Goal: Task Accomplishment & Management: Manage account settings

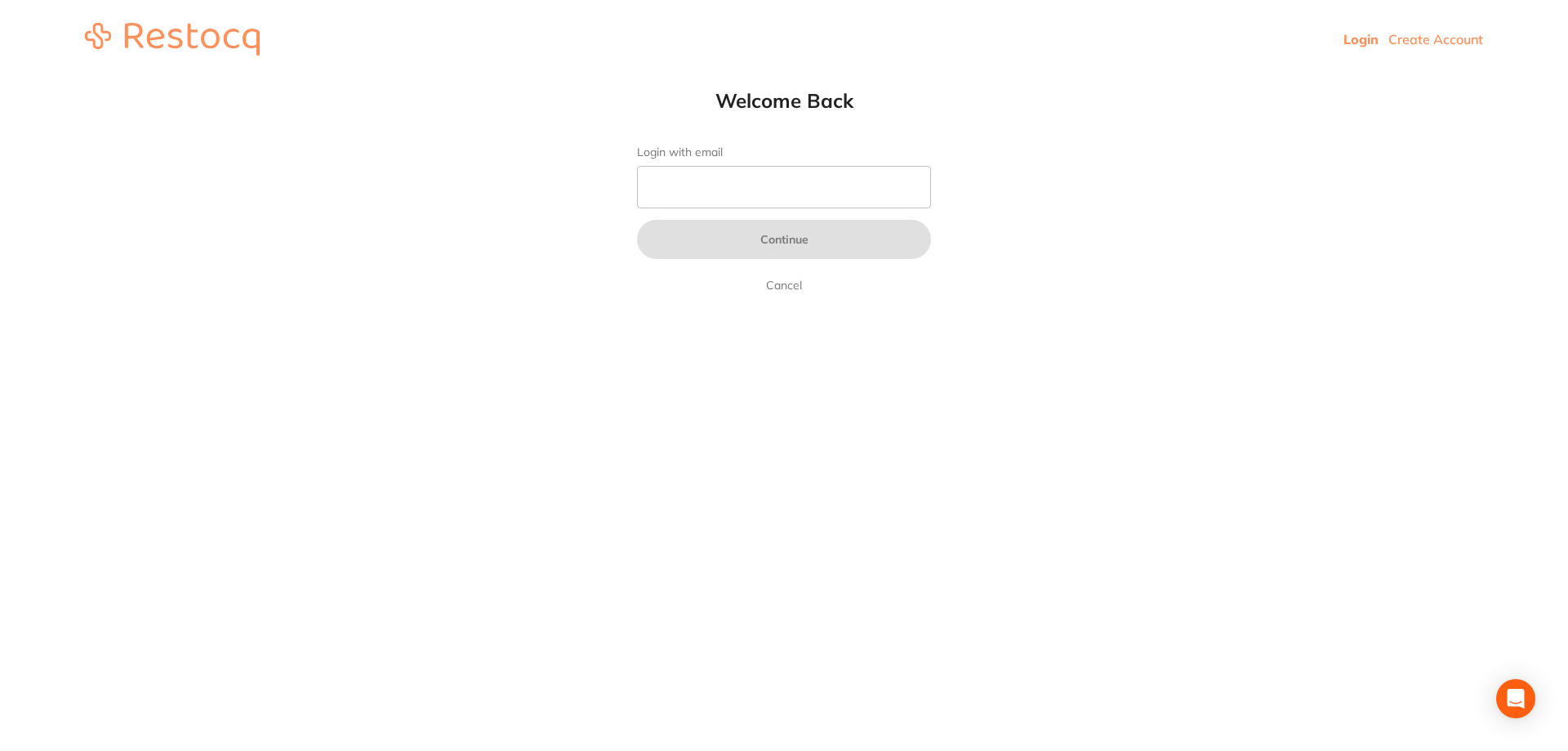
type input "[EMAIL_ADDRESS][DOMAIN_NAME]"
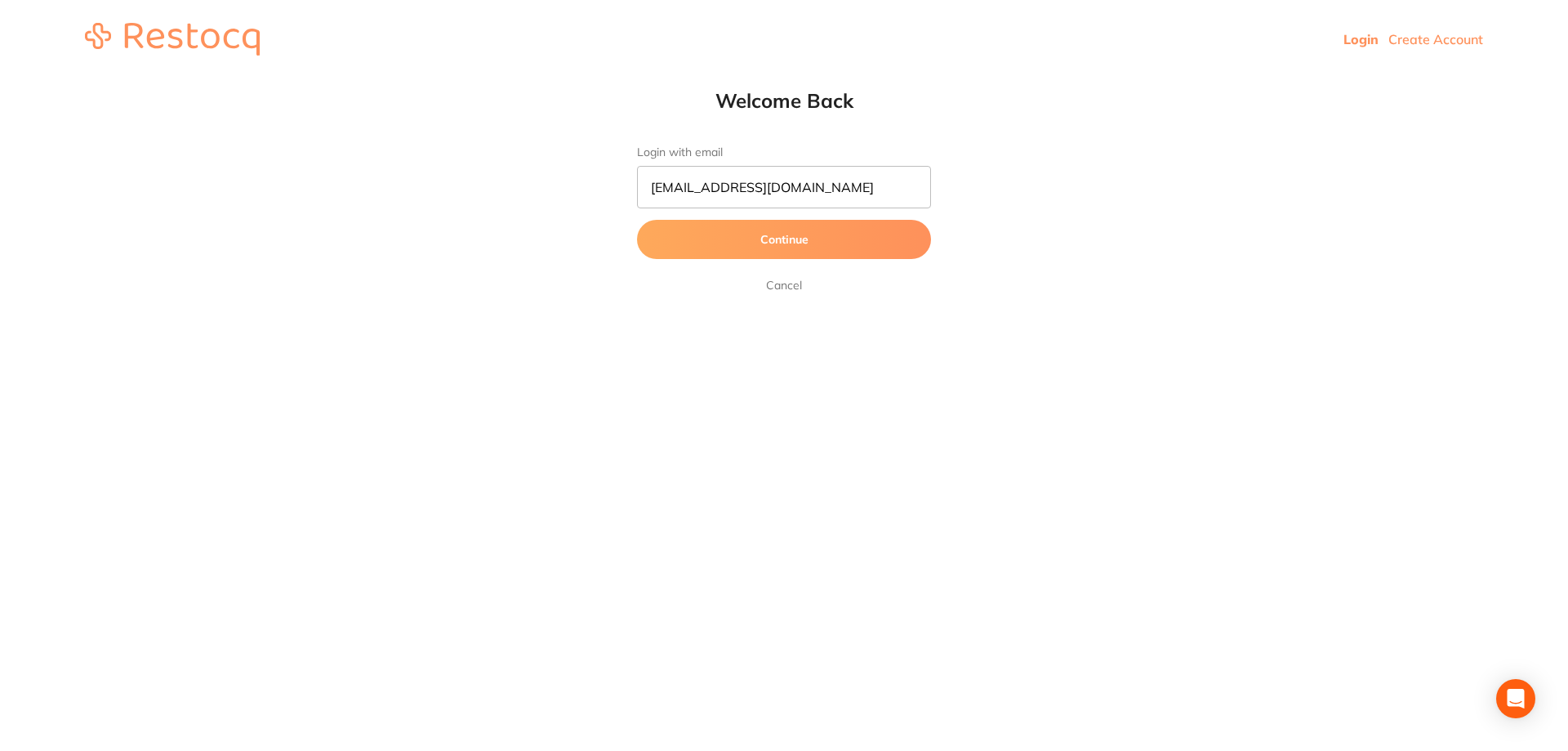
click at [727, 242] on button "Continue" at bounding box center [784, 239] width 294 height 39
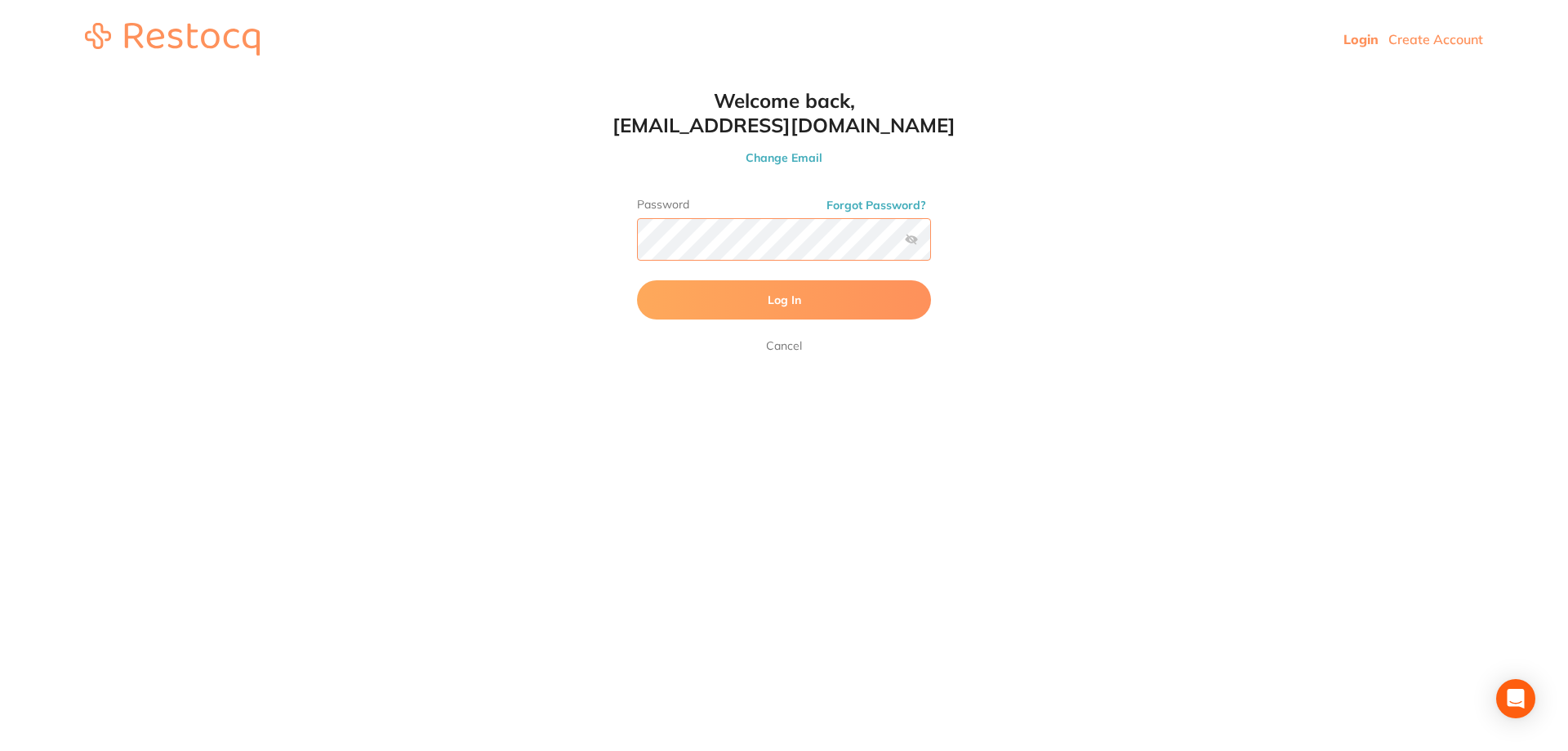
click at [637, 280] on button "Log In" at bounding box center [784, 300] width 294 height 39
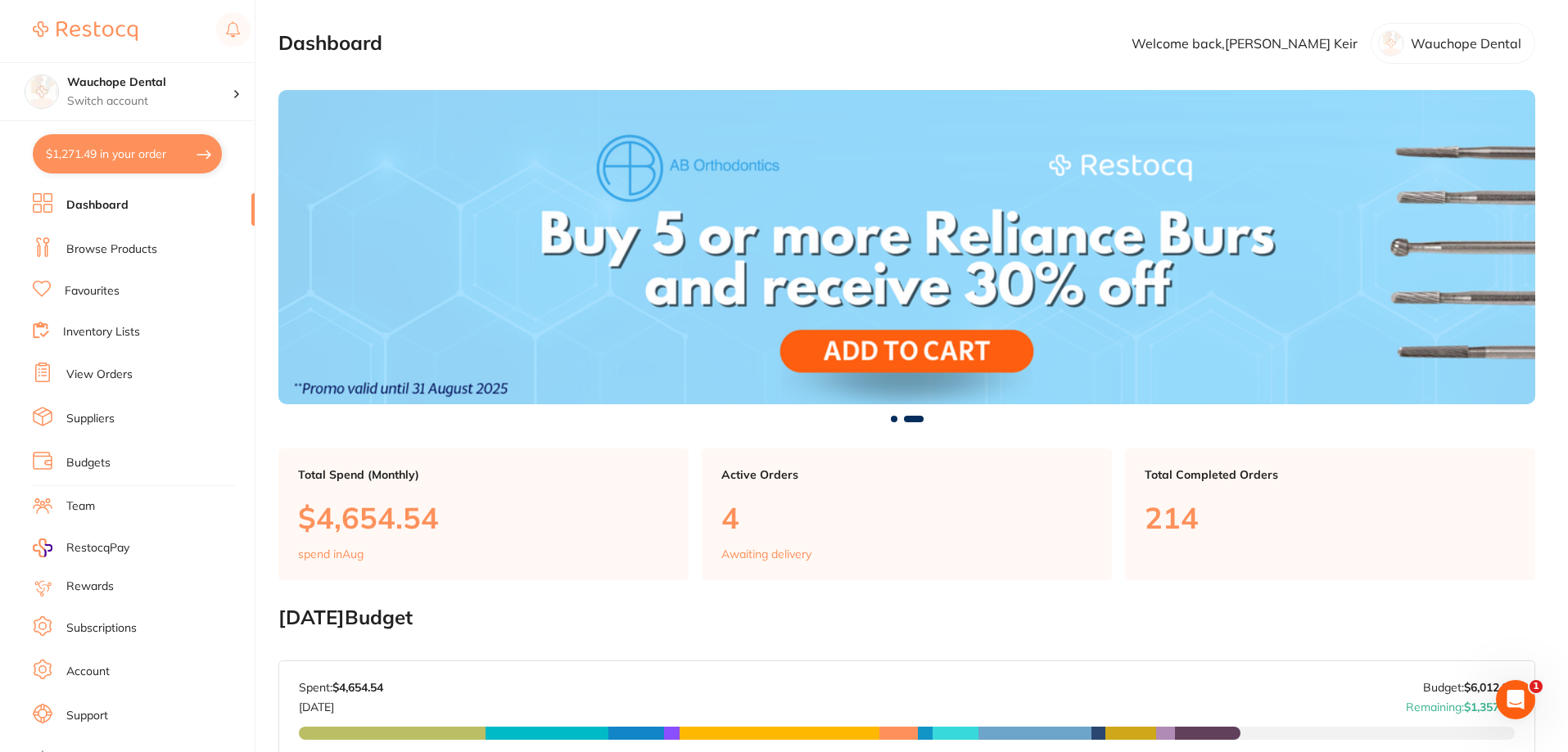
click at [113, 252] on link "Browse Products" at bounding box center [112, 249] width 91 height 16
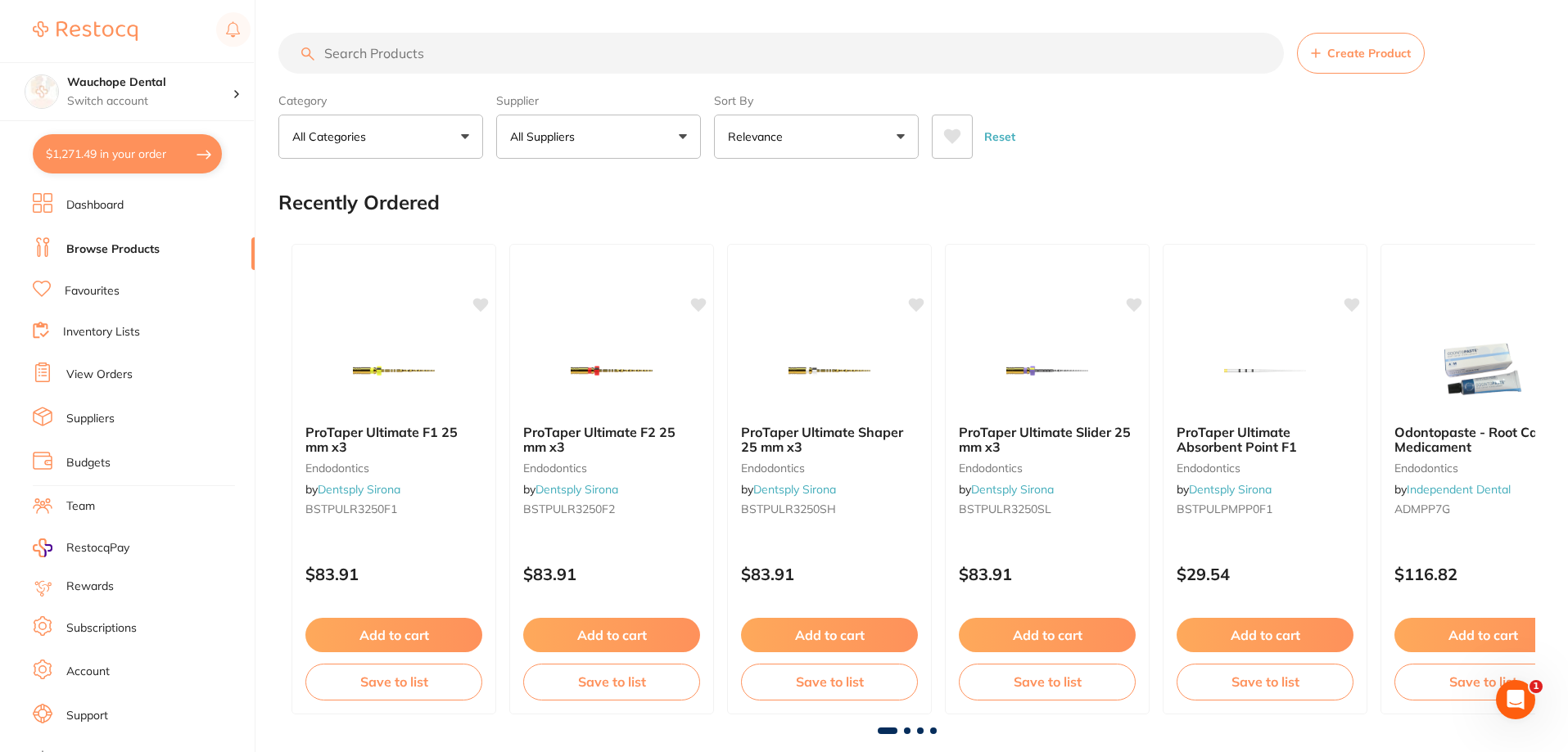
click at [415, 61] on input "search" at bounding box center [781, 54] width 1005 height 41
type input "protemp 4 gun"
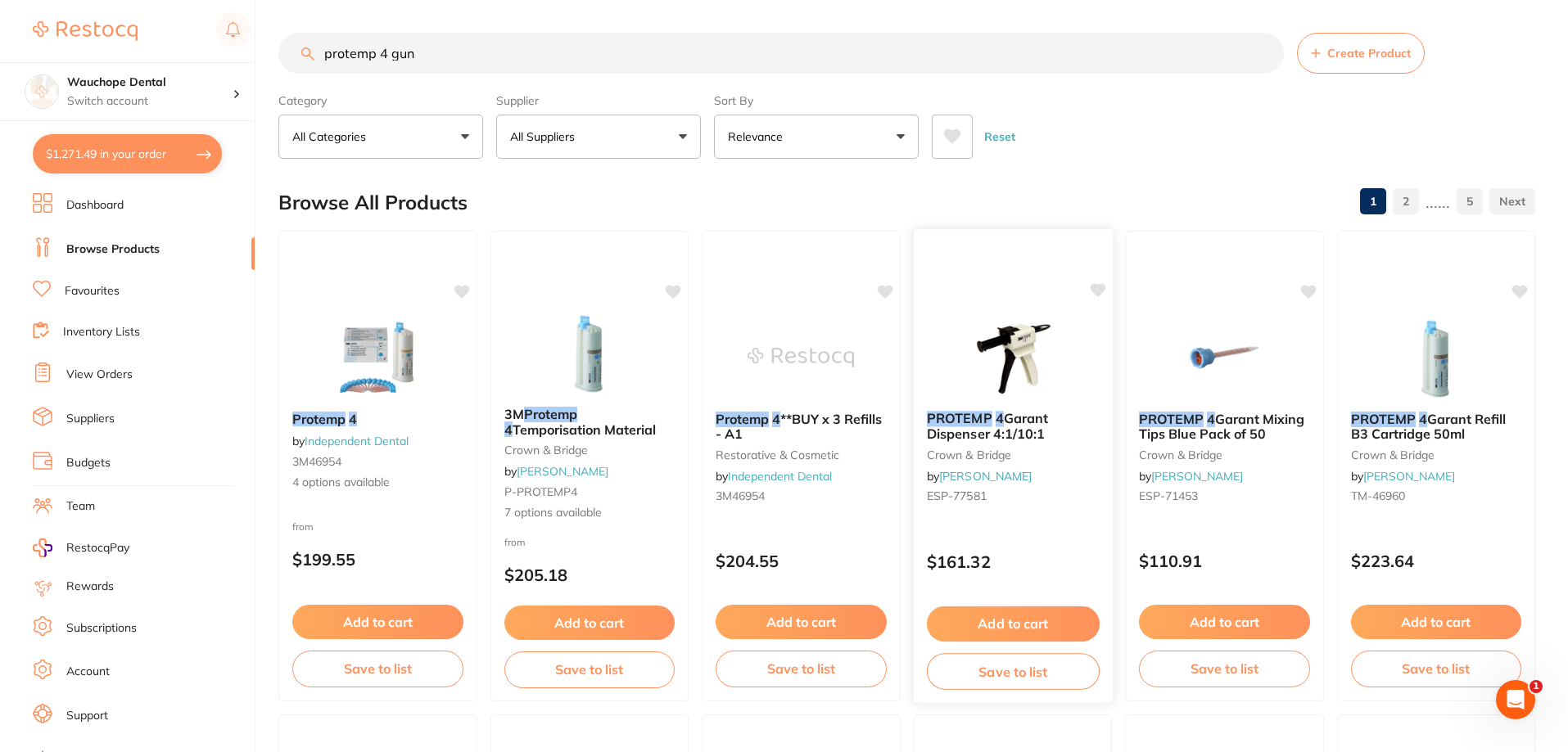
click at [986, 288] on div "PROTEMP 4 Garant Dispenser 4:1/10:1 crown & bridge by [PERSON_NAME] ESP-77581 $…" at bounding box center [1012, 466] width 200 height 475
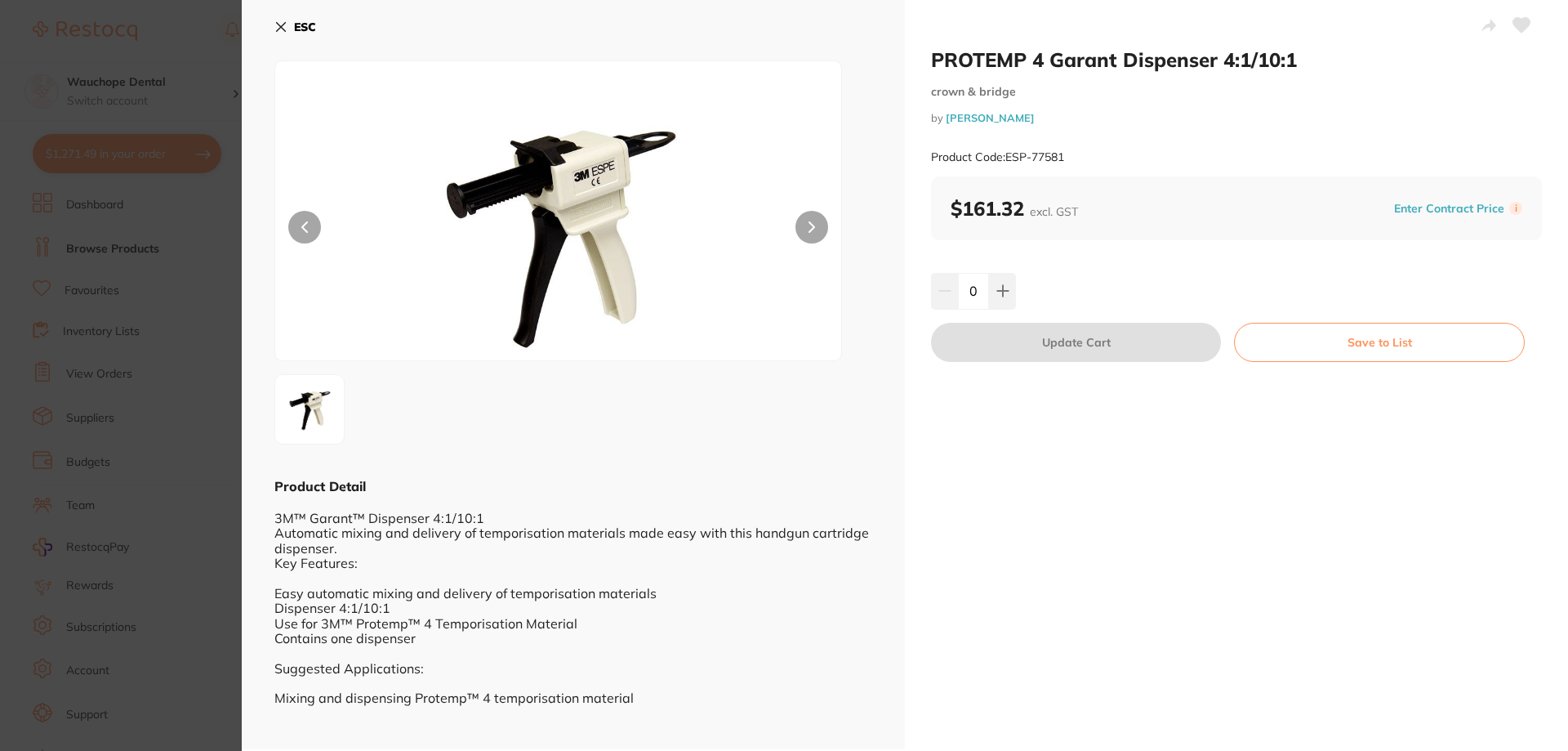
click at [817, 229] on button at bounding box center [811, 227] width 33 height 33
click at [207, 565] on section "PROTEMP 4 Garant Dispenser 4:1/10:1 crown & bridge by [PERSON_NAME] Product Cod…" at bounding box center [784, 376] width 1568 height 751
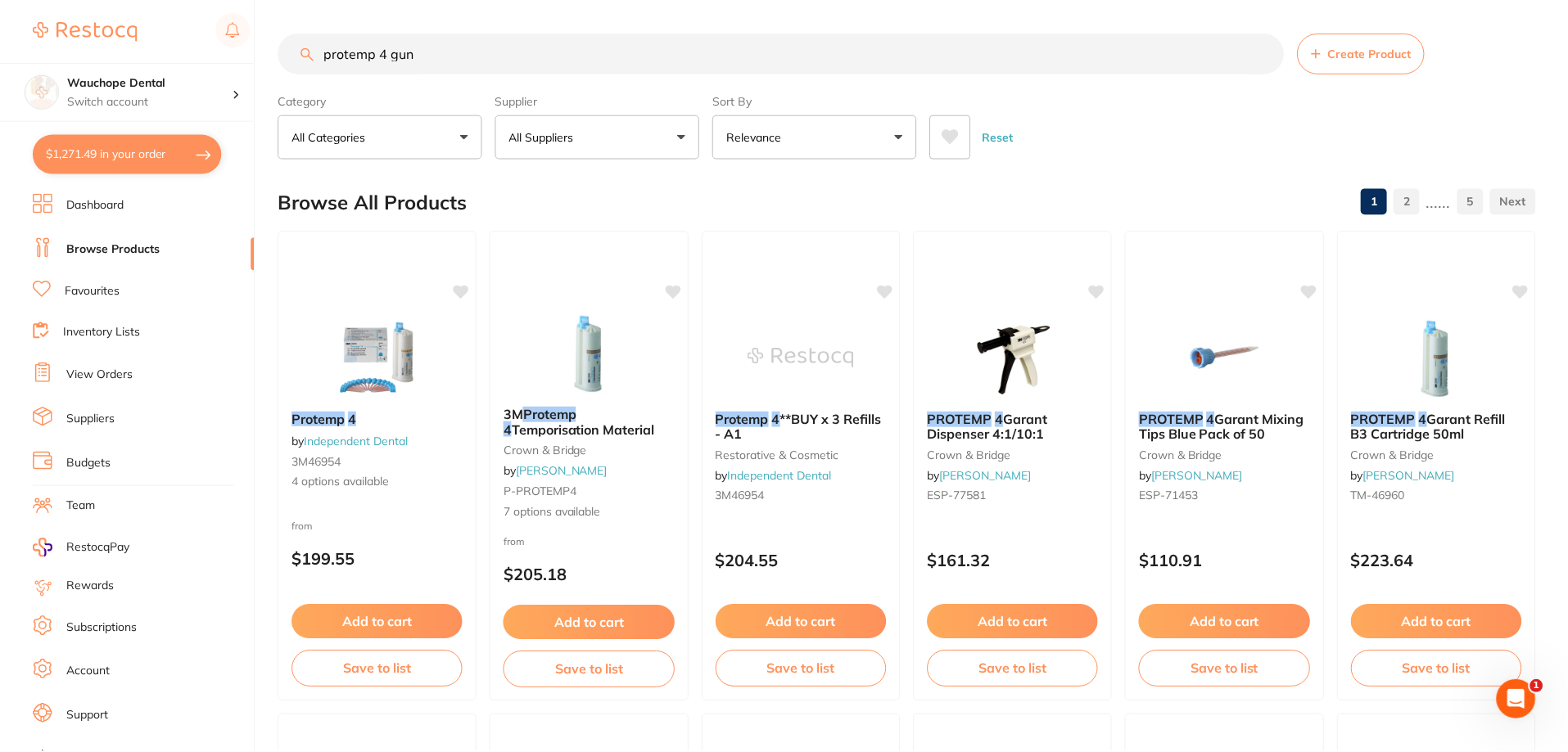
scroll to position [1, 0]
click at [997, 294] on div "PROTEMP 4 Garant Dispenser 4:1/10:1 crown & bridge by [PERSON_NAME] ESP-77581 $…" at bounding box center [1012, 465] width 200 height 475
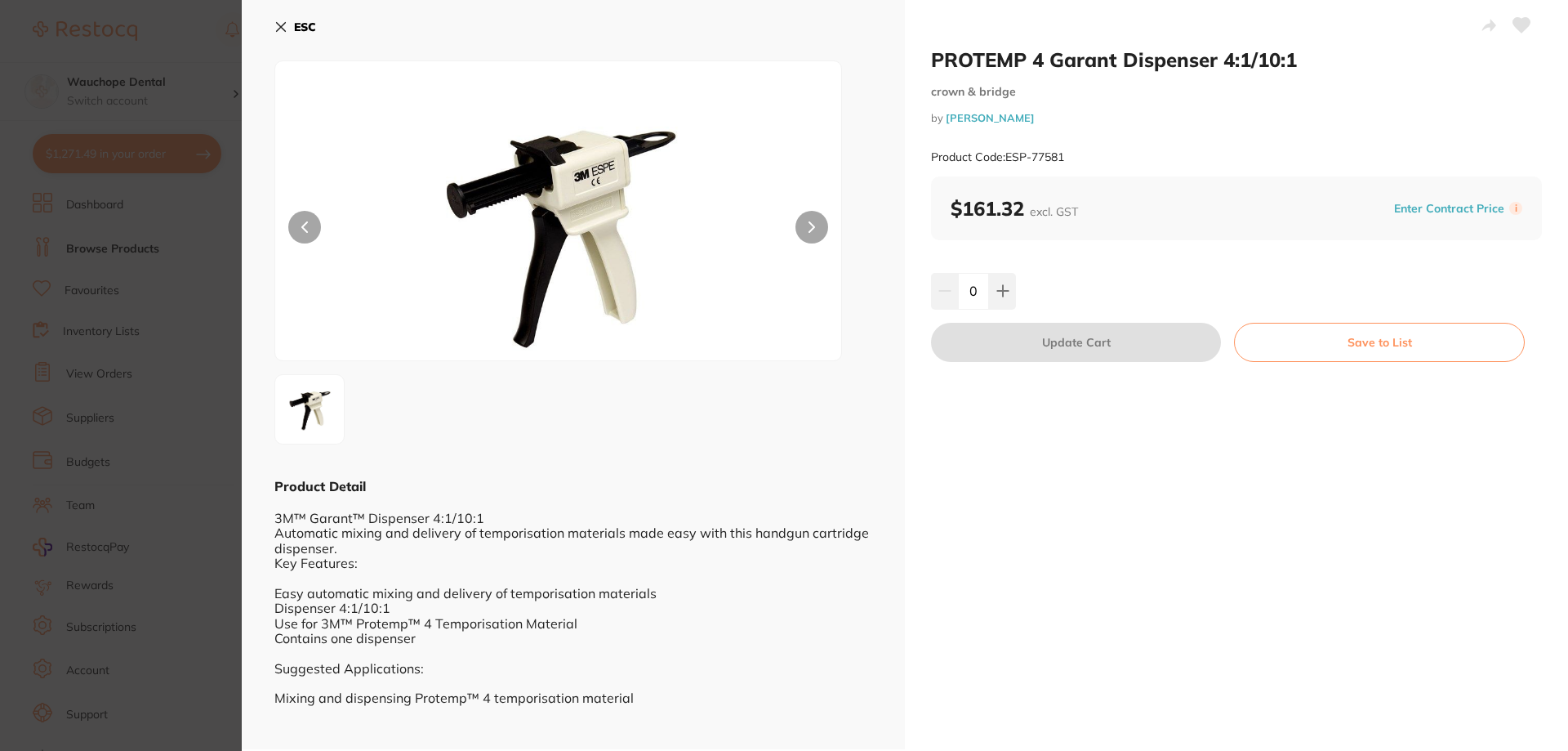
click at [997, 292] on icon at bounding box center [1003, 292] width 11 height 11
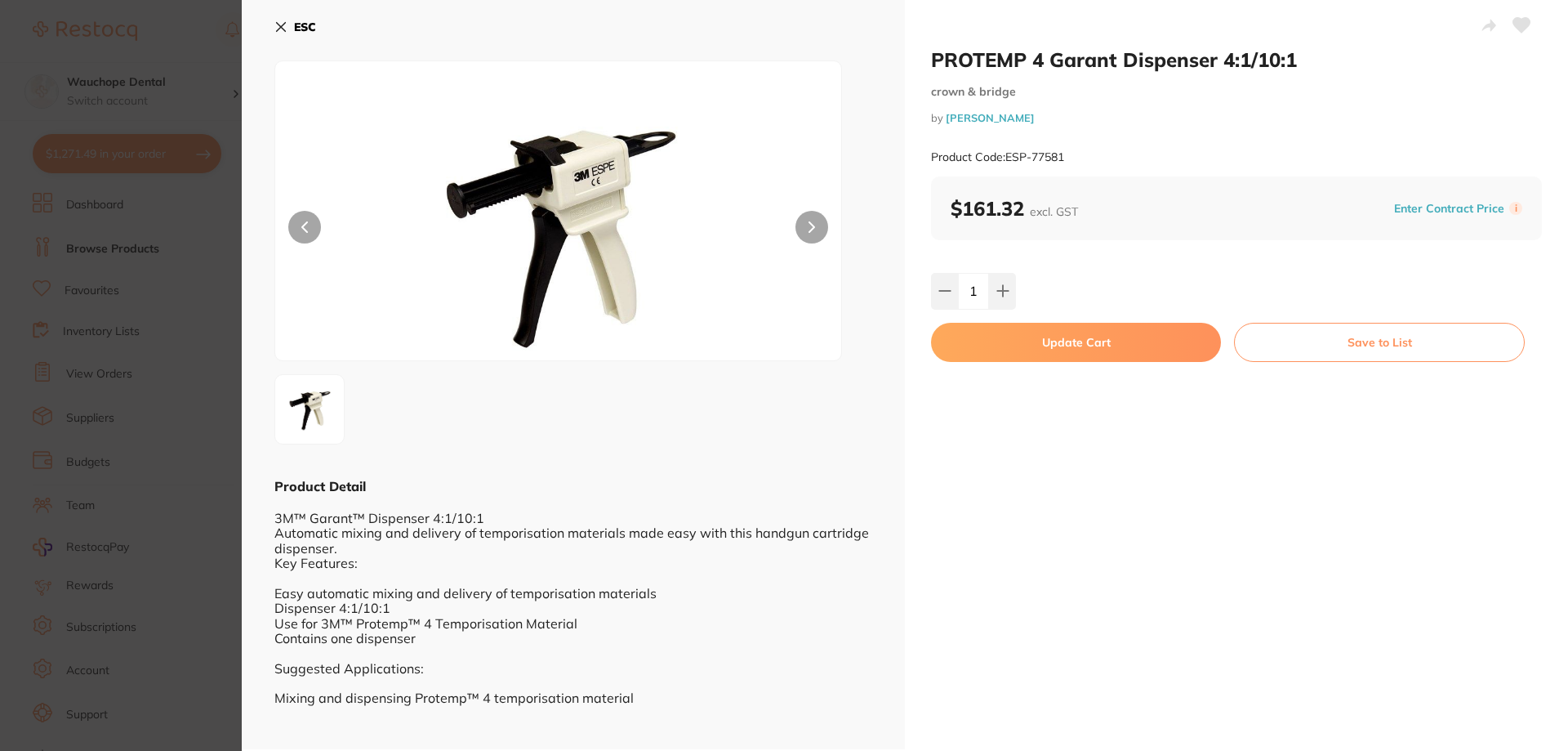
type input "1"
click at [993, 333] on button "Update Cart" at bounding box center [1075, 342] width 290 height 39
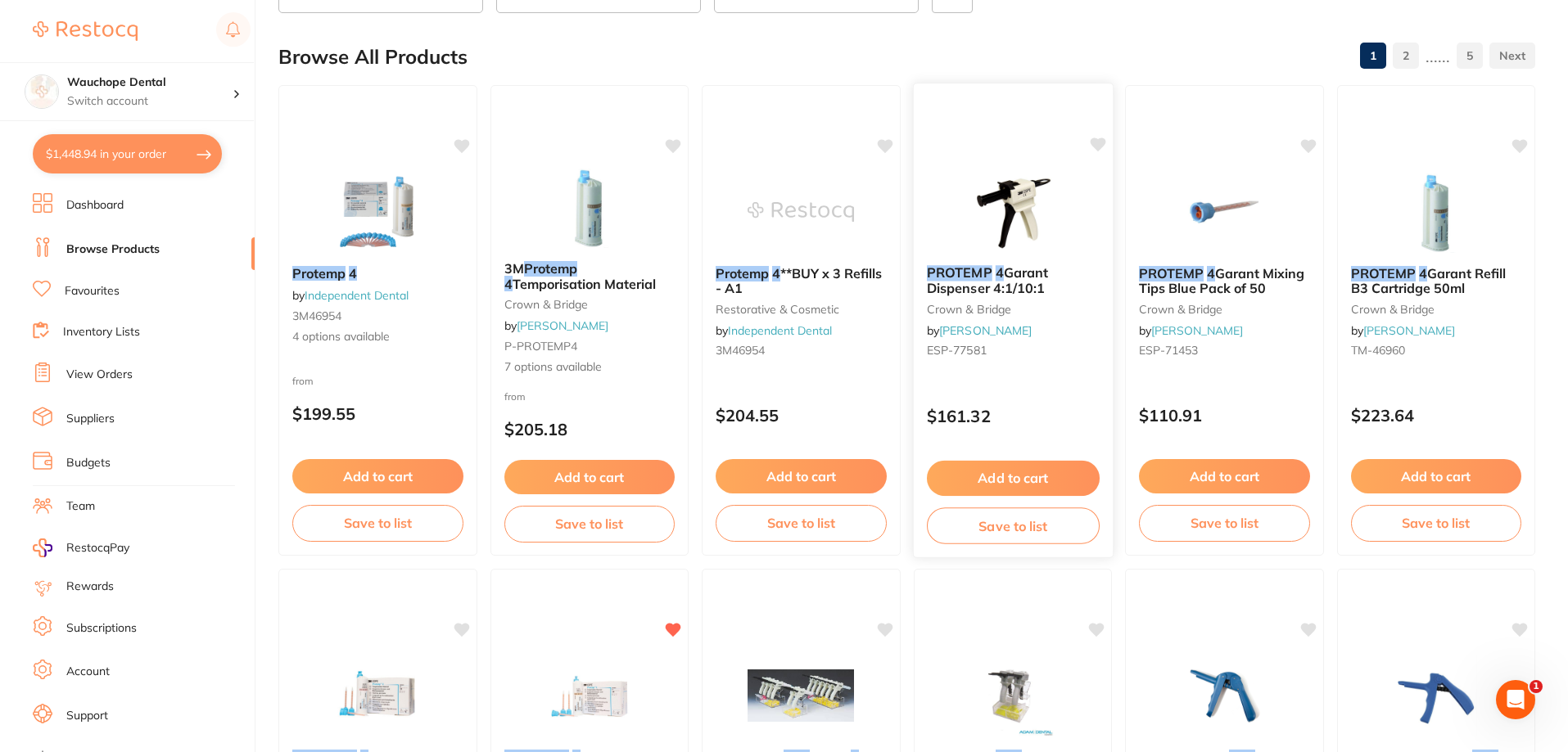
scroll to position [164, 0]
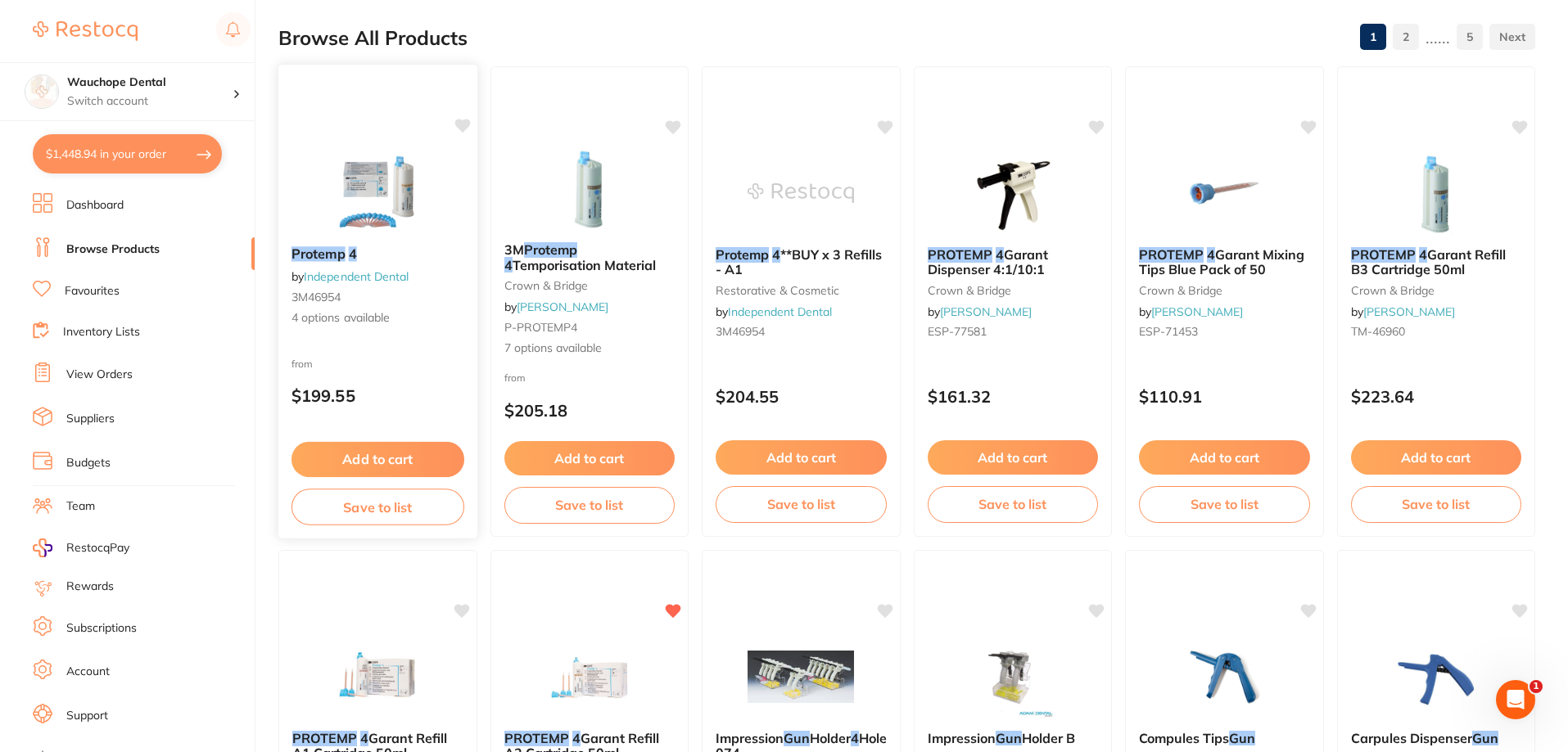
click at [415, 203] on img at bounding box center [378, 192] width 107 height 83
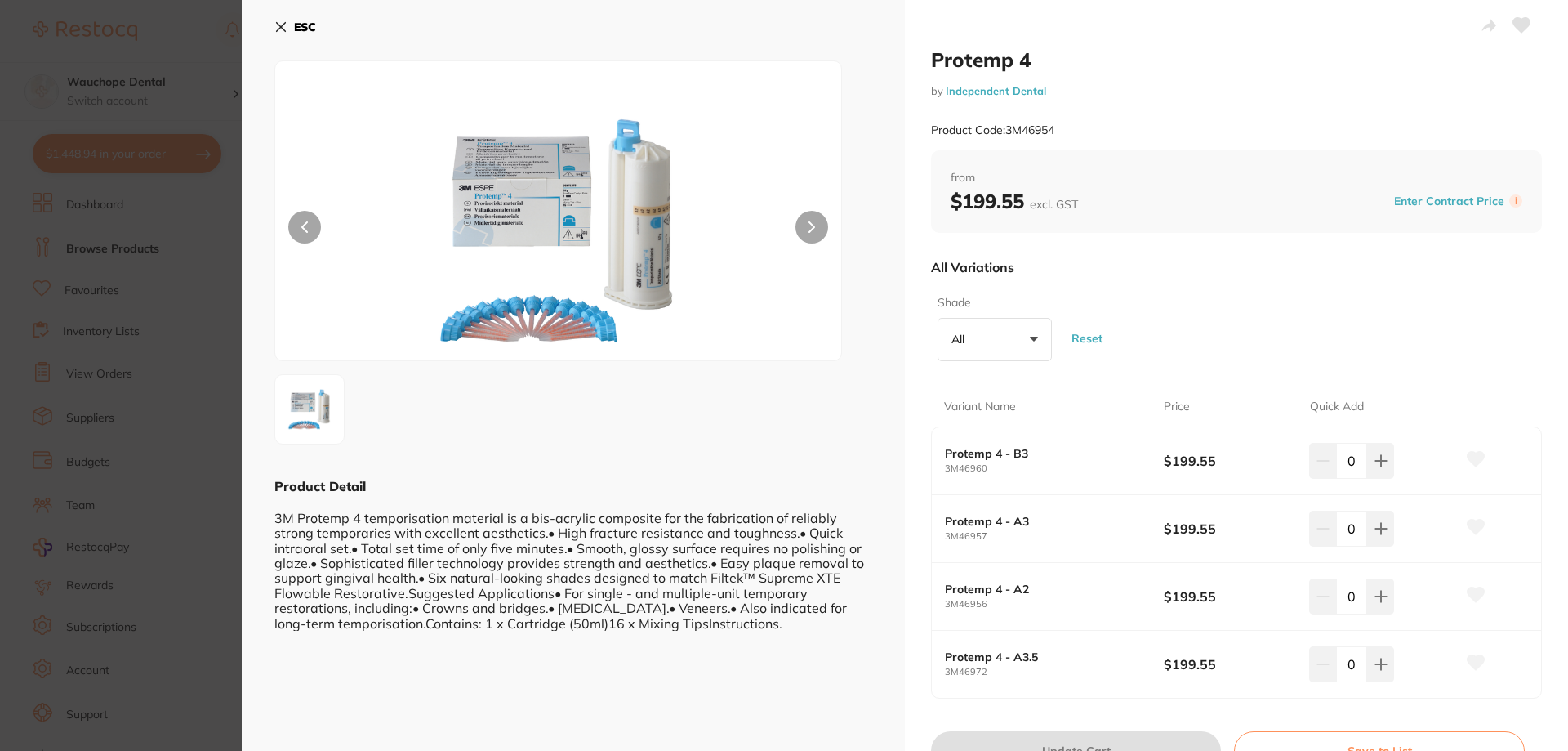
click at [226, 391] on section "Protemp 4 by Independent Dental Product Code: 3M46954 ESC Product Detail 3M Pro…" at bounding box center [784, 376] width 1568 height 751
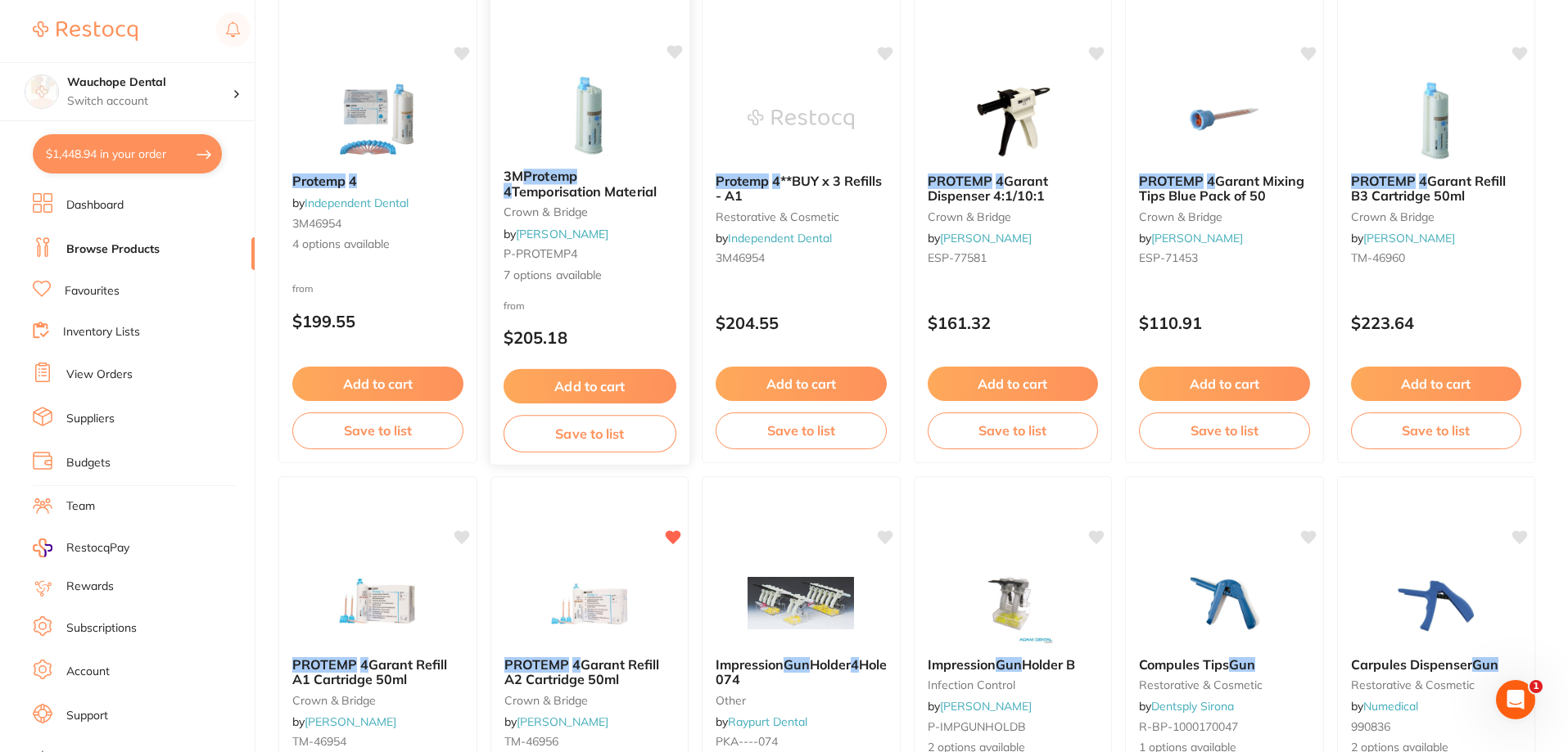
scroll to position [328, 0]
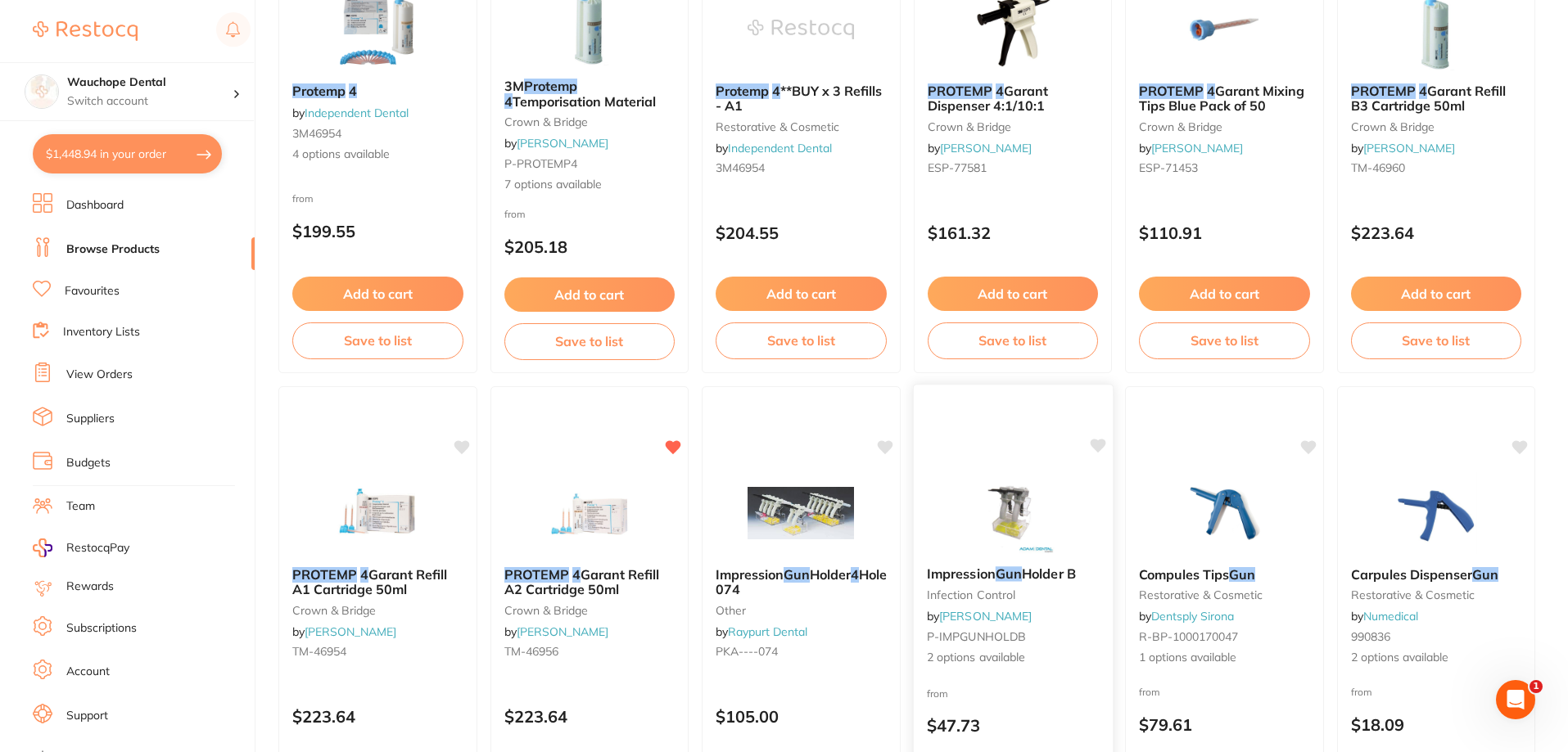
click at [1087, 497] on div at bounding box center [1012, 512] width 199 height 83
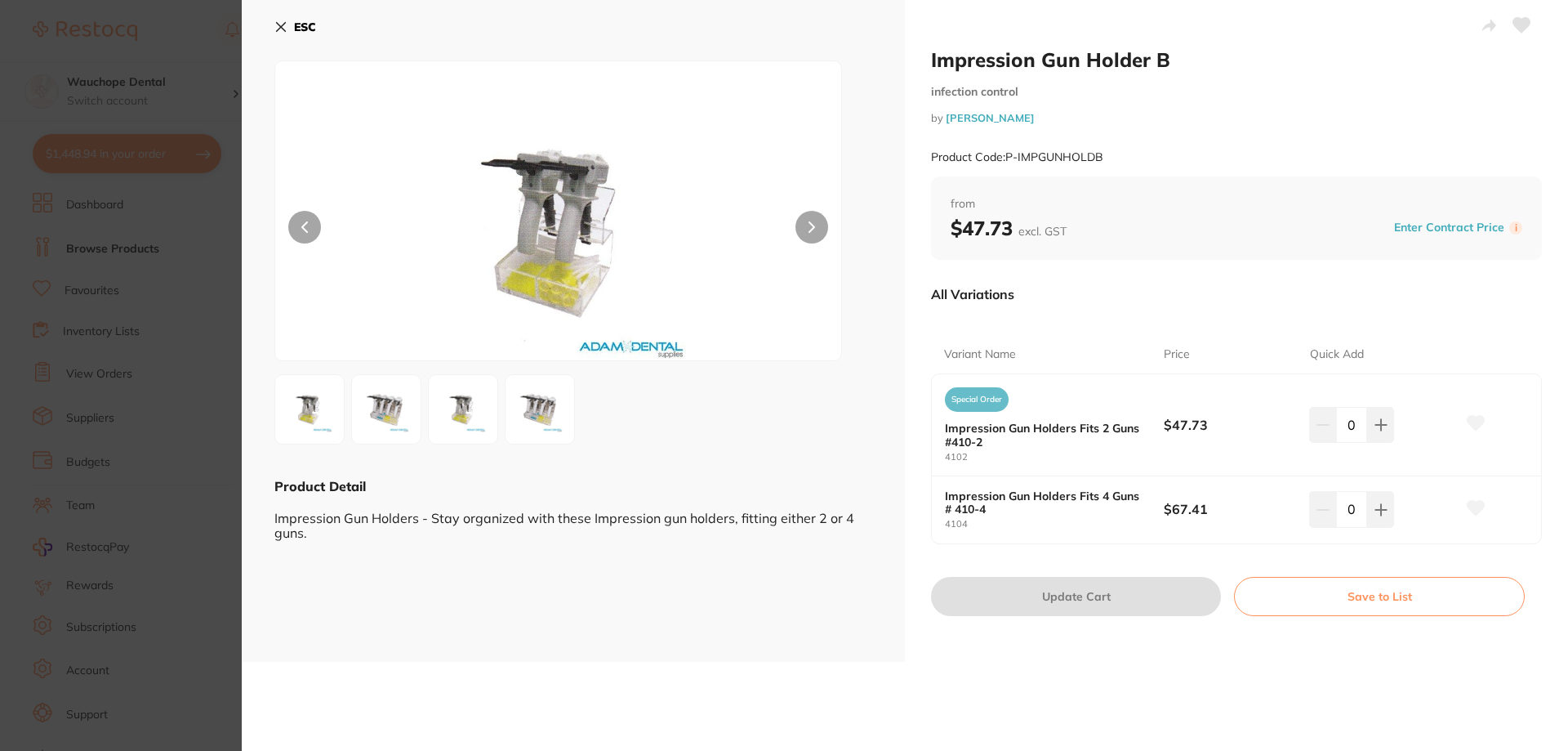
click at [455, 426] on img at bounding box center [464, 409] width 59 height 59
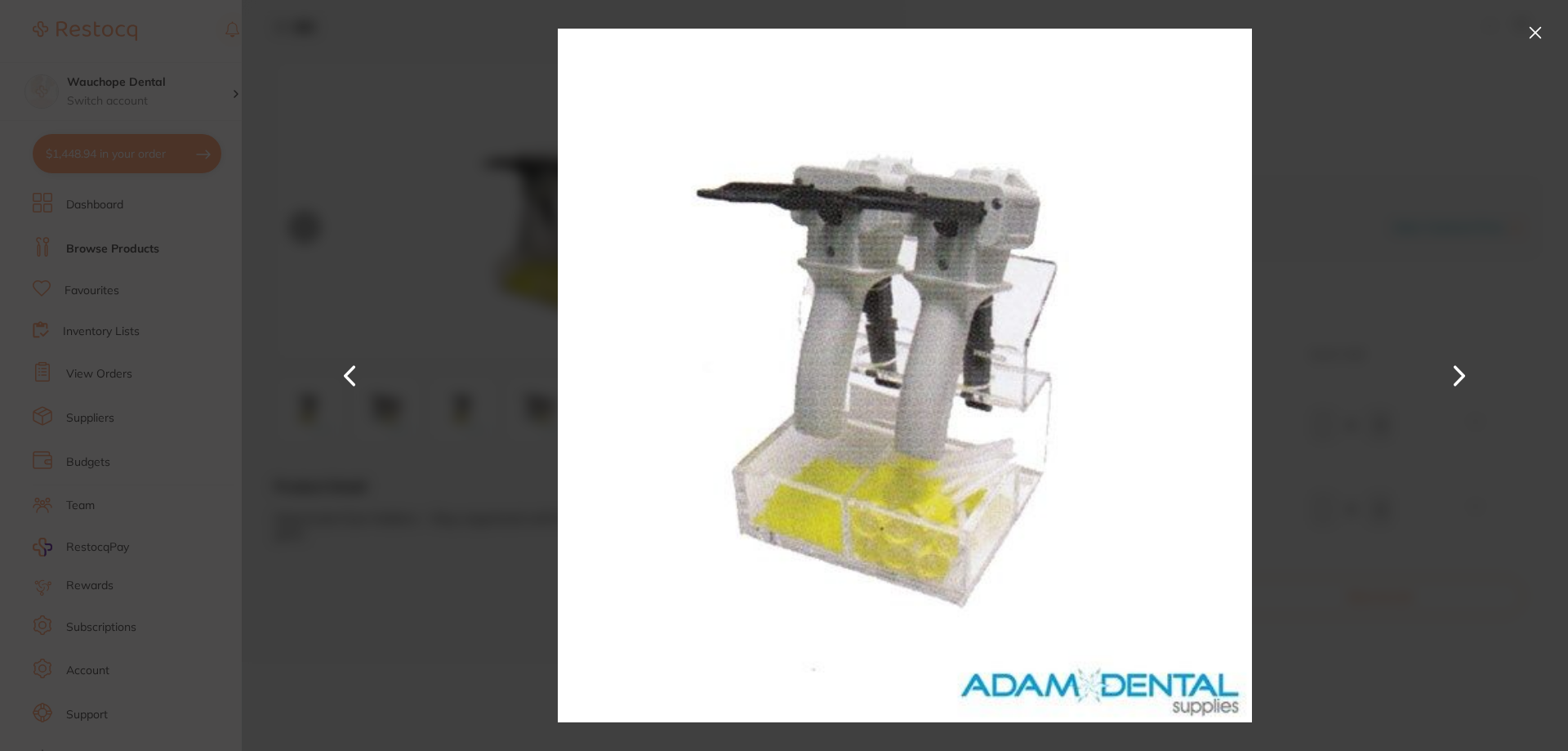
click at [1370, 328] on div at bounding box center [905, 376] width 1326 height 751
click at [1527, 33] on button at bounding box center [1535, 32] width 26 height 26
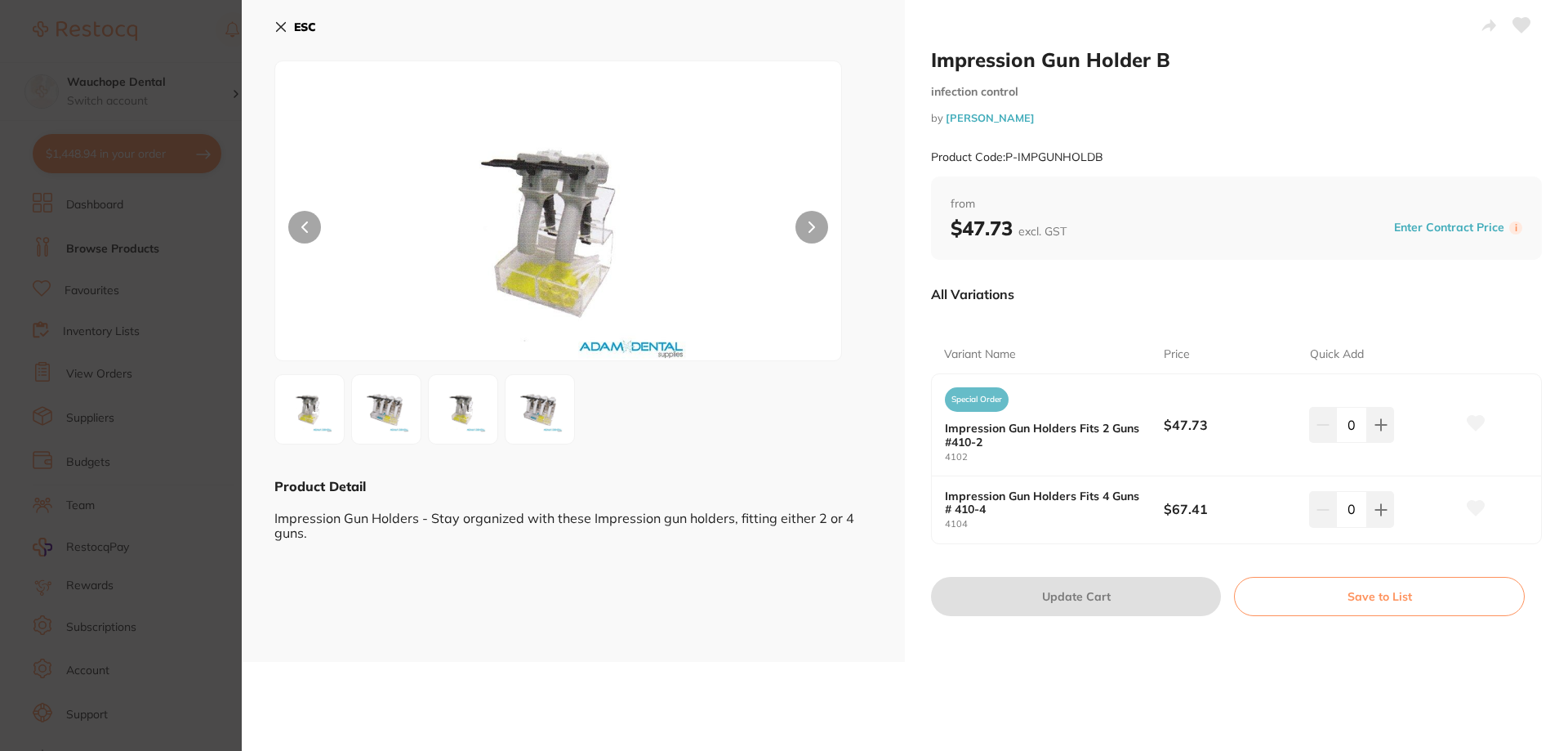
click at [117, 142] on section "Impression Gun Holder B infection control by [PERSON_NAME] Product Code: P-IMPG…" at bounding box center [784, 376] width 1568 height 751
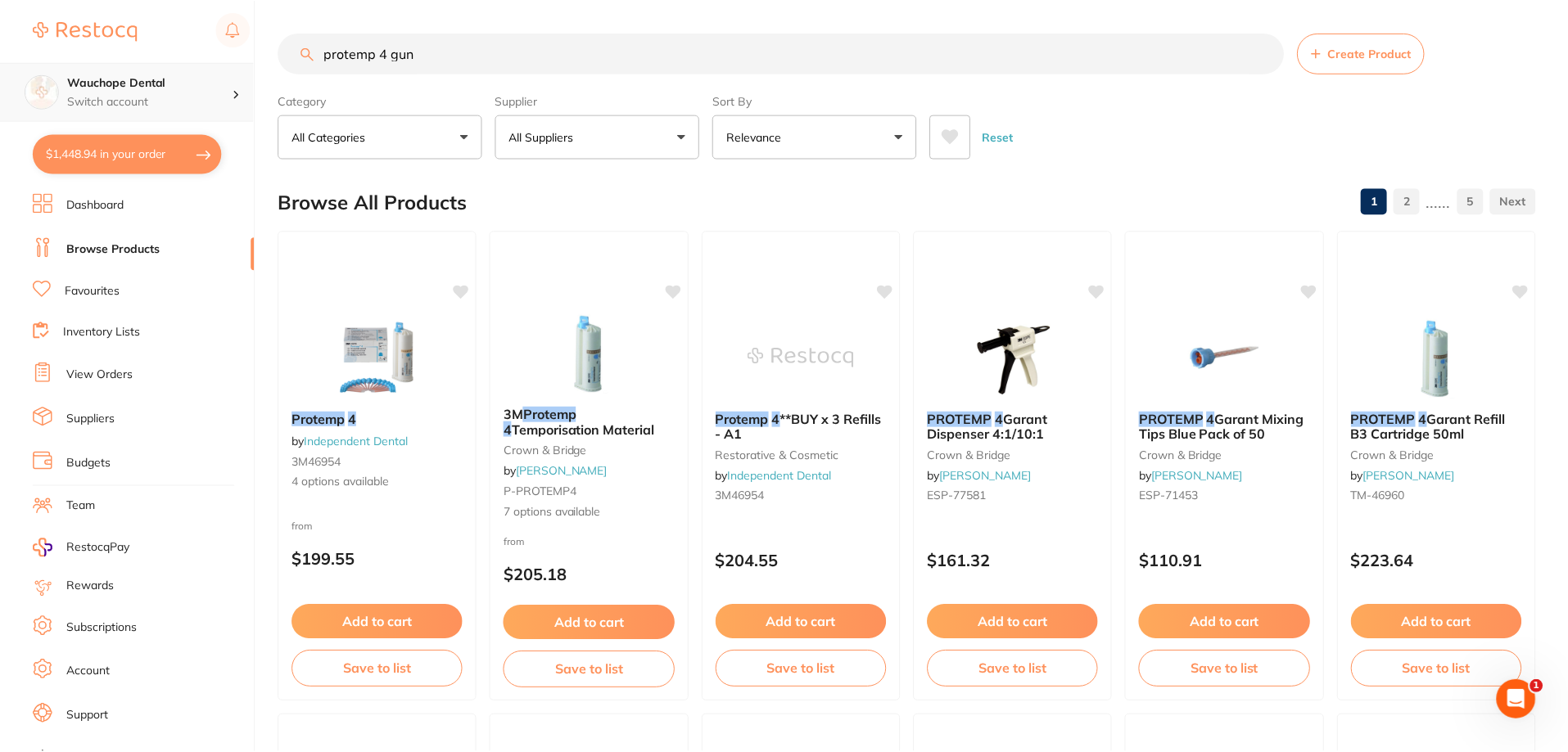
scroll to position [328, 0]
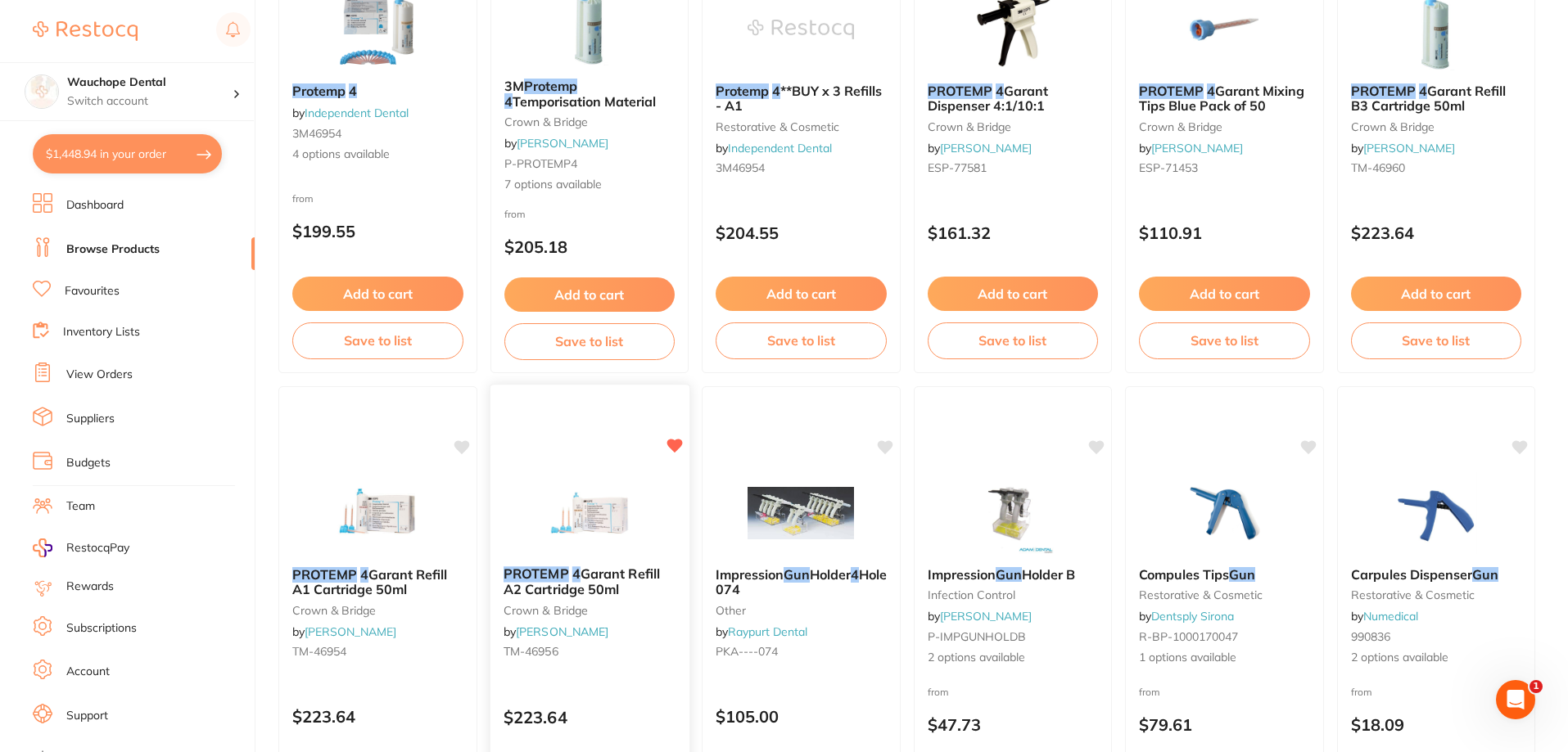
click at [554, 487] on img at bounding box center [589, 512] width 107 height 83
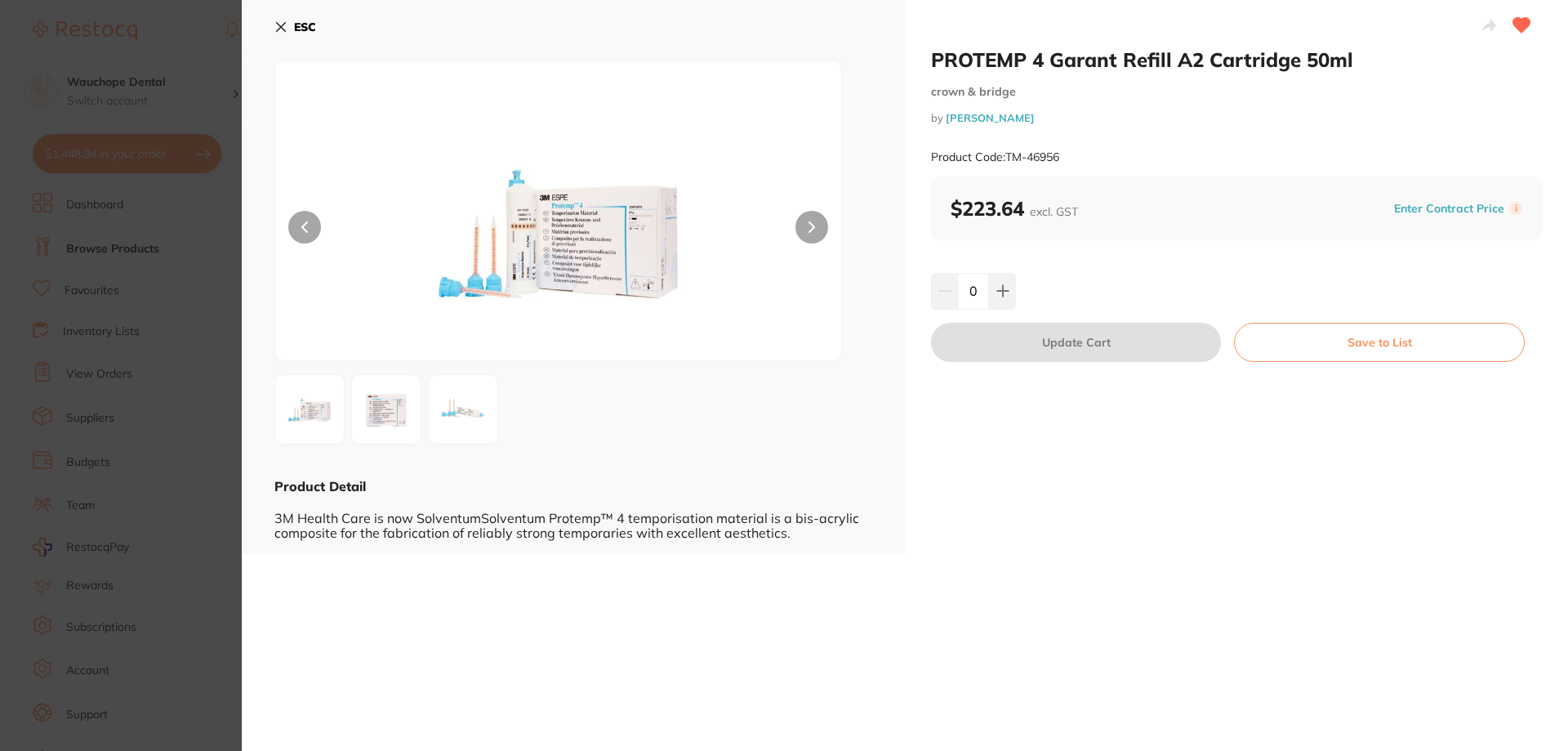
click at [797, 222] on button at bounding box center [811, 227] width 33 height 33
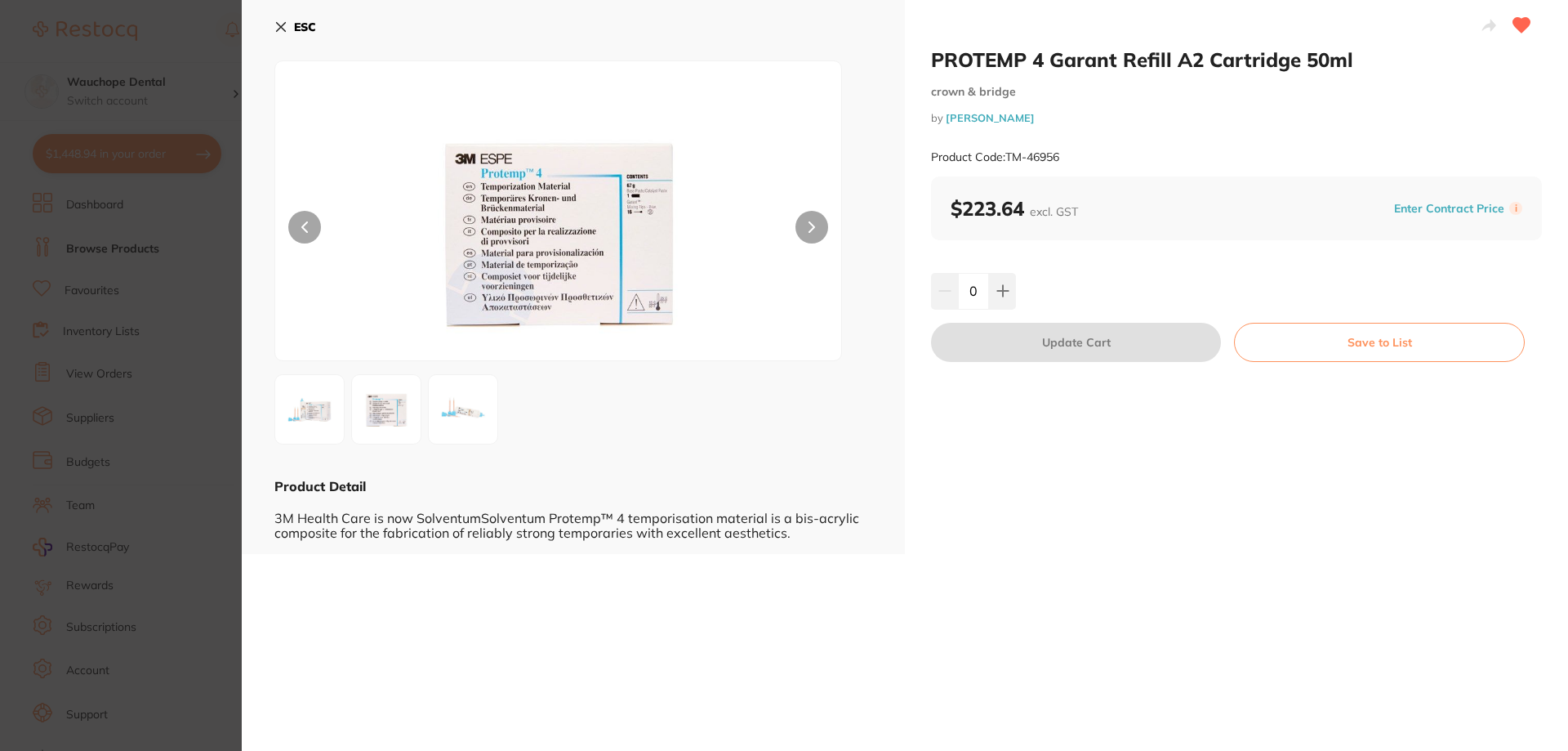
click at [806, 222] on button at bounding box center [811, 227] width 33 height 33
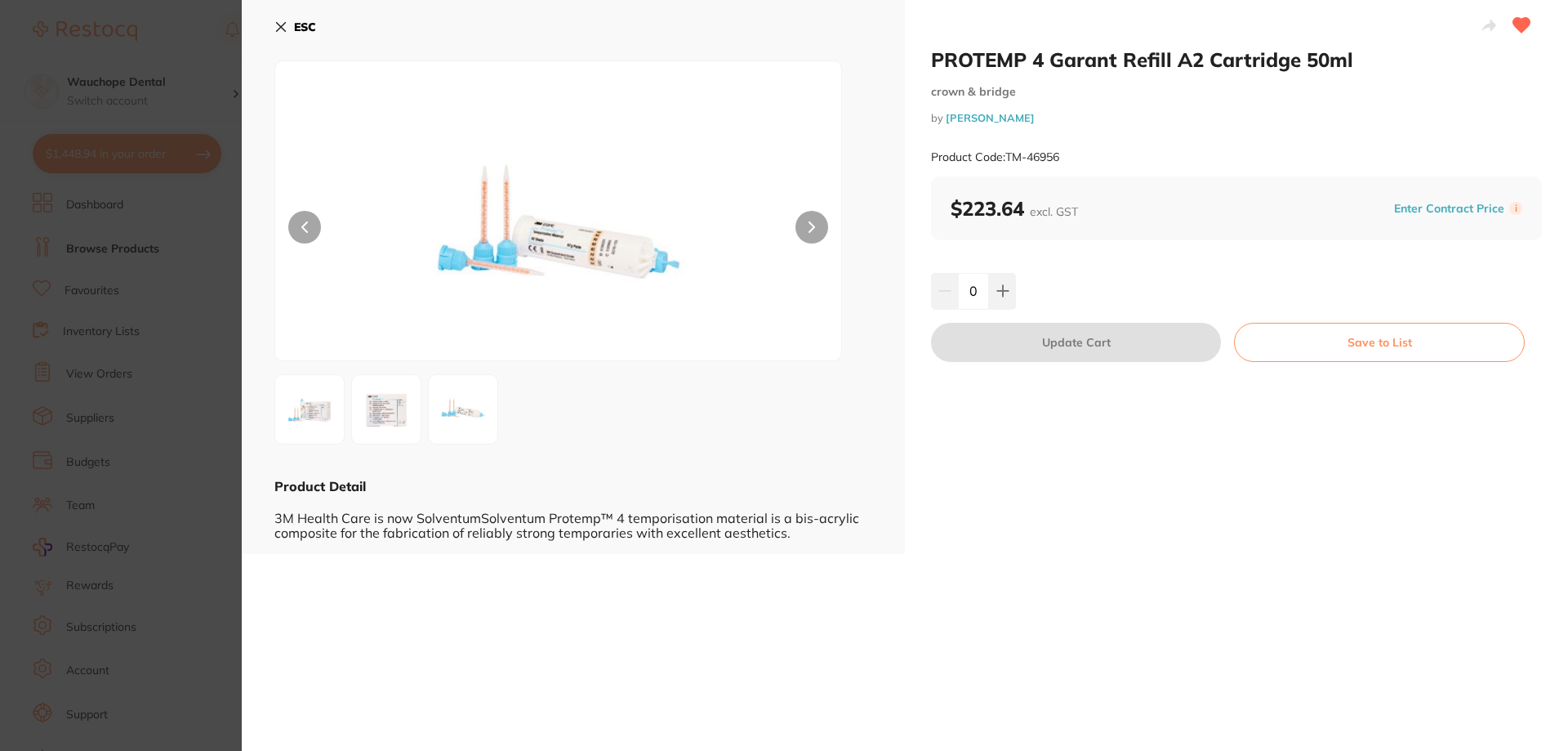
click at [251, 202] on div "ESC Product Detail 3M Health Care is now SolventumSolventum Protemp™ 4 temporis…" at bounding box center [573, 276] width 663 height 554
click at [196, 202] on section "PROTEMP 4 Garant Refill A2 Cartridge 50ml crown & bridge by [PERSON_NAME] Produ…" at bounding box center [784, 376] width 1568 height 751
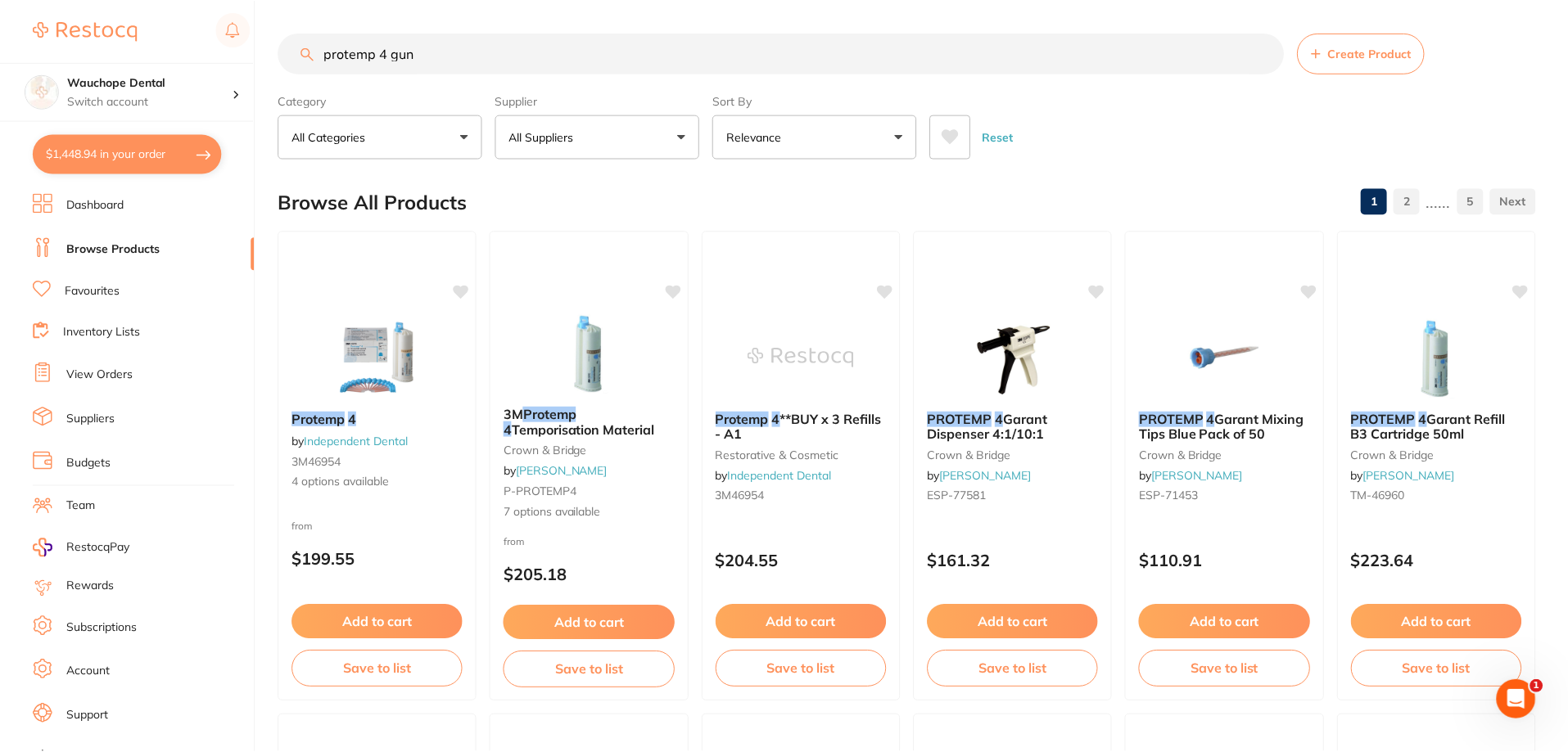
scroll to position [328, 0]
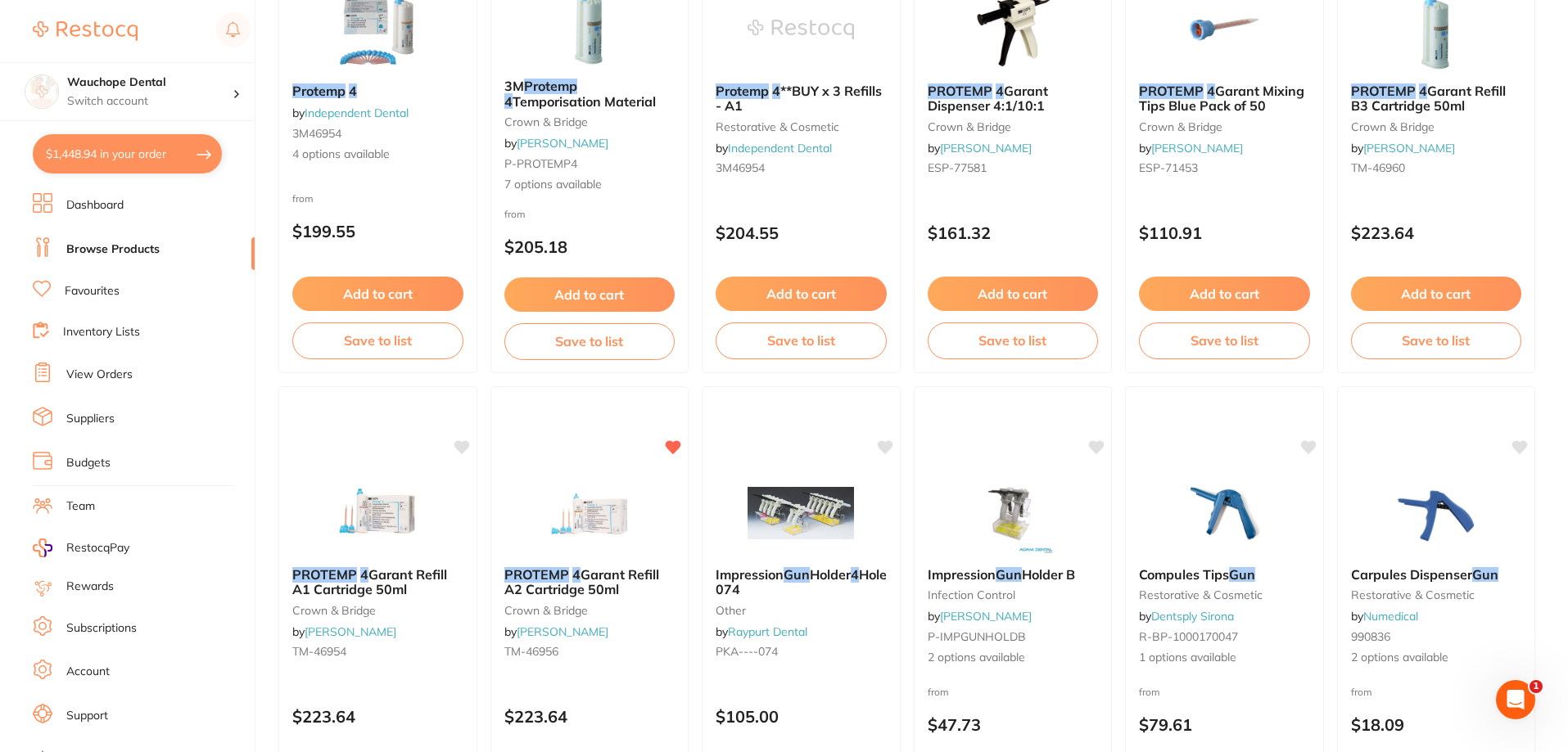
click at [136, 374] on li "View Orders" at bounding box center [144, 374] width 222 height 24
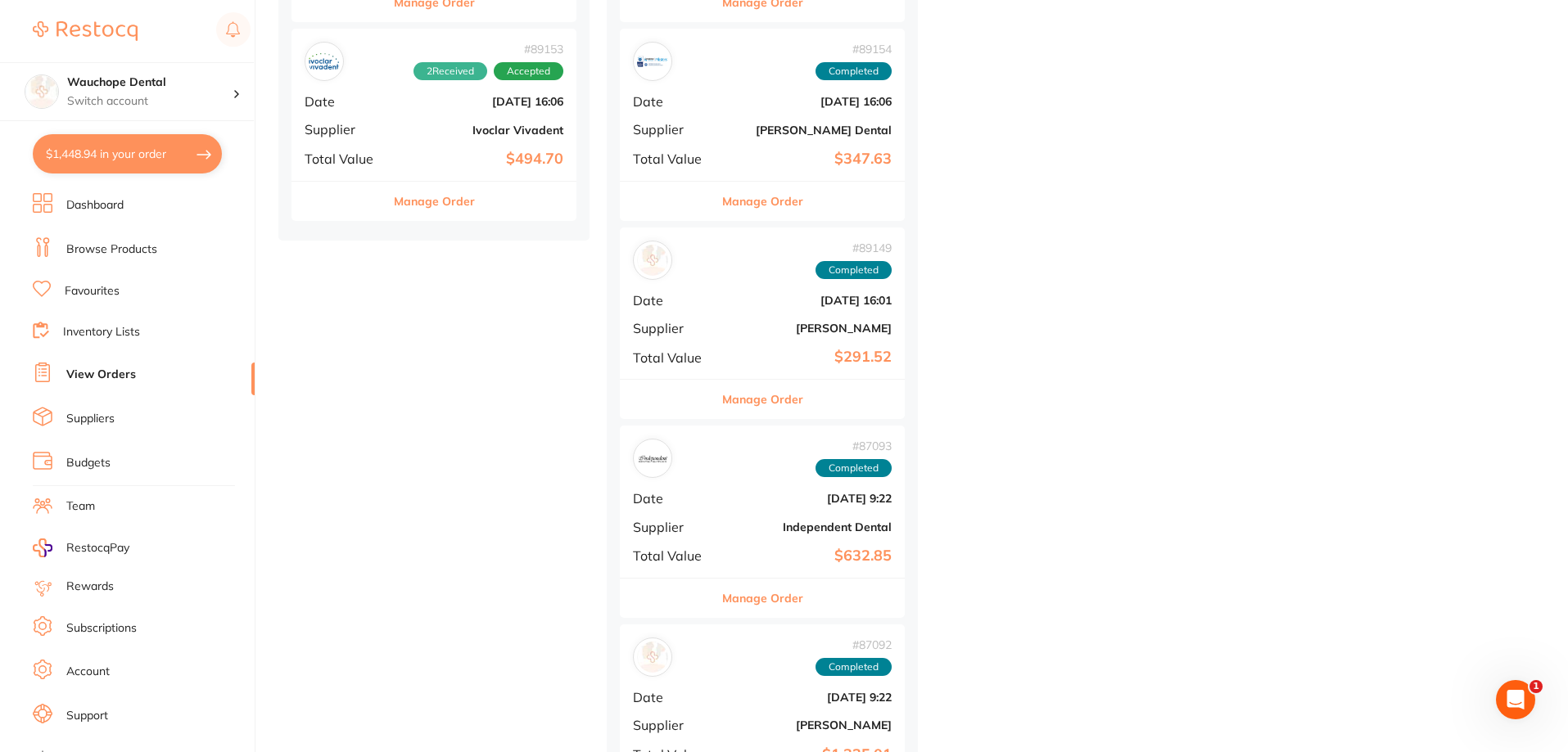
scroll to position [818, 0]
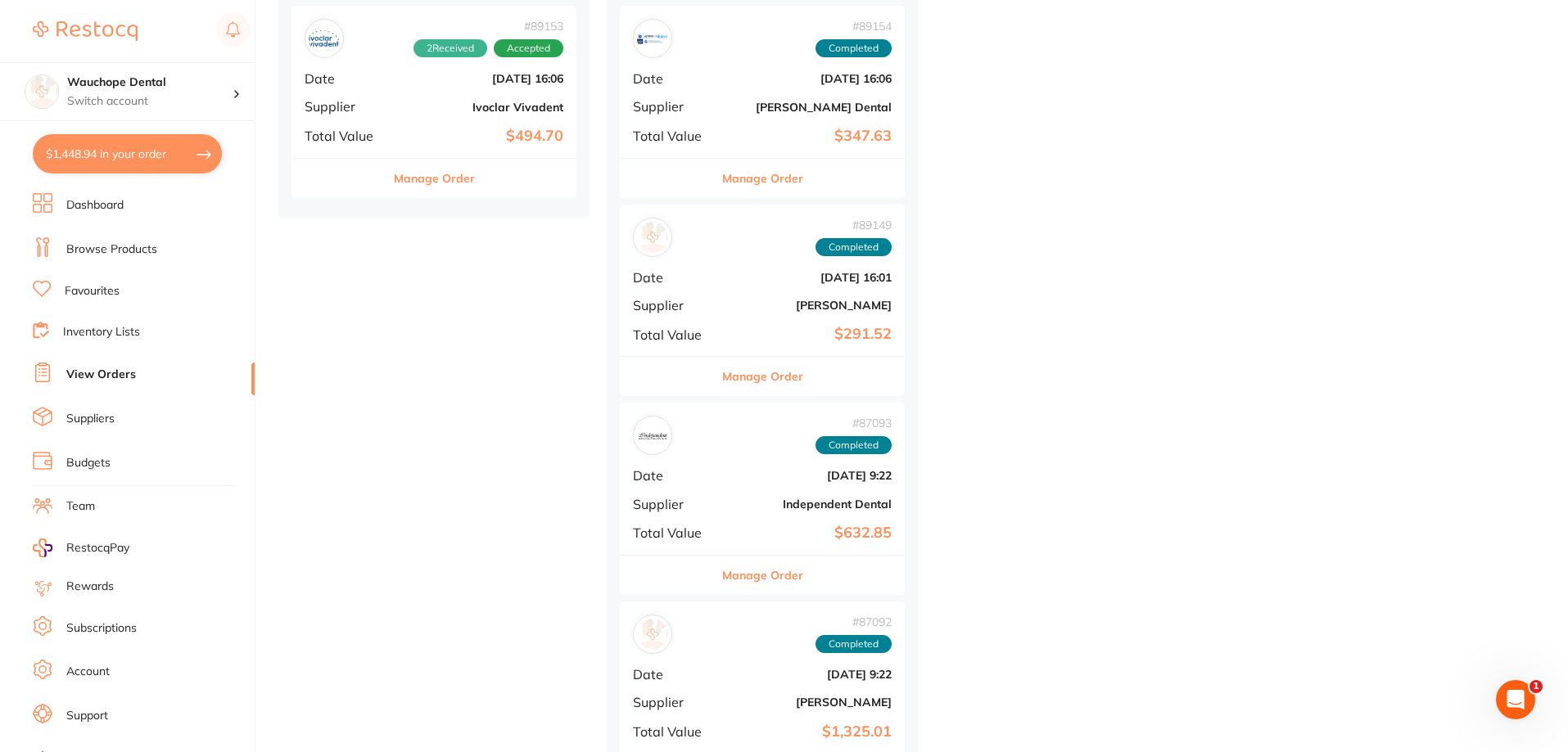
click at [767, 385] on button "Manage Order" at bounding box center [762, 376] width 81 height 39
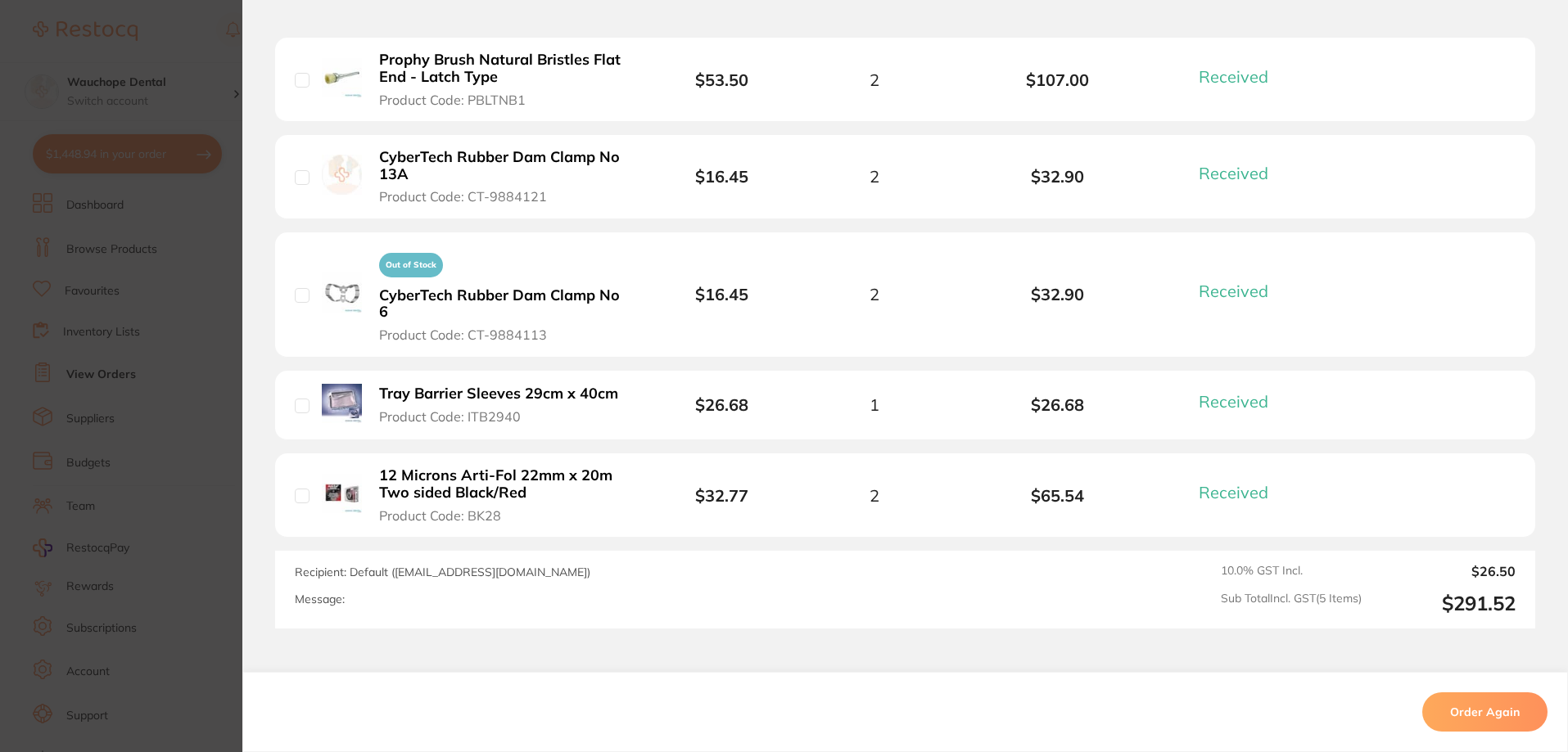
scroll to position [572, 0]
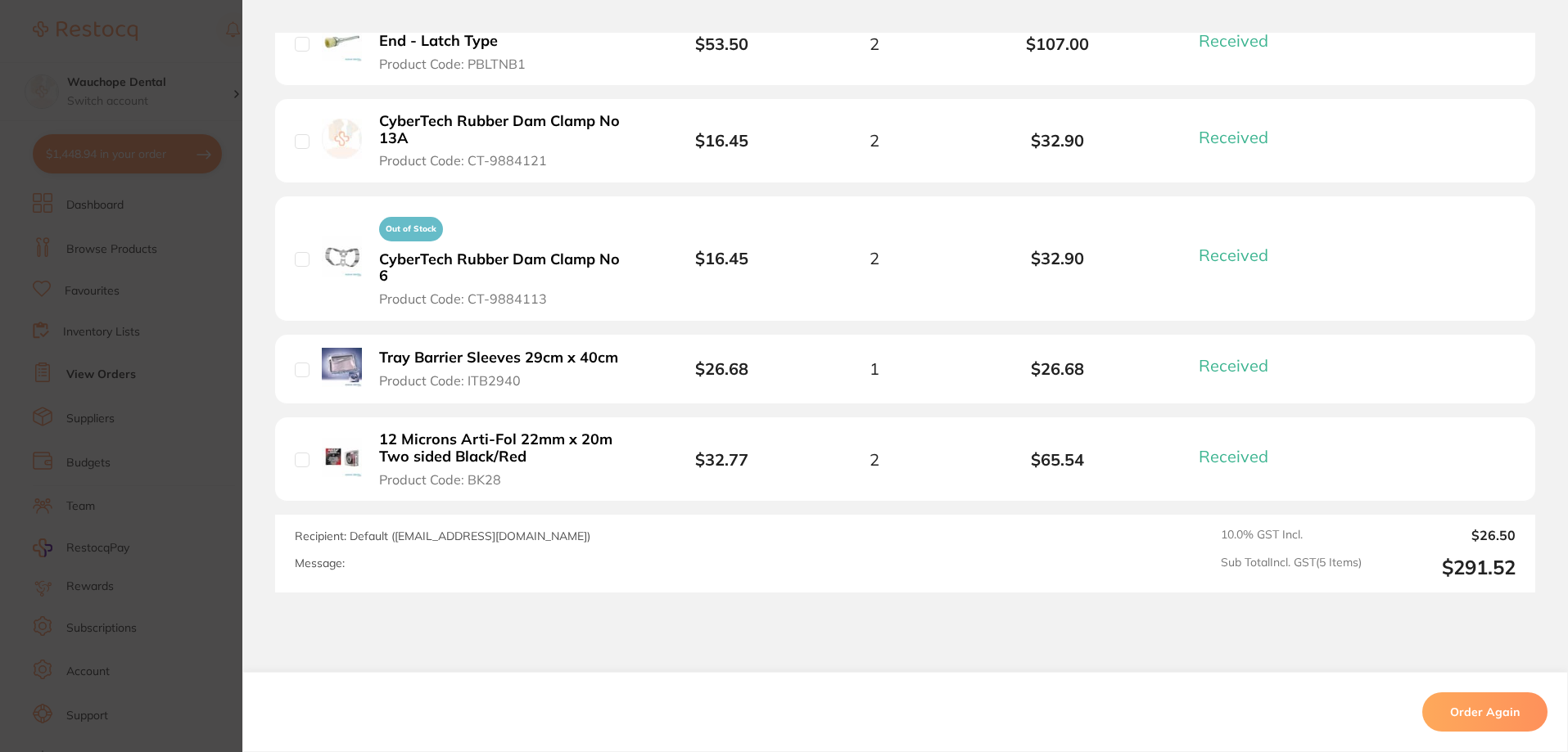
click at [194, 303] on section "Order ID: Restocq- 89149 Order Information 5 Received Completed Order Order Dat…" at bounding box center [784, 376] width 1568 height 752
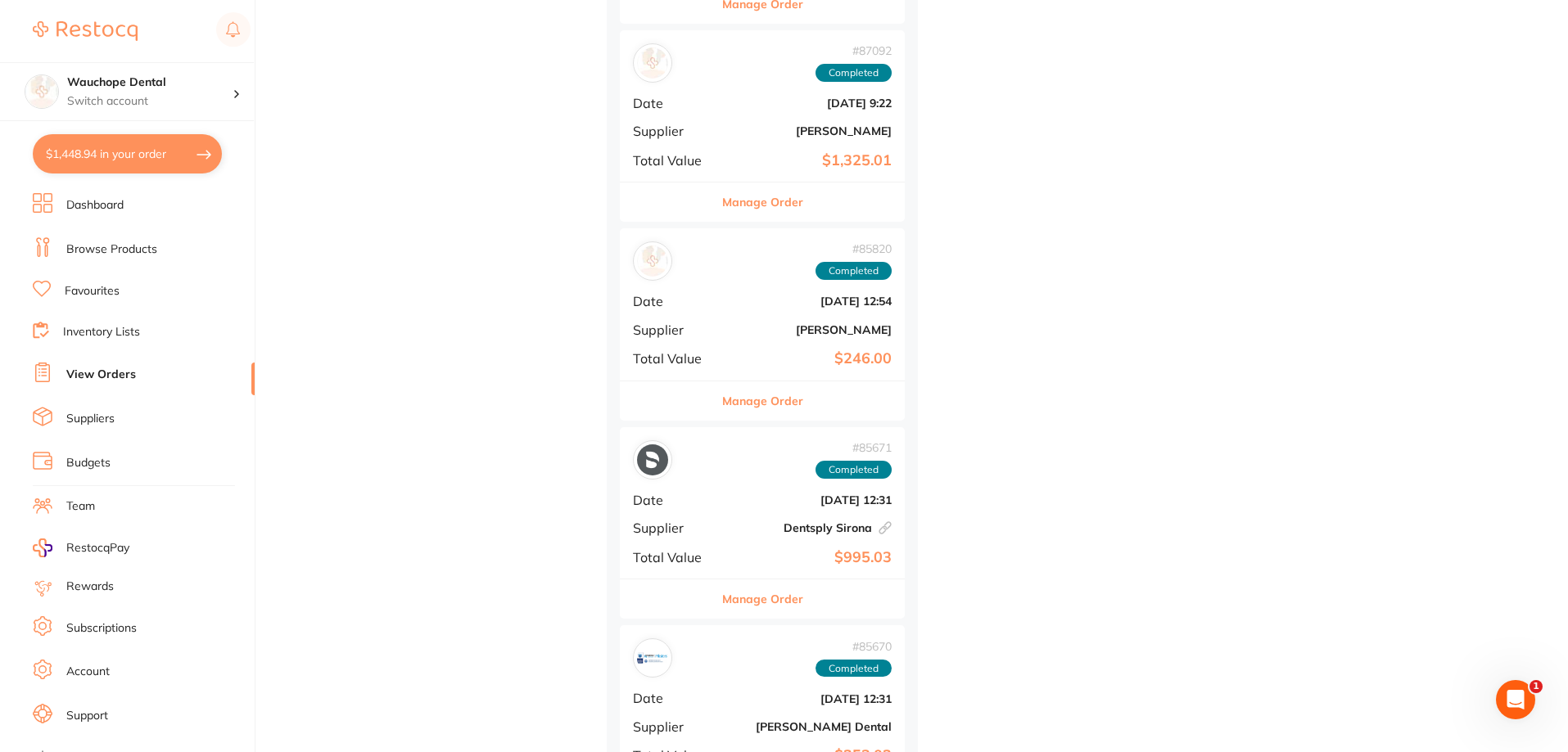
scroll to position [1391, 0]
click at [778, 202] on button "Manage Order" at bounding box center [762, 200] width 81 height 39
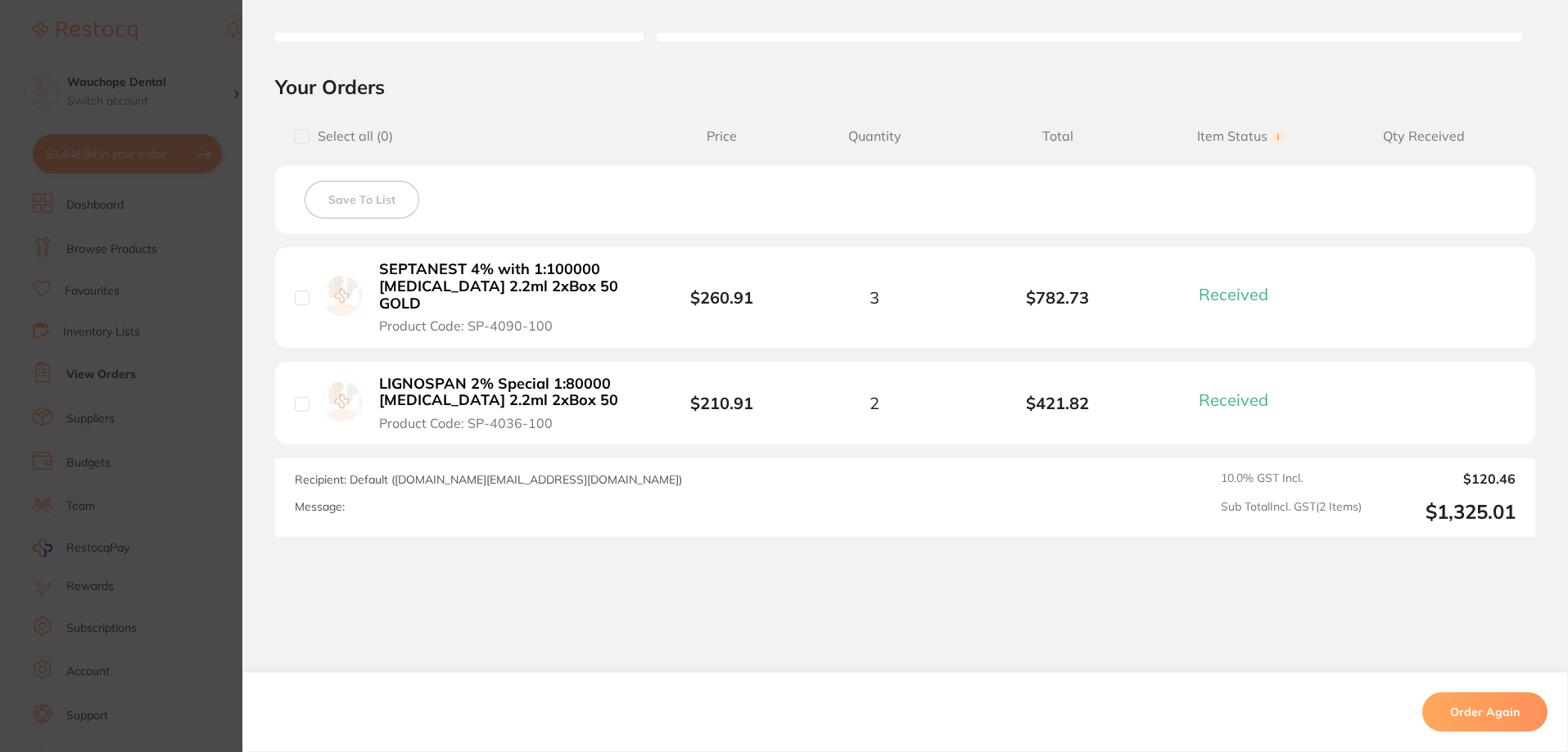
click at [157, 218] on section "Order ID: Restocq- 87092 Order Information 2 Received Completed Order Order Dat…" at bounding box center [784, 376] width 1568 height 752
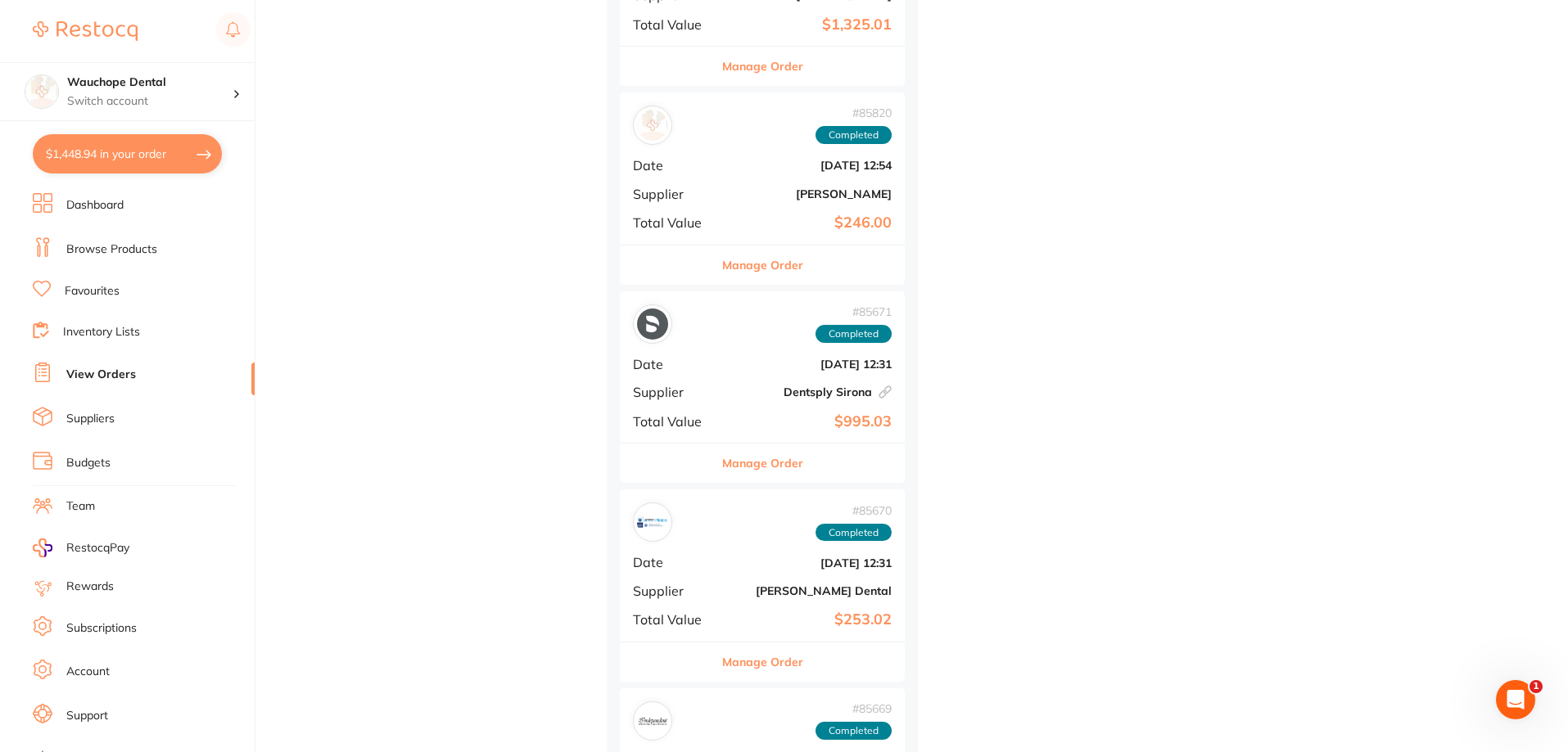
scroll to position [1555, 0]
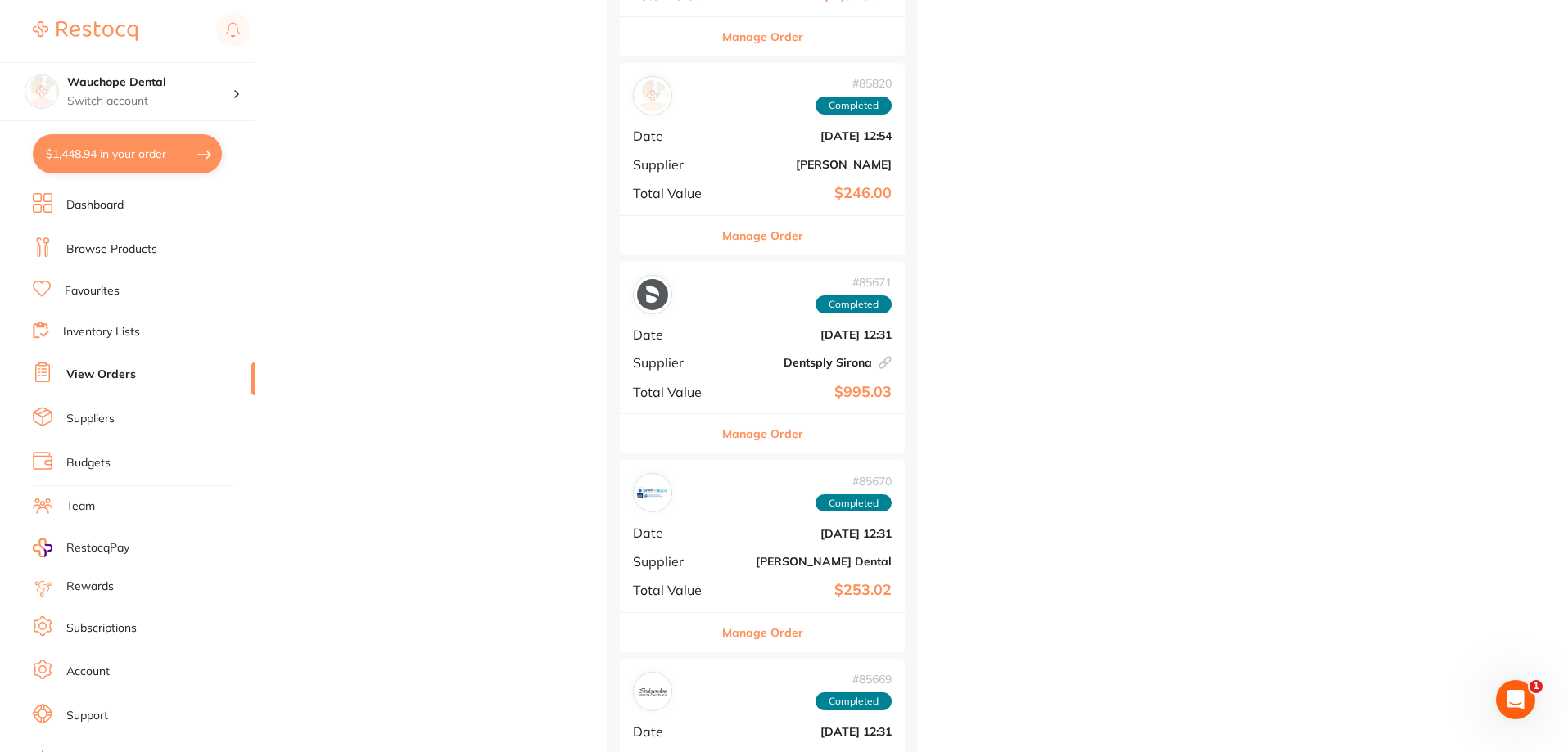
click at [772, 230] on button "Manage Order" at bounding box center [762, 236] width 81 height 39
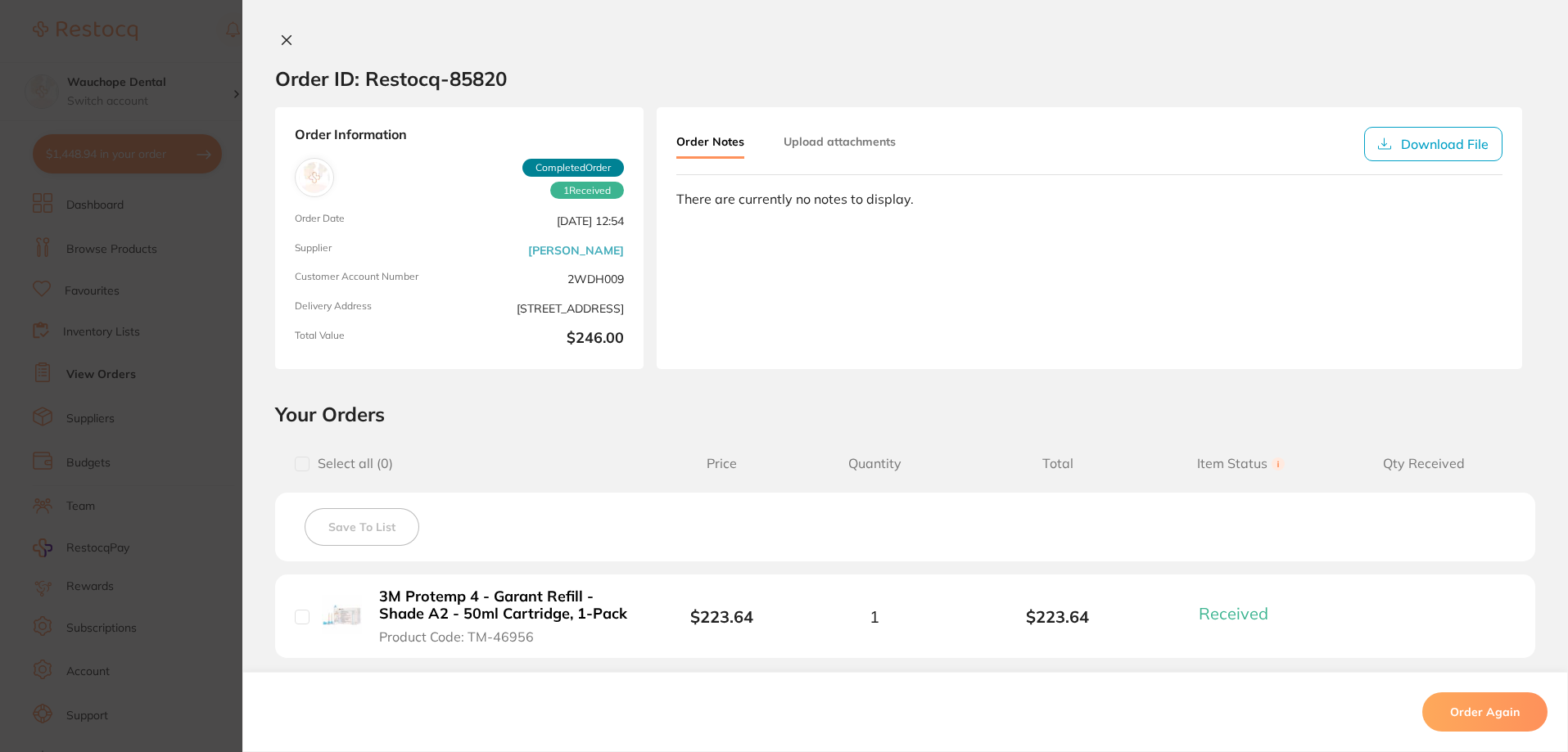
scroll to position [1309, 0]
click at [212, 297] on section "Order ID: Restocq- 85820 Order Information 1 Received Completed Order Order Dat…" at bounding box center [784, 376] width 1568 height 752
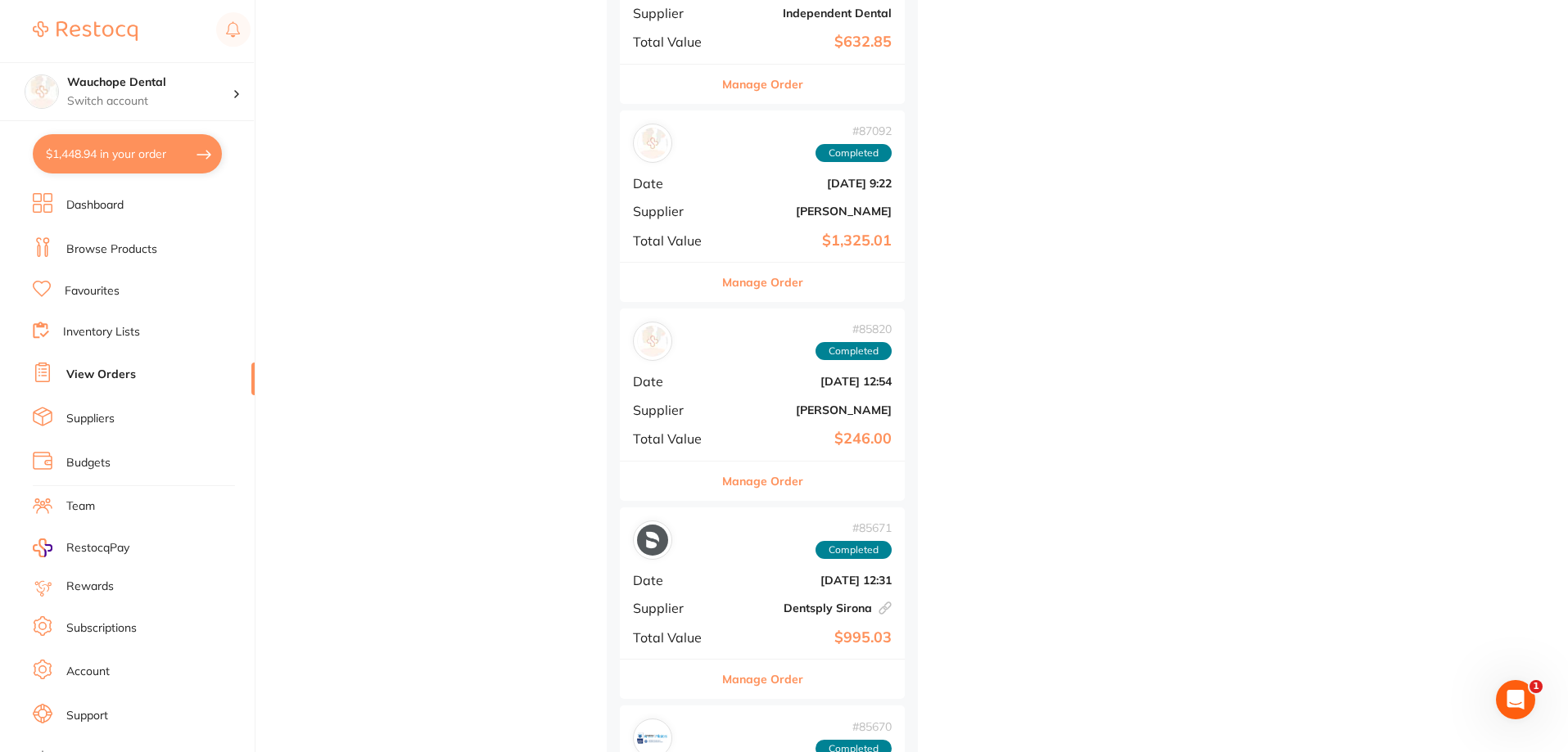
click at [783, 473] on button "Manage Order" at bounding box center [762, 481] width 81 height 39
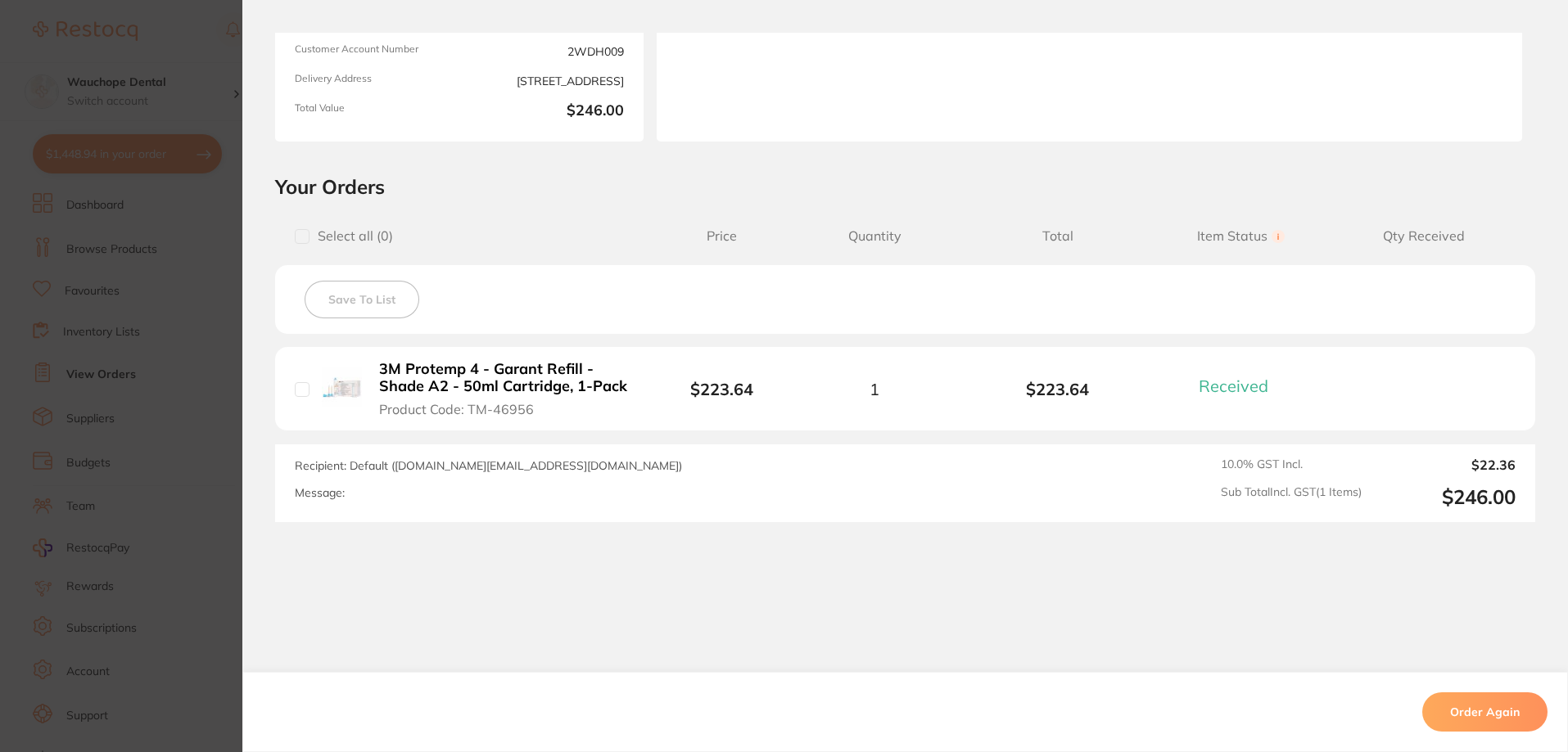
scroll to position [241, 0]
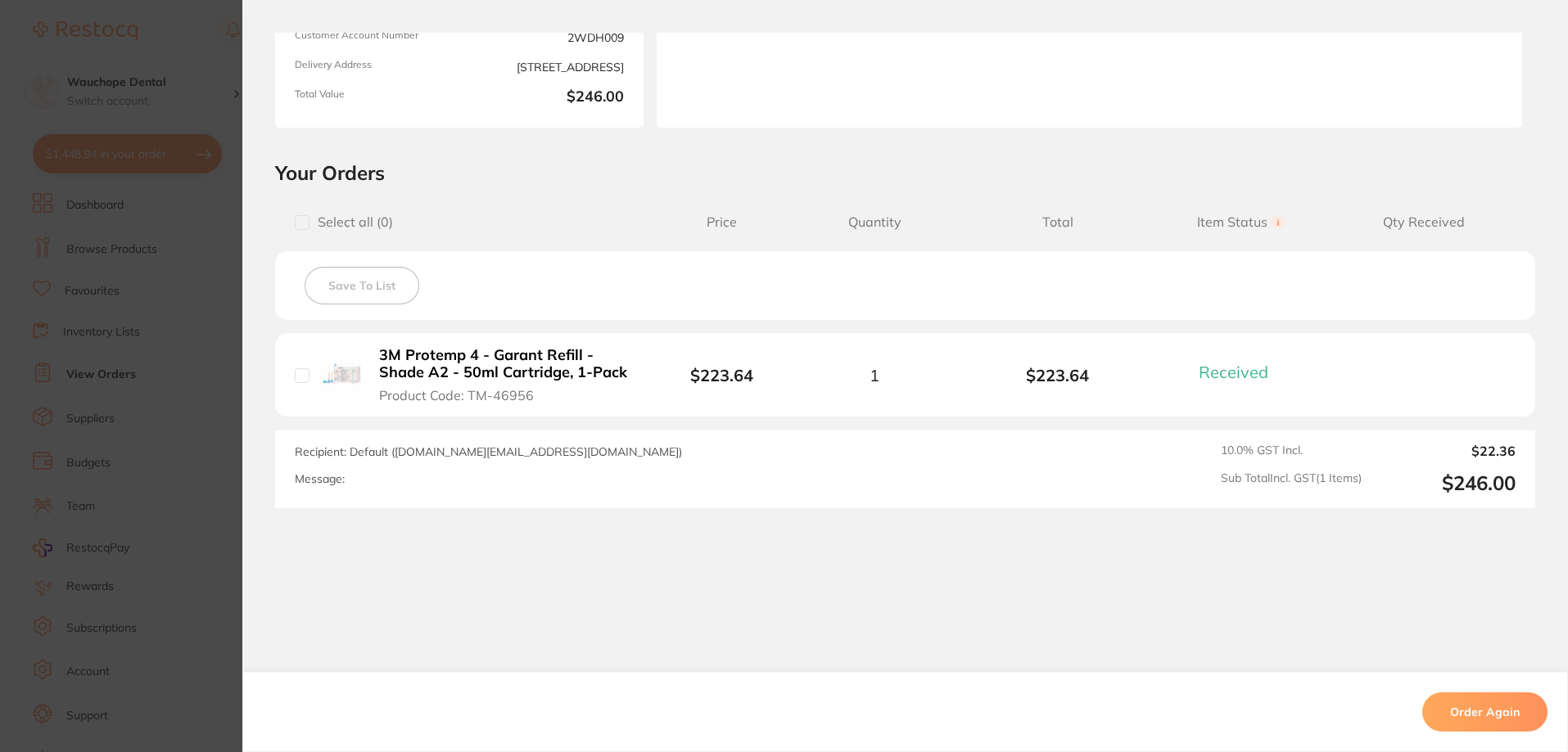
click at [196, 289] on section "Order ID: Restocq- 85820 Order Information 1 Received Completed Order Order Dat…" at bounding box center [784, 376] width 1568 height 752
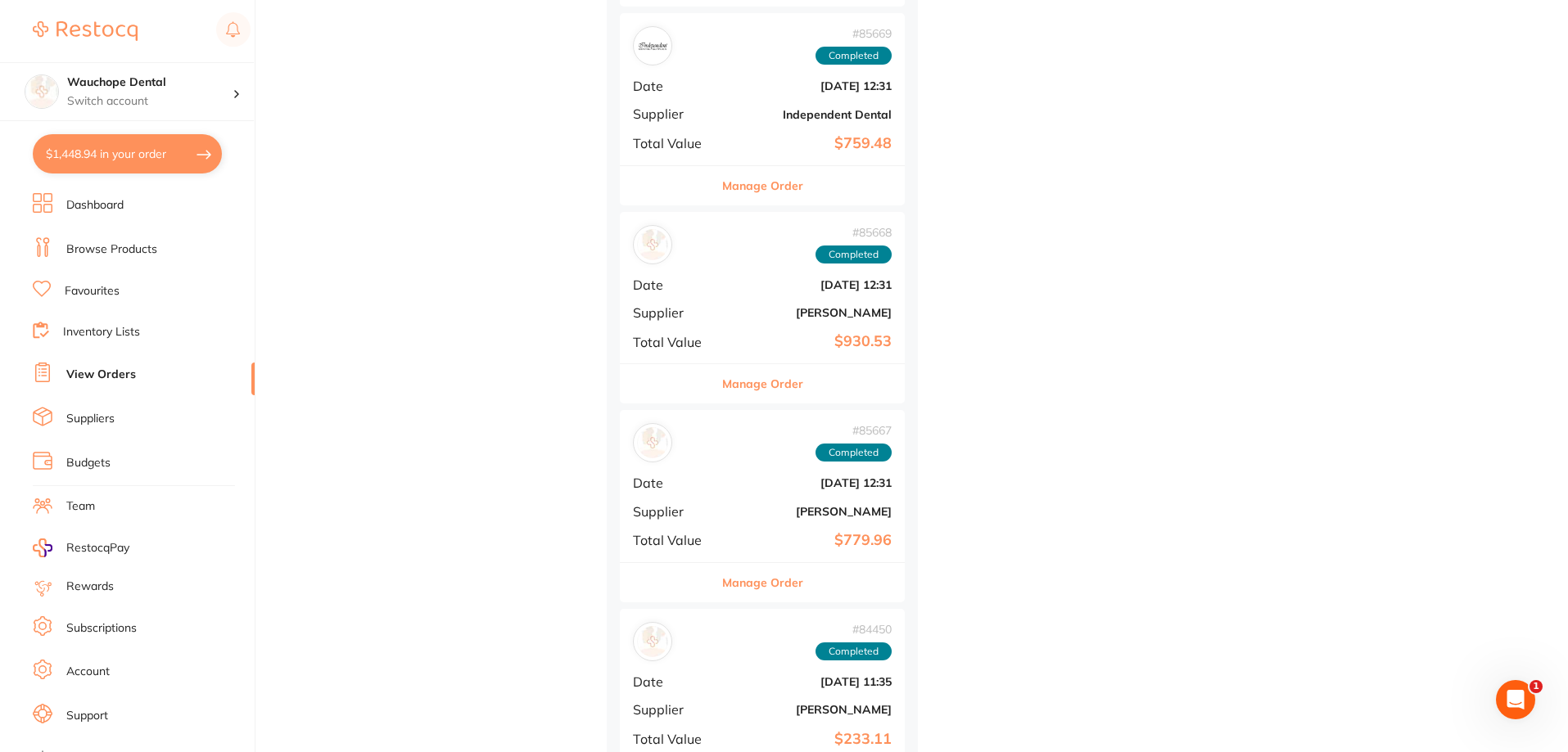
scroll to position [2291, 0]
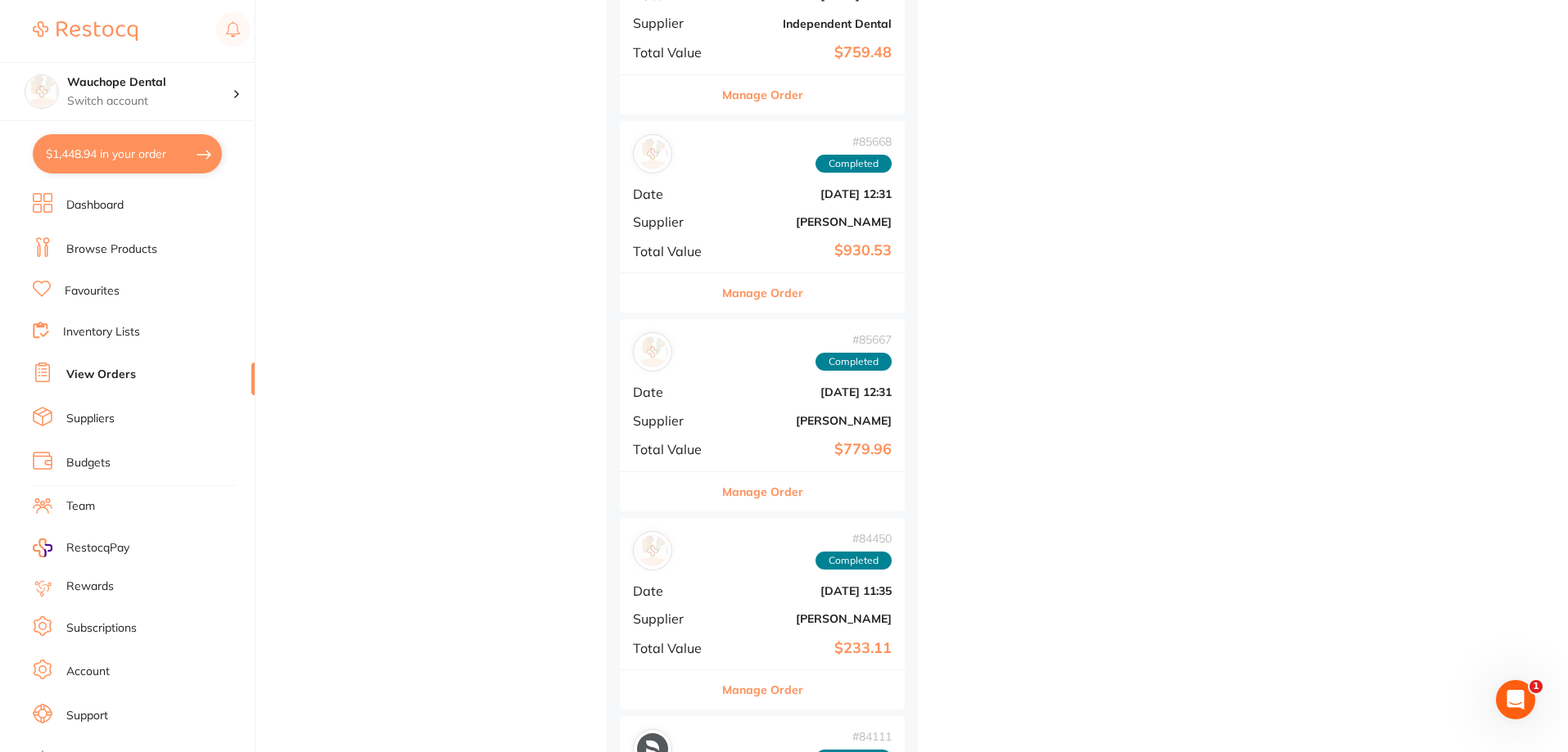
click at [798, 285] on button "Manage Order" at bounding box center [762, 293] width 81 height 39
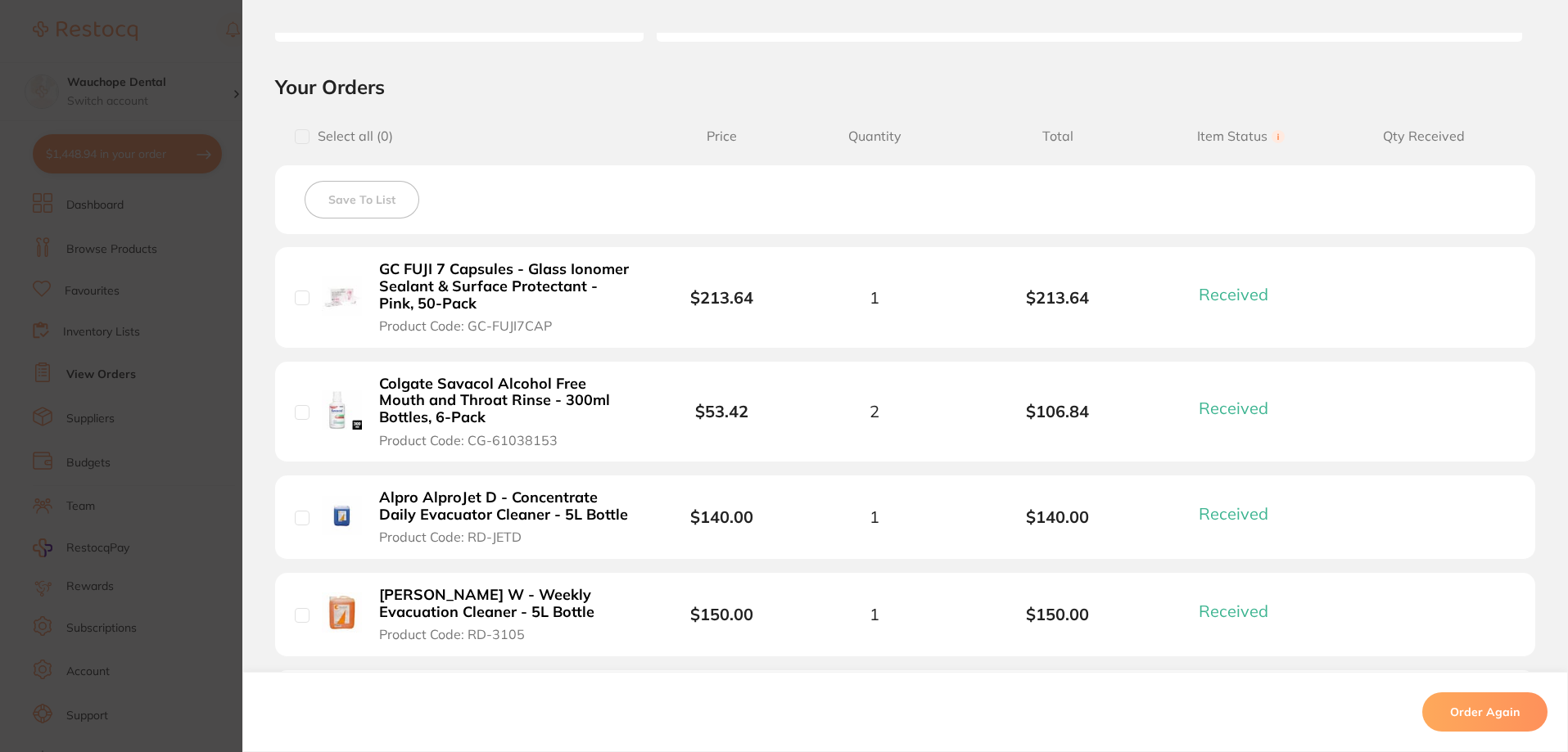
drag, startPoint x: 94, startPoint y: 238, endPoint x: 184, endPoint y: 219, distance: 92.0
click at [95, 238] on section "Order ID: Restocq- 85668 Order Information 6 Received Completed Order Order Dat…" at bounding box center [784, 376] width 1568 height 752
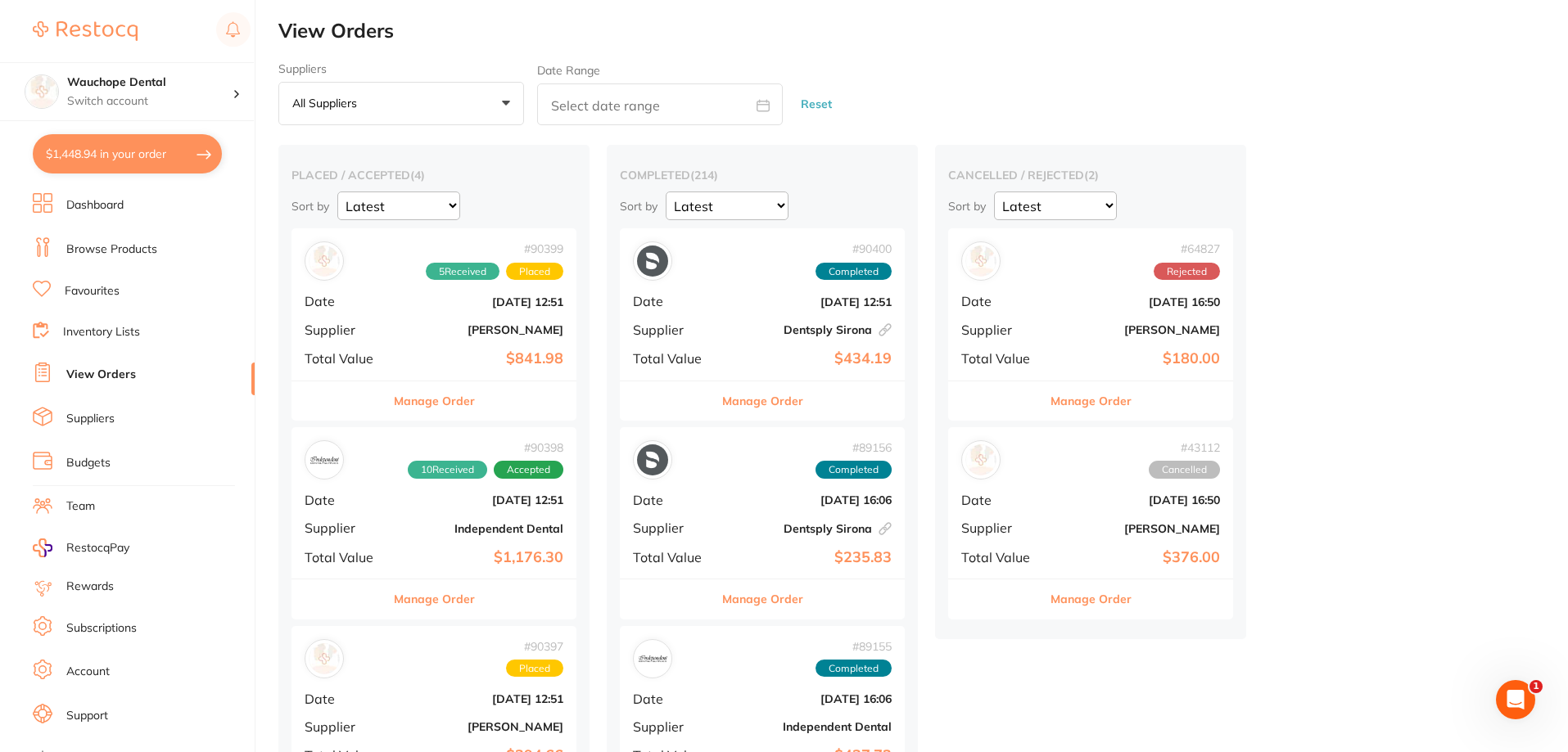
click at [446, 120] on button "All suppliers +0" at bounding box center [401, 104] width 246 height 44
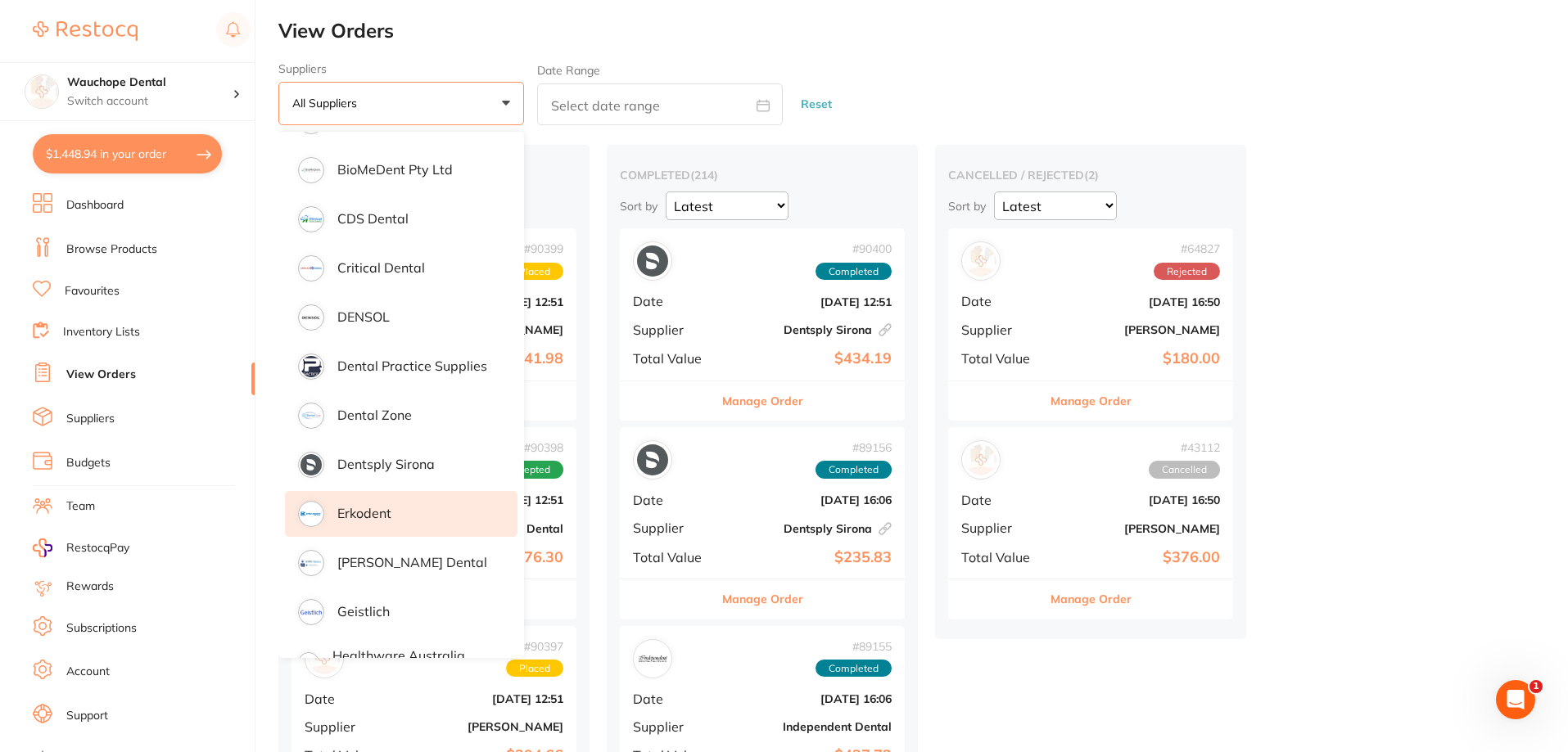
scroll to position [491, 0]
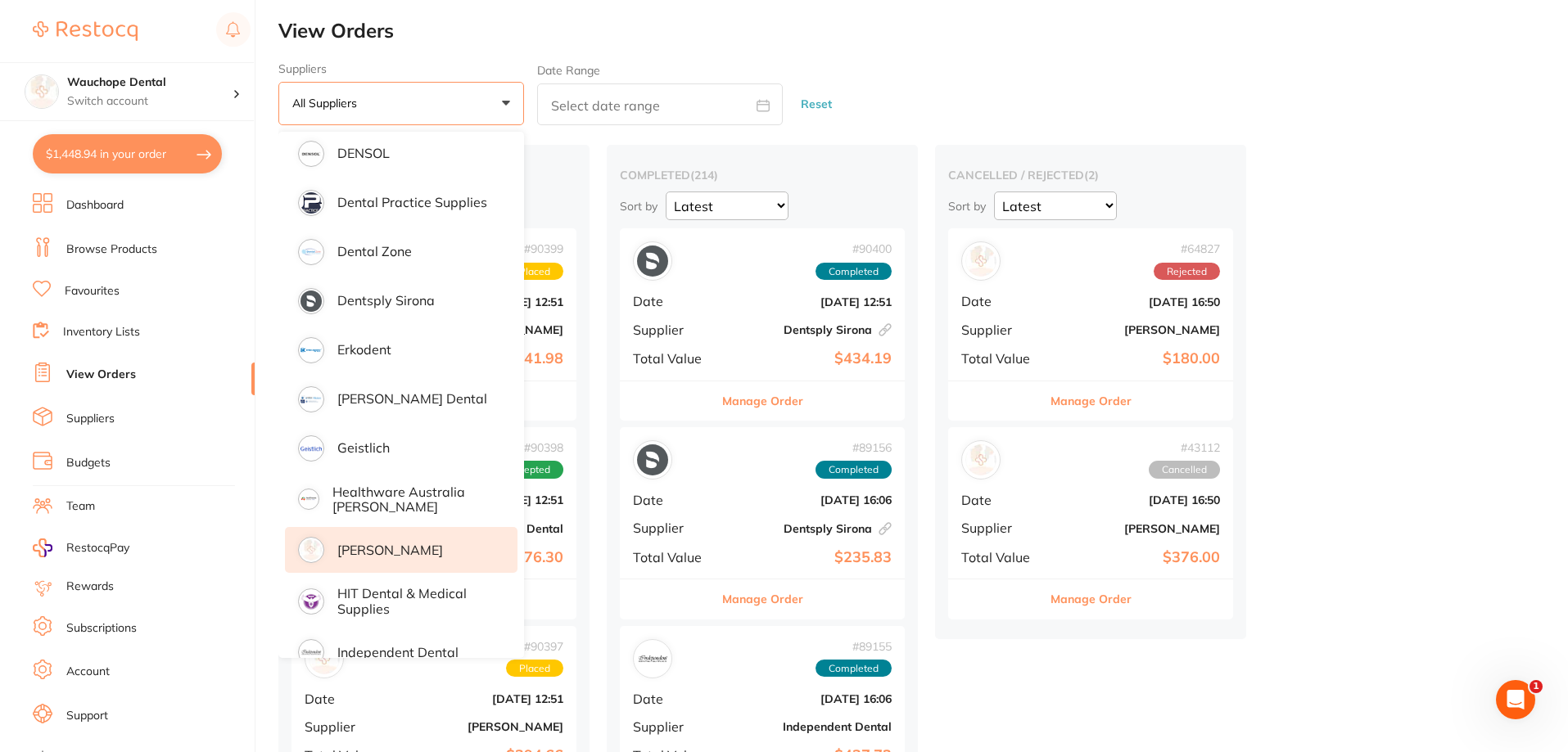
click at [398, 559] on li "[PERSON_NAME]" at bounding box center [401, 549] width 232 height 46
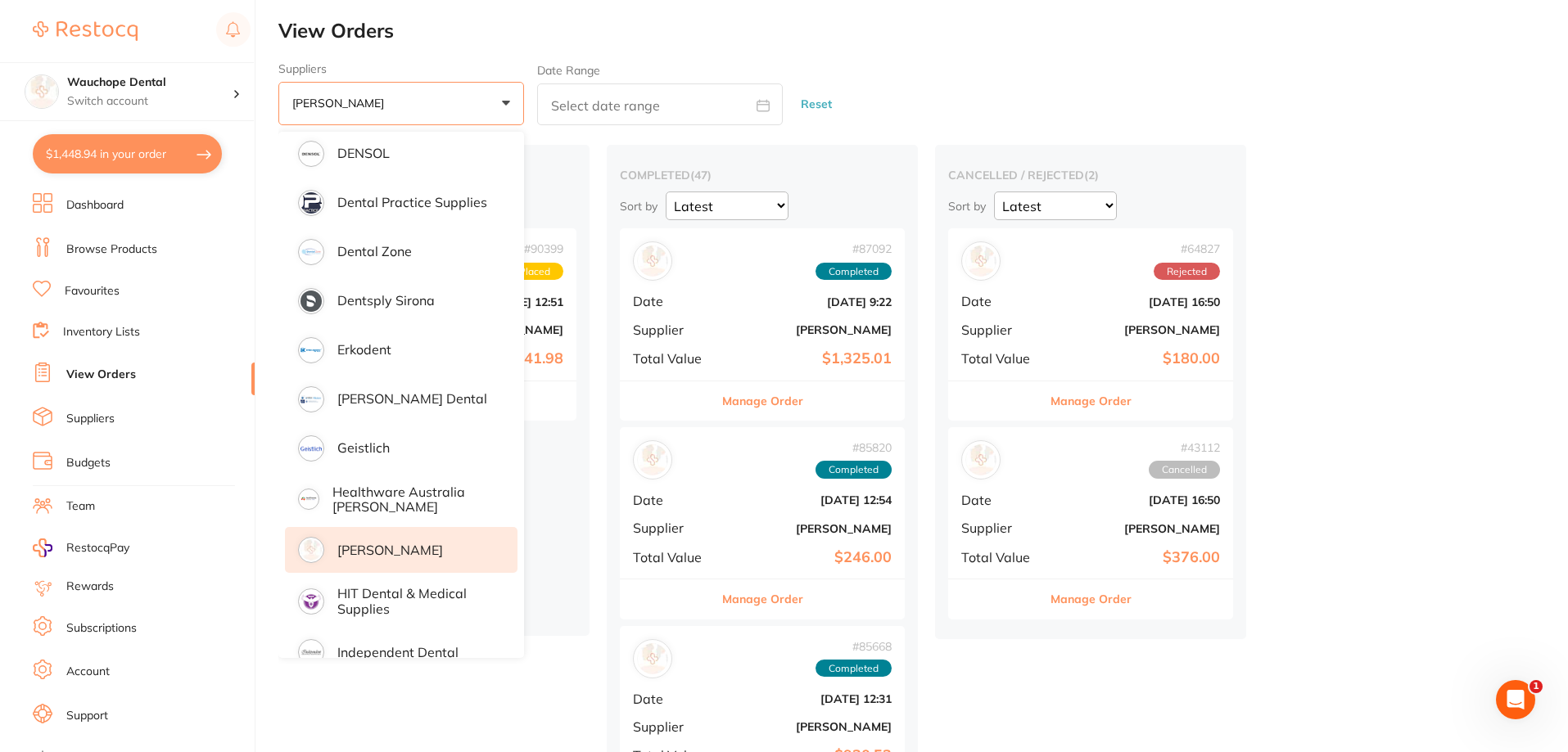
click at [940, 67] on div "Suppliers [PERSON_NAME] +0 All suppliers AB Orthodontics [PERSON_NAME] Dental A…" at bounding box center [923, 94] width 1289 height 63
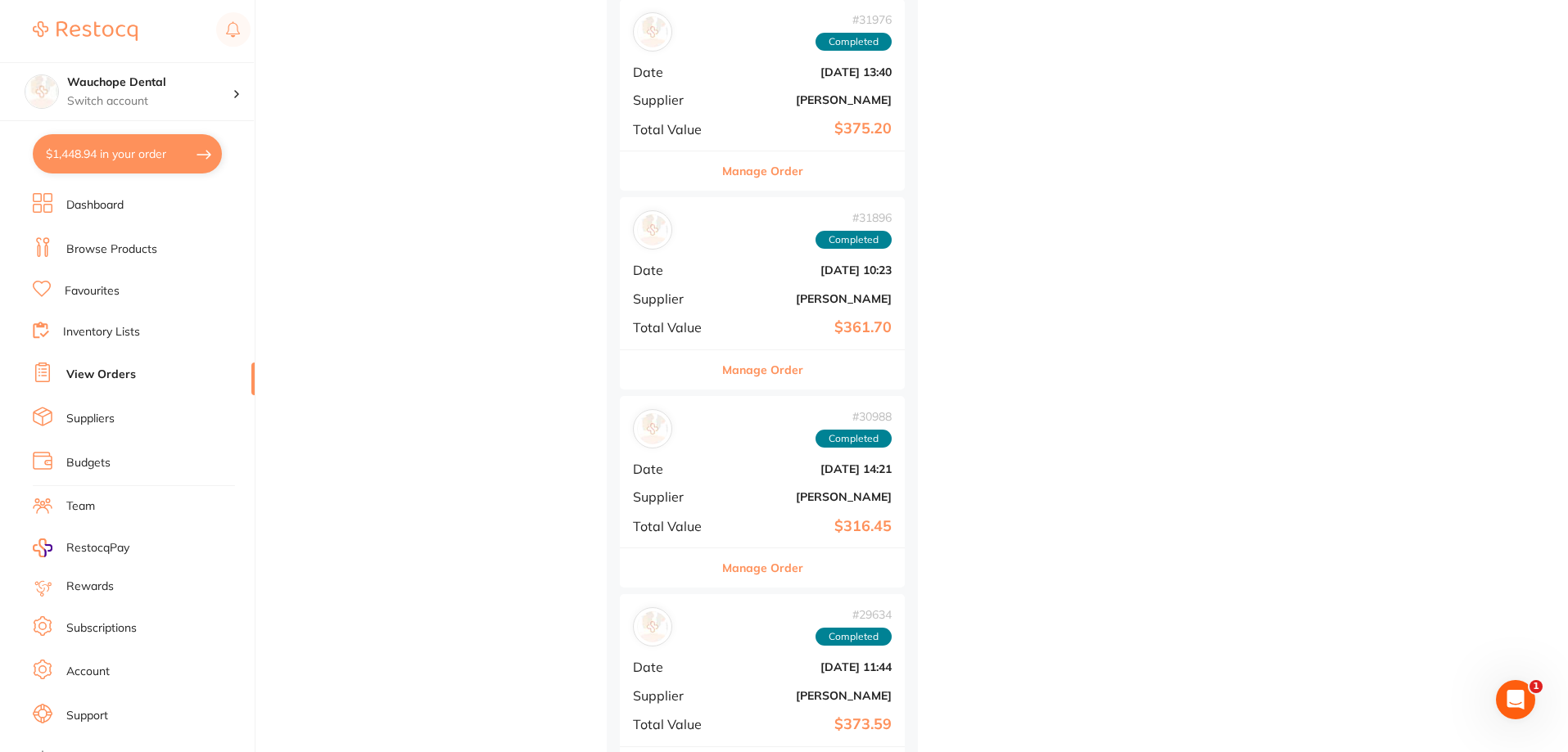
scroll to position [8823, 0]
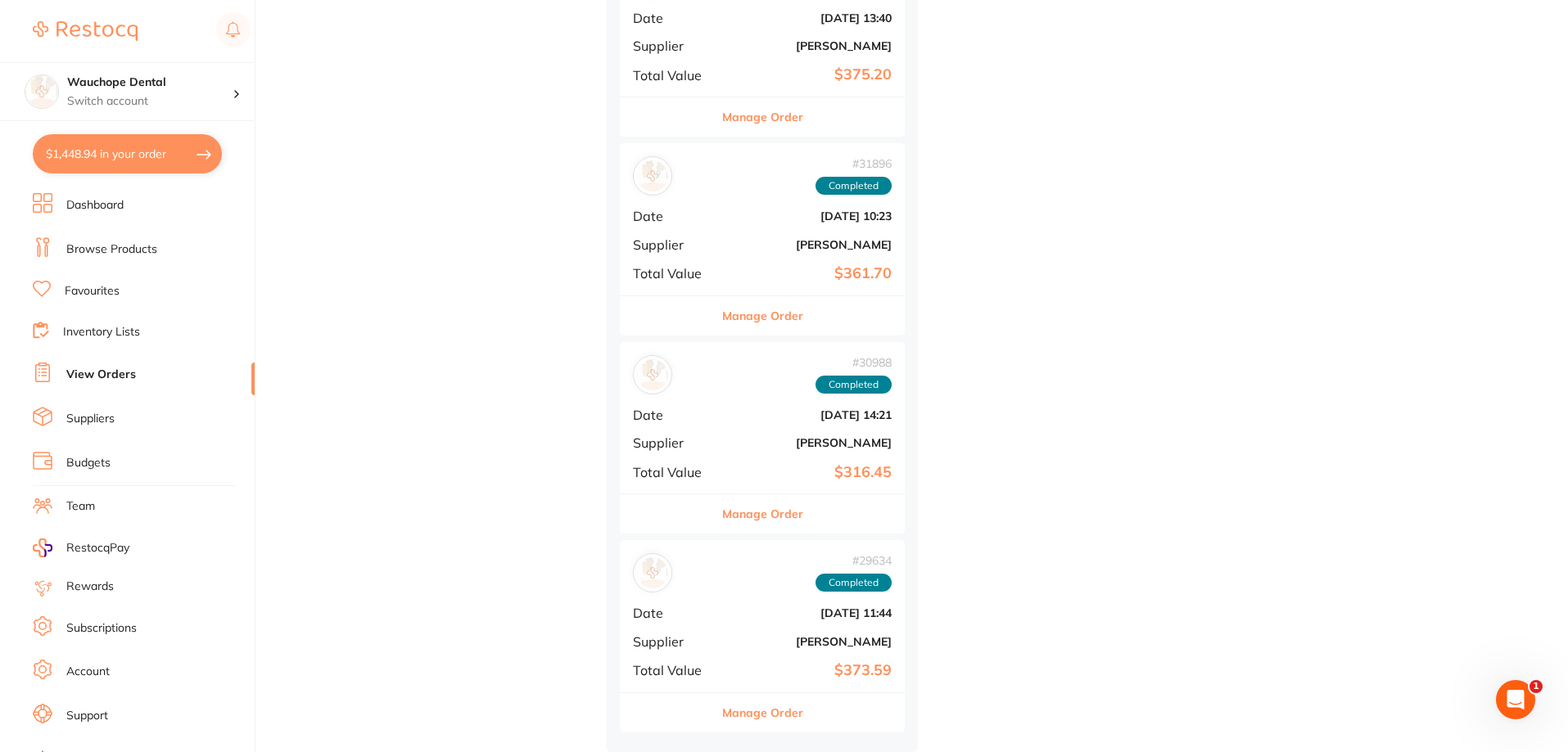
click at [799, 706] on button "Manage Order" at bounding box center [762, 713] width 81 height 39
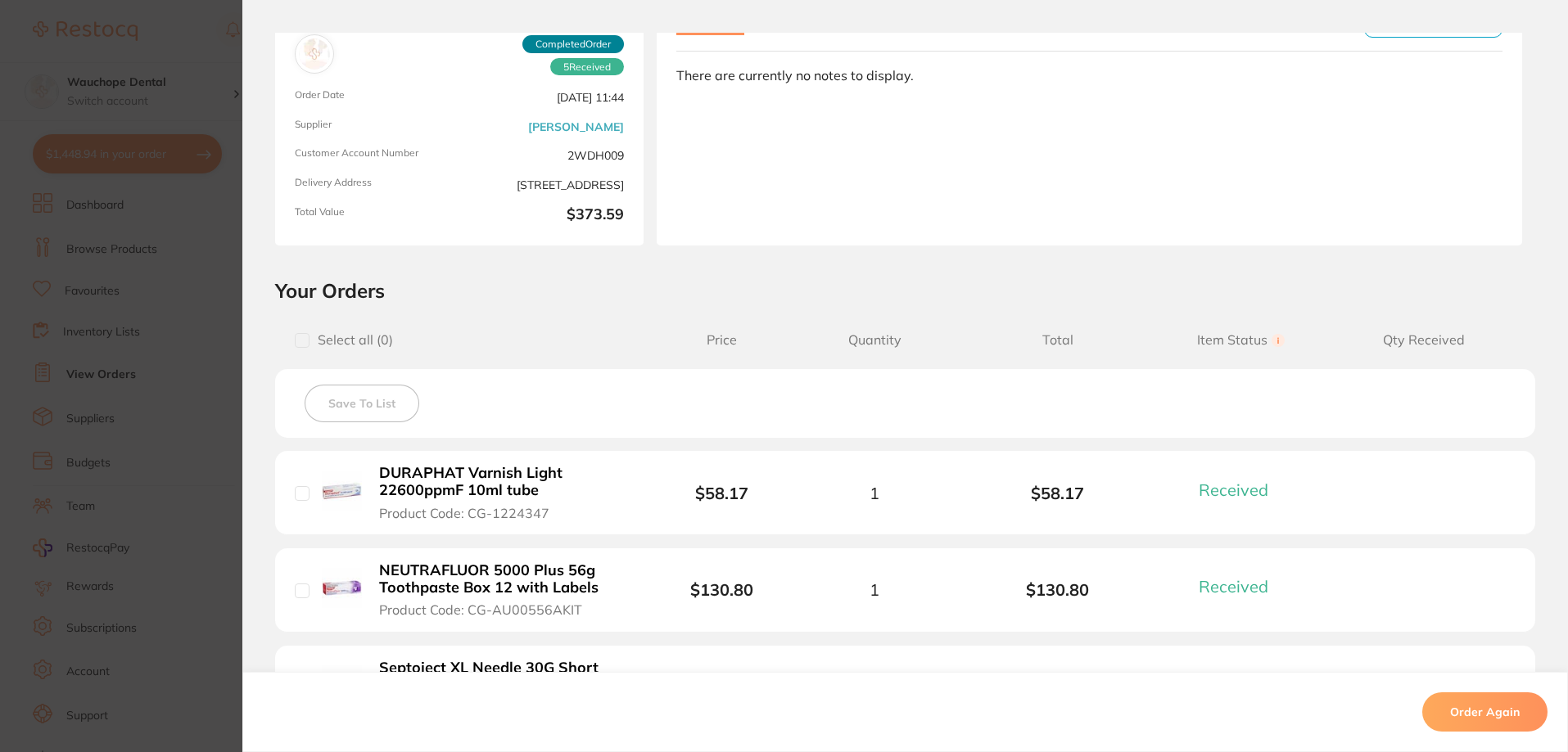
scroll to position [285, 0]
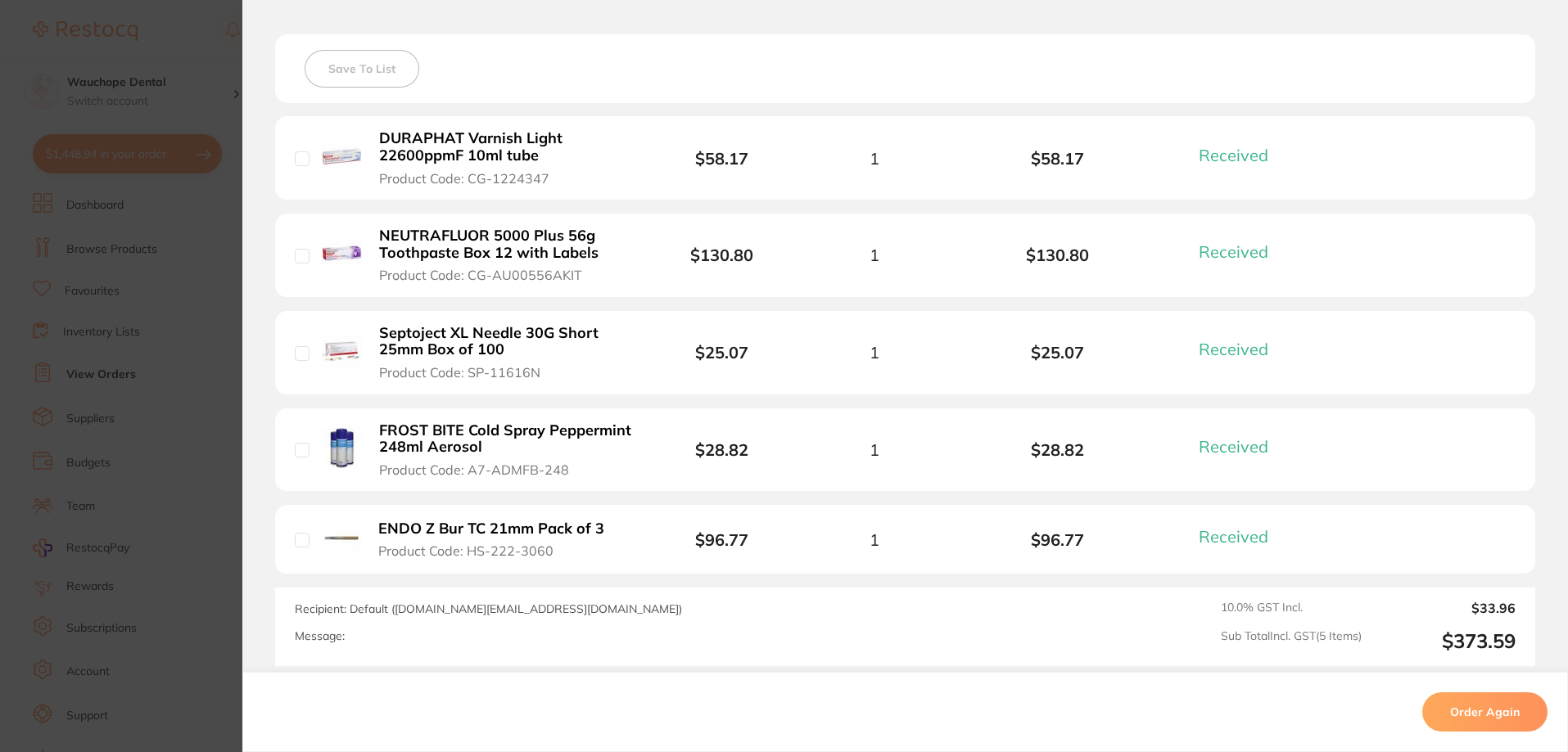
scroll to position [491, 0]
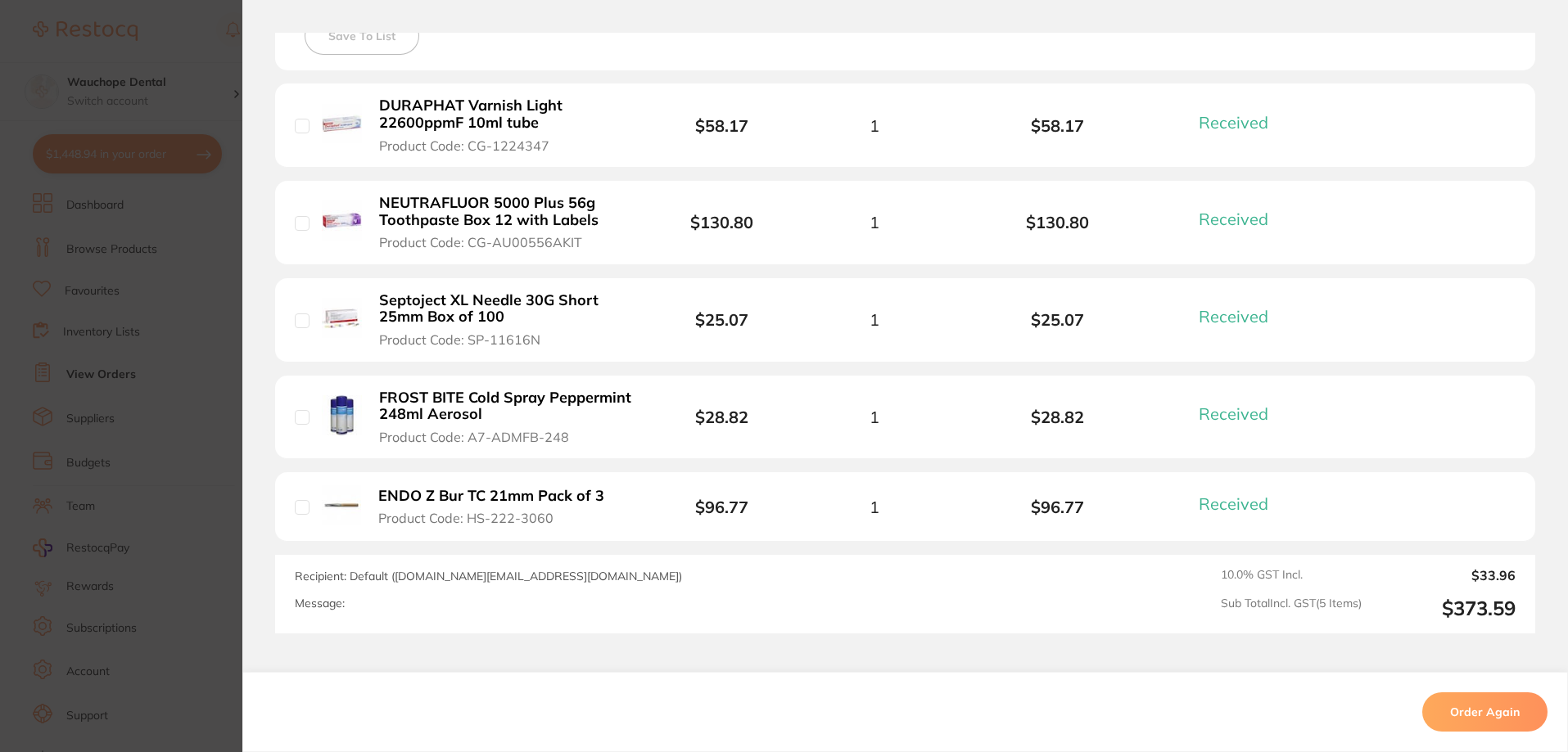
click at [177, 347] on section "Order ID: Restocq- 29634 Order Information 5 Received Completed Order Order Dat…" at bounding box center [784, 376] width 1568 height 752
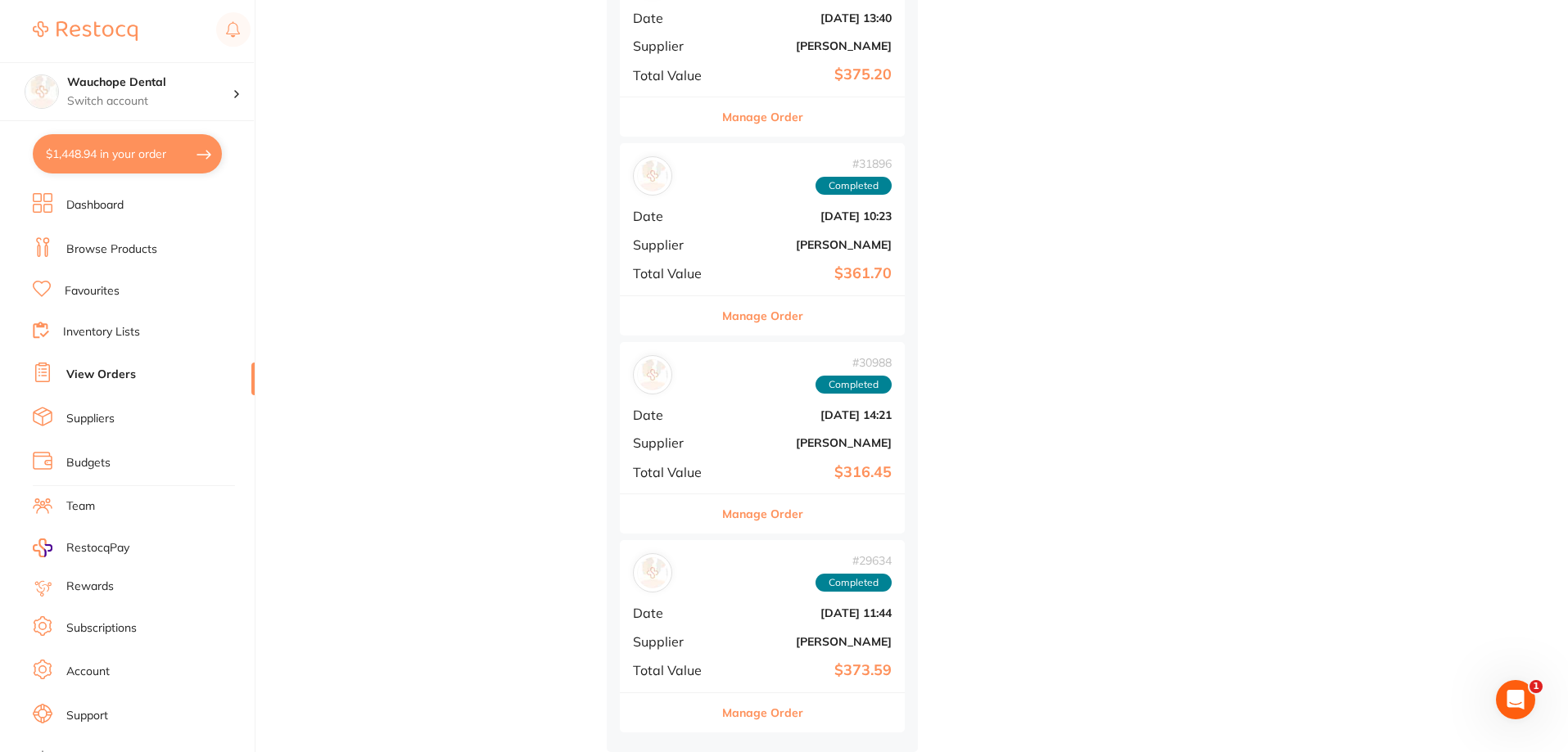
click at [734, 509] on button "Manage Order" at bounding box center [762, 514] width 81 height 39
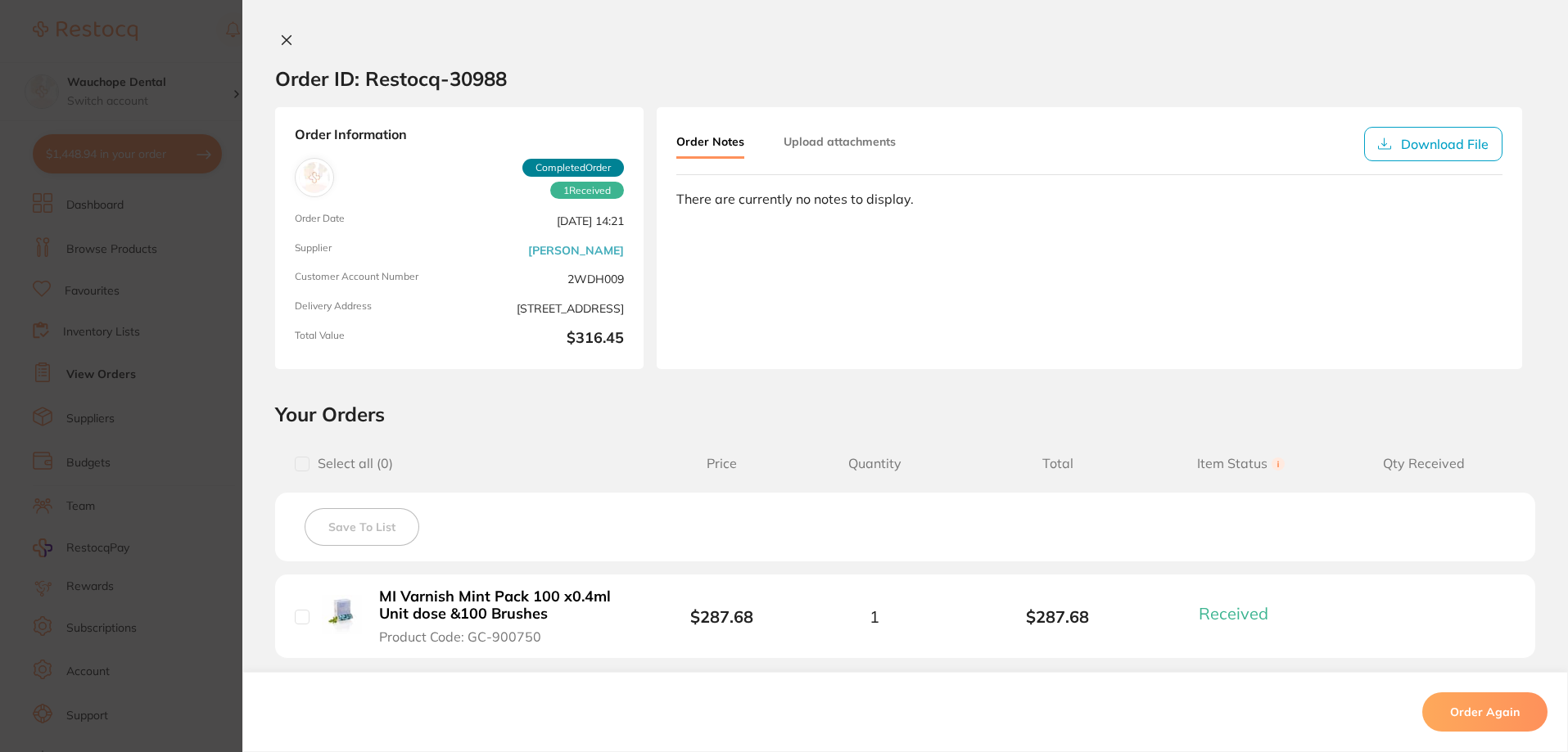
click at [235, 419] on section "Order ID: Restocq- 30988 Order Information 1 Received Completed Order Order Dat…" at bounding box center [784, 376] width 1568 height 752
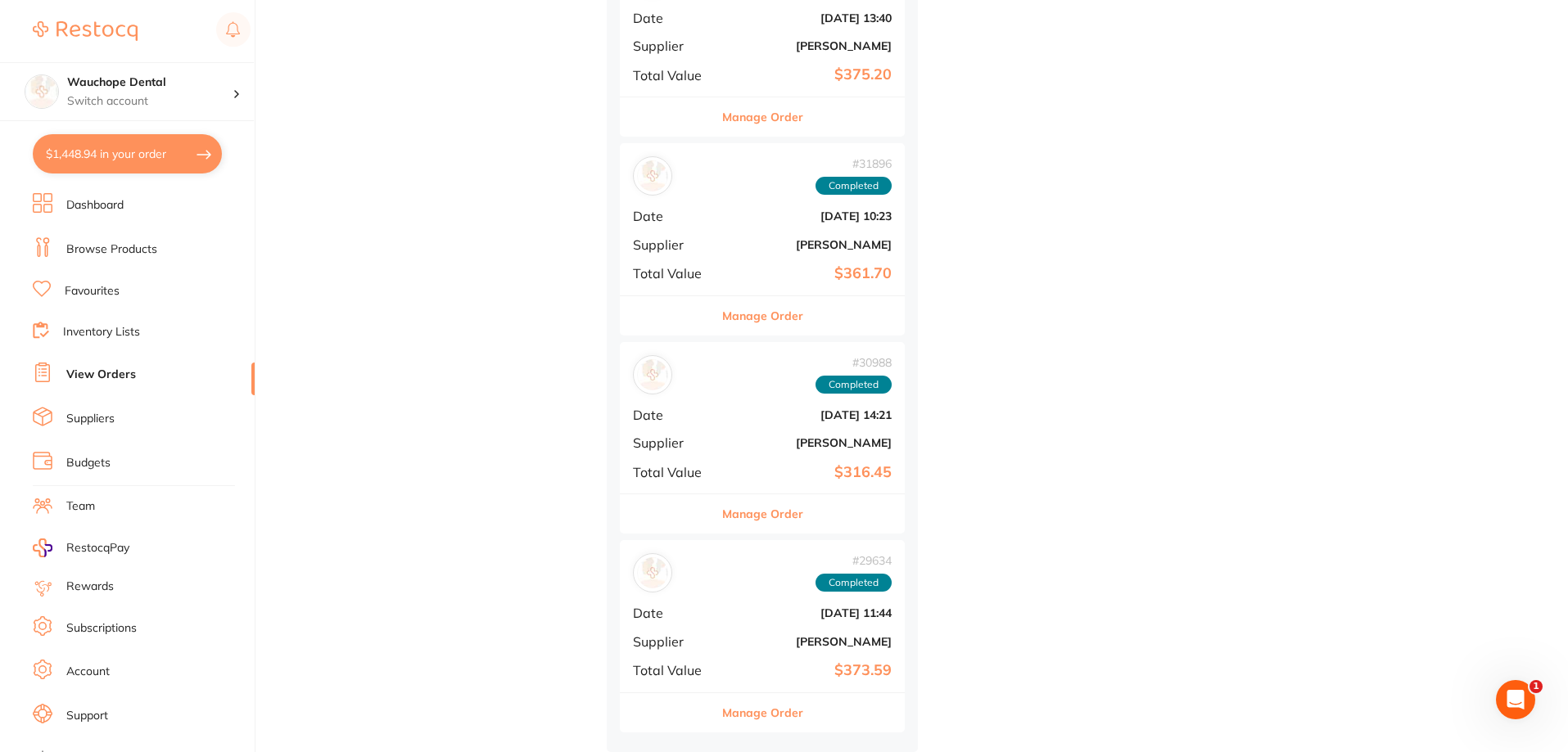
click at [769, 714] on button "Manage Order" at bounding box center [762, 713] width 81 height 39
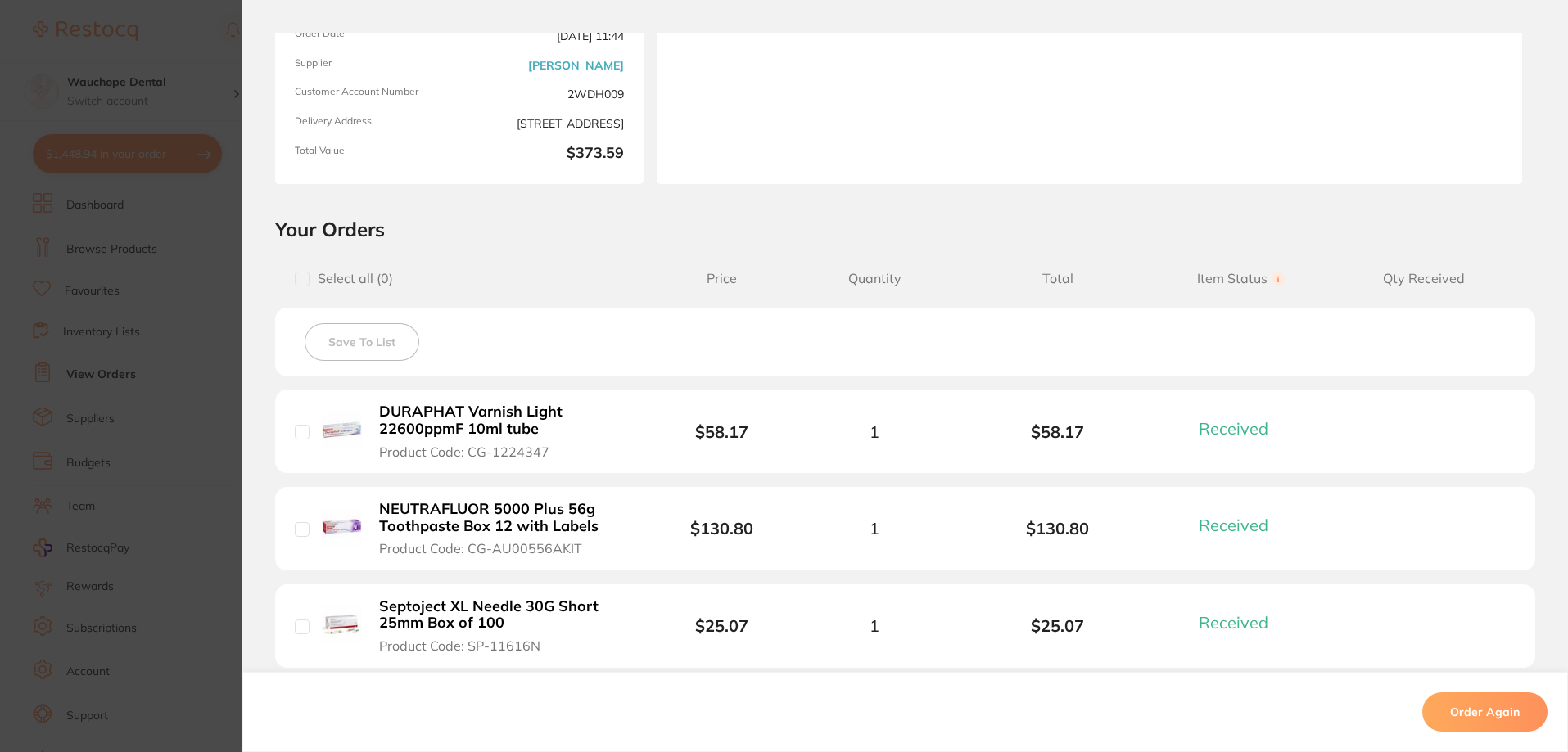
scroll to position [409, 0]
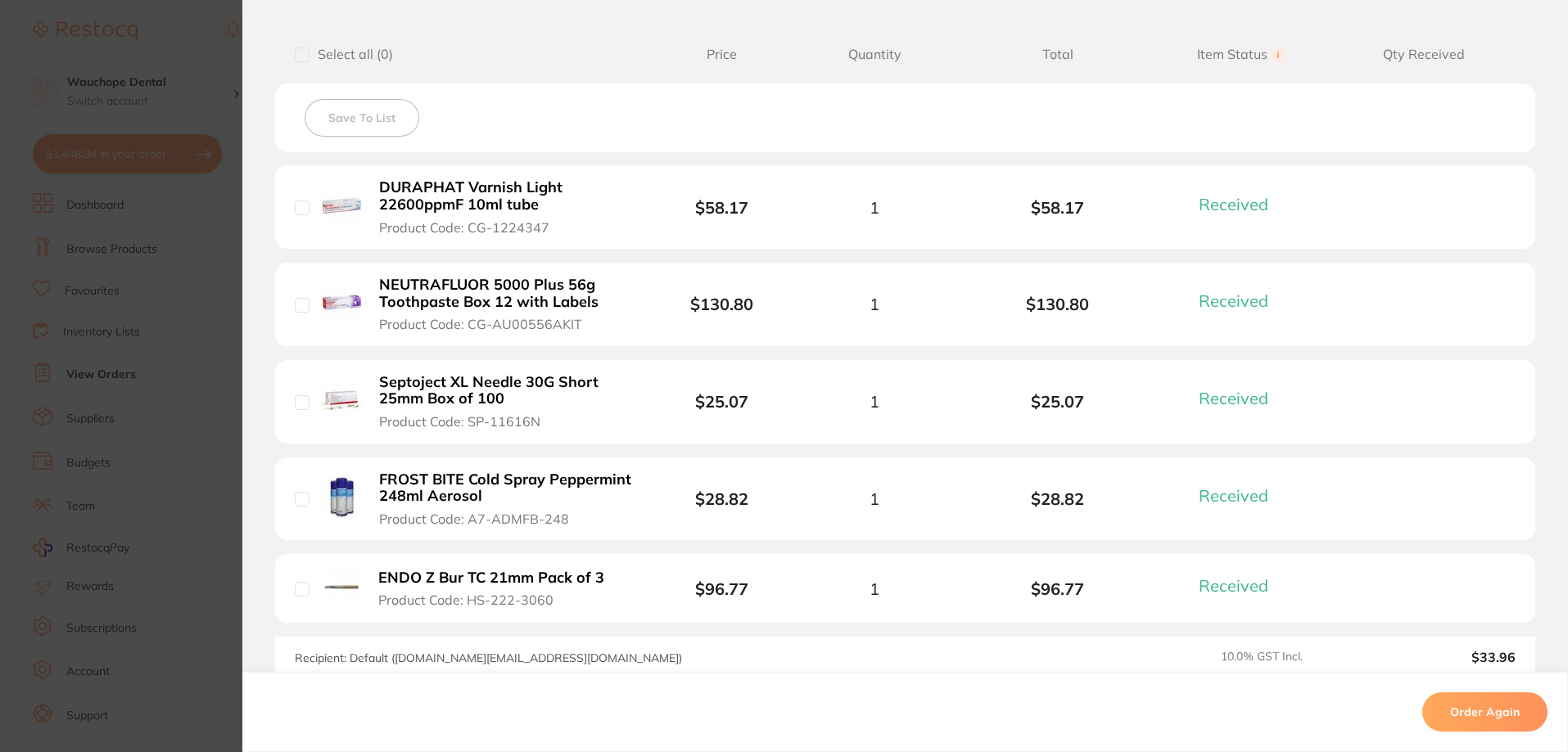
click at [418, 570] on b "ENDO Z Bur TC 21mm Pack of 3" at bounding box center [491, 578] width 226 height 17
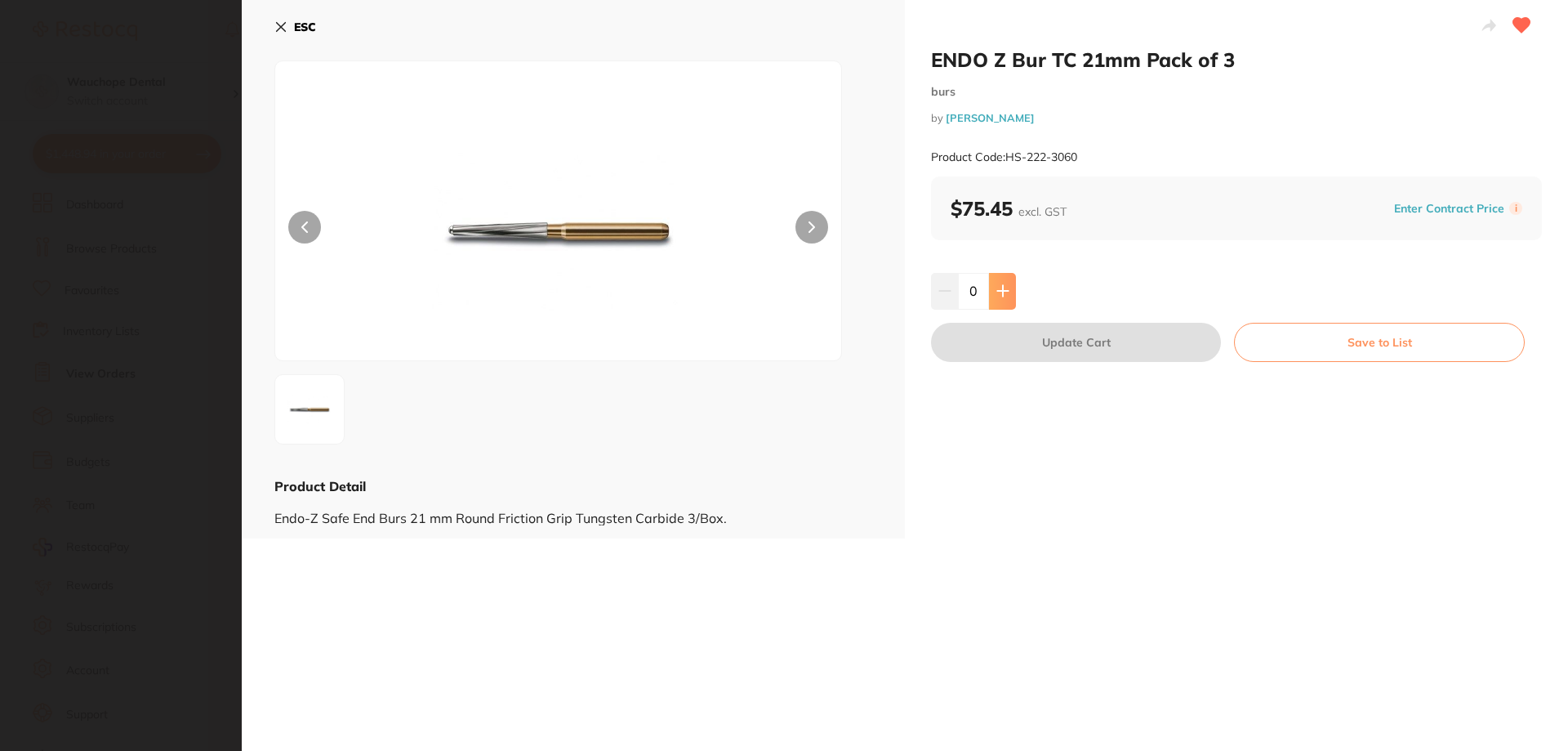
scroll to position [0, 0]
click at [1012, 288] on button at bounding box center [1003, 291] width 27 height 36
type input "1"
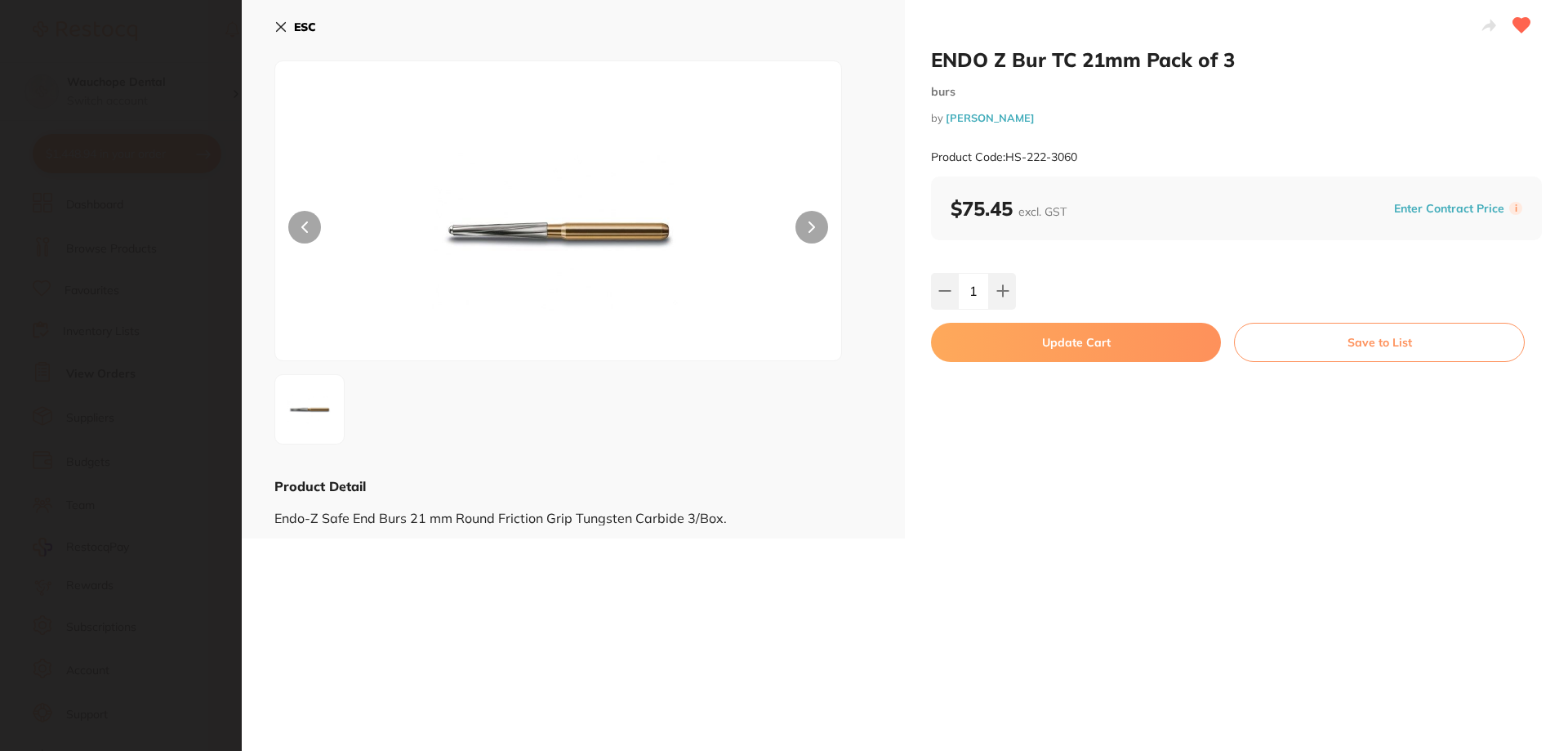
click at [1044, 336] on button "Update Cart" at bounding box center [1075, 342] width 290 height 39
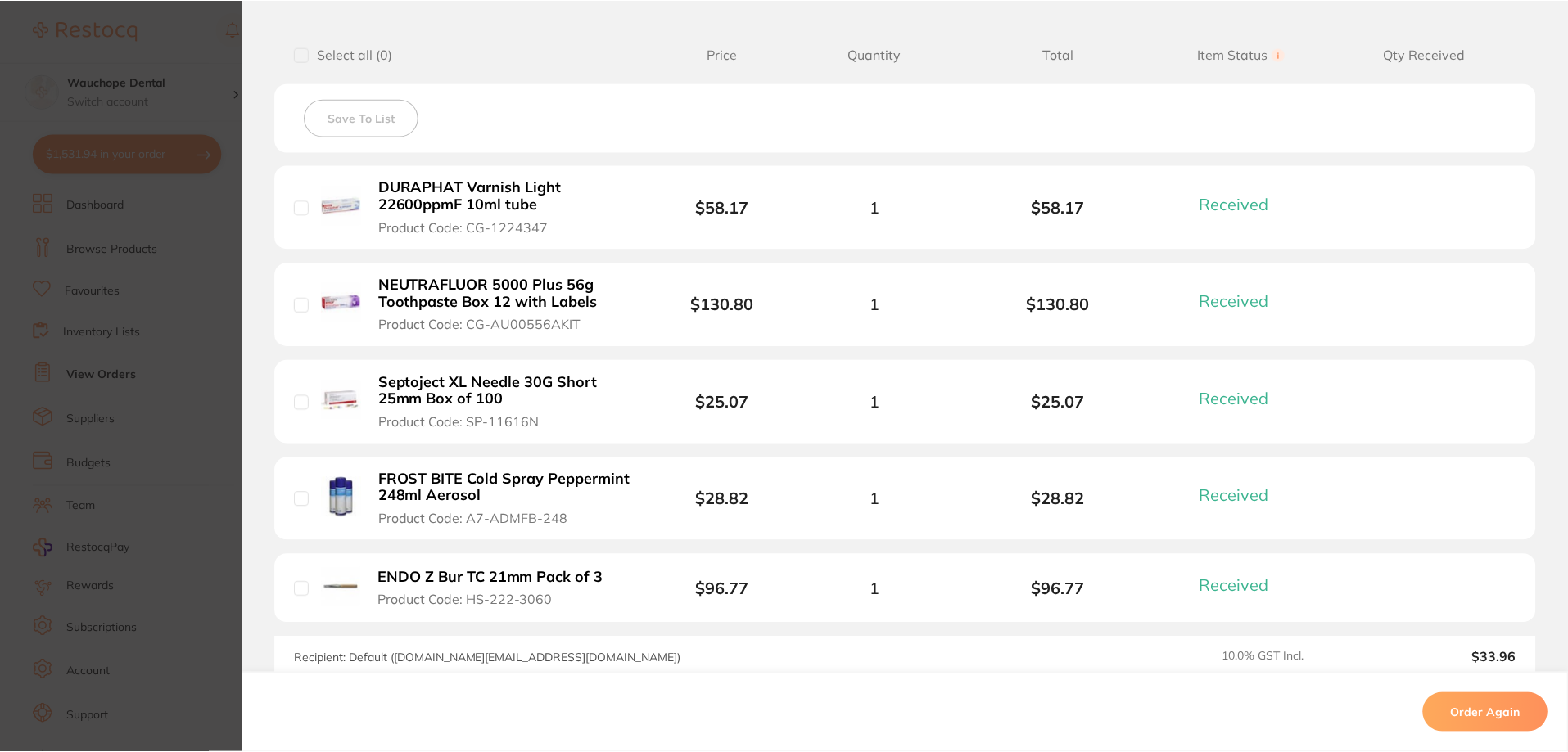
scroll to position [8823, 0]
click at [168, 398] on section "Order ID: Restocq- 29634 Order Information 5 Received Completed Order Order Dat…" at bounding box center [784, 376] width 1568 height 752
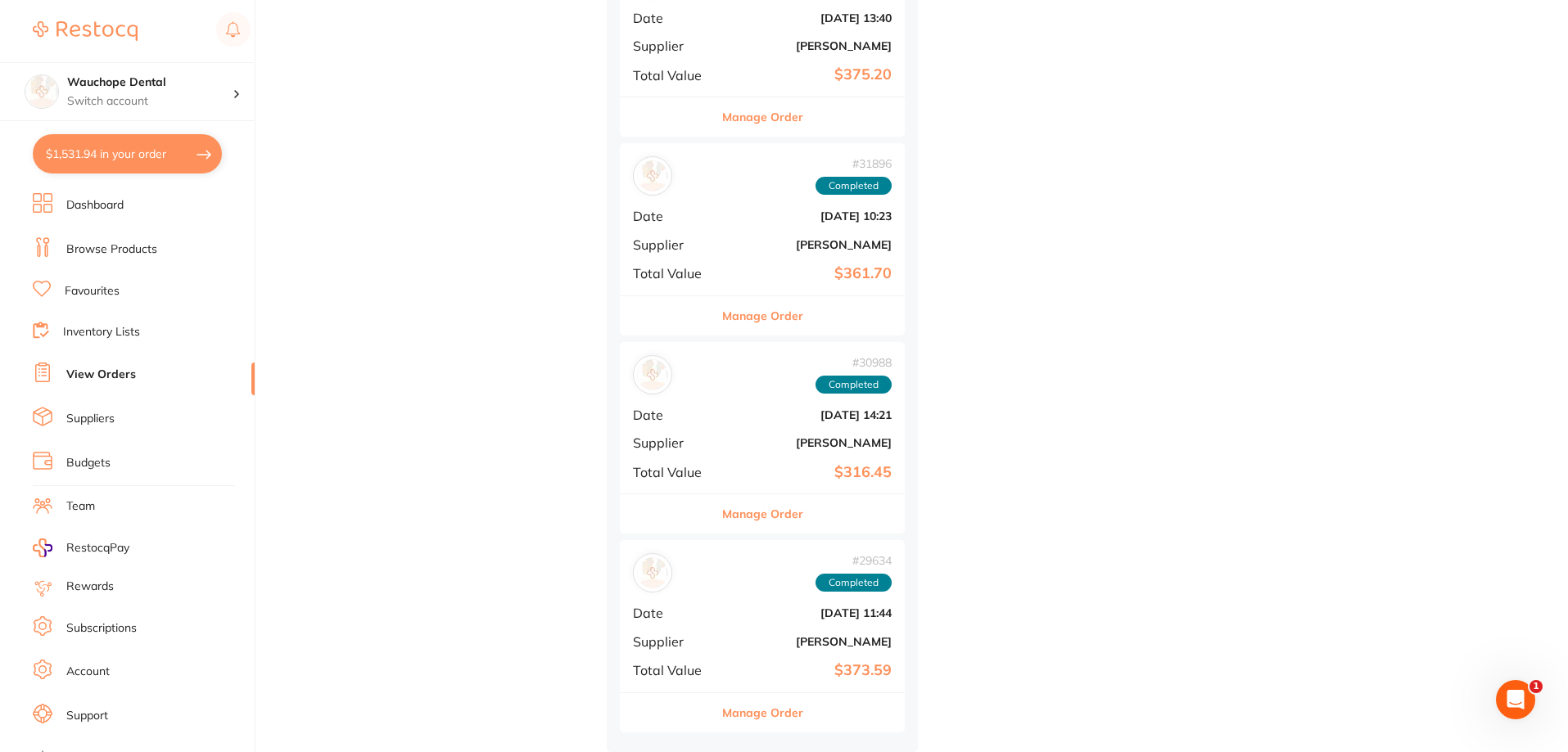
click at [747, 513] on button "Manage Order" at bounding box center [762, 514] width 81 height 39
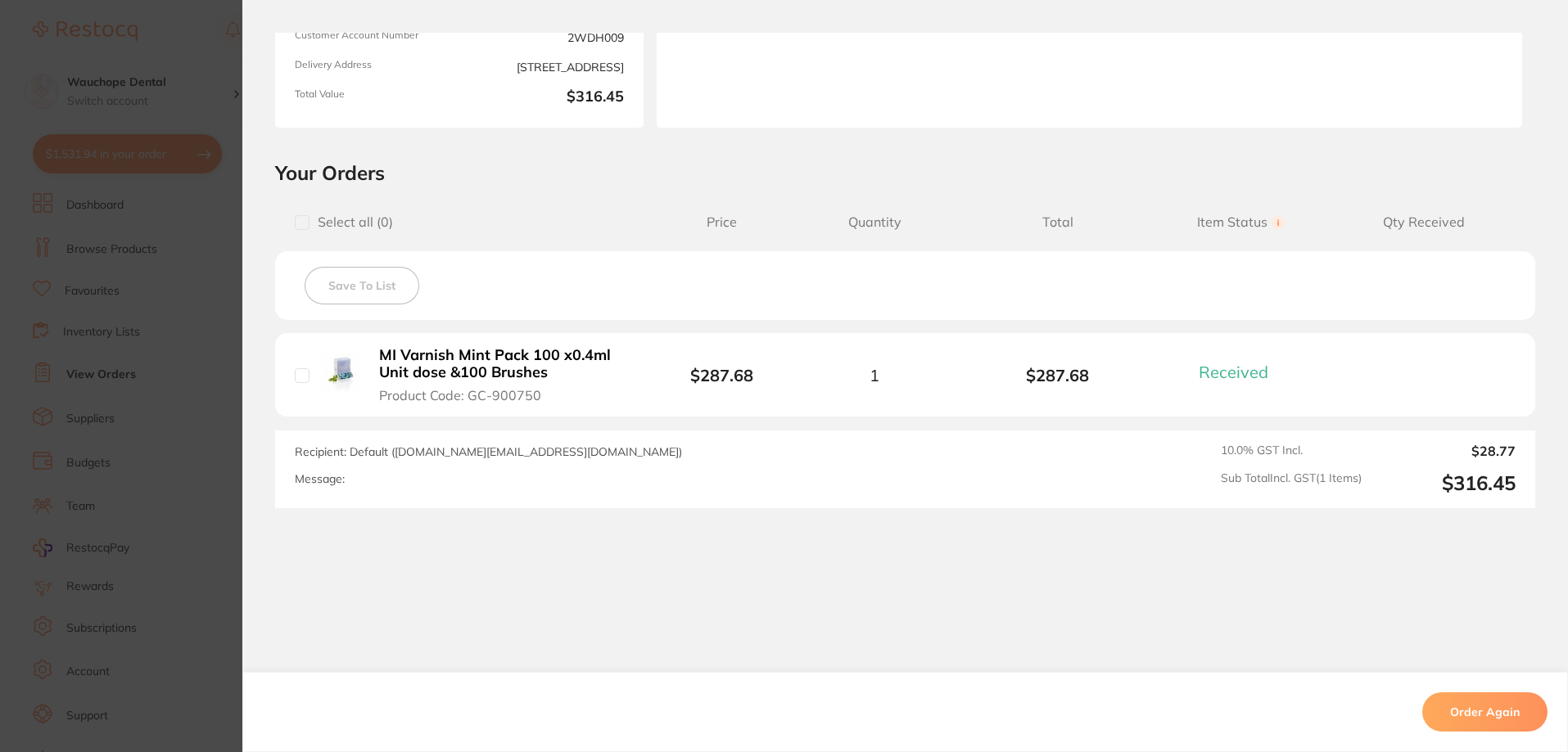
click at [187, 335] on section "Order ID: Restocq- 30988 Order Information 1 Received Completed Order Order Dat…" at bounding box center [784, 376] width 1568 height 752
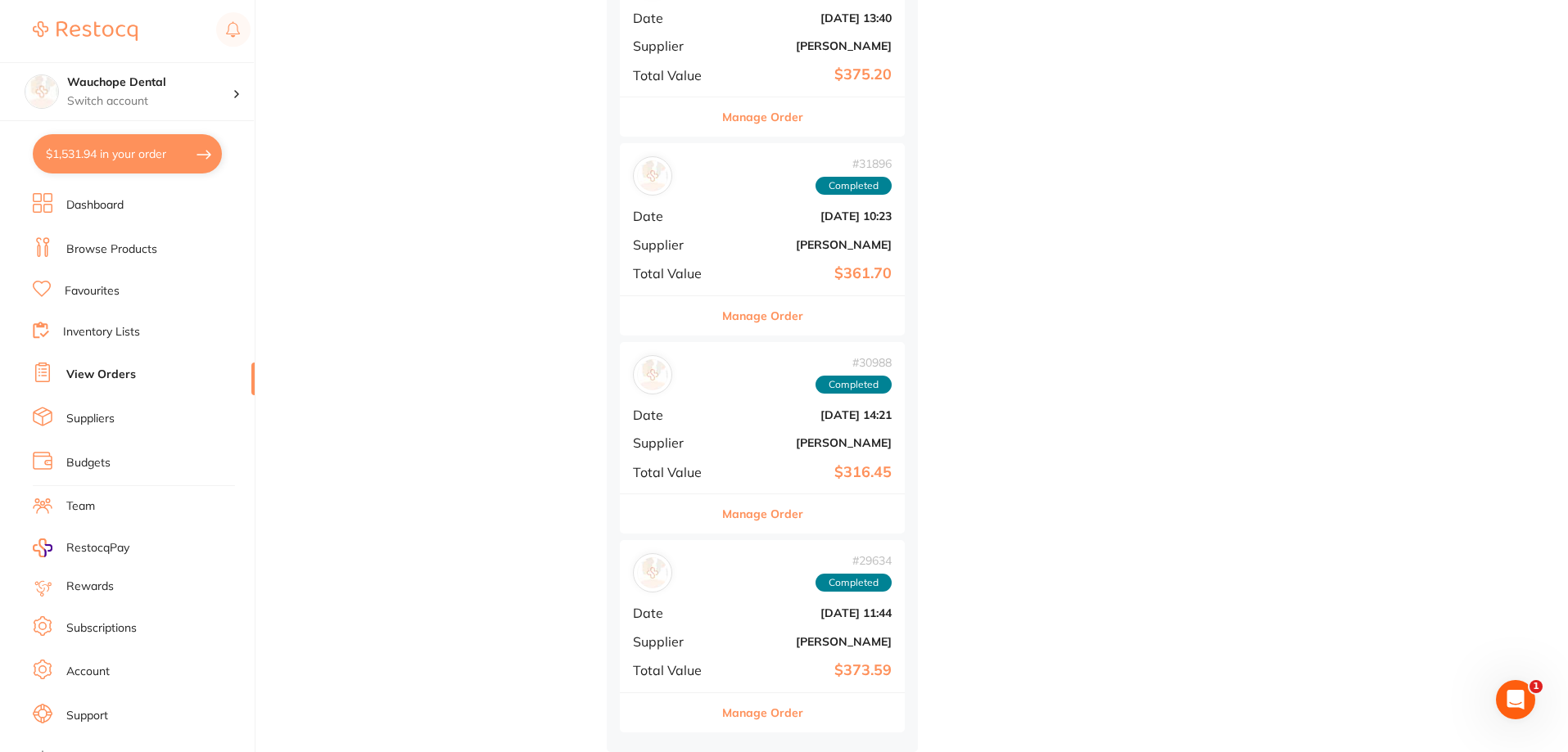
click at [750, 317] on button "Manage Order" at bounding box center [762, 316] width 81 height 39
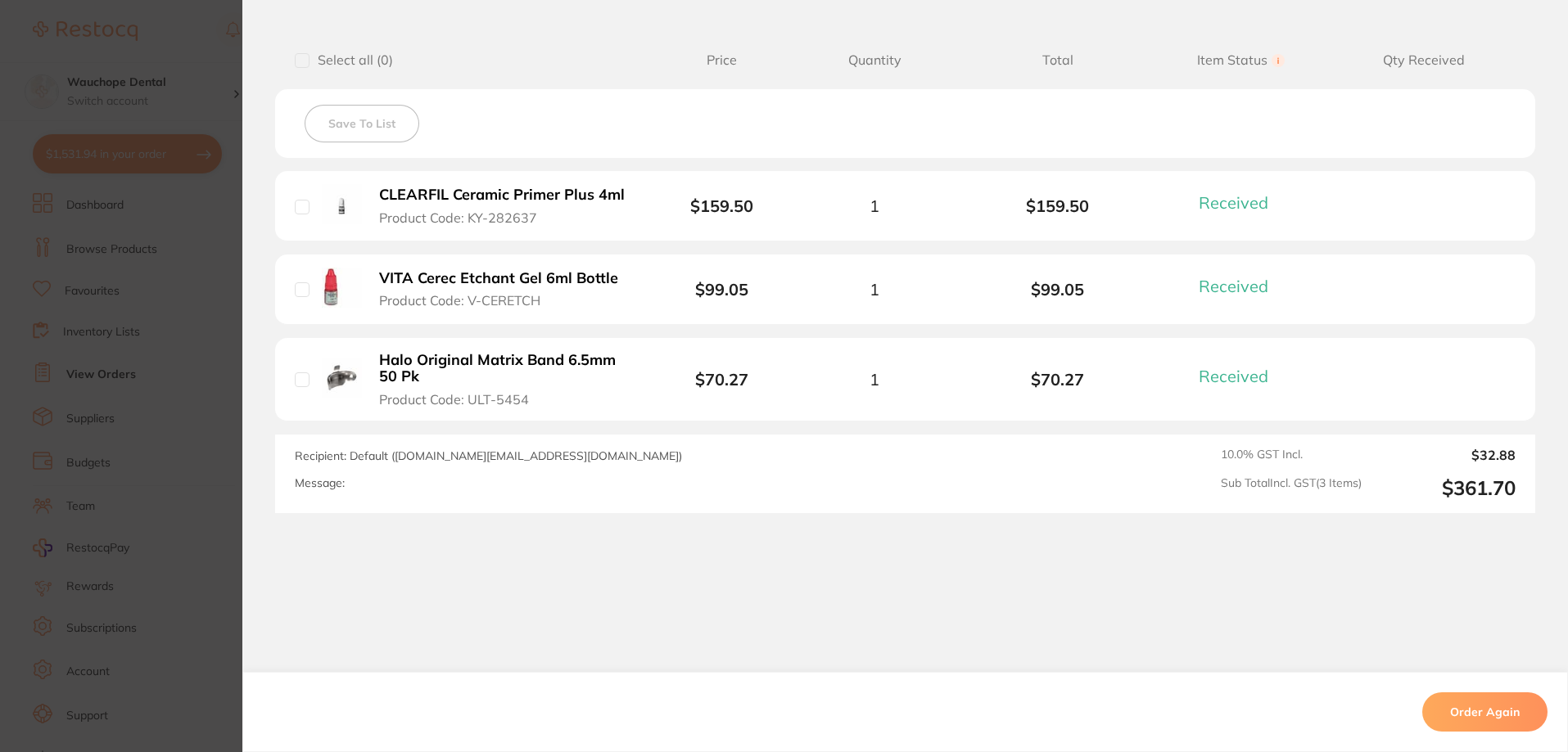
scroll to position [408, 0]
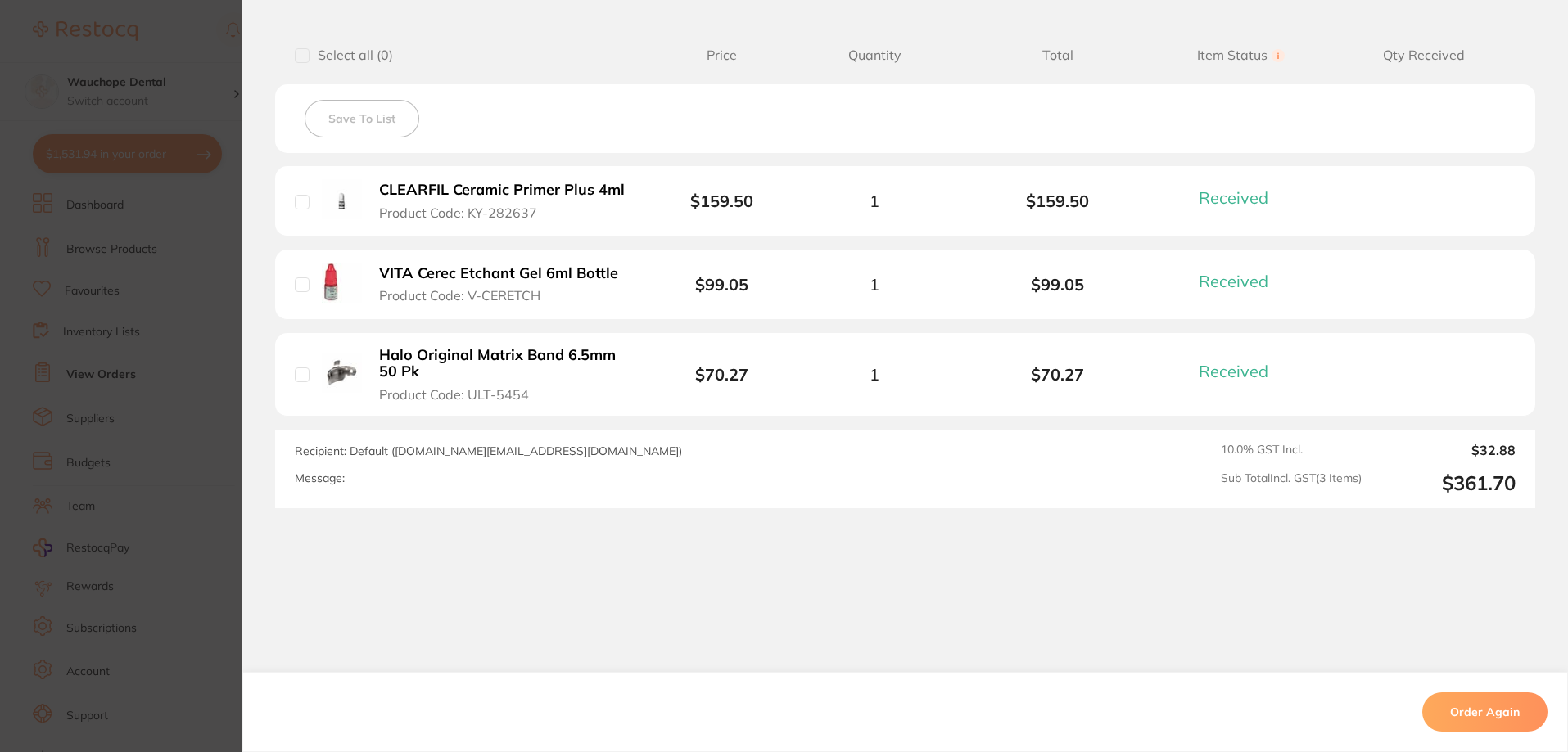
click at [187, 317] on section "Order ID: Restocq- 31896 Order Information 3 Received Completed Order Order Dat…" at bounding box center [784, 376] width 1568 height 752
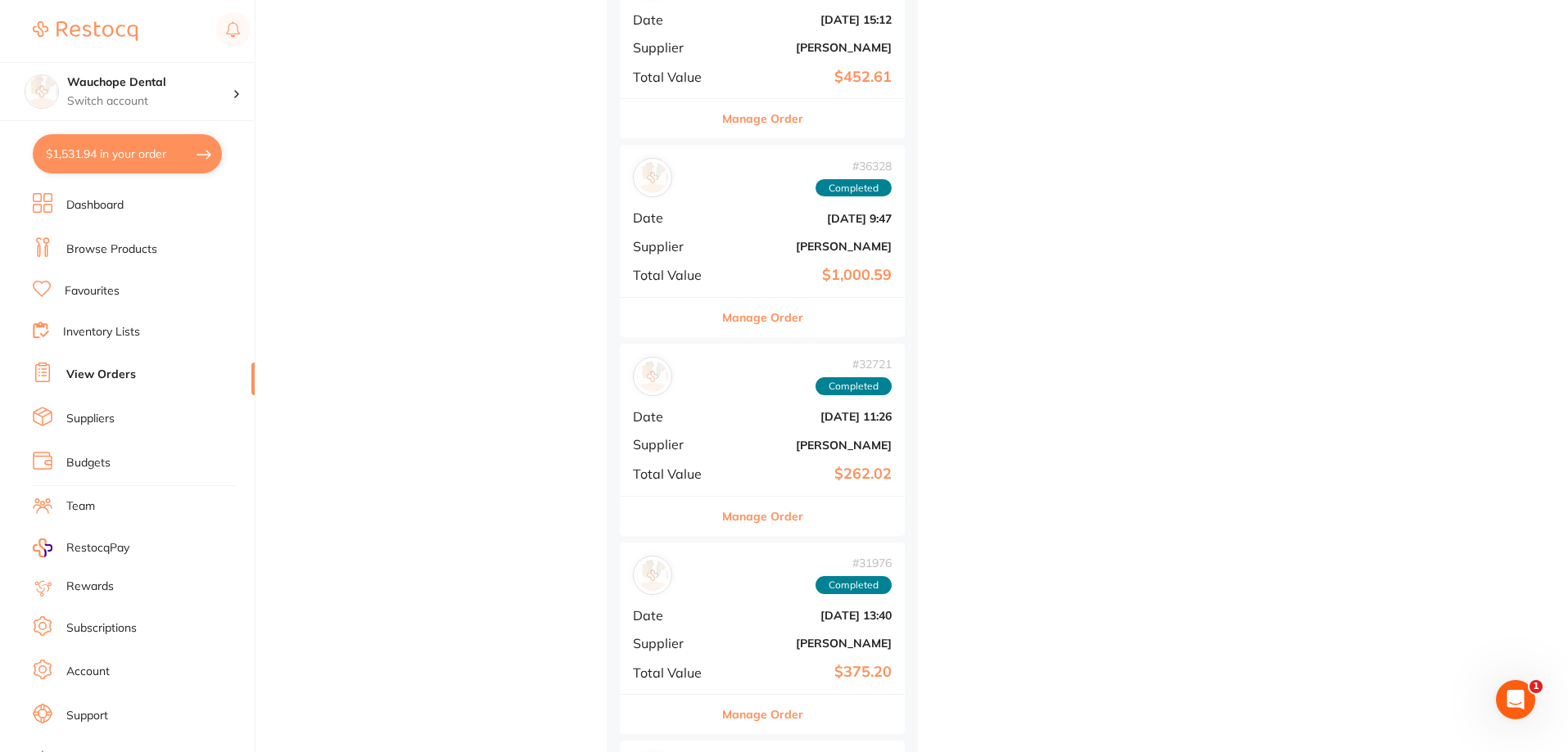
scroll to position [8250, 0]
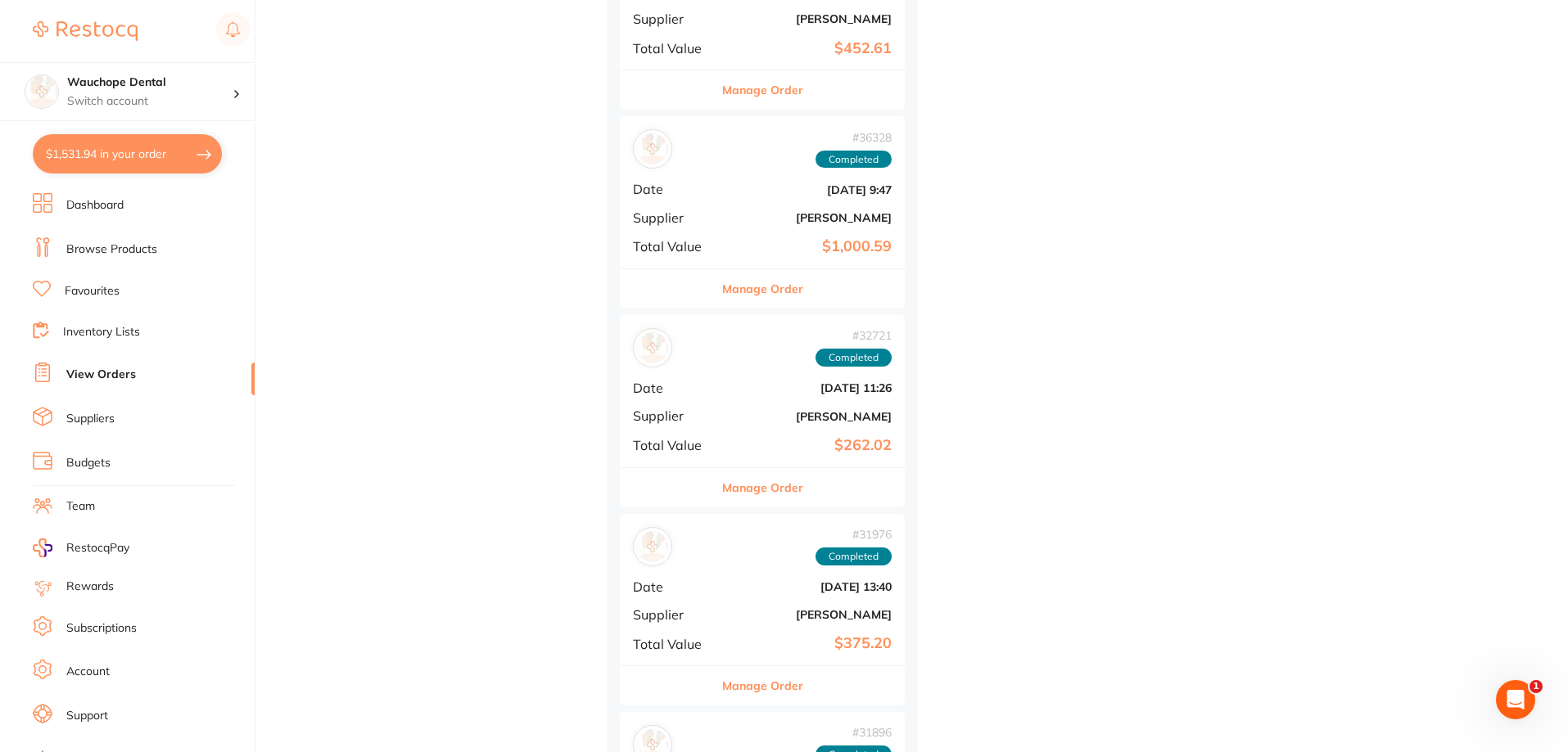
click at [779, 681] on button "Manage Order" at bounding box center [762, 686] width 81 height 39
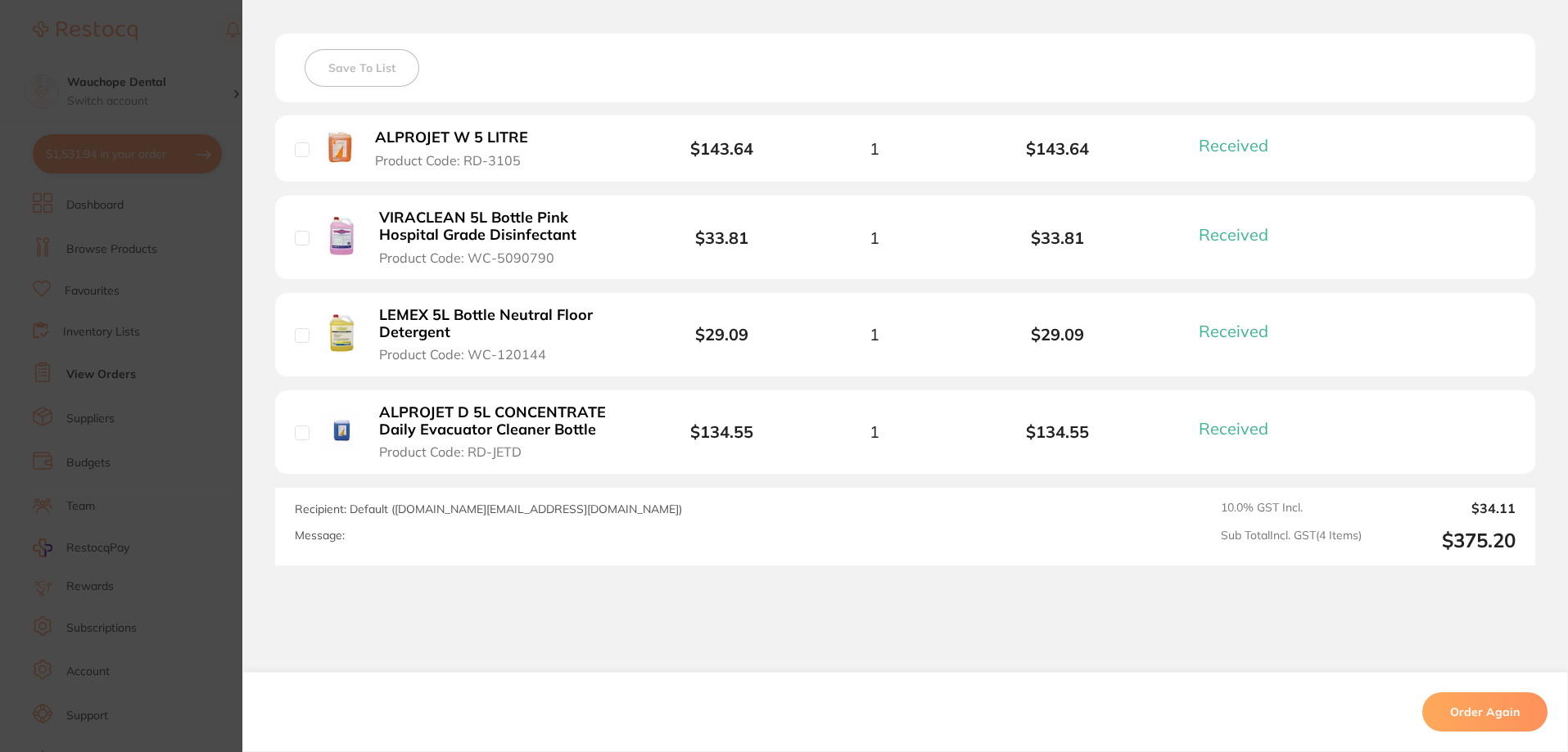
scroll to position [491, 0]
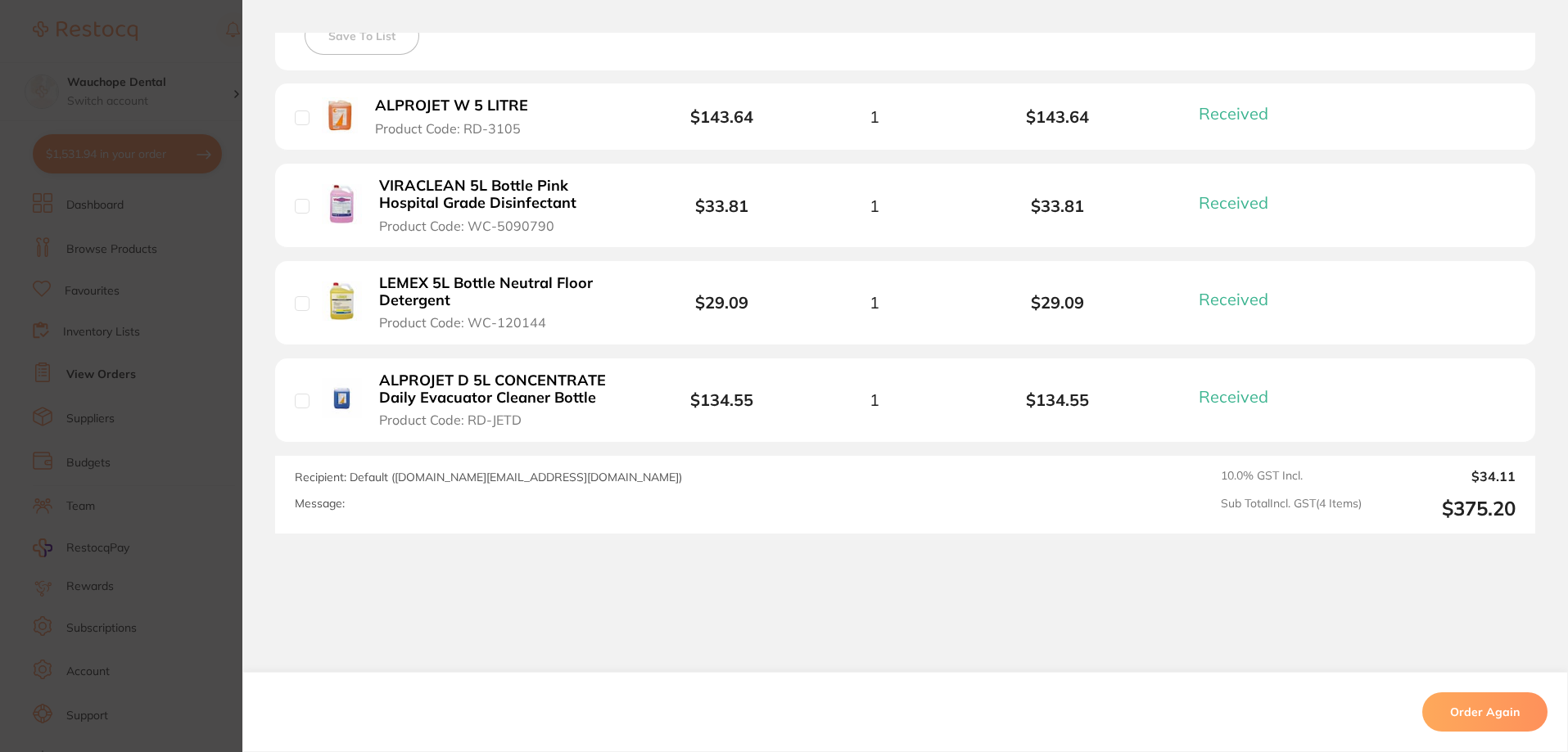
click at [112, 314] on section "Order ID: Restocq- 31976 Order Information 4 Received Completed Order Order Dat…" at bounding box center [784, 376] width 1568 height 752
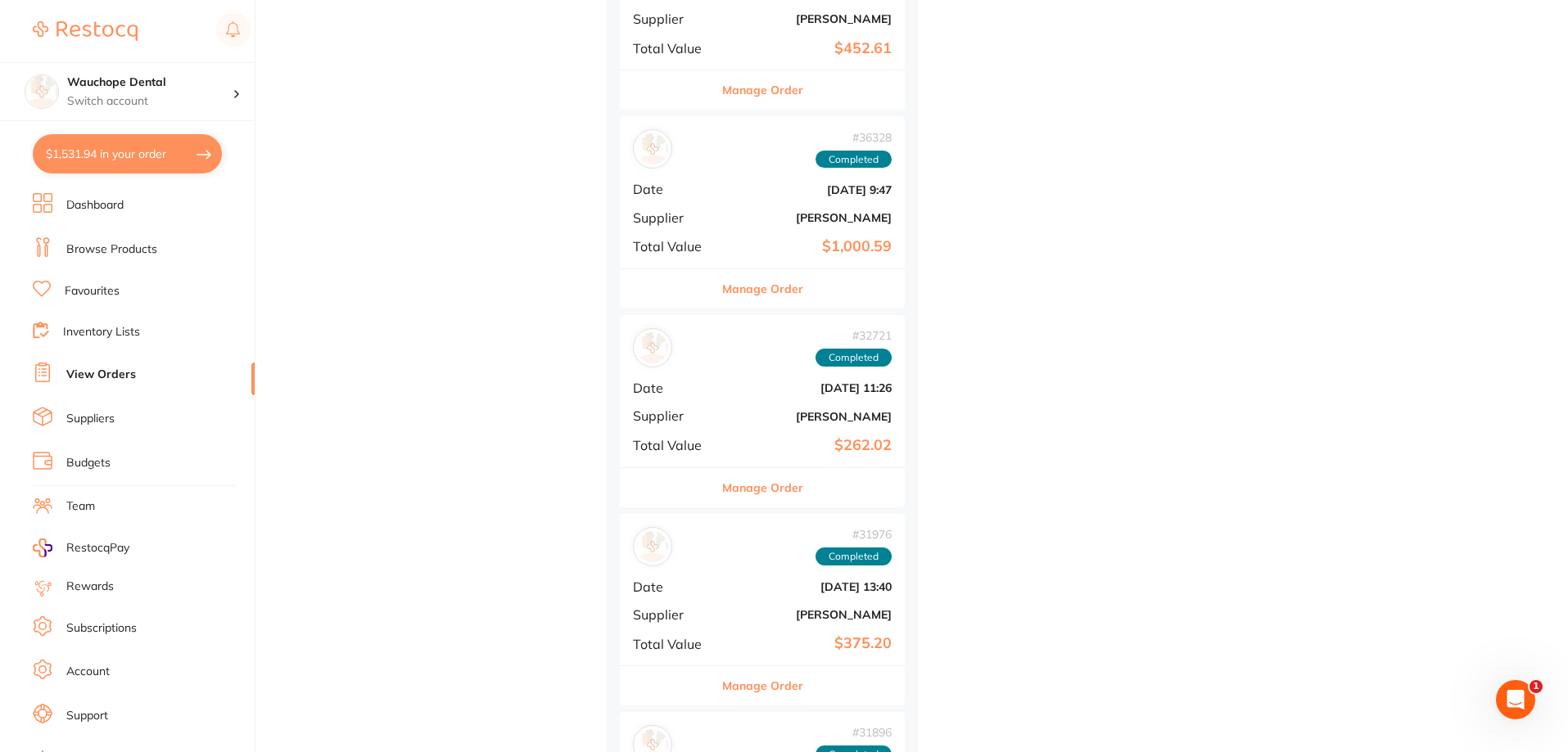
click at [793, 481] on button "Manage Order" at bounding box center [762, 488] width 81 height 39
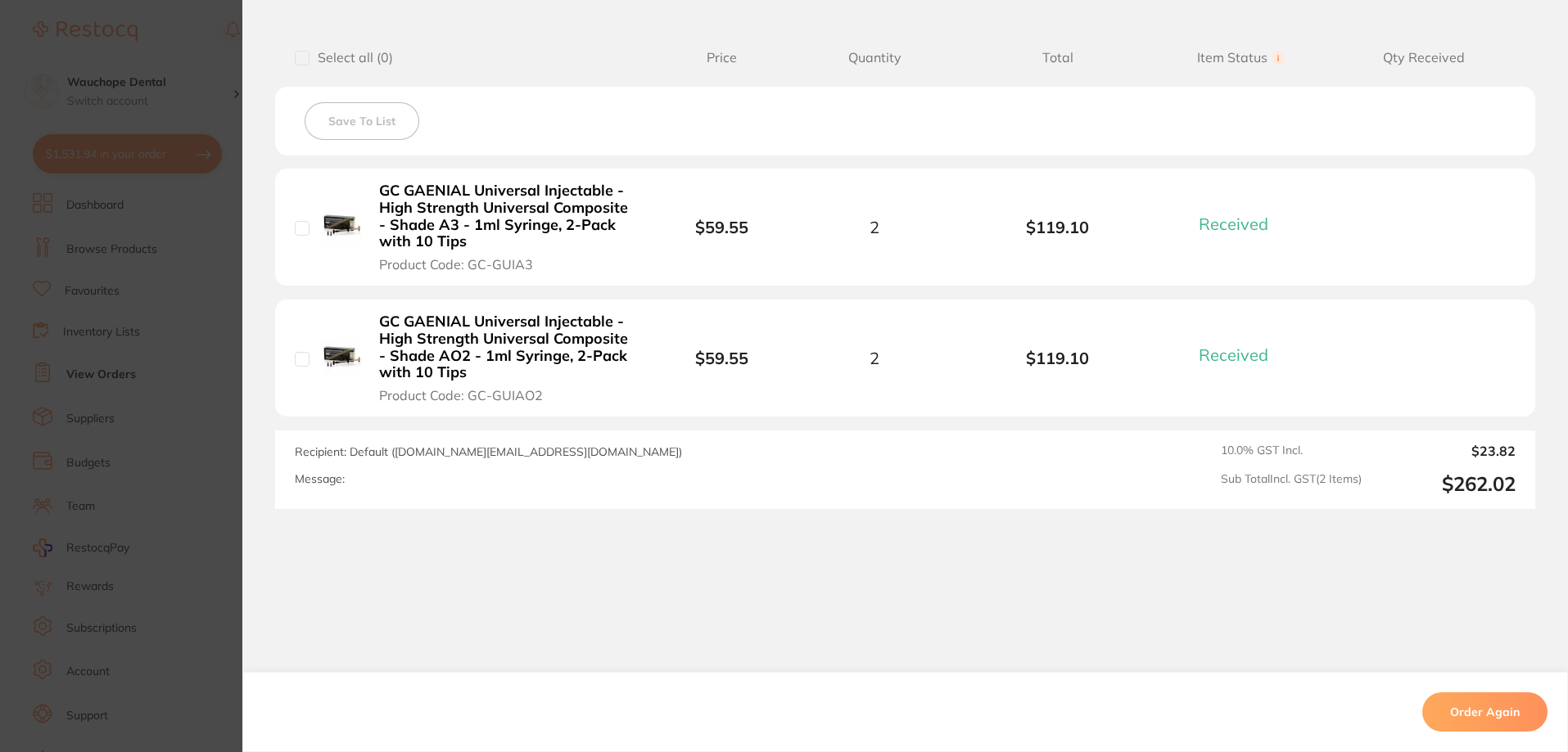
scroll to position [406, 0]
click at [182, 304] on section "Order ID: Restocq- 32721 Order Information 2 Received Completed Order Order Dat…" at bounding box center [784, 376] width 1568 height 752
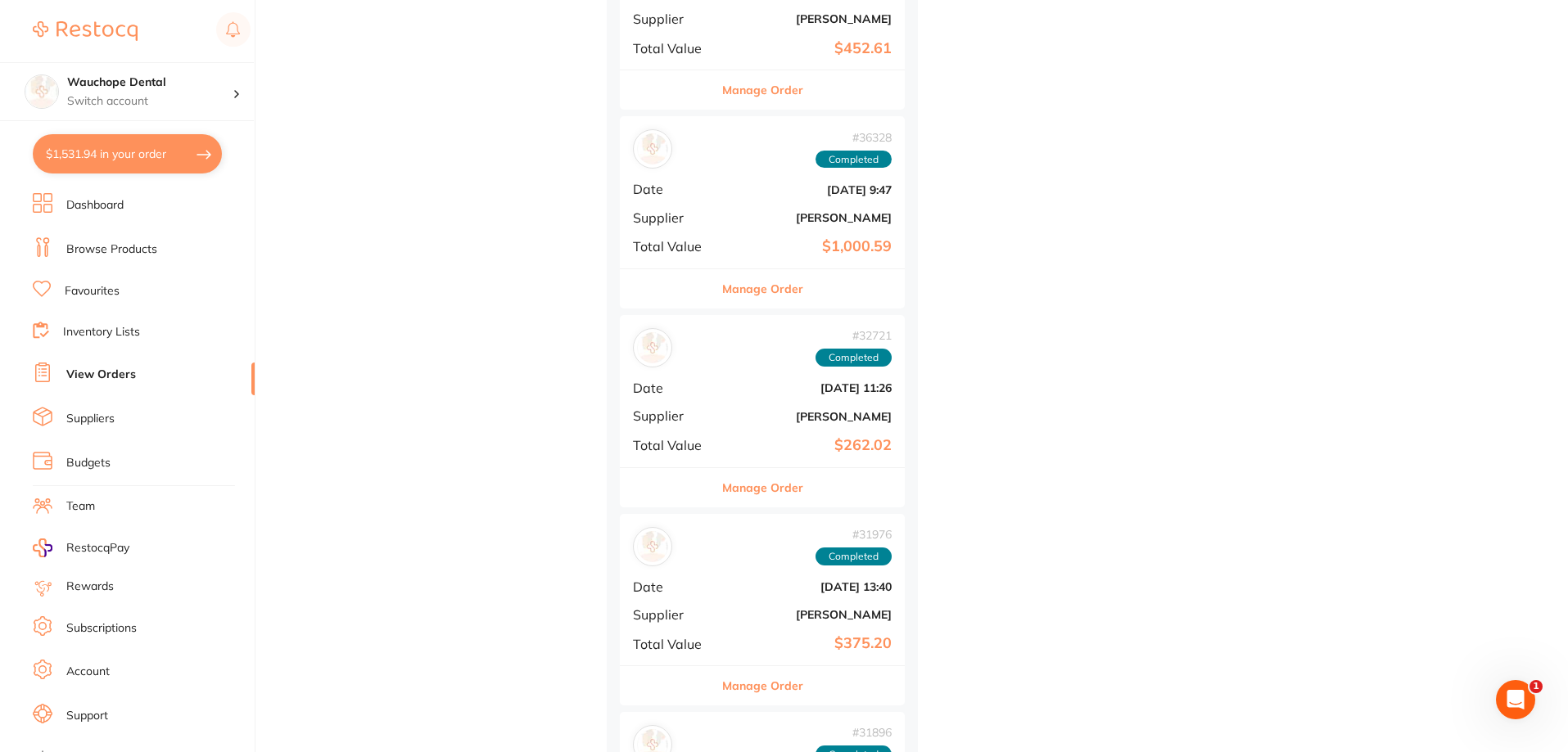
click at [750, 297] on button "Manage Order" at bounding box center [762, 288] width 81 height 39
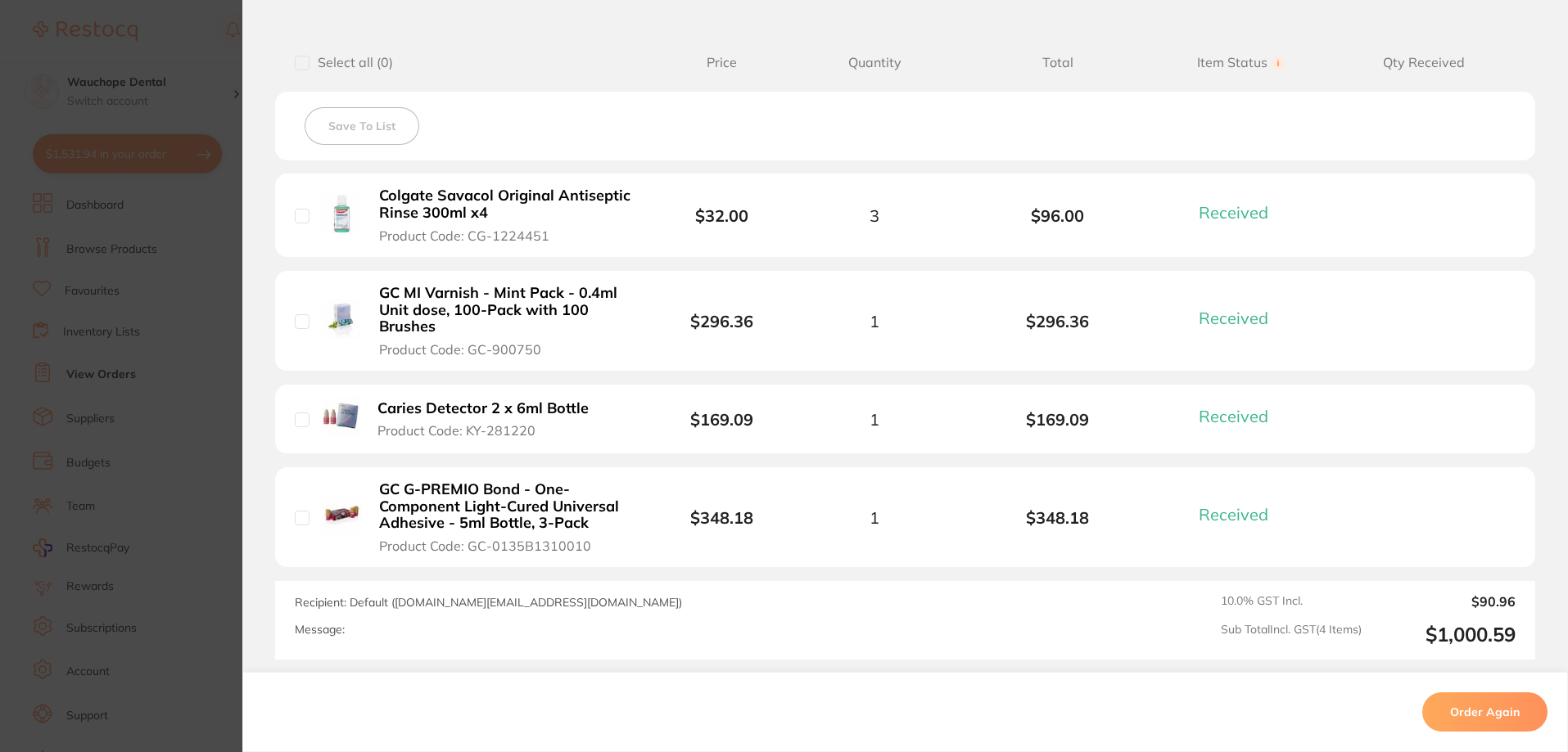
scroll to position [409, 0]
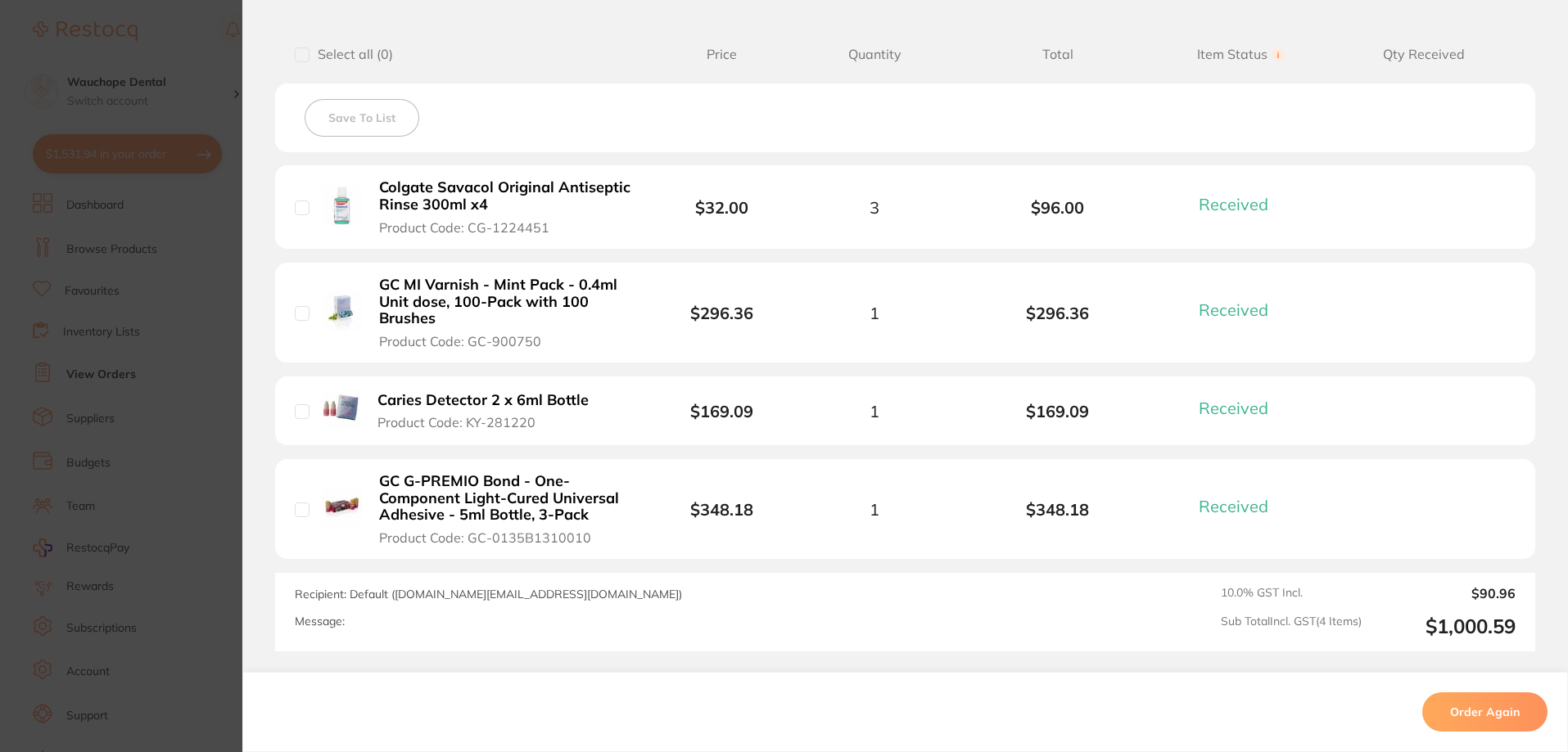
click at [189, 255] on section "Order ID: Restocq- 36328 Order Information 4 Received Completed Order Order Dat…" at bounding box center [784, 376] width 1568 height 752
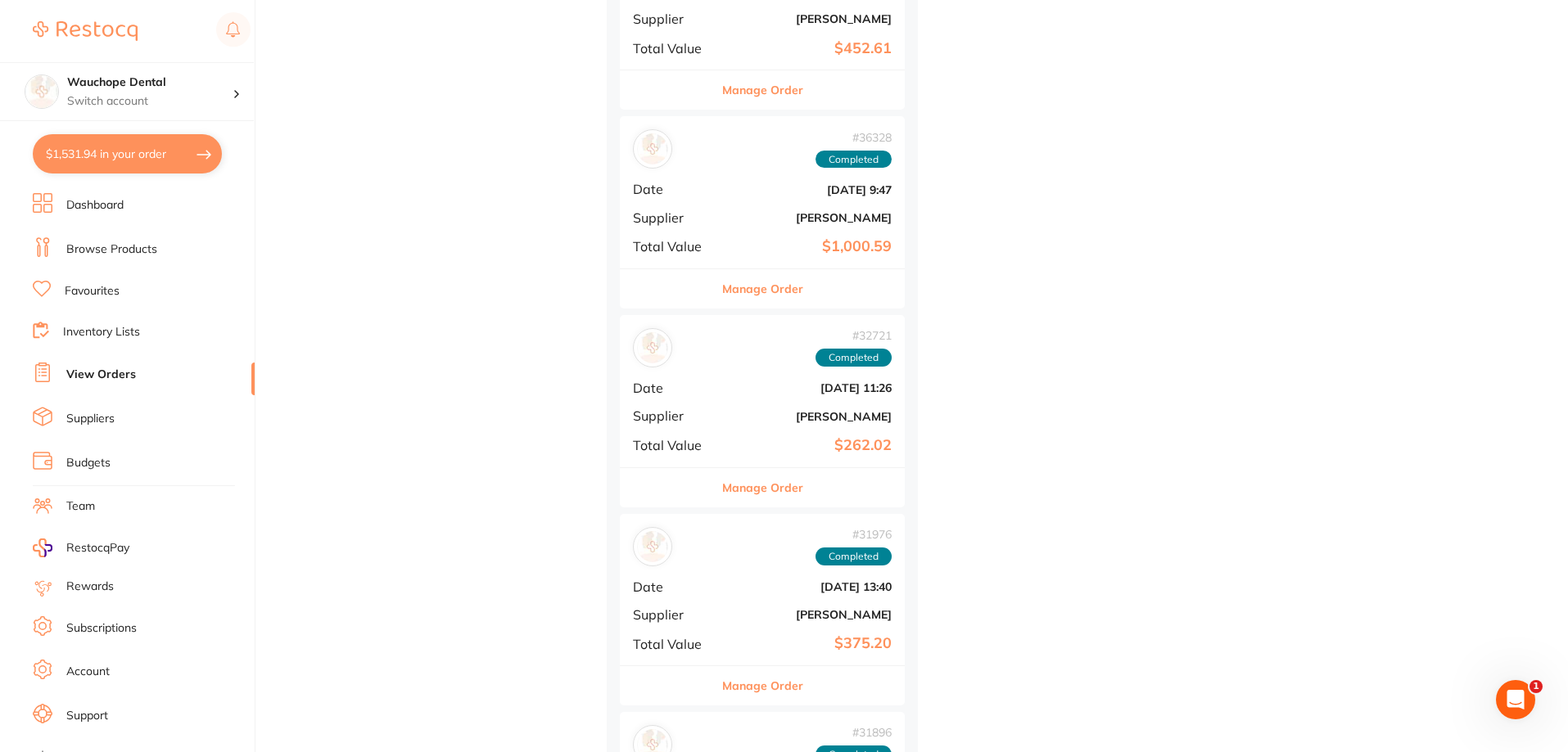
click at [741, 96] on button "Manage Order" at bounding box center [762, 90] width 81 height 39
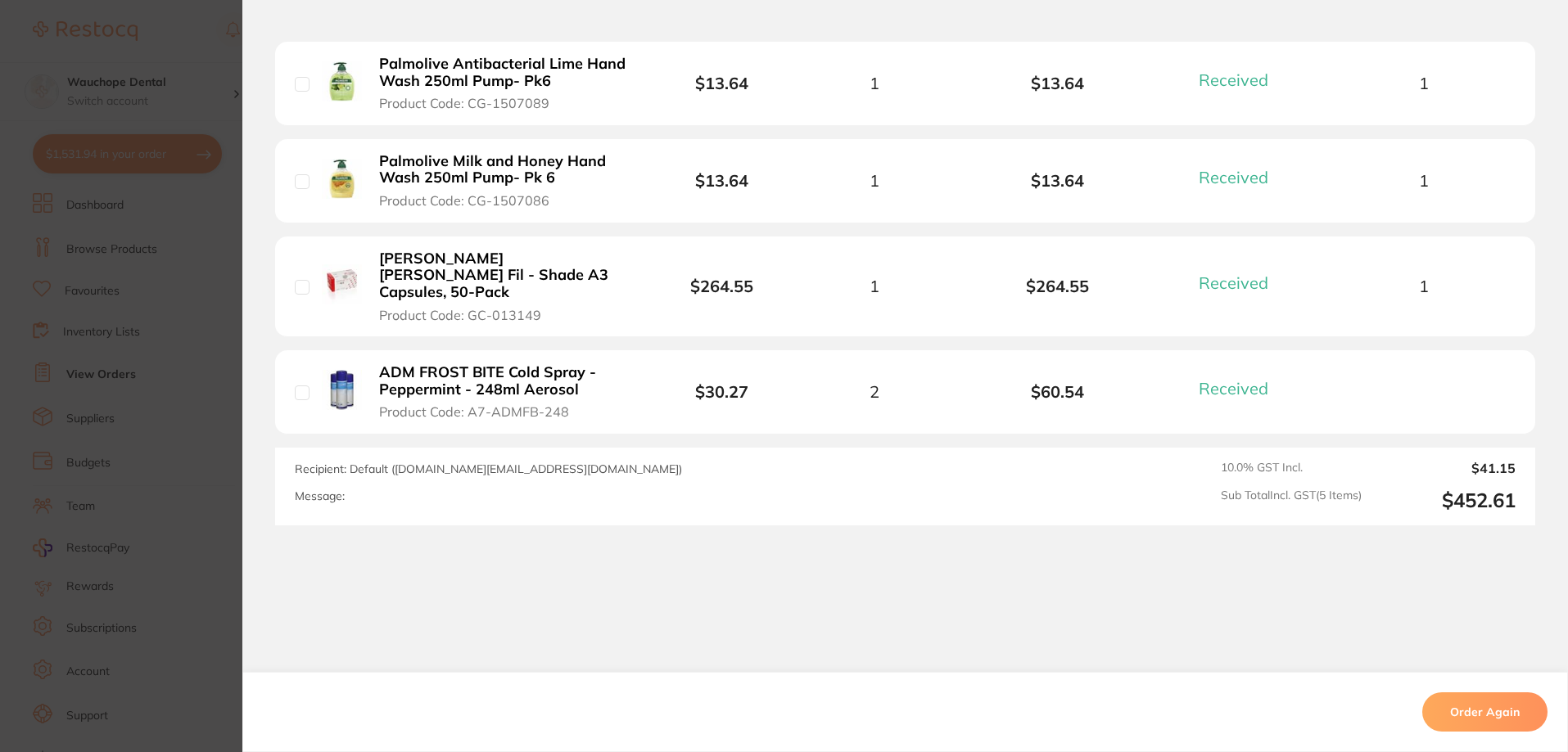
click at [178, 210] on section "Order ID: Restocq- 37936 Order Information 5 Received Completed Order Order Dat…" at bounding box center [784, 376] width 1568 height 752
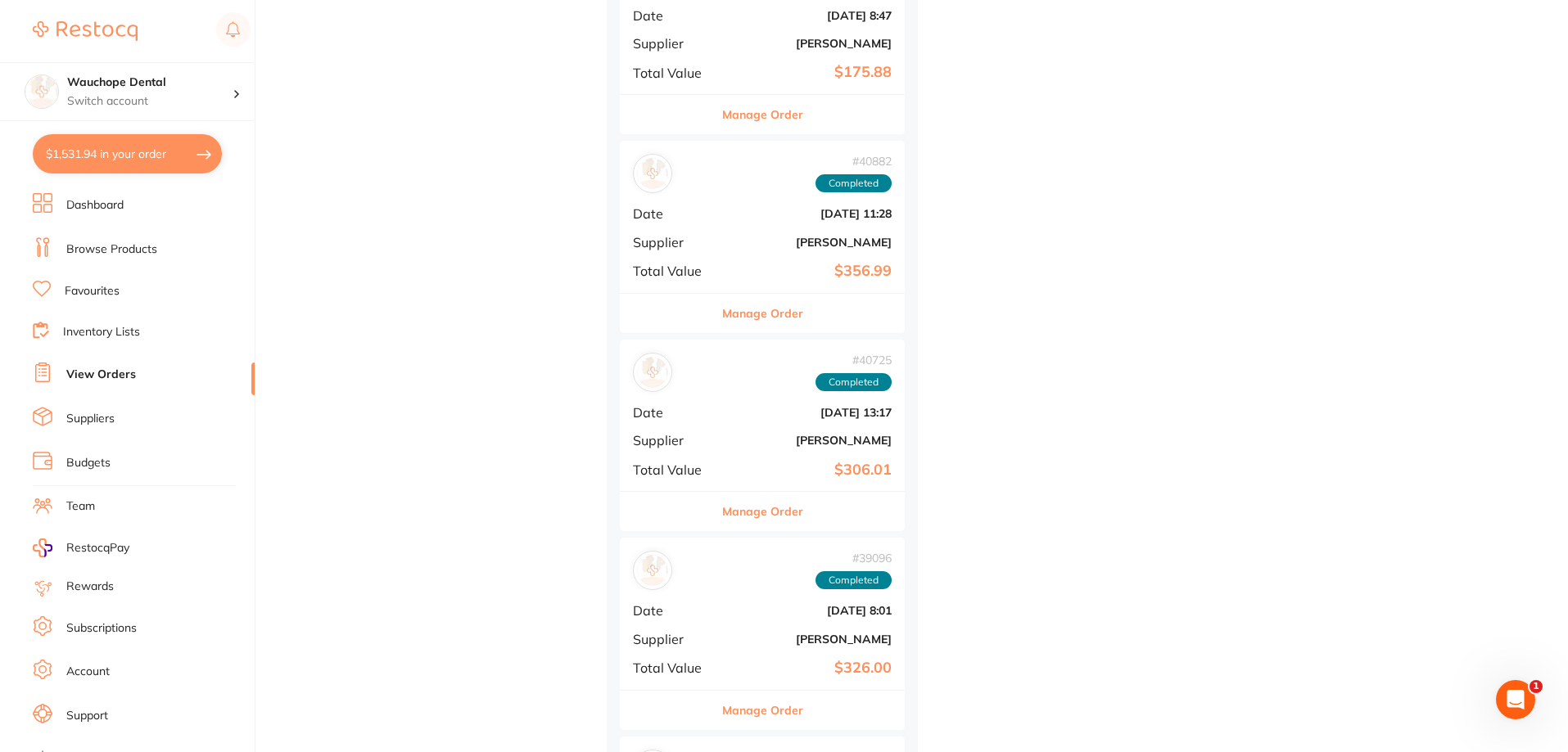
click at [774, 692] on button "Manage Order" at bounding box center [762, 710] width 81 height 39
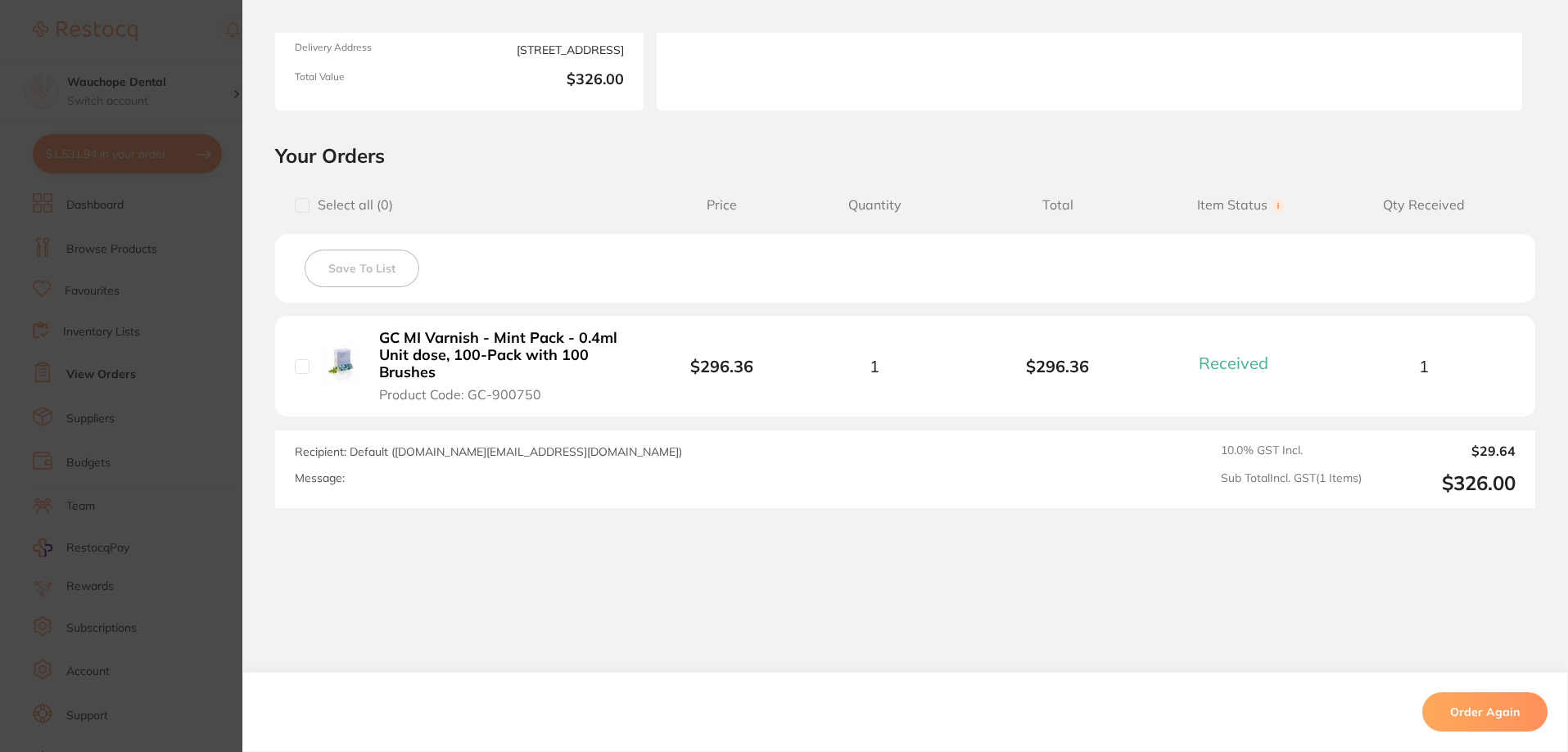
click at [189, 315] on section "Order ID: Restocq- 39096 Order Information 1 Received Completed Order Order Dat…" at bounding box center [784, 376] width 1568 height 752
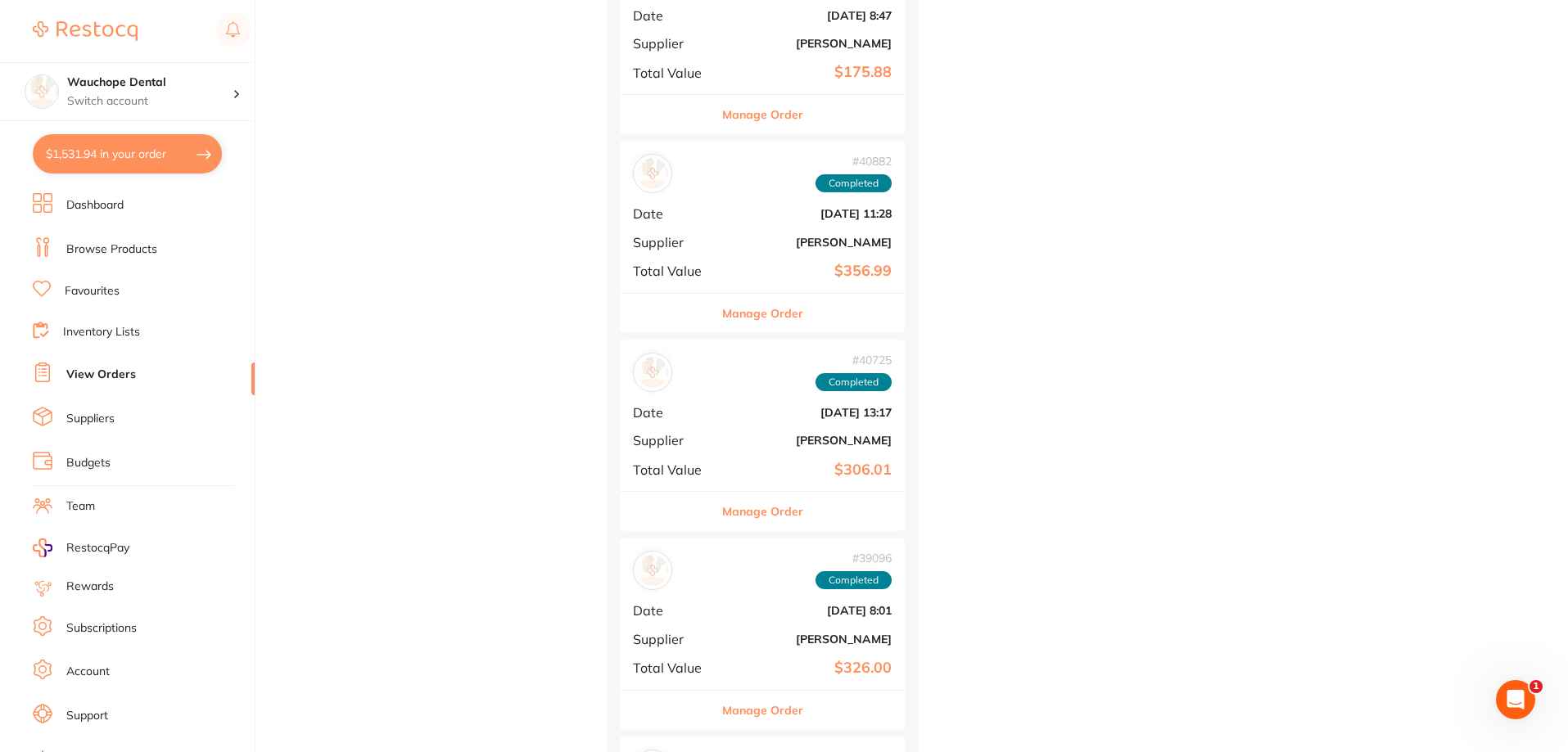
click at [753, 507] on button "Manage Order" at bounding box center [762, 512] width 81 height 39
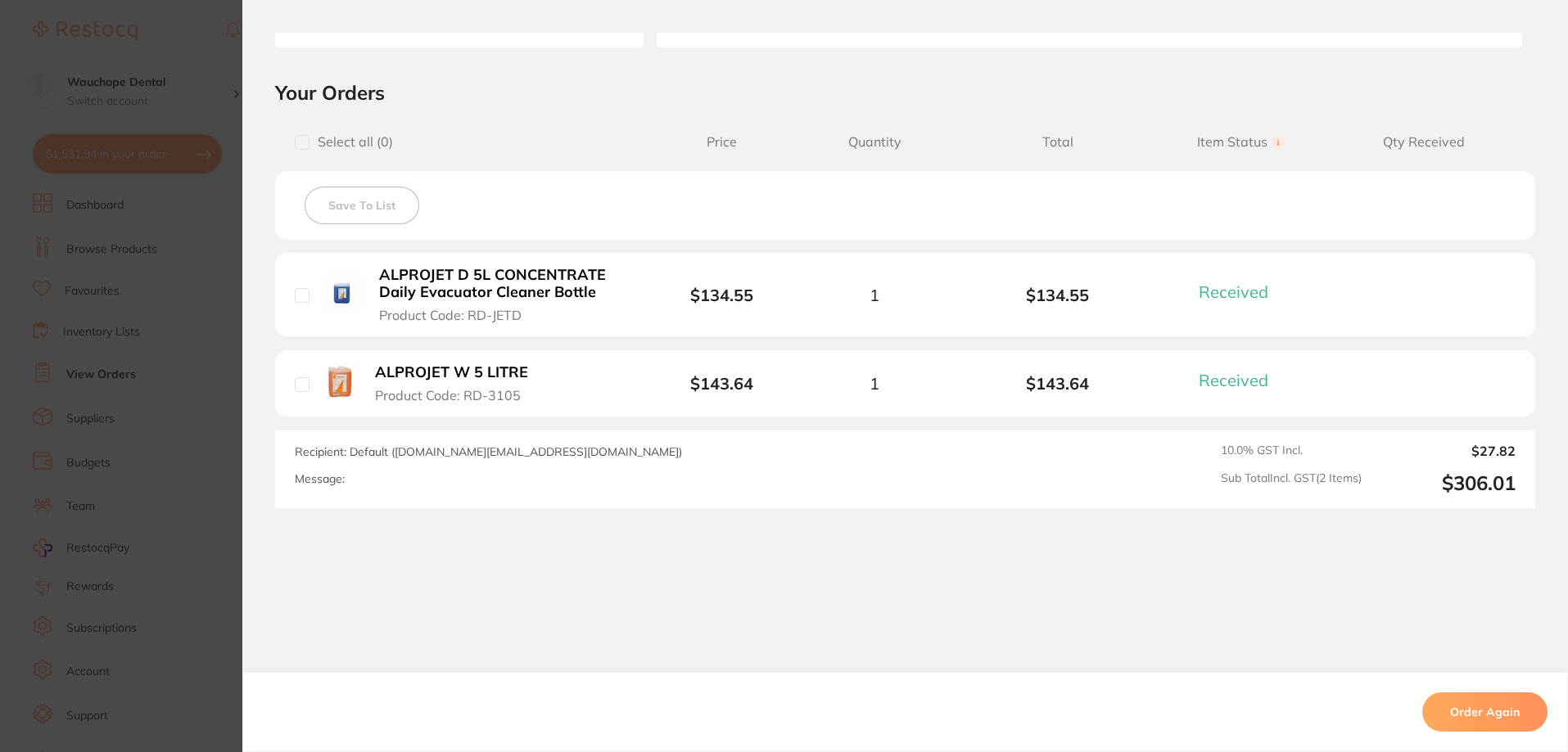
click at [189, 347] on section "Order ID: Restocq- 40725 Order Information 2 Received Completed Order Order Dat…" at bounding box center [784, 376] width 1568 height 752
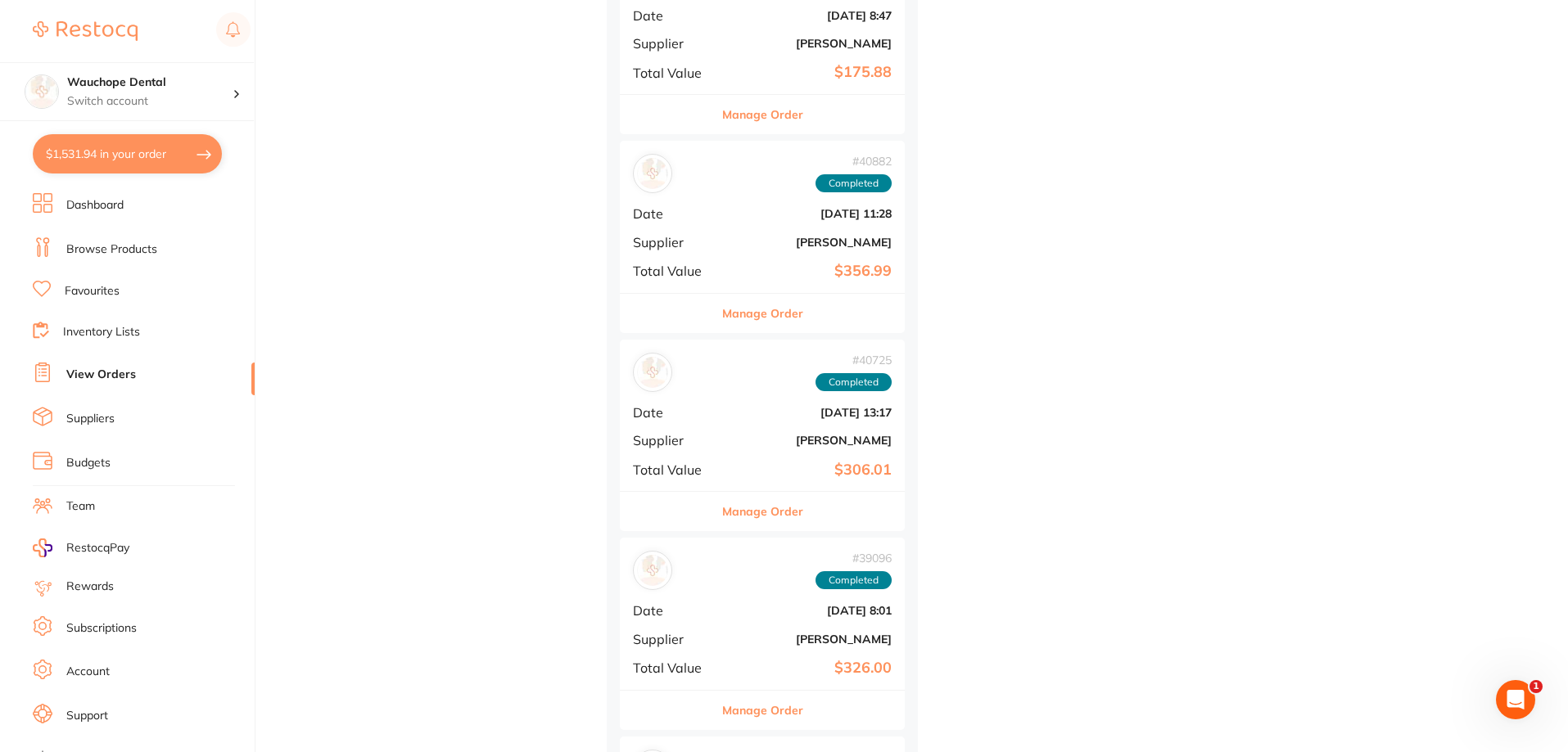
click at [718, 307] on div "Manage Order" at bounding box center [762, 313] width 285 height 40
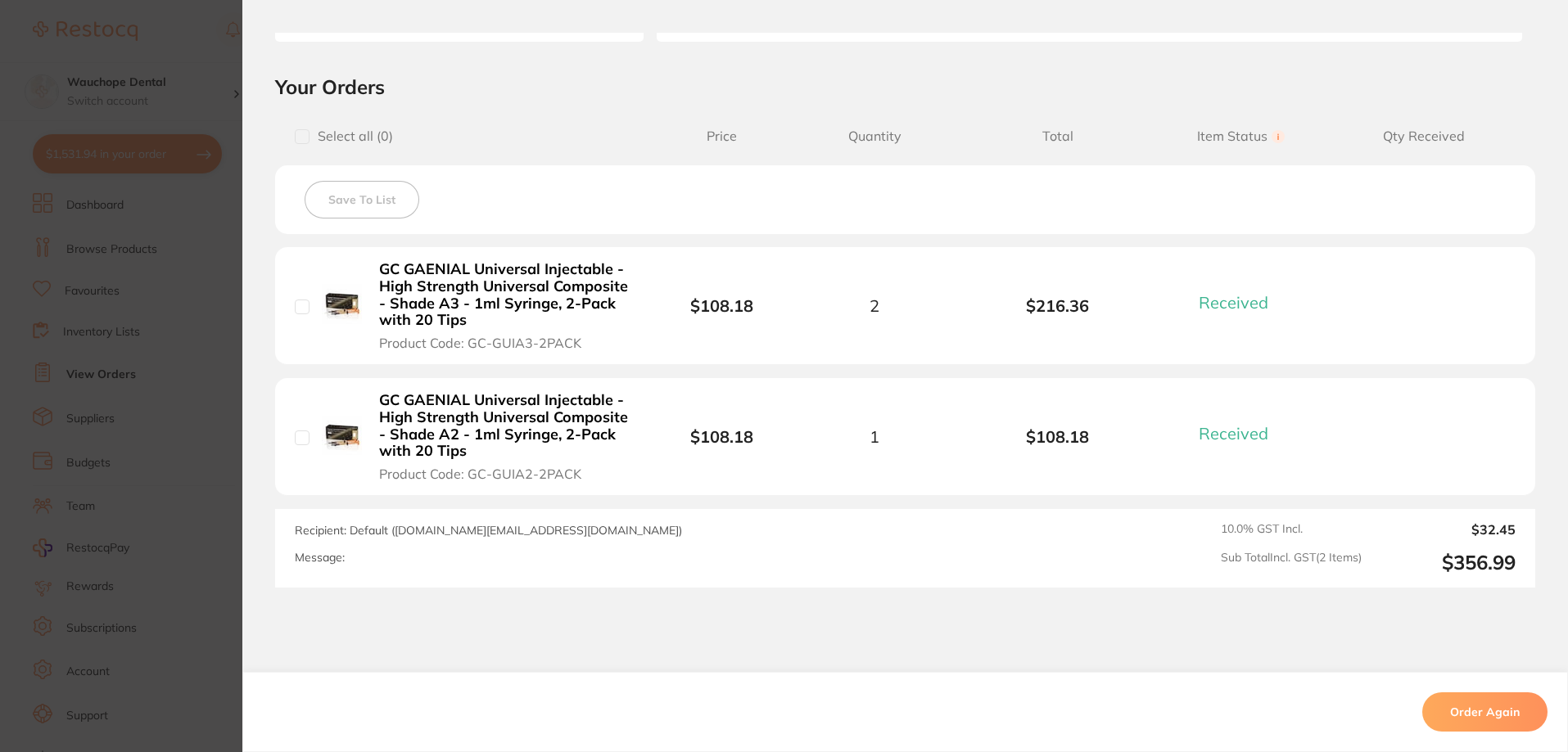
click at [185, 287] on section "Order ID: Restocq- 40882 Order Information 2 Received Completed Order Order Dat…" at bounding box center [784, 376] width 1568 height 752
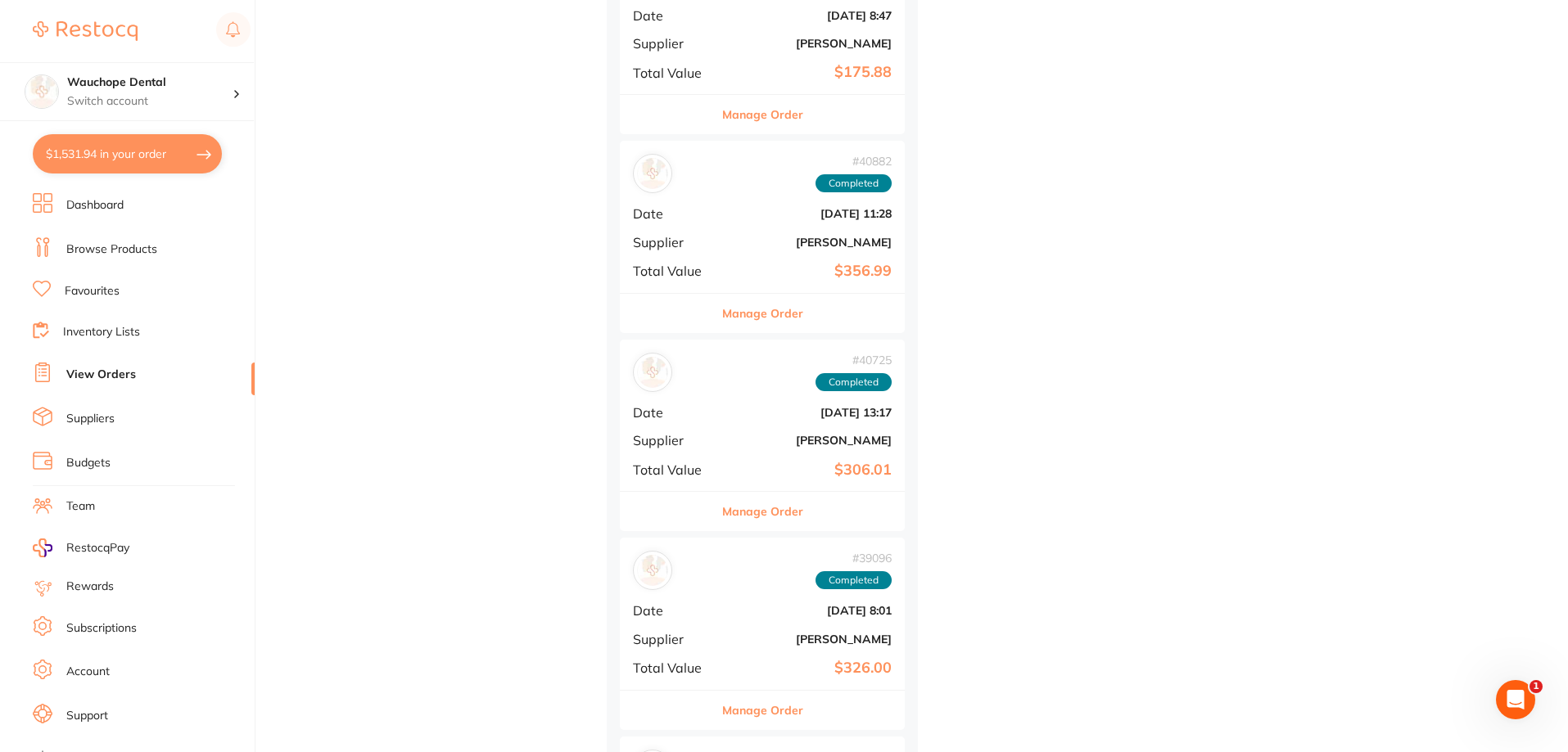
click at [738, 110] on button "Manage Order" at bounding box center [762, 114] width 81 height 39
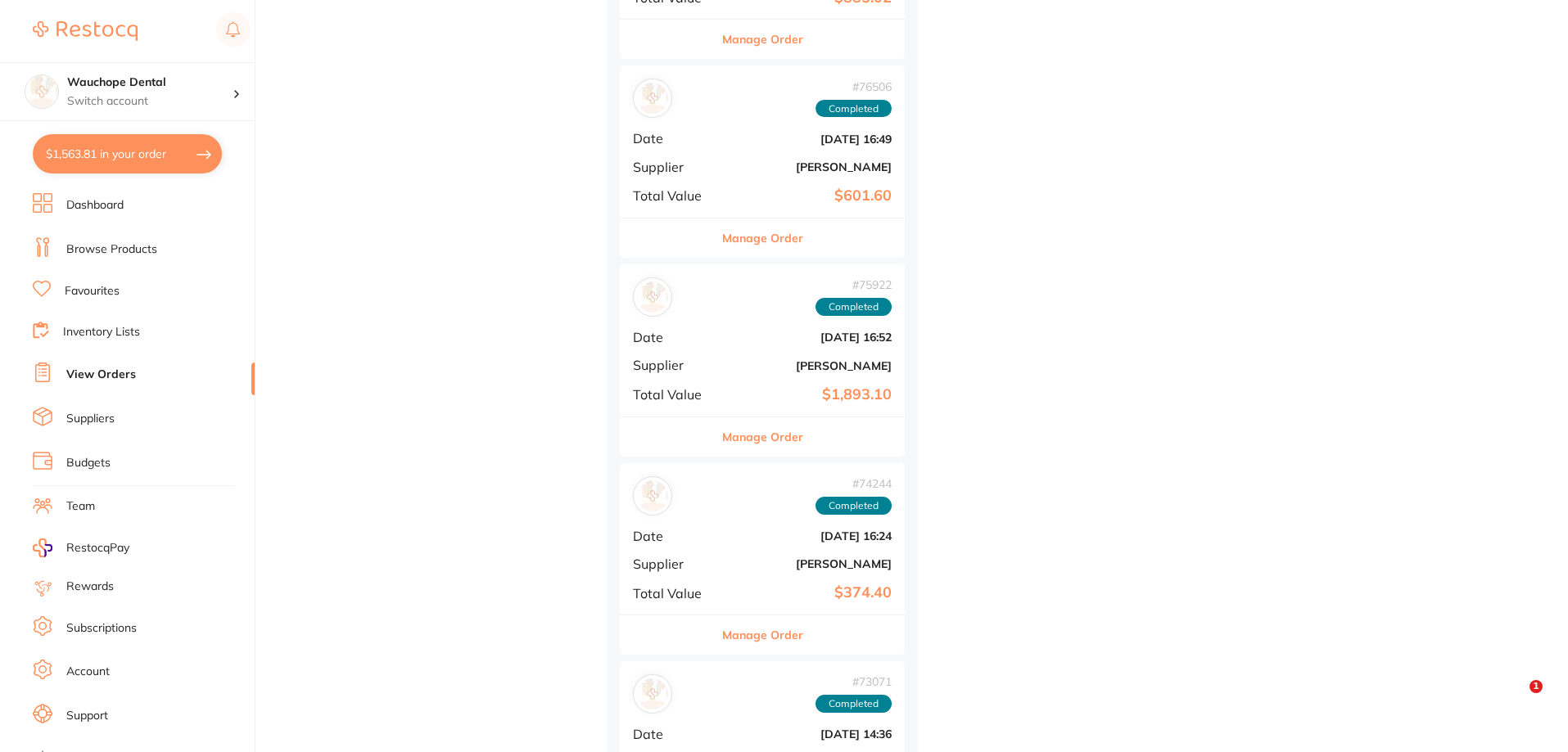
click at [777, 439] on button "Manage Order" at bounding box center [762, 437] width 81 height 39
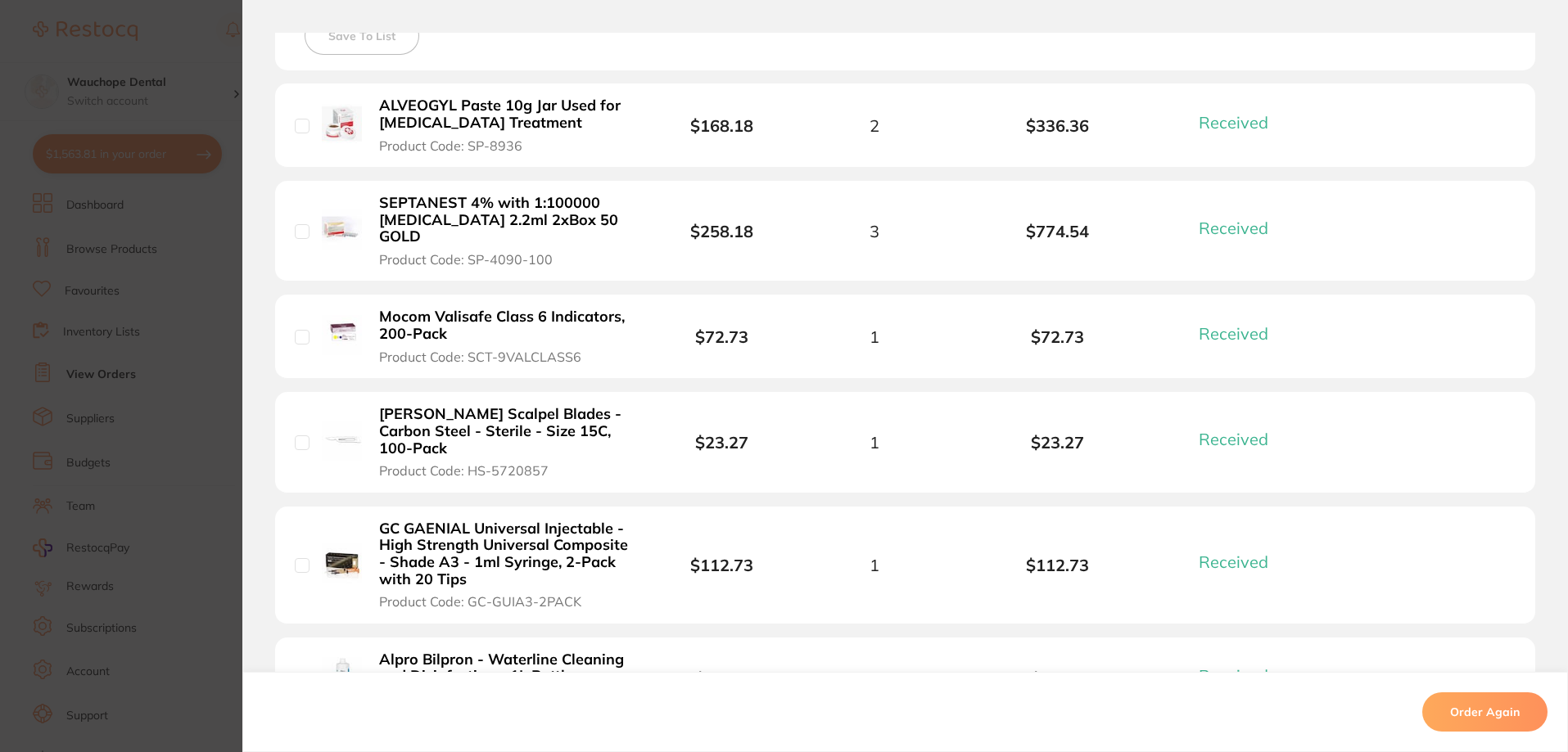
click at [180, 313] on section "Order ID: Restocq- 75922 Order Information 9 Received Completed Order Order Dat…" at bounding box center [784, 376] width 1568 height 752
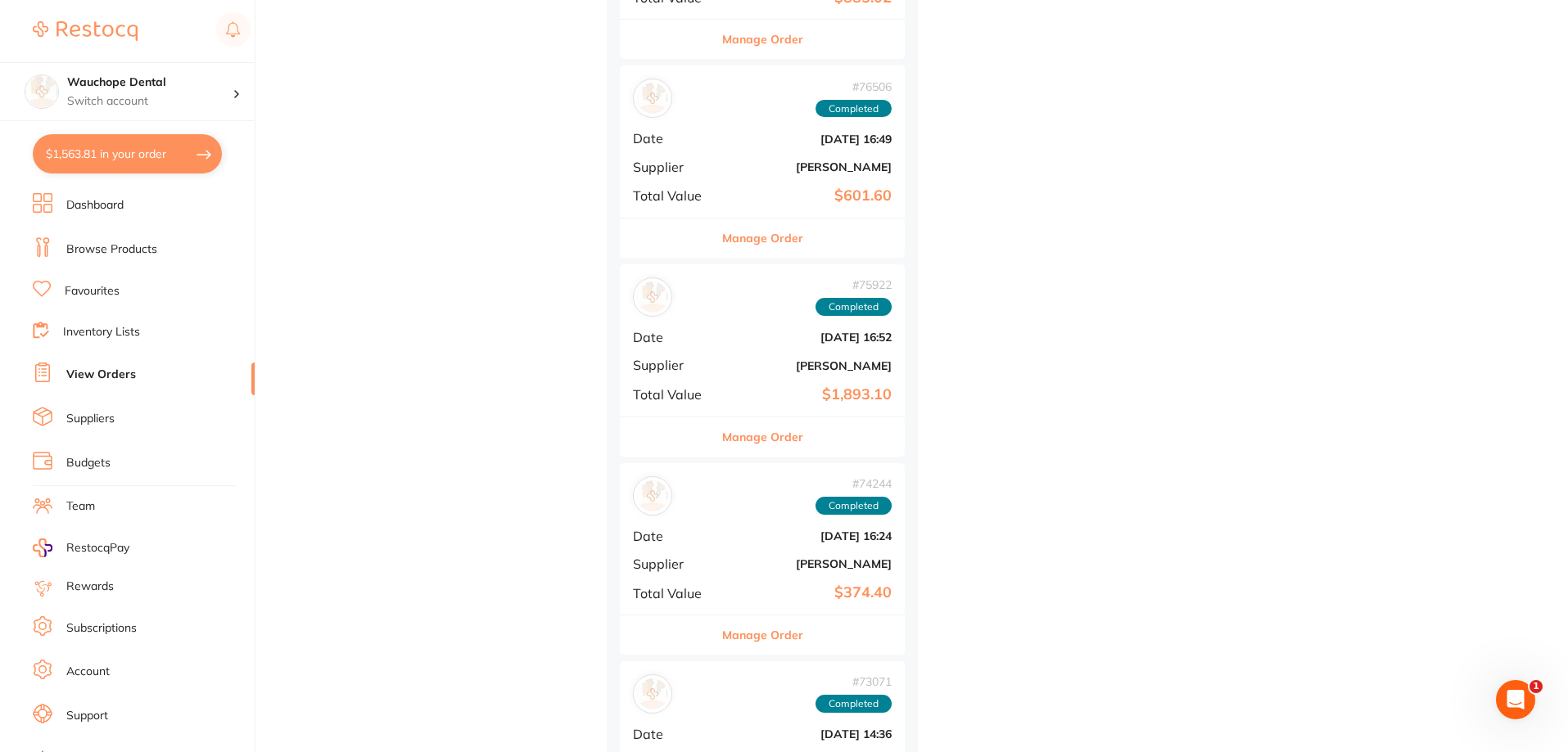
click at [758, 50] on button "Manage Order" at bounding box center [762, 39] width 81 height 39
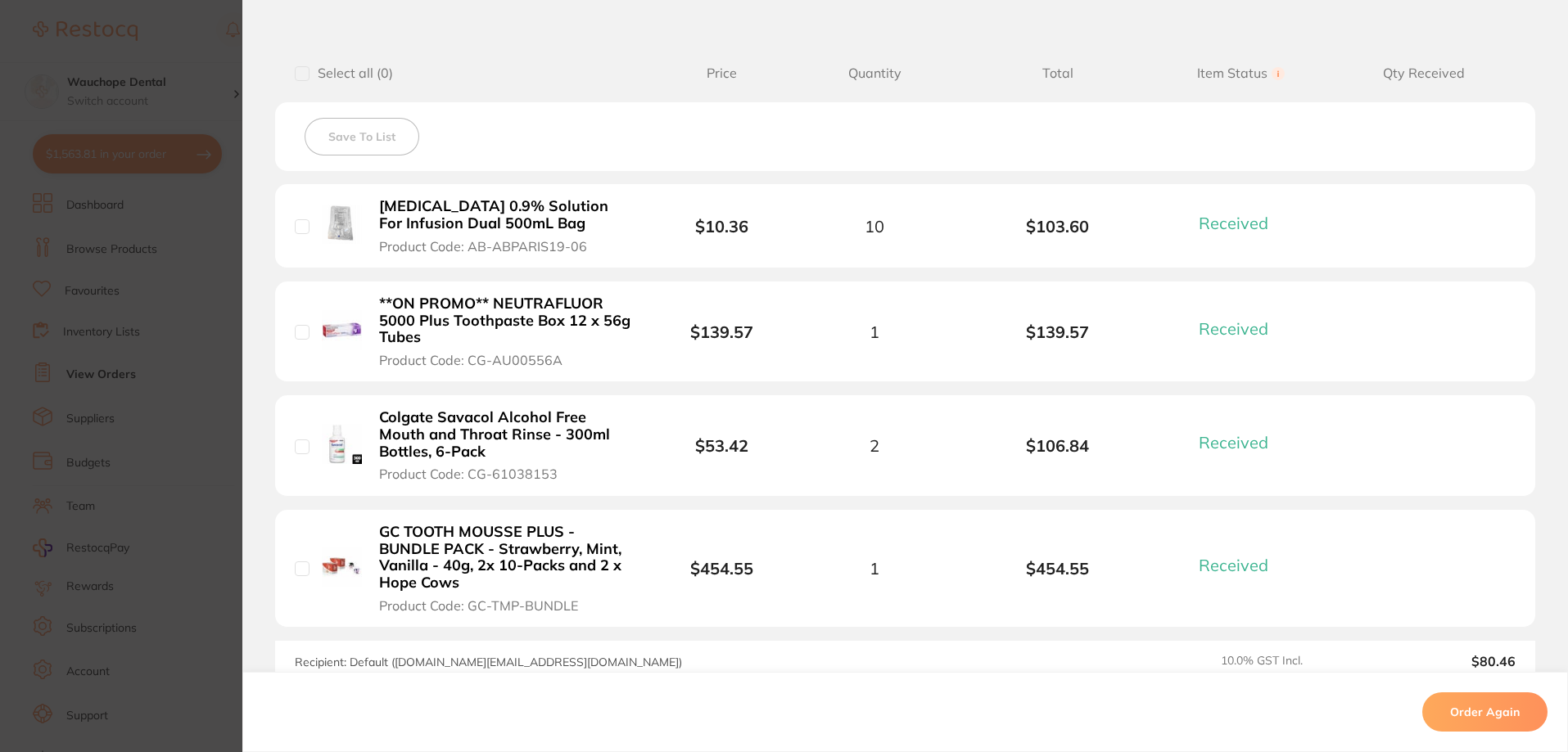
scroll to position [409, 0]
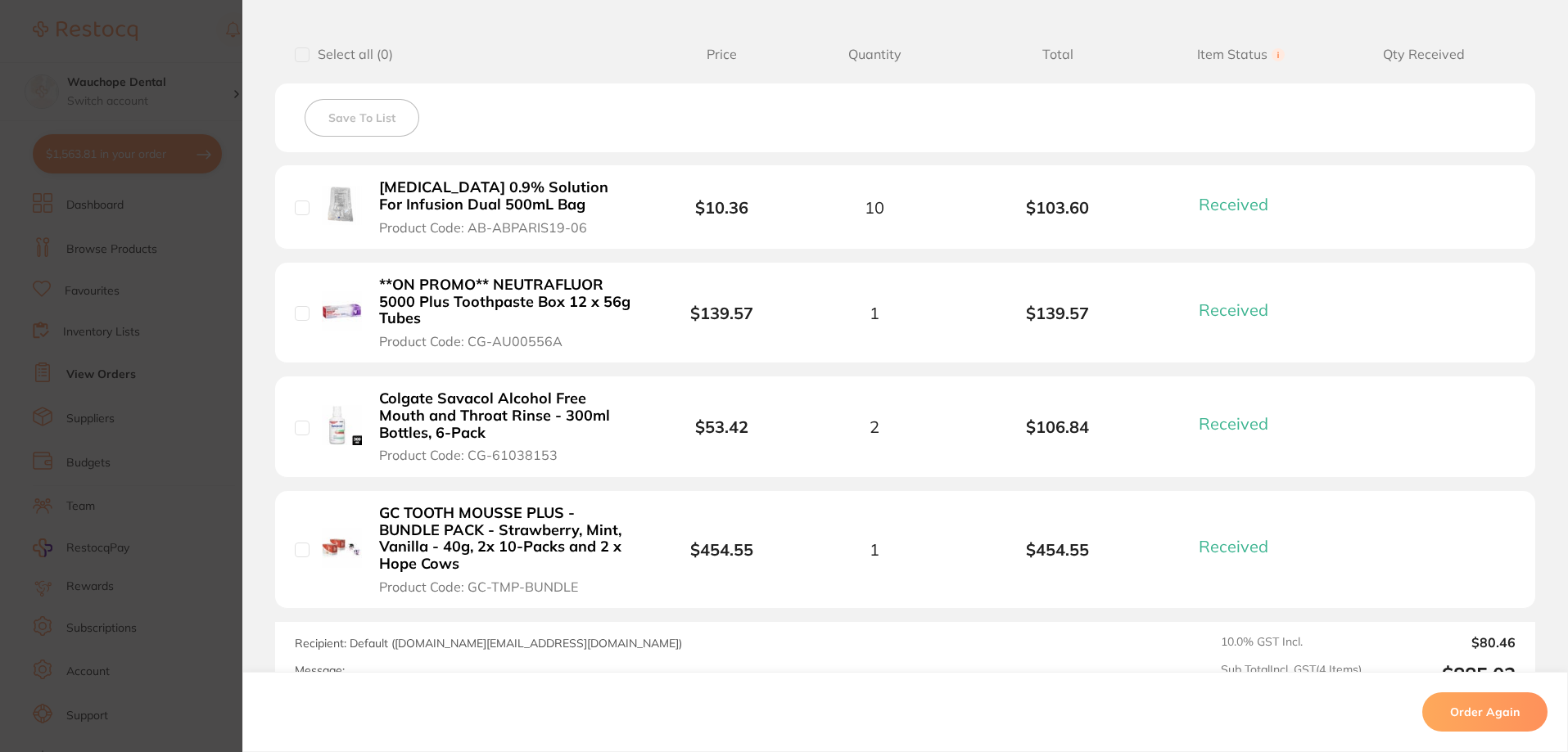
click at [155, 298] on section "Order ID: Restocq- 78085 Order Information 4 Received Completed Order Order Dat…" at bounding box center [784, 376] width 1568 height 752
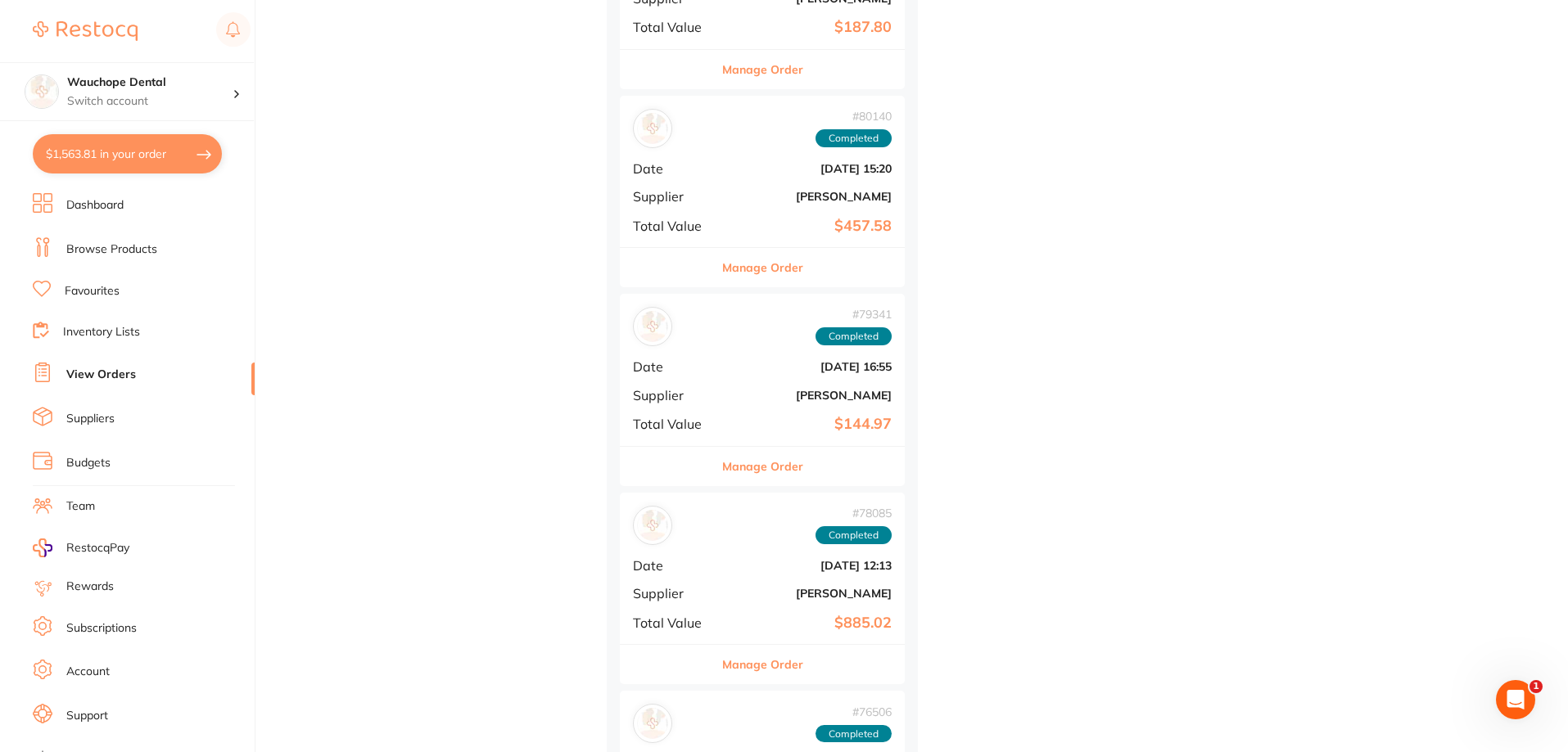
scroll to position [1294, 0]
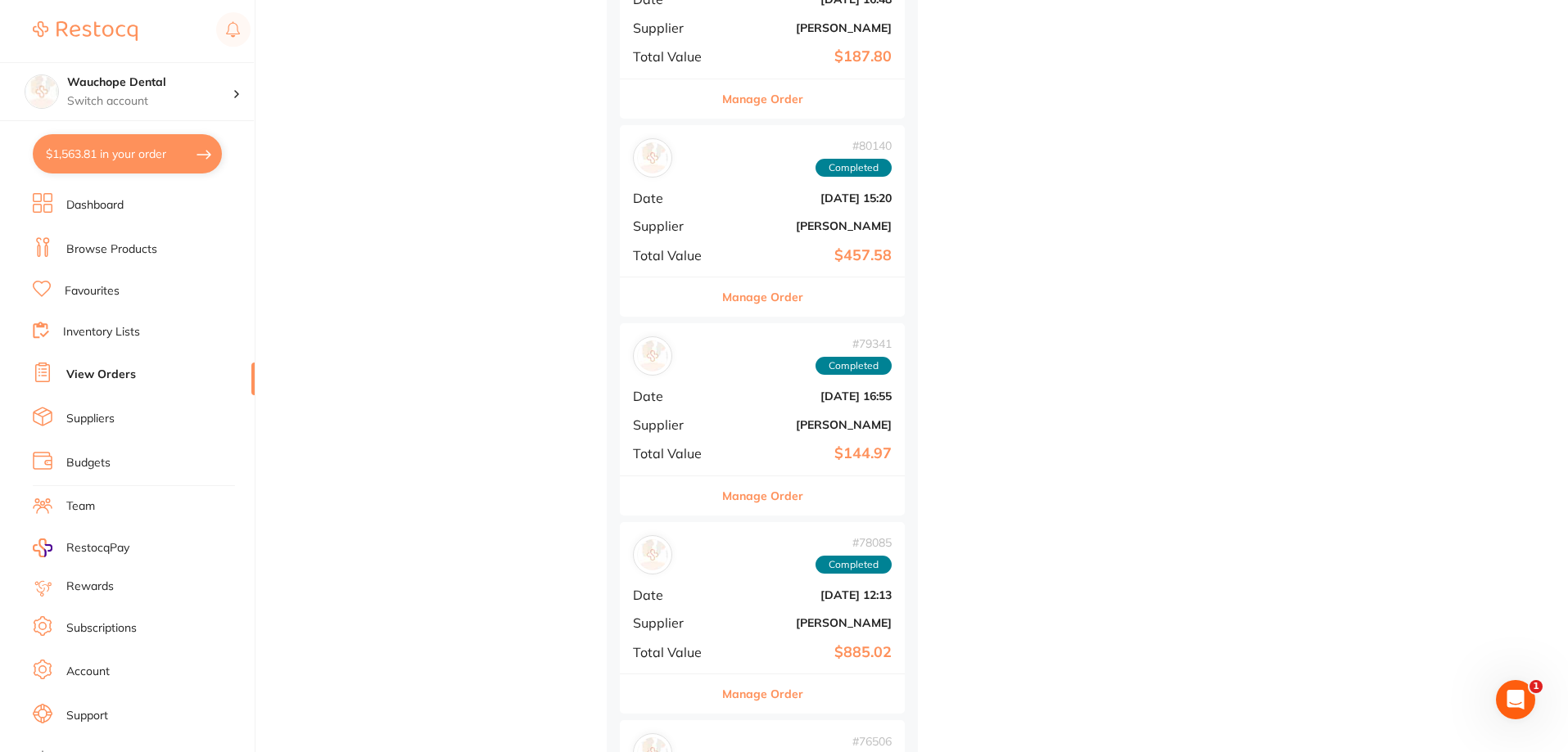
click at [791, 692] on button "Manage Order" at bounding box center [762, 694] width 81 height 39
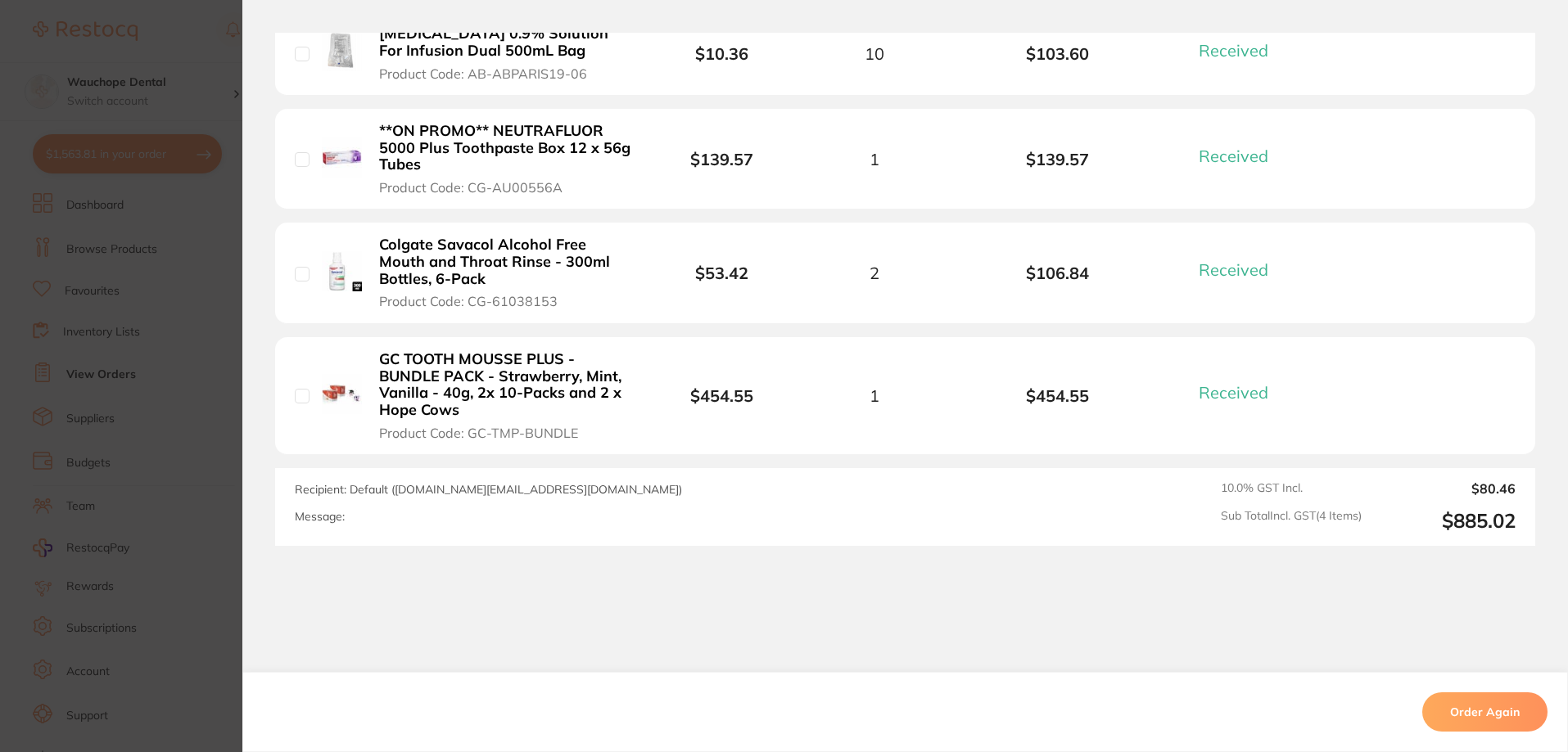
scroll to position [572, 0]
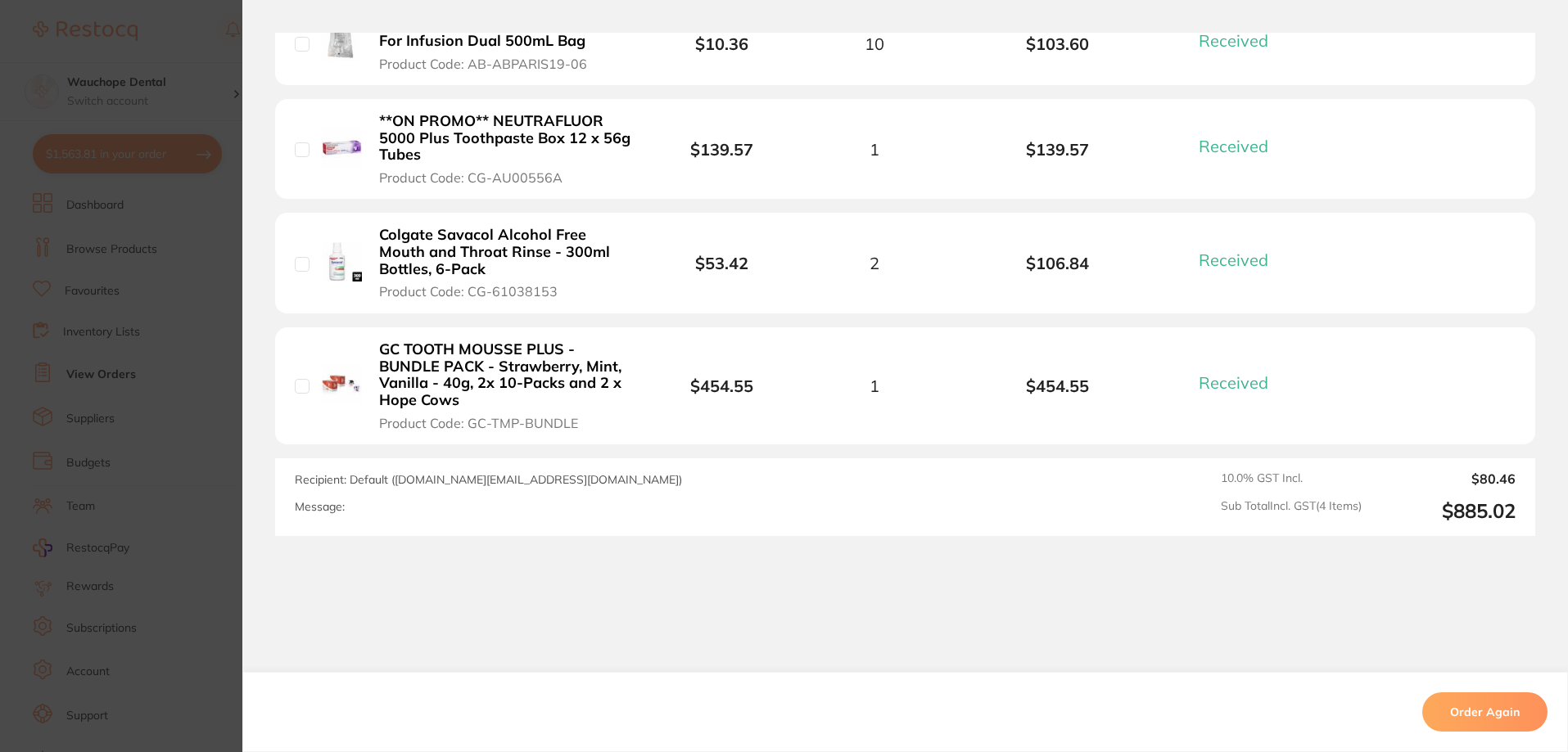
click at [194, 495] on section "Order ID: Restocq- 78085 Order Information 4 Received Completed Order Order Dat…" at bounding box center [784, 376] width 1568 height 752
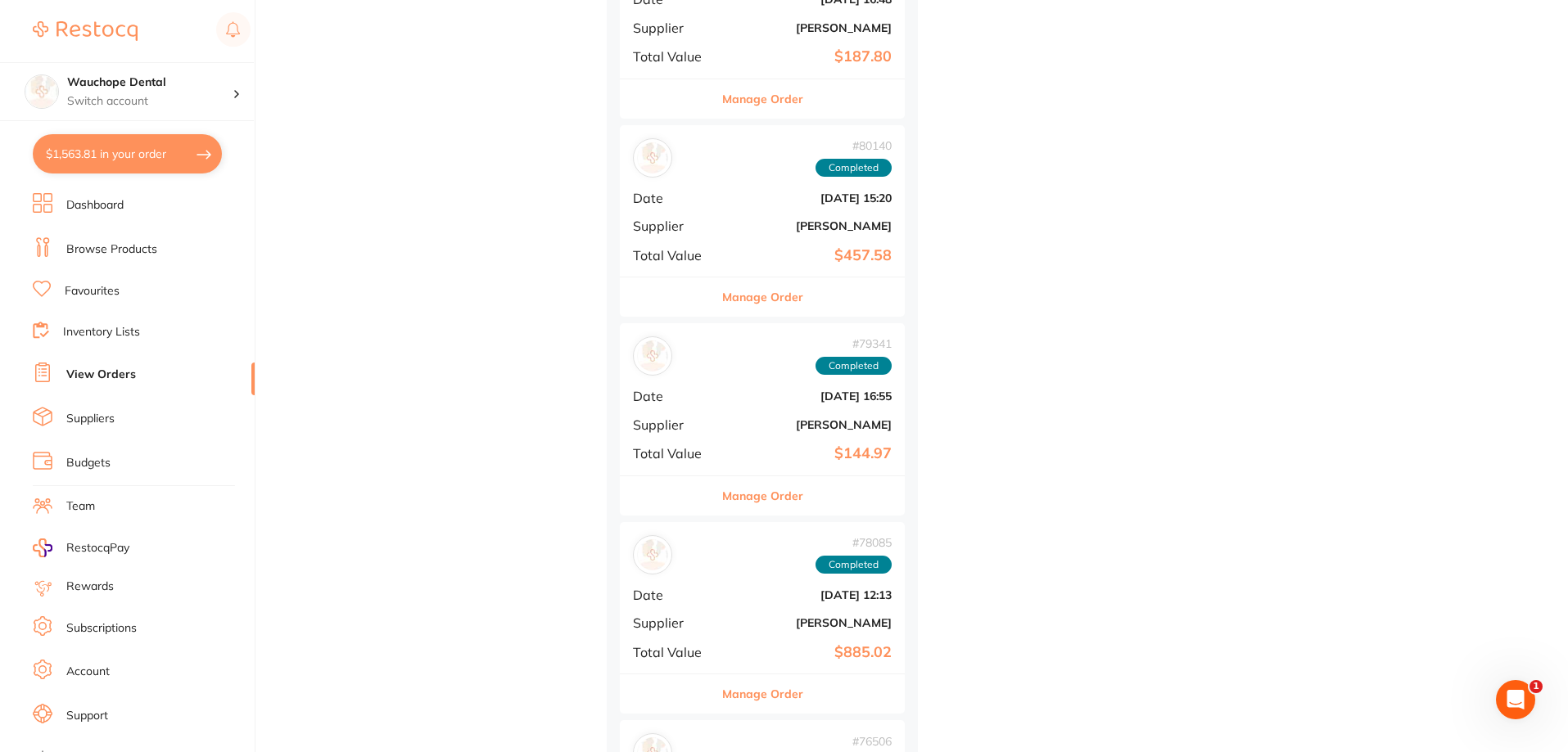
click at [737, 502] on button "Manage Order" at bounding box center [762, 496] width 81 height 39
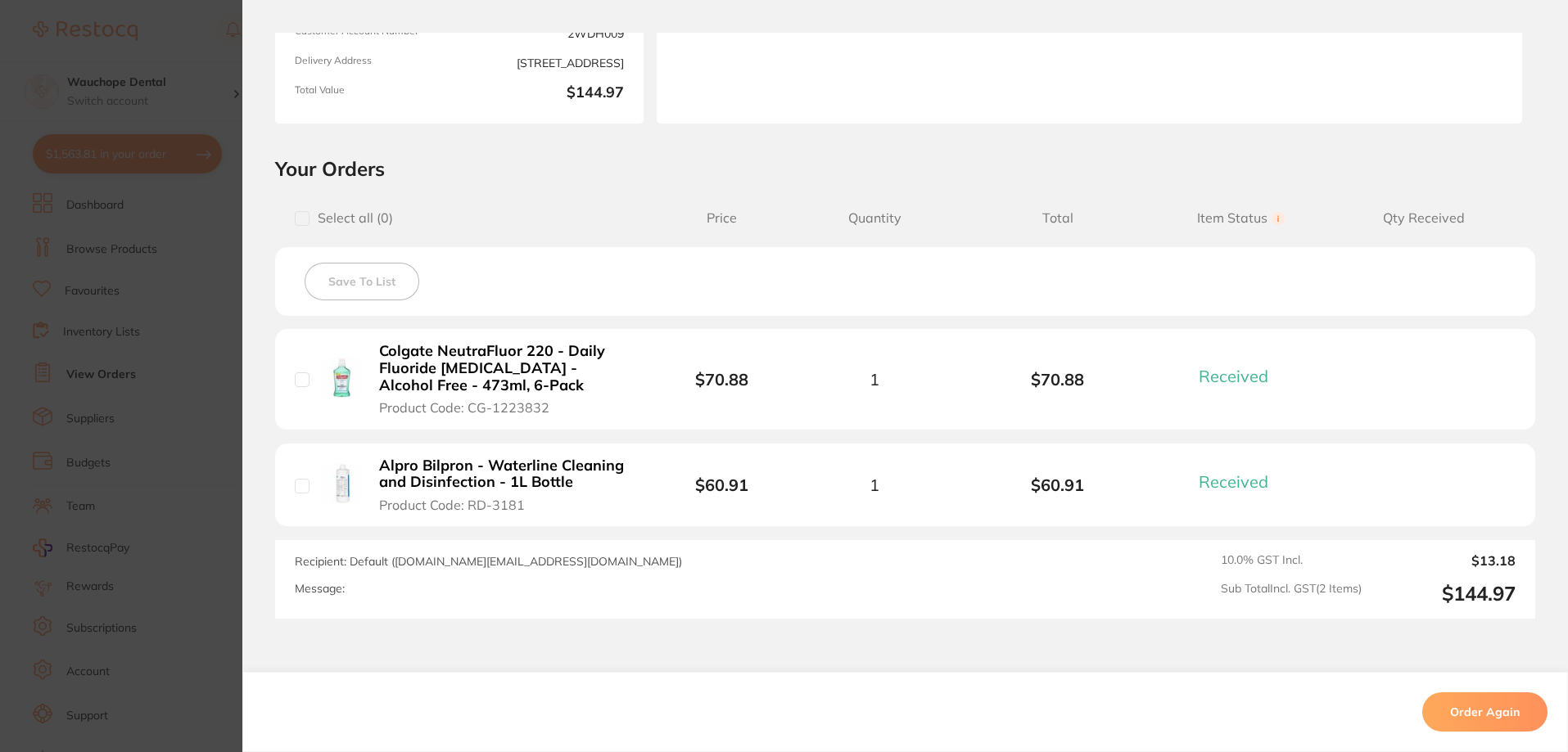
click at [147, 503] on section "Order ID: Restocq- 79341 Order Information 2 Received Completed Order Order Dat…" at bounding box center [784, 376] width 1568 height 752
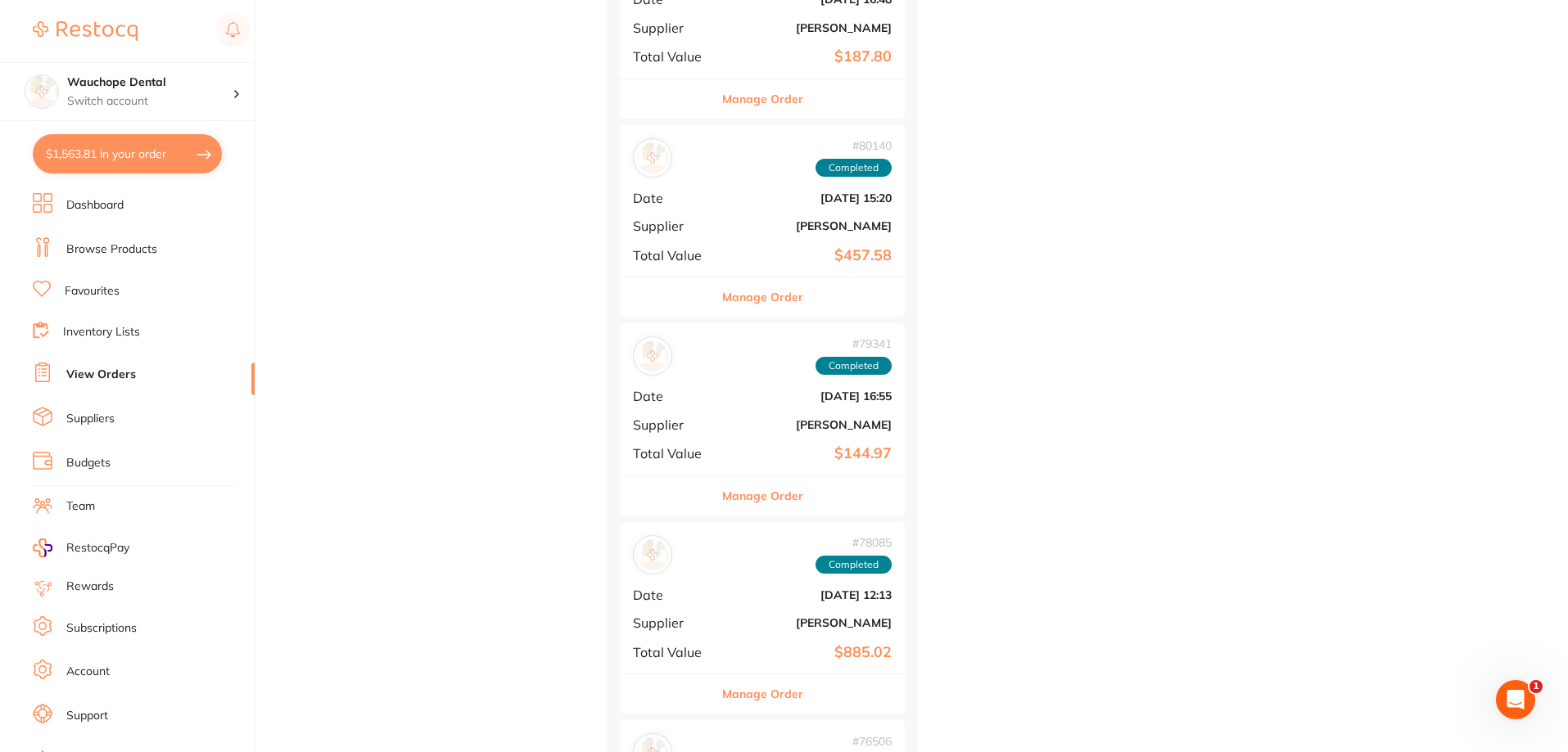
click at [791, 302] on button "Manage Order" at bounding box center [762, 297] width 81 height 39
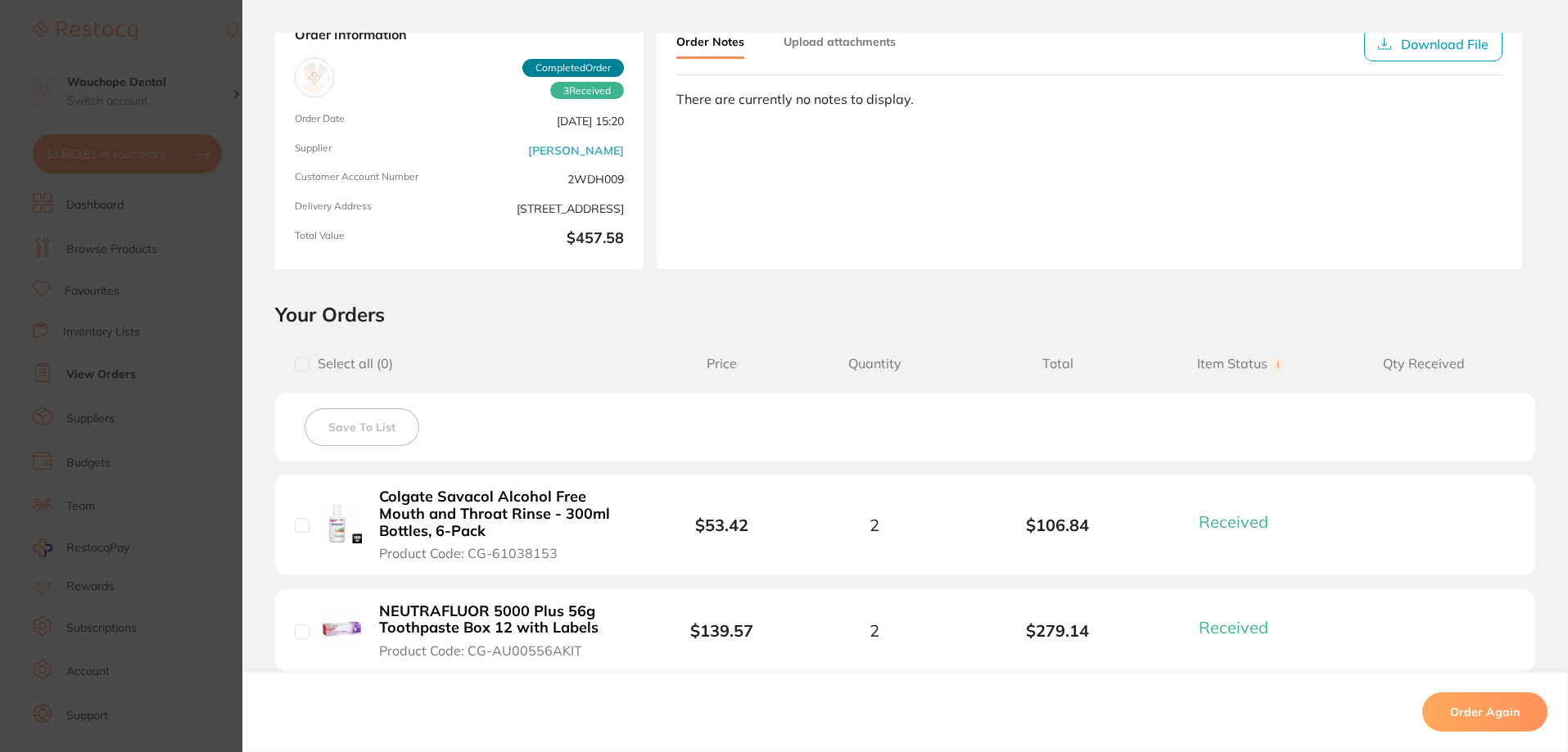
scroll to position [327, 0]
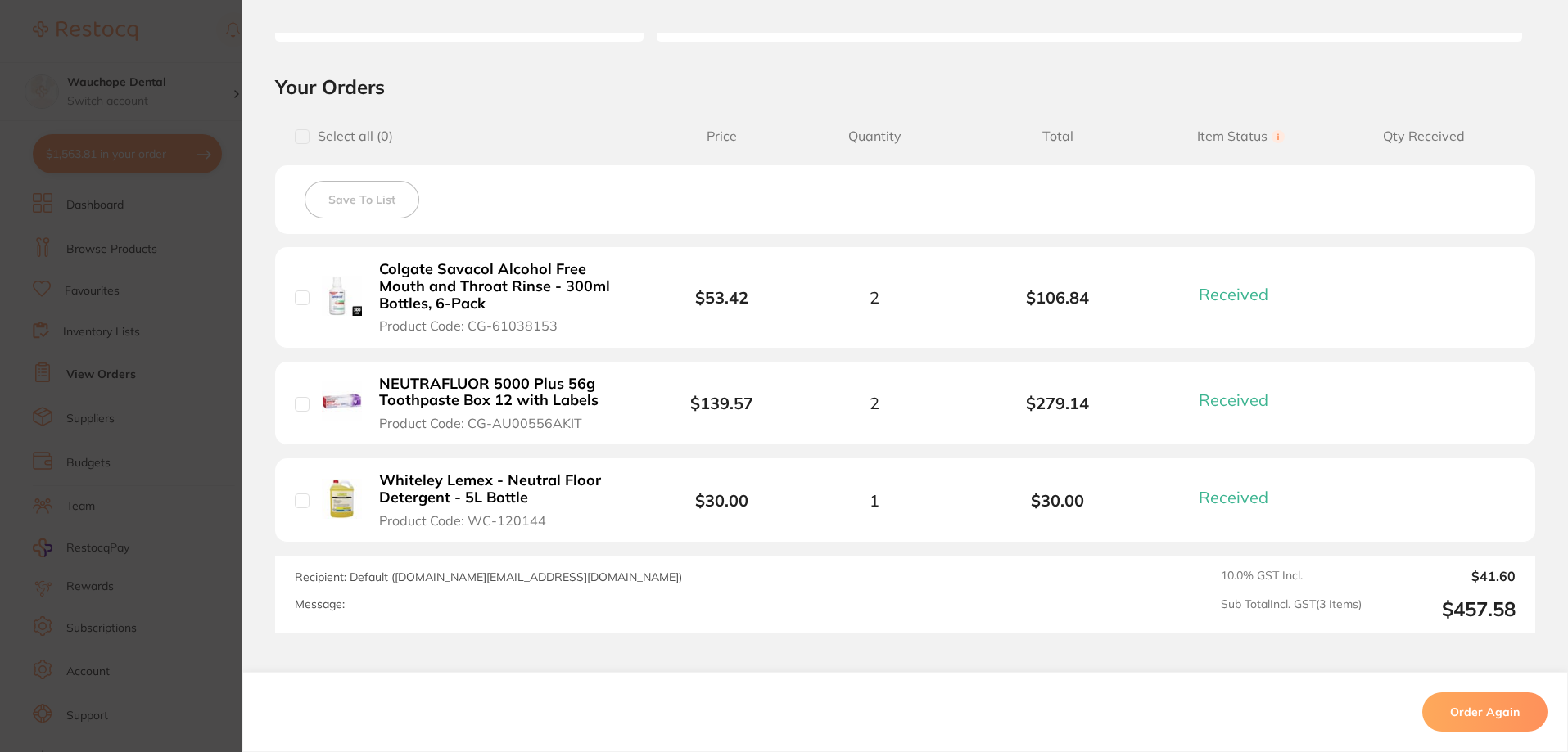
click at [180, 345] on section "Order ID: Restocq- 80140 Order Information 3 Received Completed Order Order Dat…" at bounding box center [784, 376] width 1568 height 752
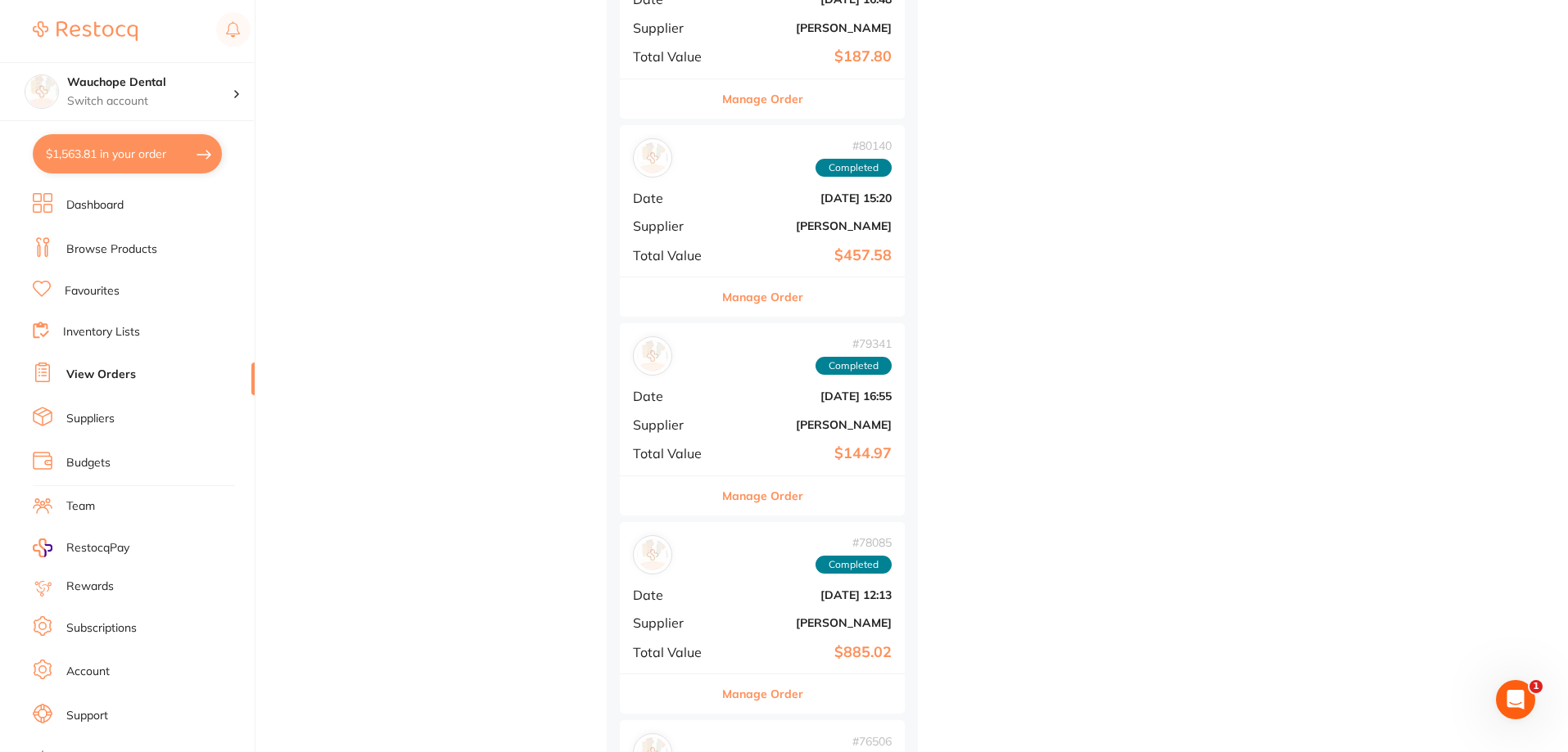
click at [790, 100] on button "Manage Order" at bounding box center [762, 99] width 81 height 39
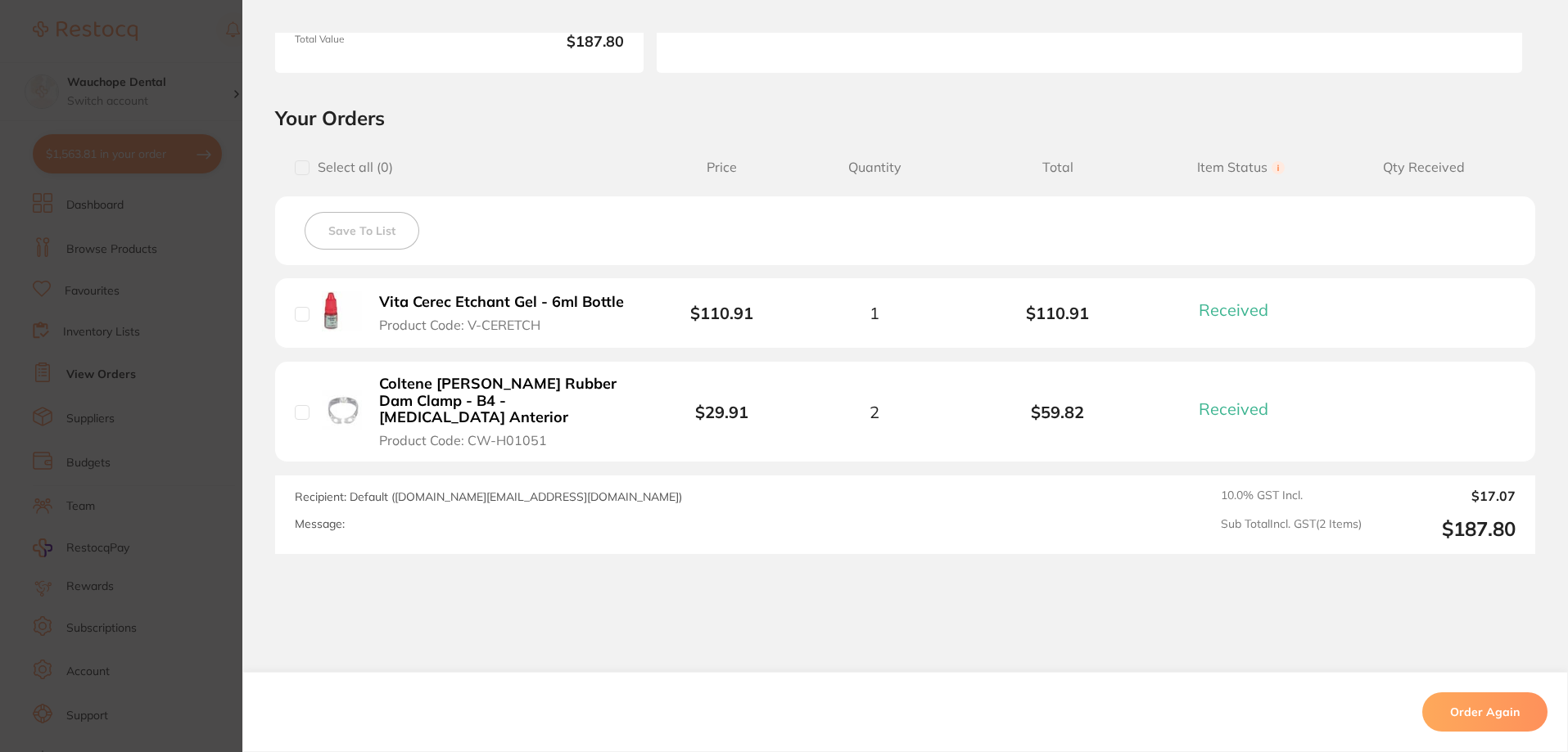
scroll to position [325, 0]
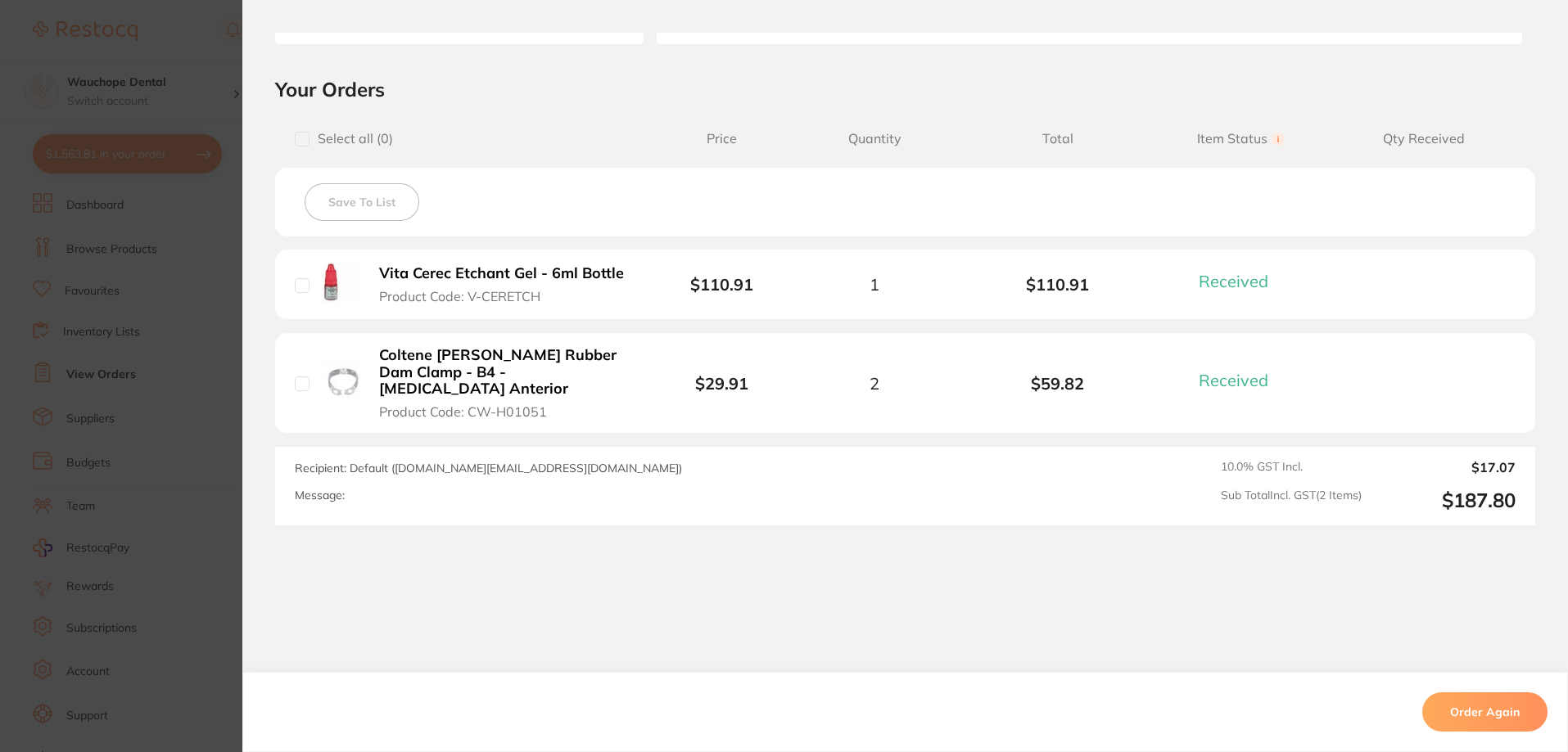
click at [139, 286] on section "Order ID: Restocq- 80945 Order Information 2 Received Completed Order Order Dat…" at bounding box center [784, 376] width 1568 height 752
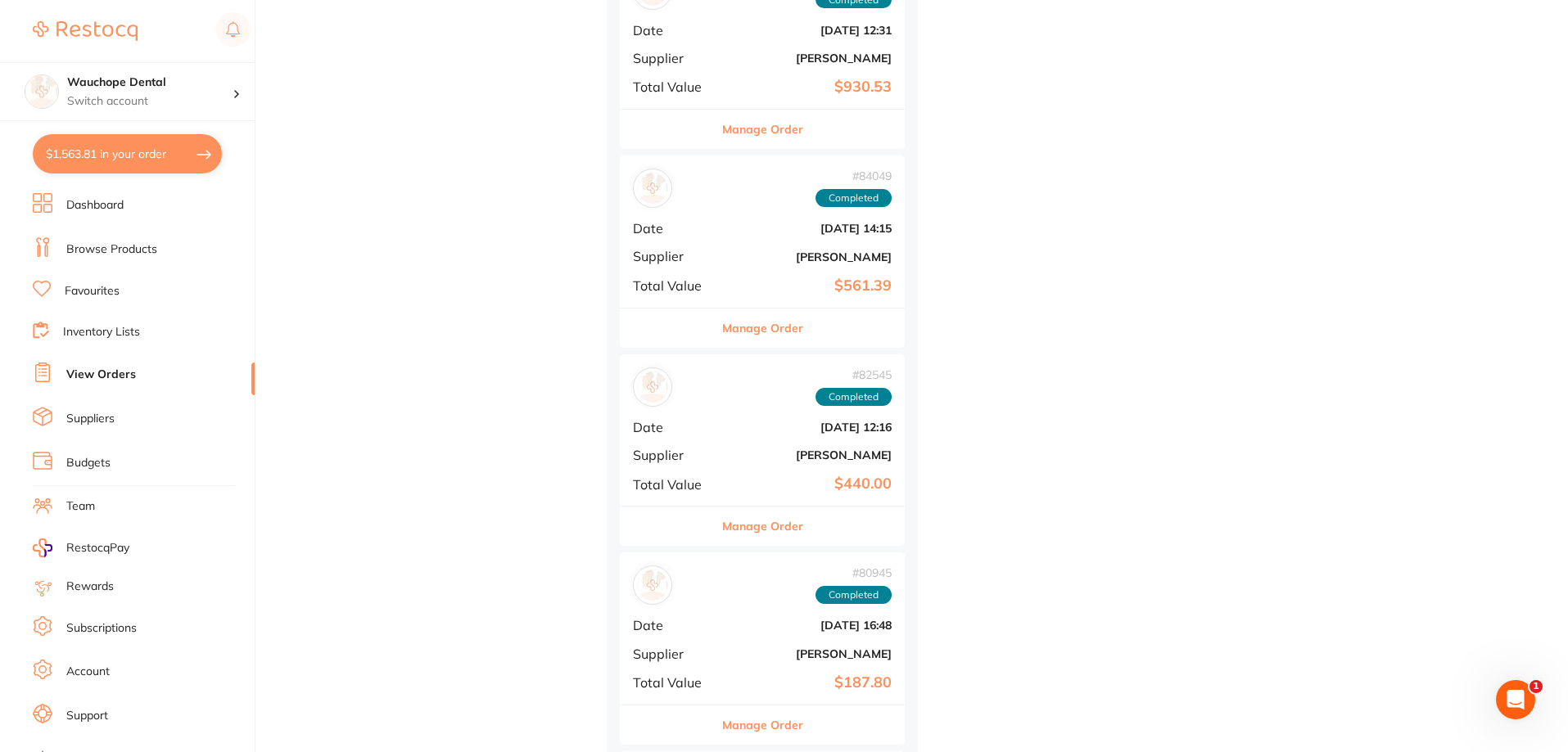
scroll to position [639, 0]
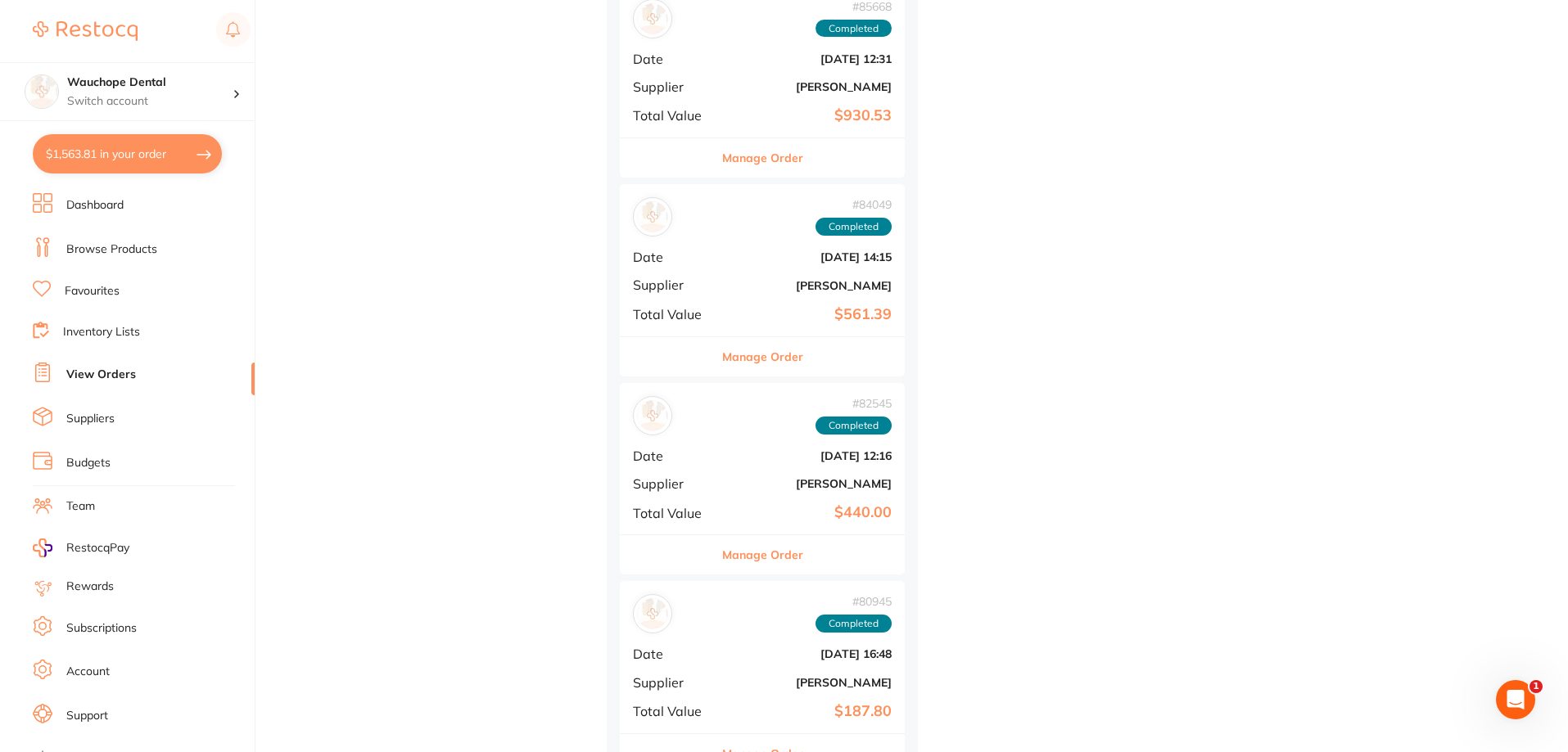
click at [767, 557] on button "Manage Order" at bounding box center [762, 555] width 81 height 39
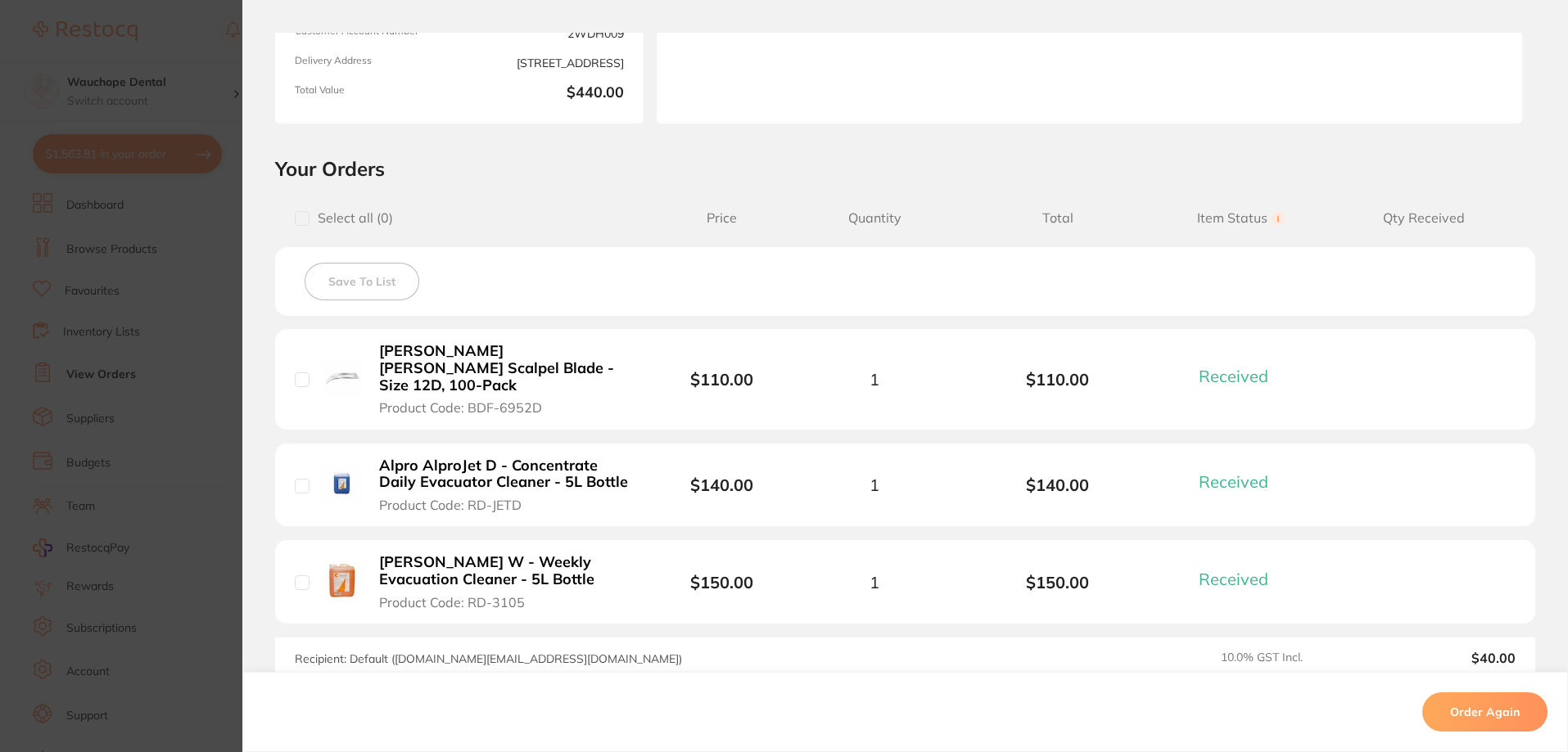
click at [146, 412] on section "Order ID: Restocq- 82545 Order Information 3 Received Completed Order Order Dat…" at bounding box center [784, 376] width 1568 height 752
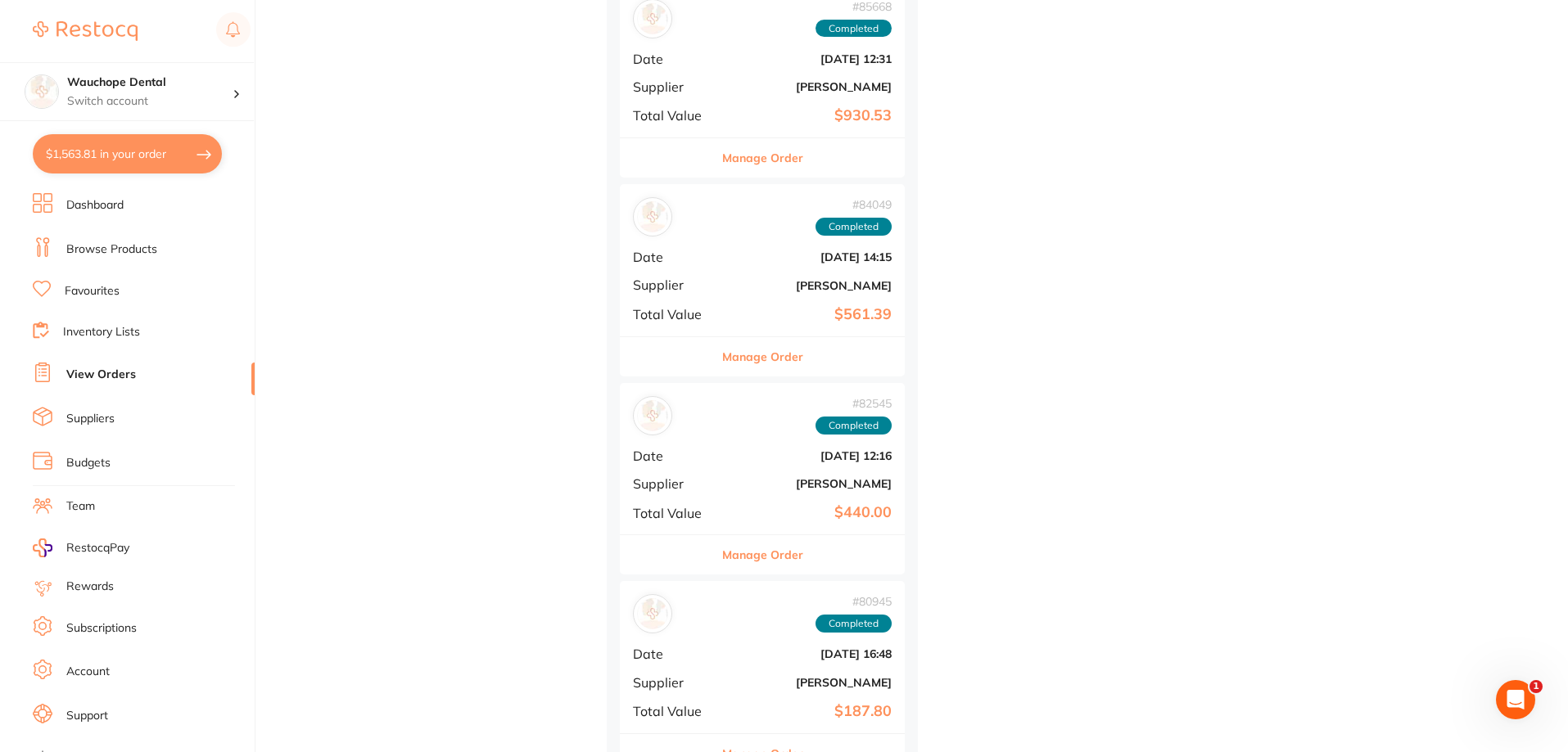
click at [758, 358] on button "Manage Order" at bounding box center [762, 356] width 81 height 39
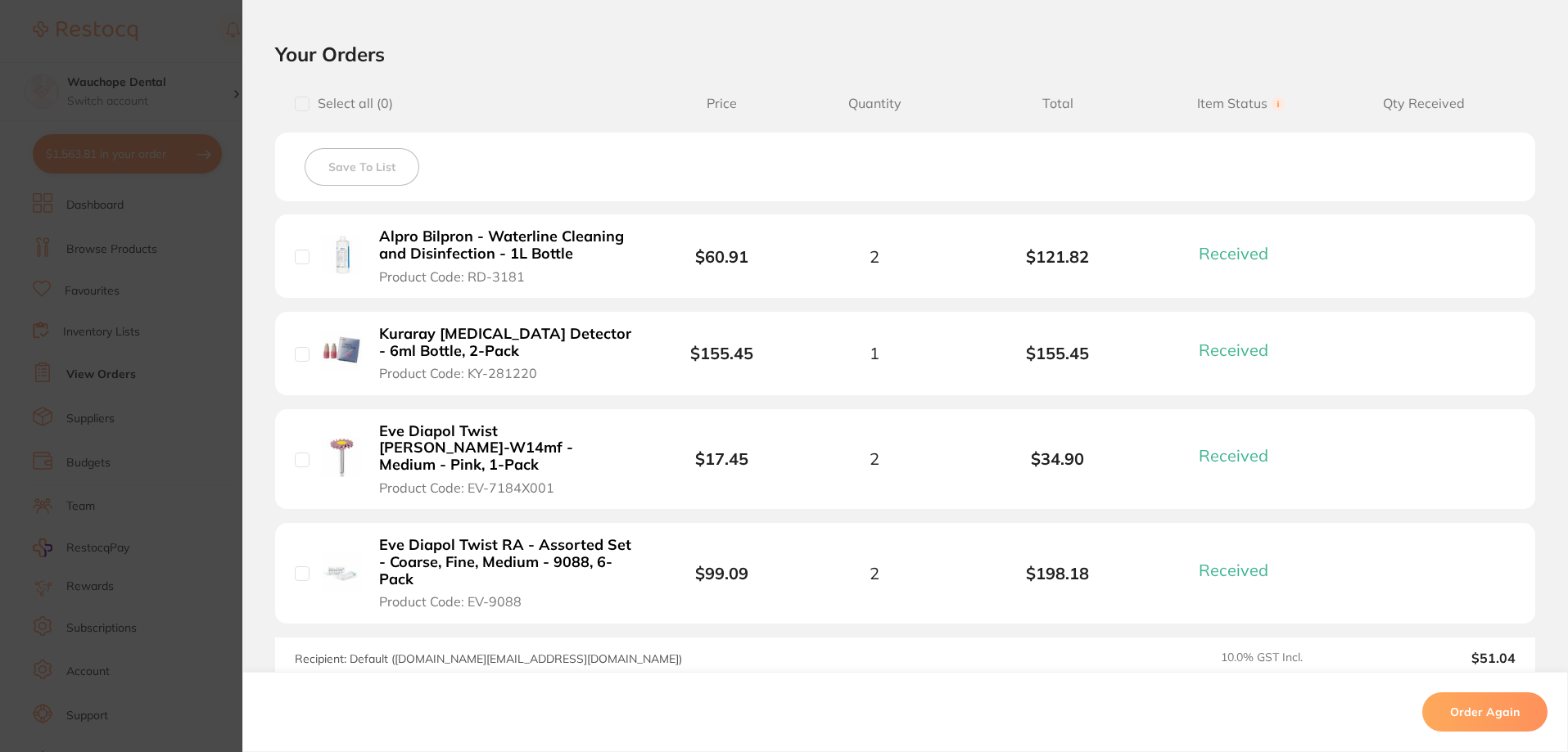
scroll to position [409, 0]
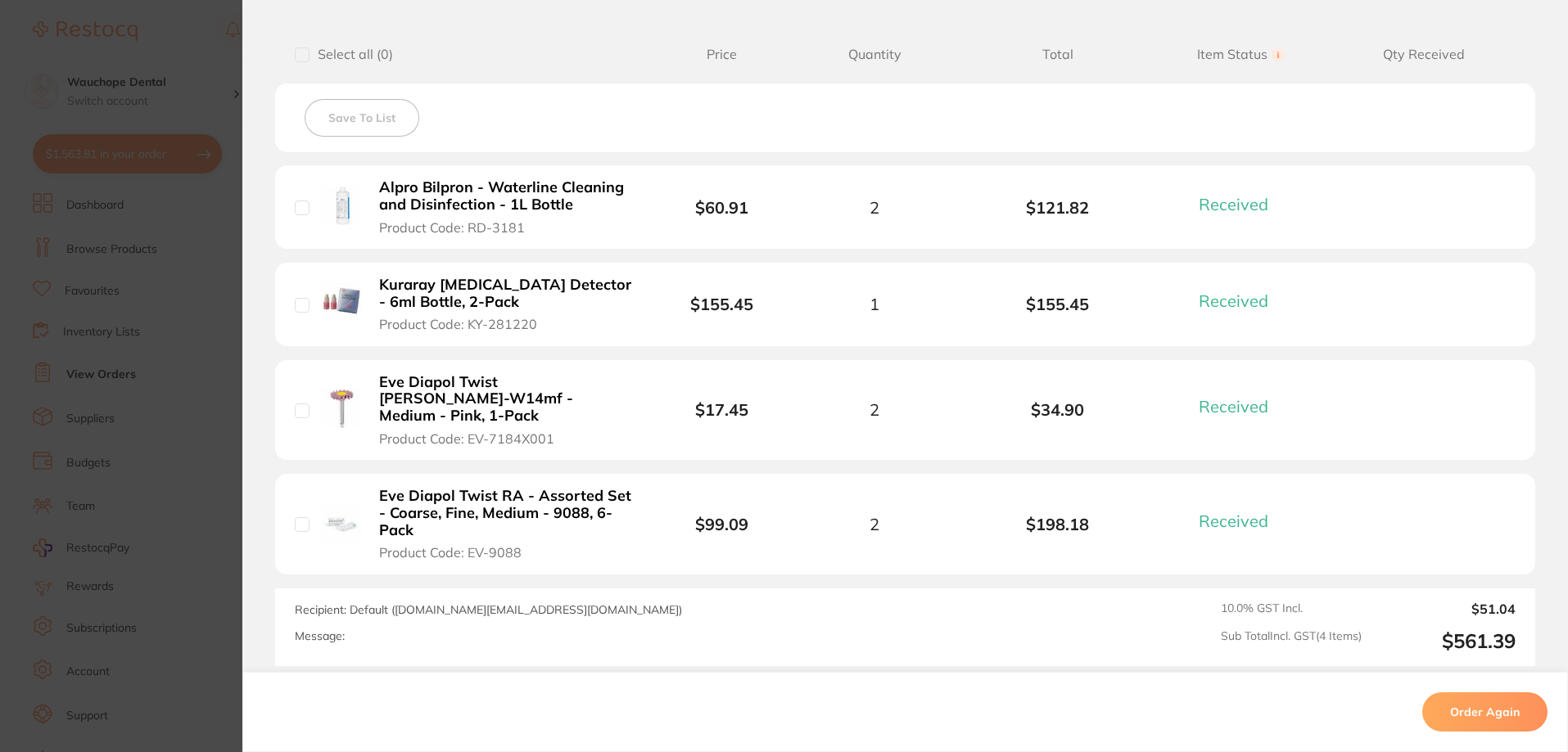
click at [117, 375] on section "Order ID: Restocq- 84049 Order Information 4 Received Completed Order Order Dat…" at bounding box center [784, 376] width 1568 height 752
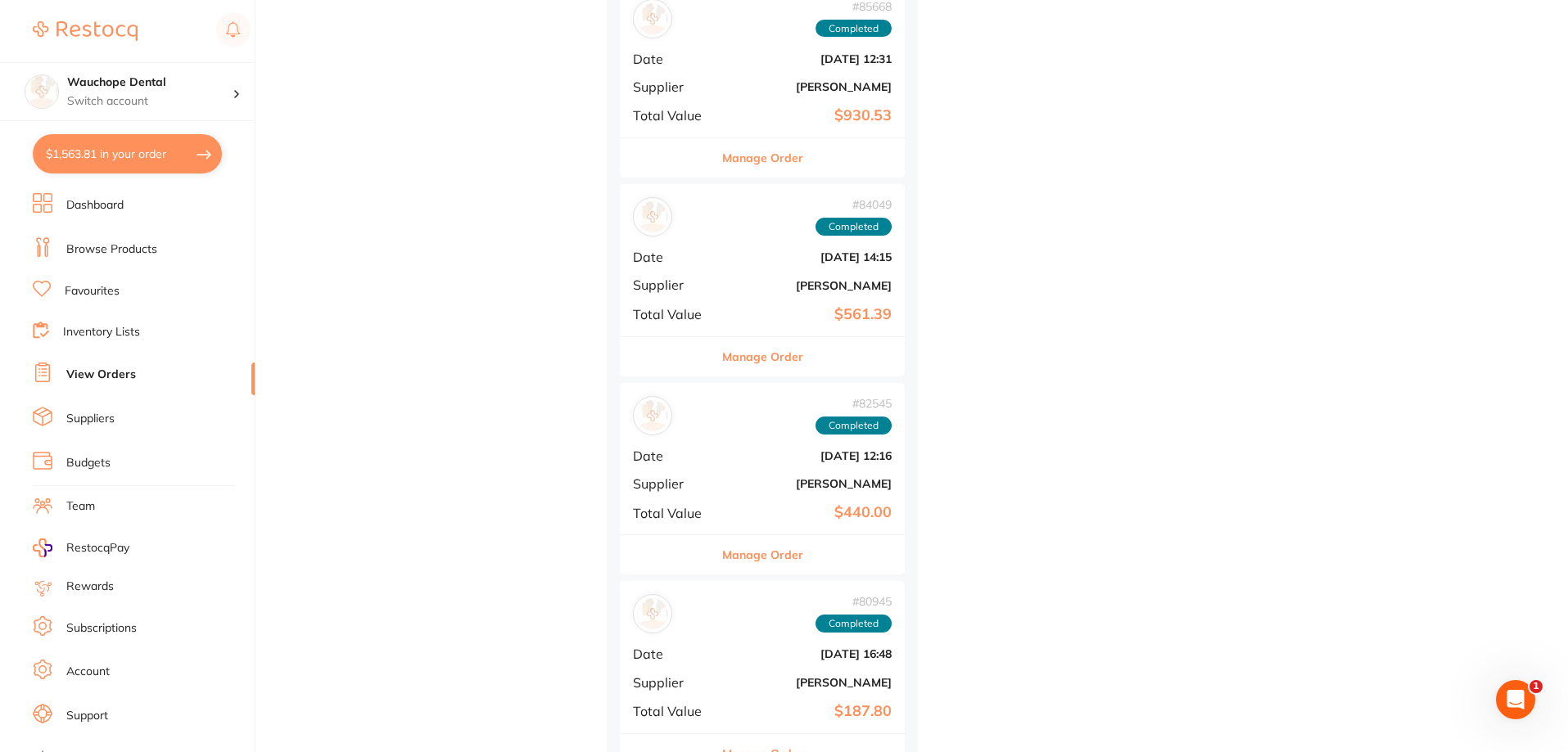
click at [768, 168] on button "Manage Order" at bounding box center [762, 158] width 81 height 39
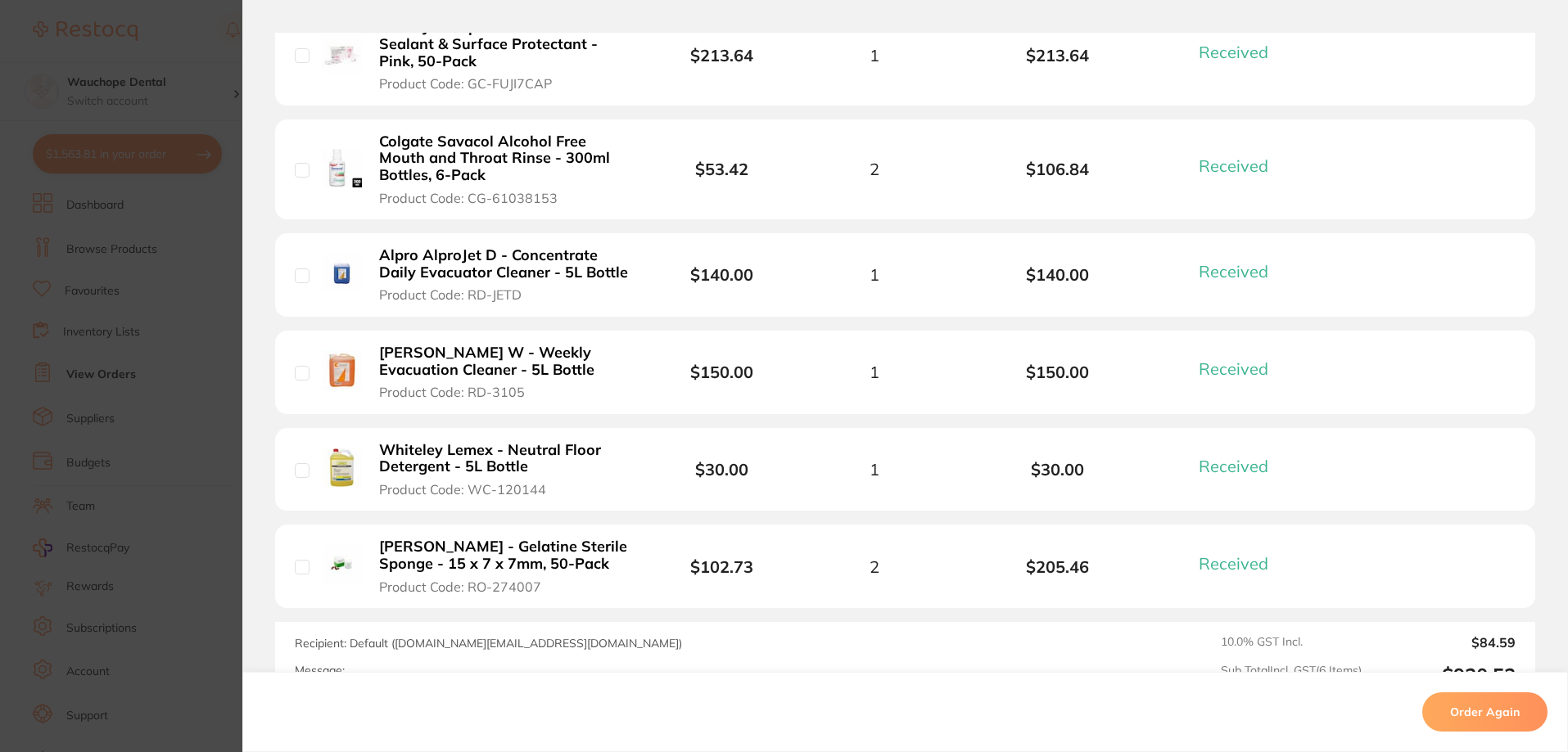
scroll to position [572, 0]
click at [112, 425] on section "Order ID: Restocq- 85668 Order Information 6 Received Completed Order Order Dat…" at bounding box center [784, 376] width 1568 height 752
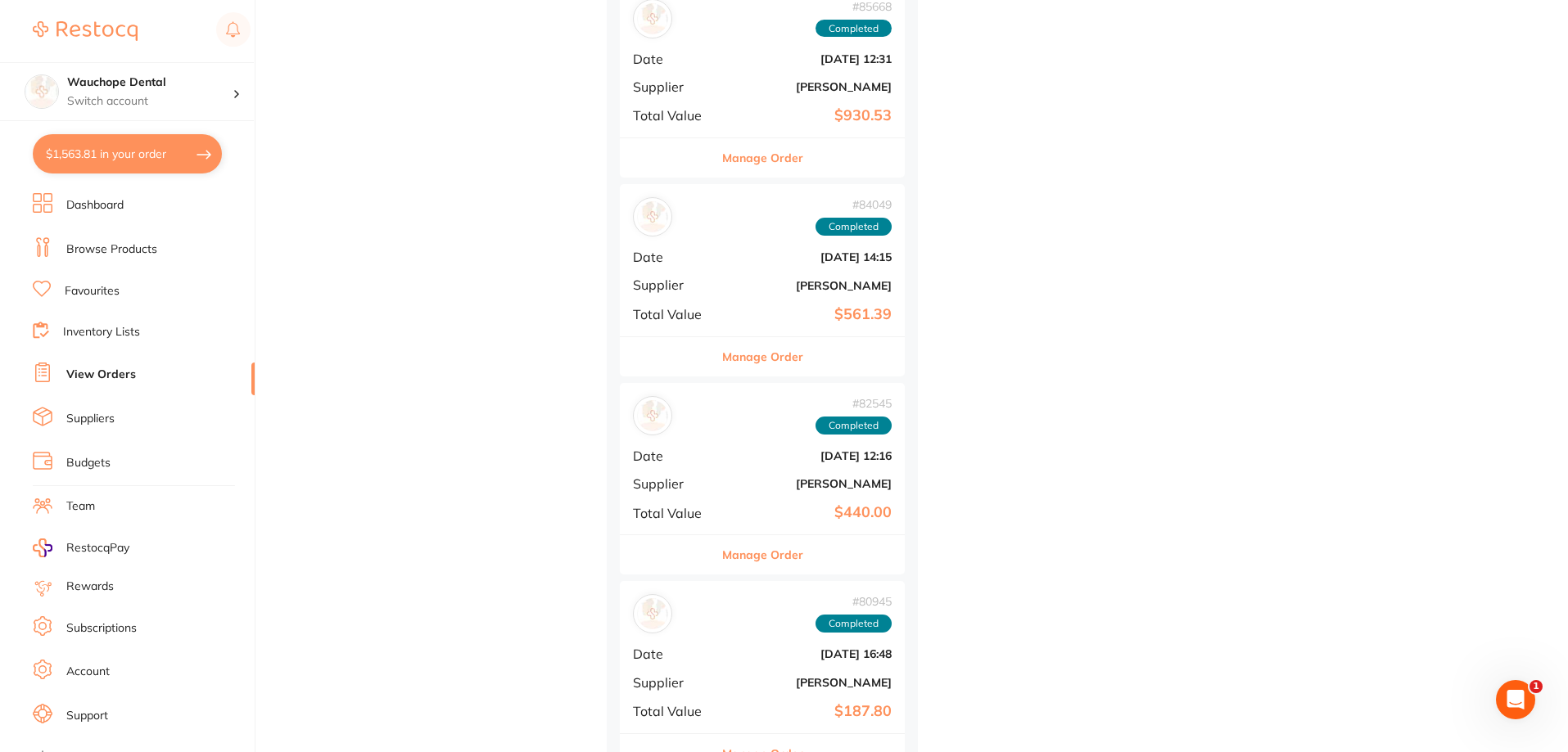
click at [776, 152] on button "Manage Order" at bounding box center [762, 158] width 81 height 39
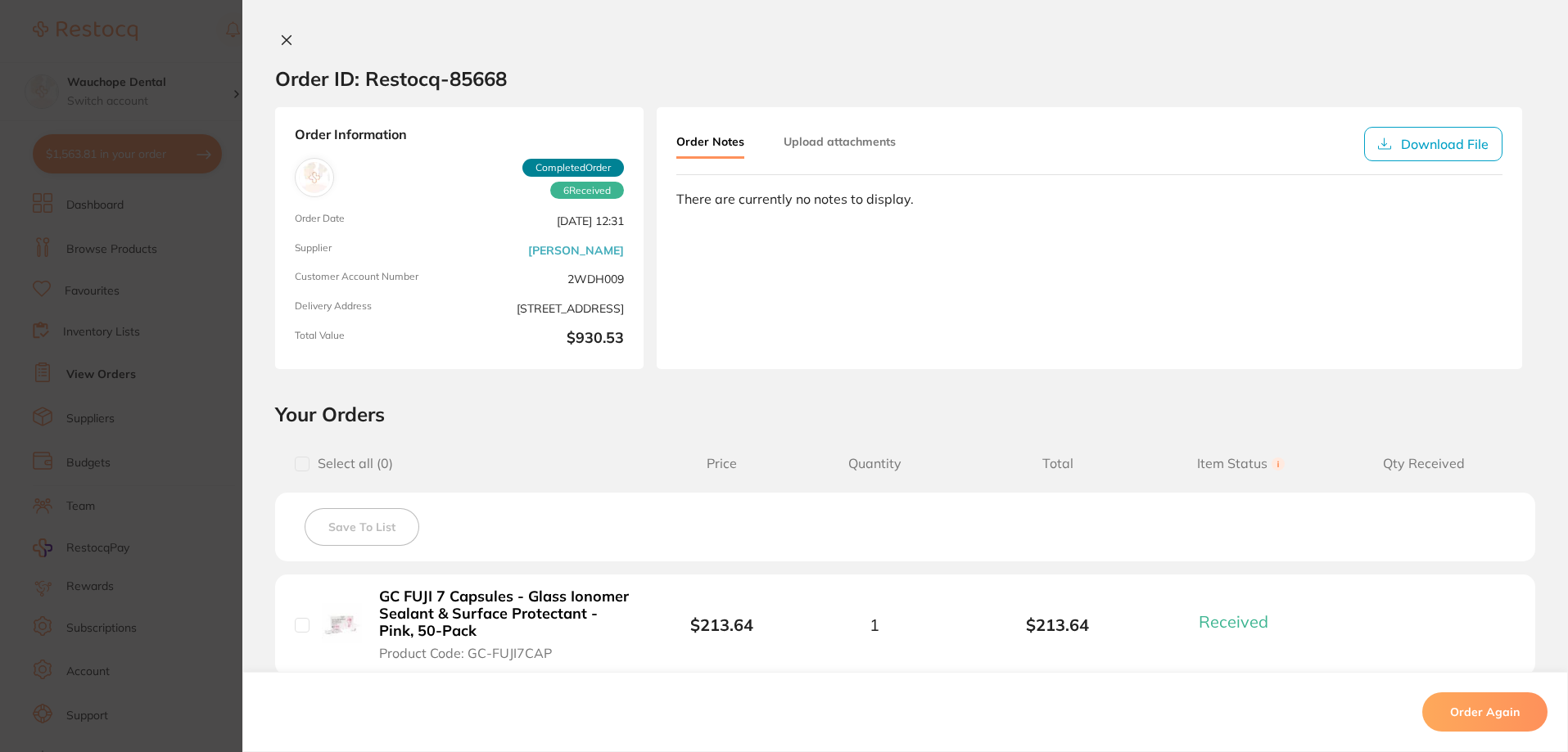
scroll to position [885, 0]
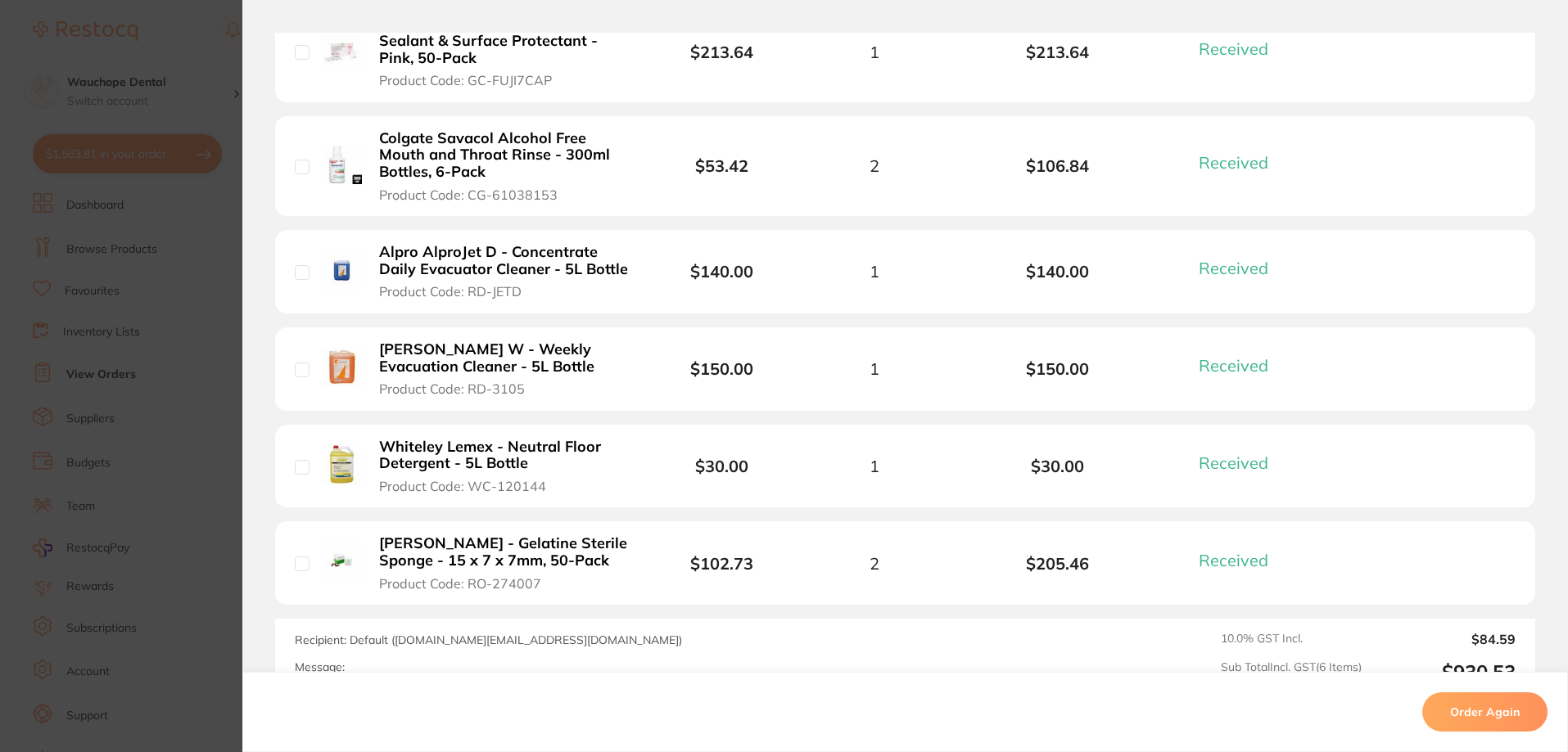
click at [189, 408] on section "Order ID: Restocq- 85668 Order Information 6 Received Completed Order Order Dat…" at bounding box center [784, 376] width 1568 height 752
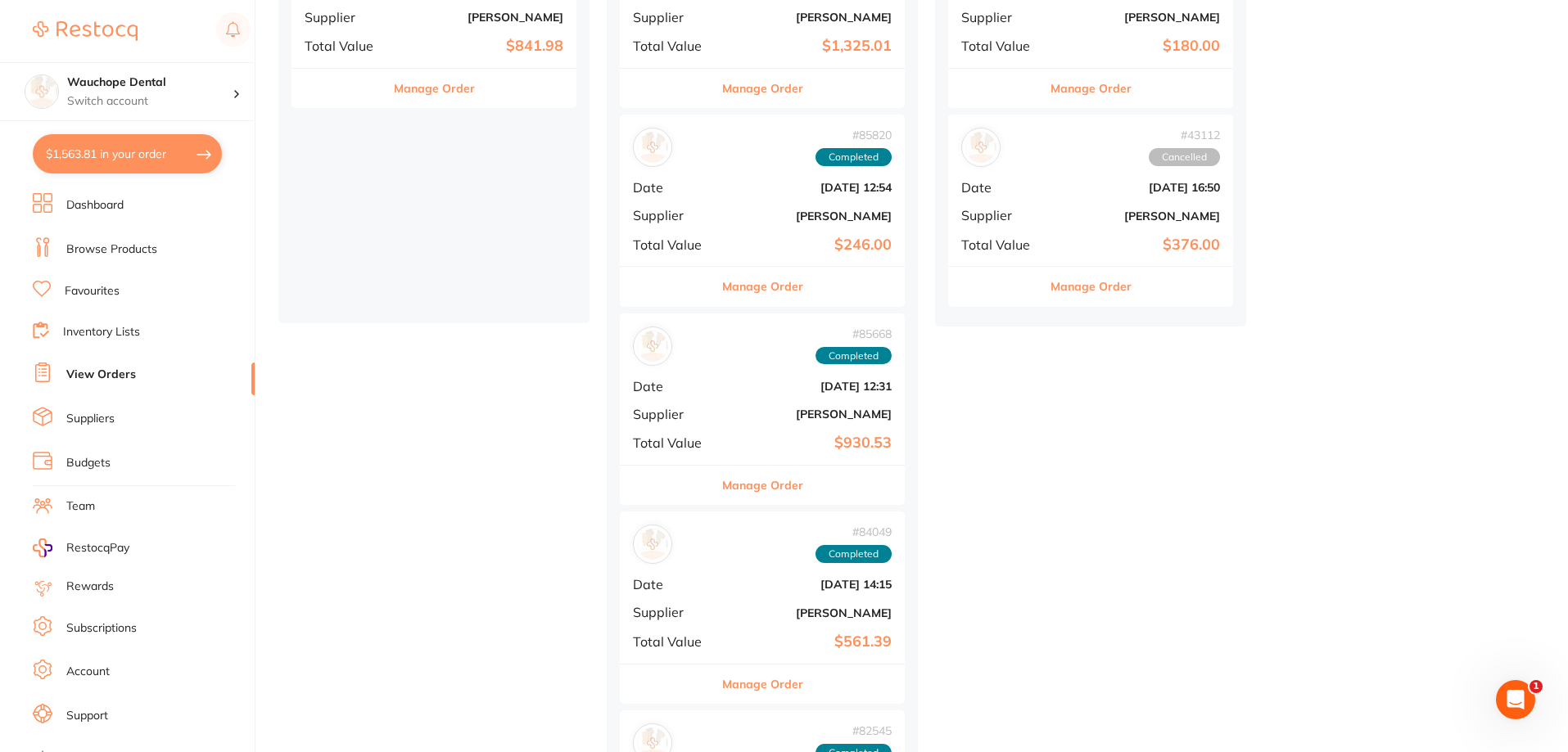
click at [792, 675] on button "Manage Order" at bounding box center [762, 684] width 81 height 39
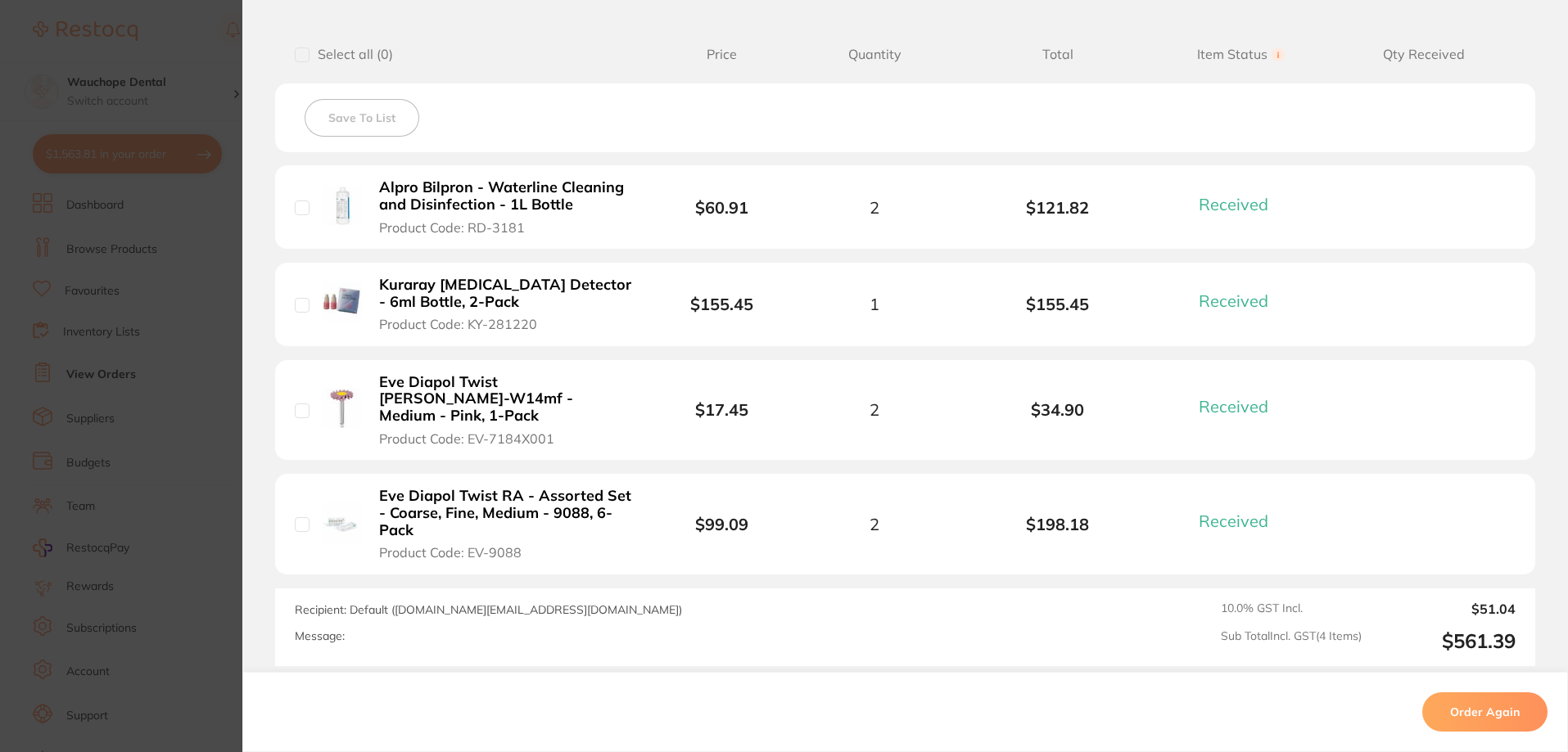
click at [120, 387] on section "Order ID: Restocq- 84049 Order Information 4 Received Completed Order Order Dat…" at bounding box center [784, 376] width 1568 height 752
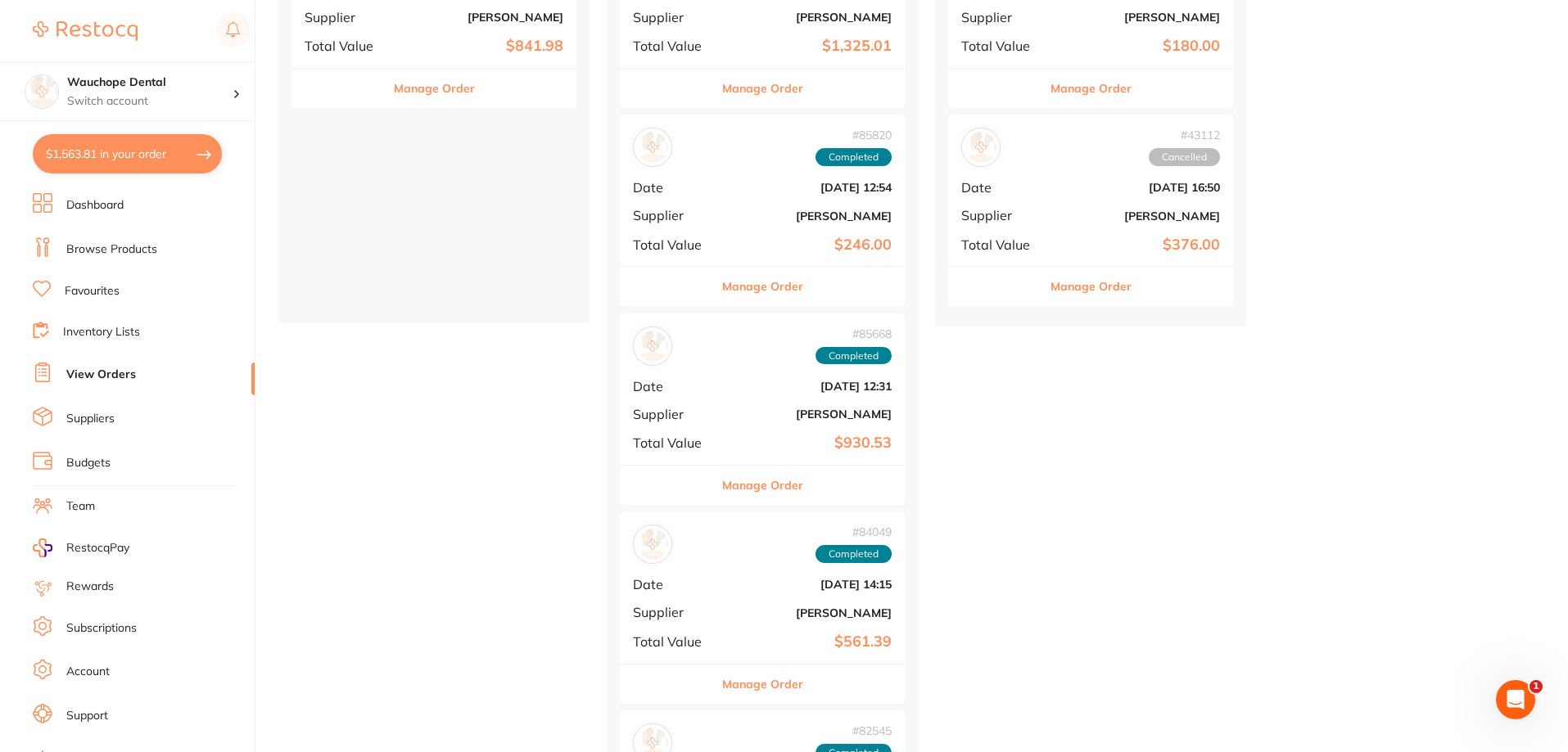
click at [734, 477] on button "Manage Order" at bounding box center [762, 485] width 81 height 39
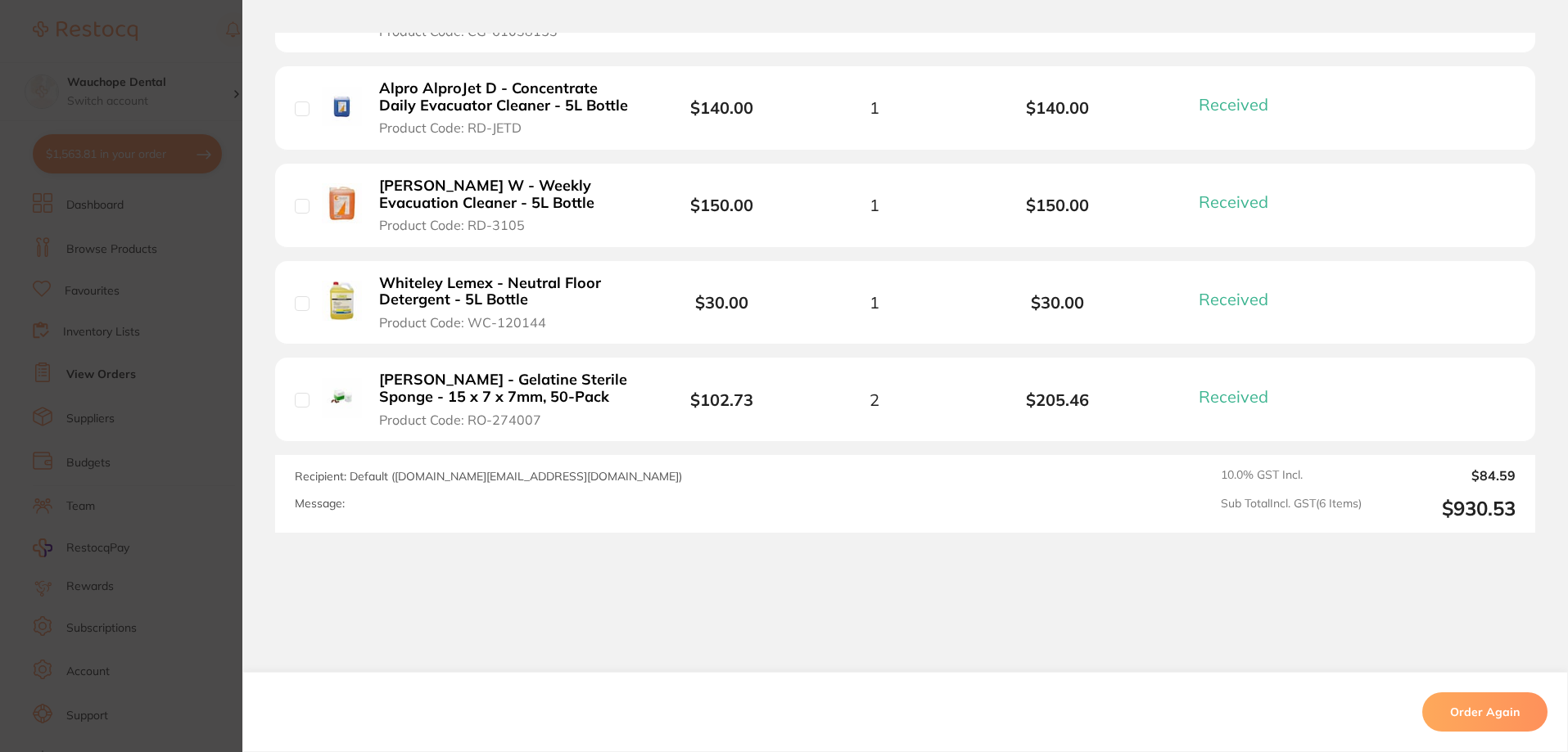
click at [152, 415] on section "Order ID: Restocq- 85668 Order Information 6 Received Completed Order Order Dat…" at bounding box center [784, 376] width 1568 height 752
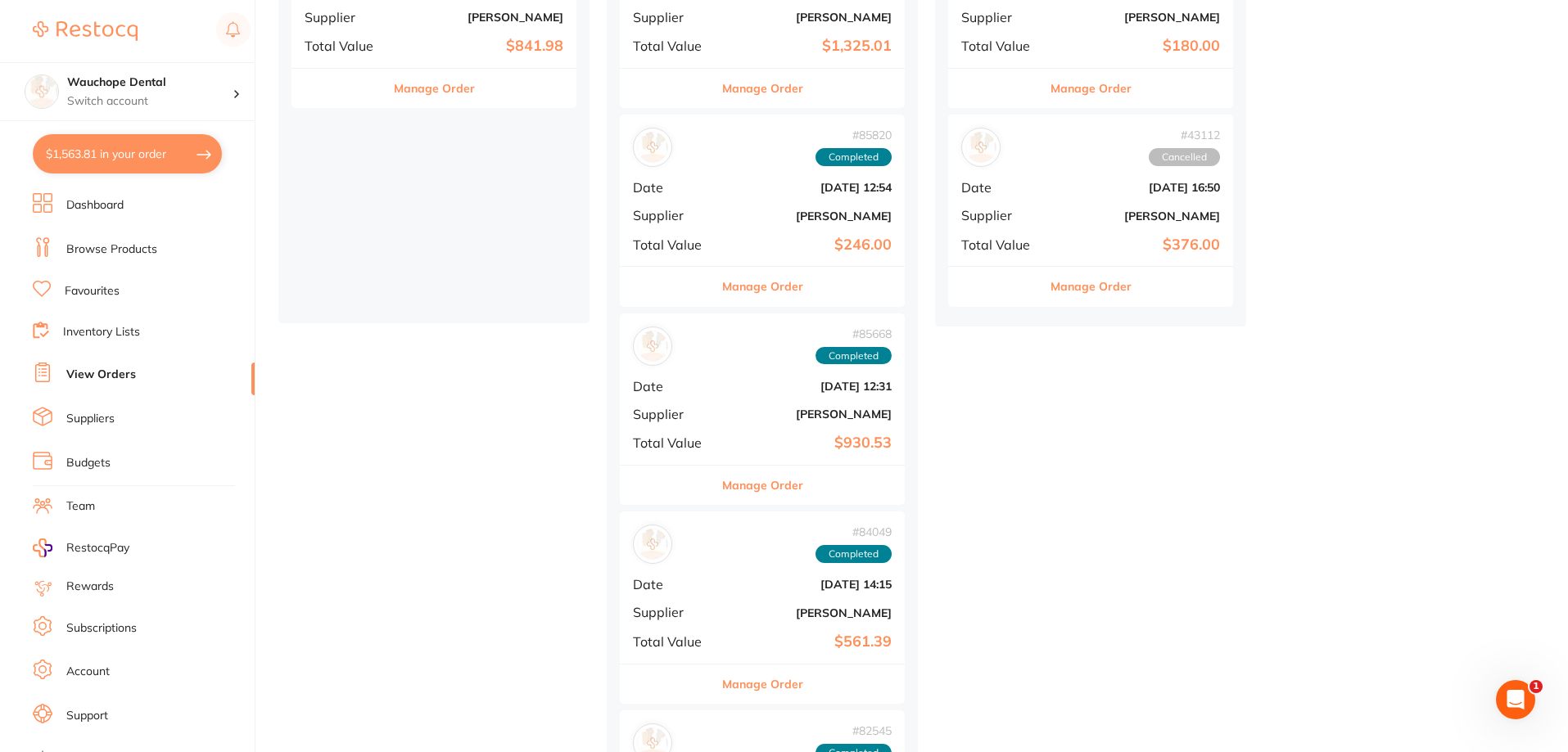
click at [787, 283] on button "Manage Order" at bounding box center [762, 287] width 81 height 39
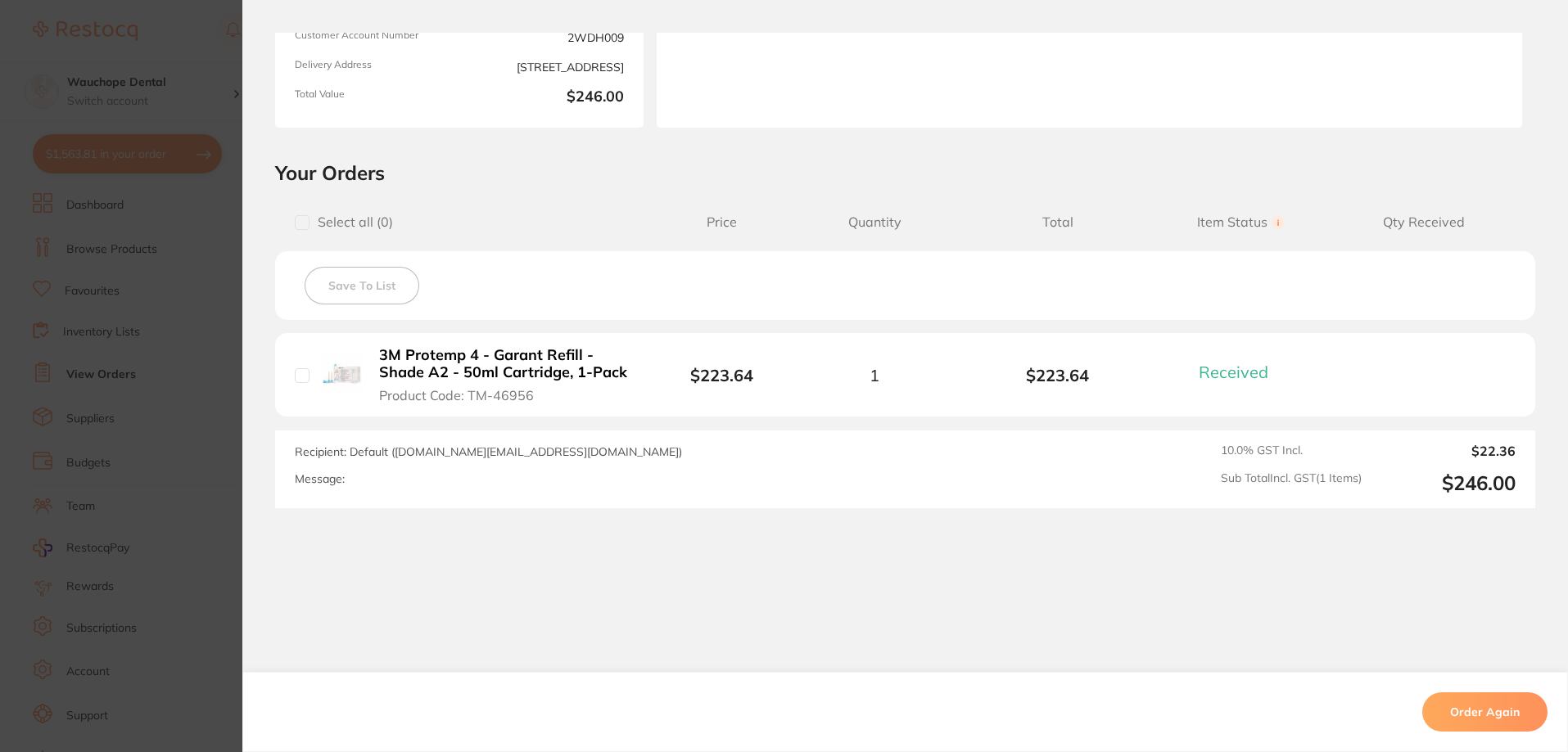
click at [102, 340] on section "Order ID: Restocq- 85820 Order Information 1 Received Completed Order Order Dat…" at bounding box center [784, 376] width 1568 height 752
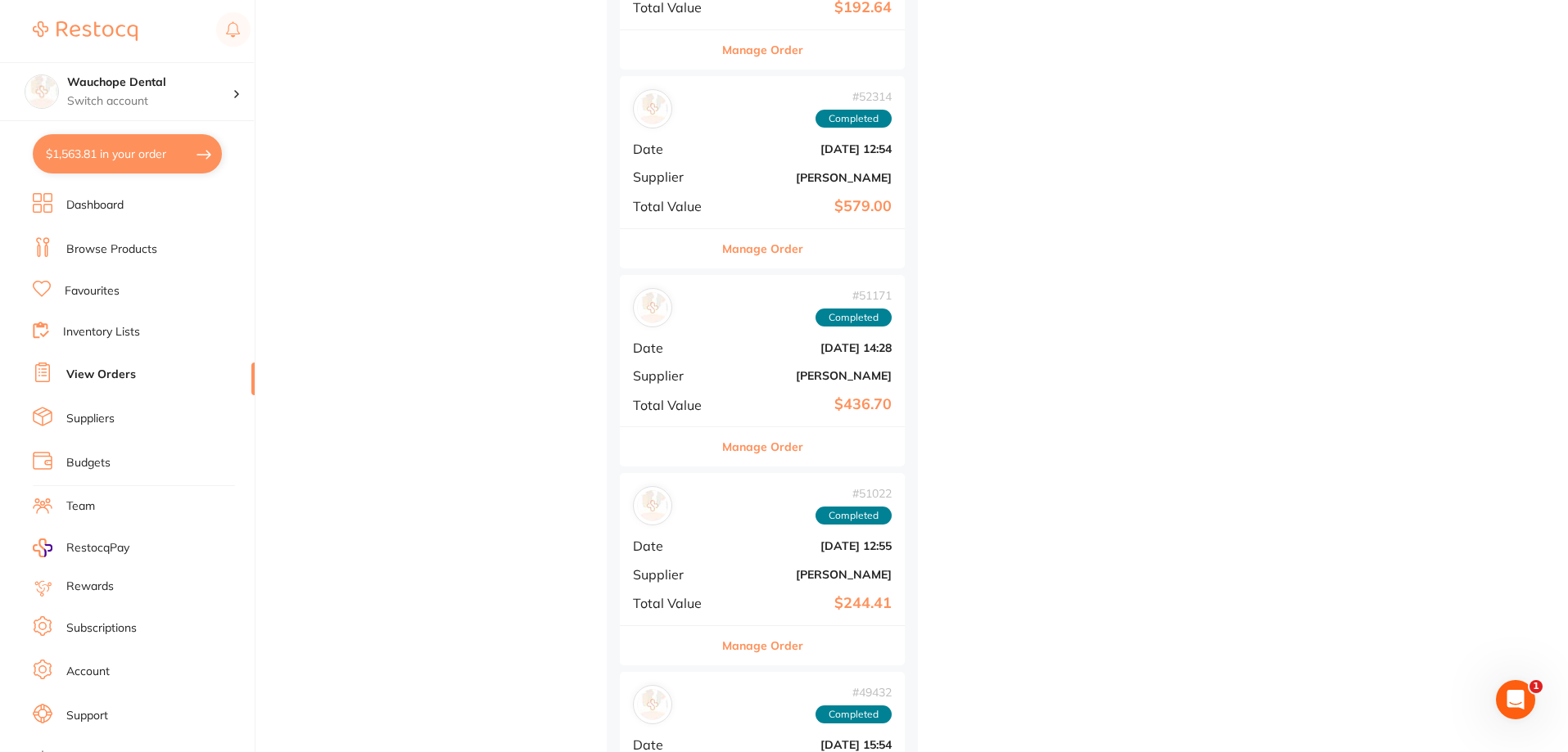
scroll to position [5155, 0]
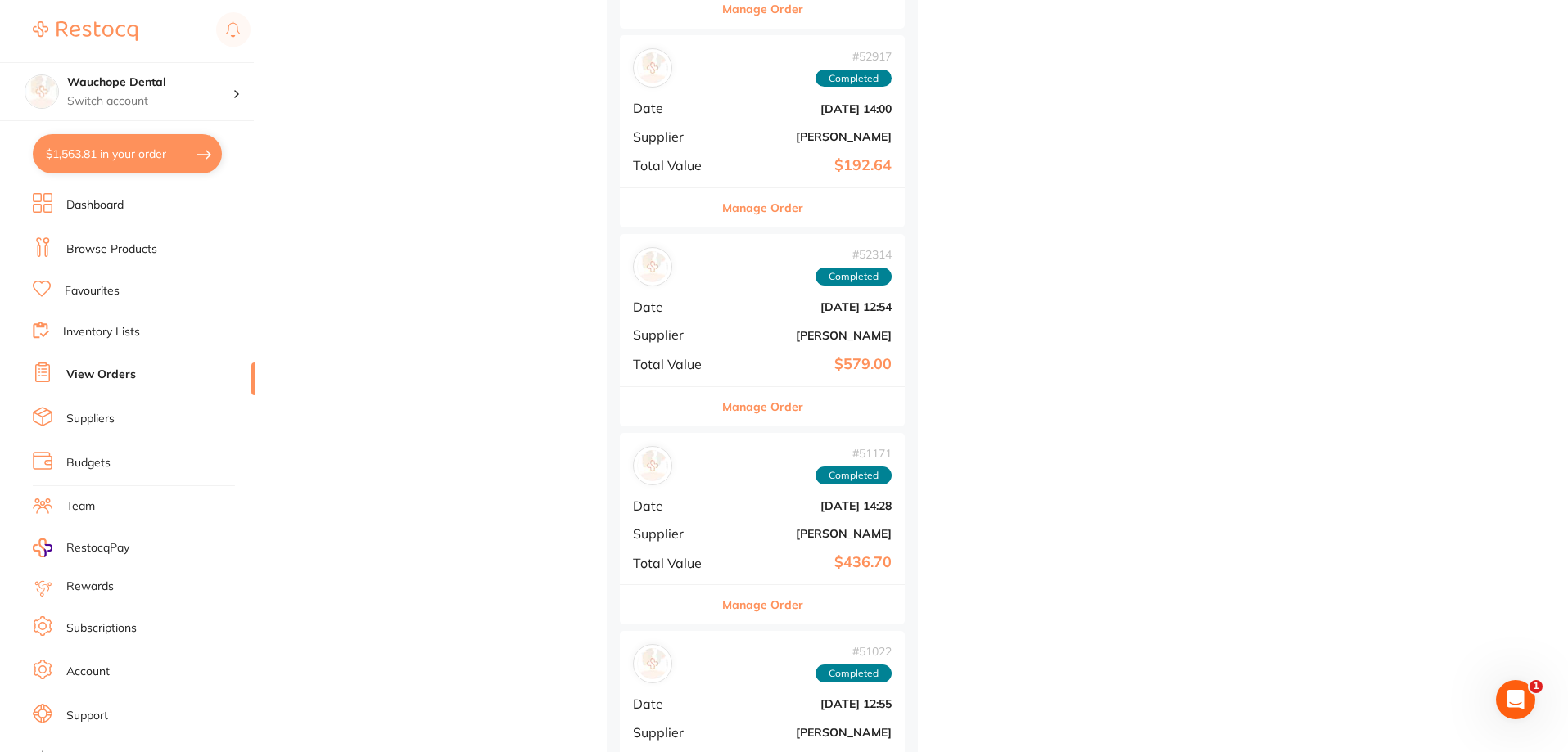
click at [99, 263] on ul "Dashboard Browse Products Favourites Inventory Lists View Orders Suppliers Budg…" at bounding box center [144, 475] width 222 height 564
click at [110, 253] on link "Browse Products" at bounding box center [112, 249] width 91 height 16
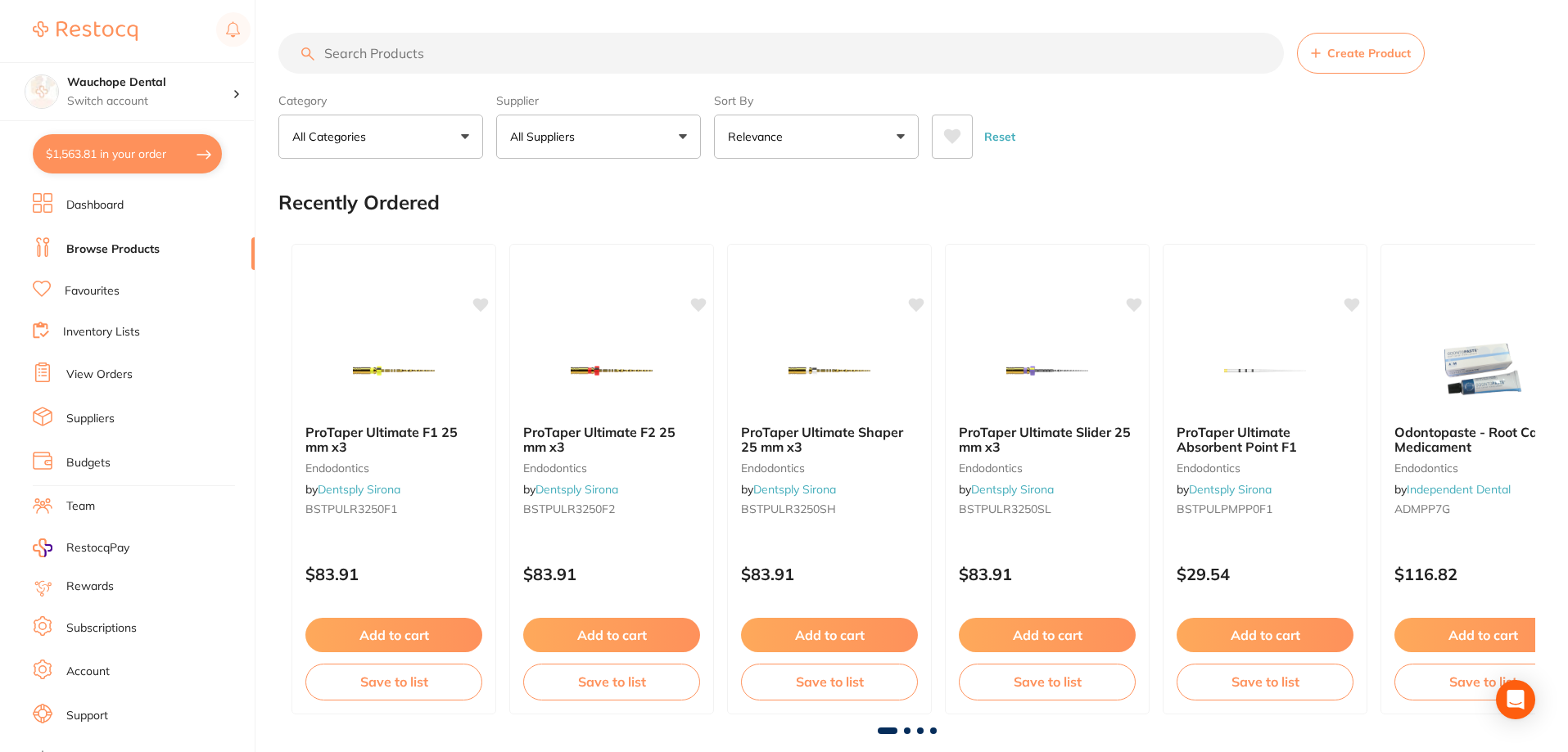
click at [399, 53] on input "search" at bounding box center [781, 54] width 1005 height 41
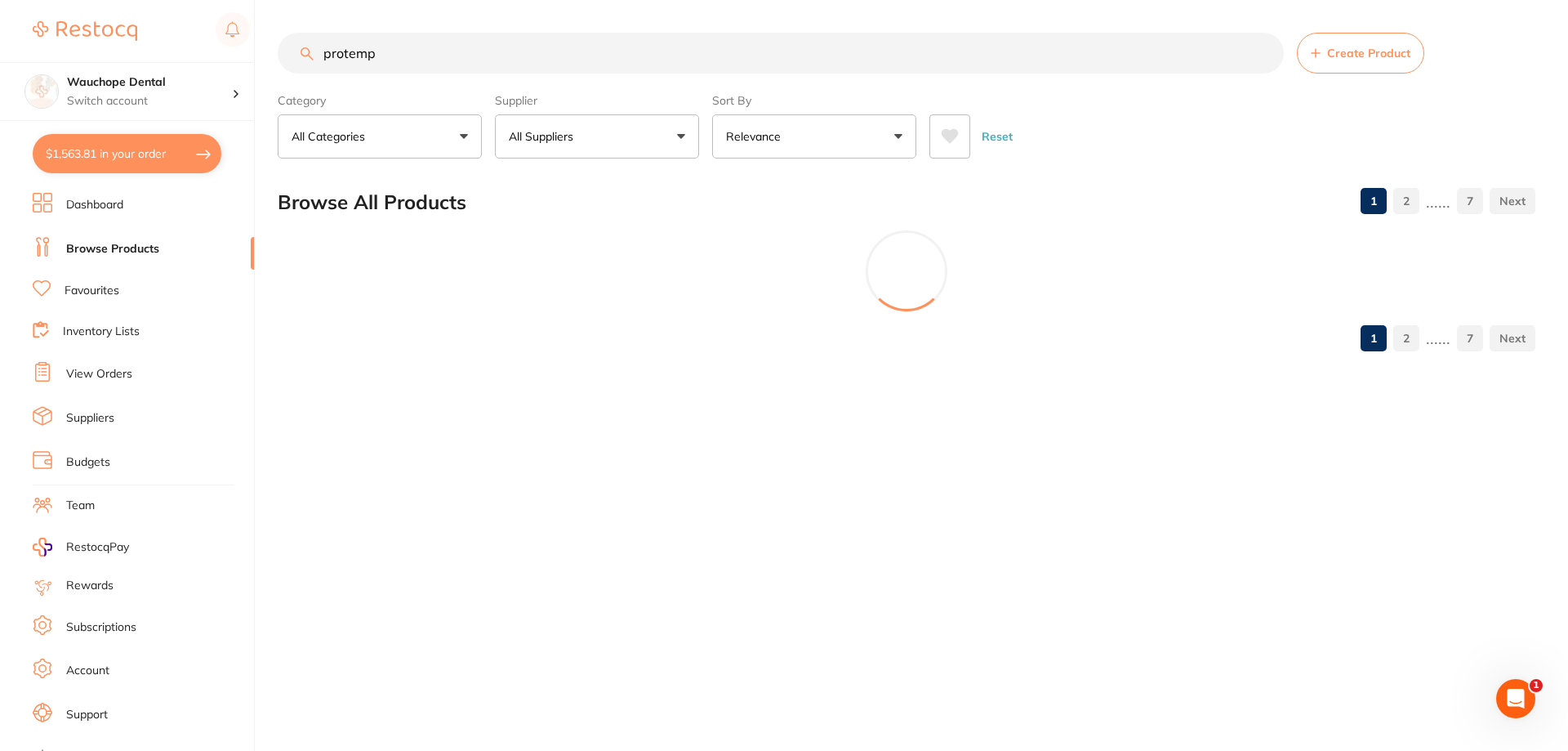
type input "protemp"
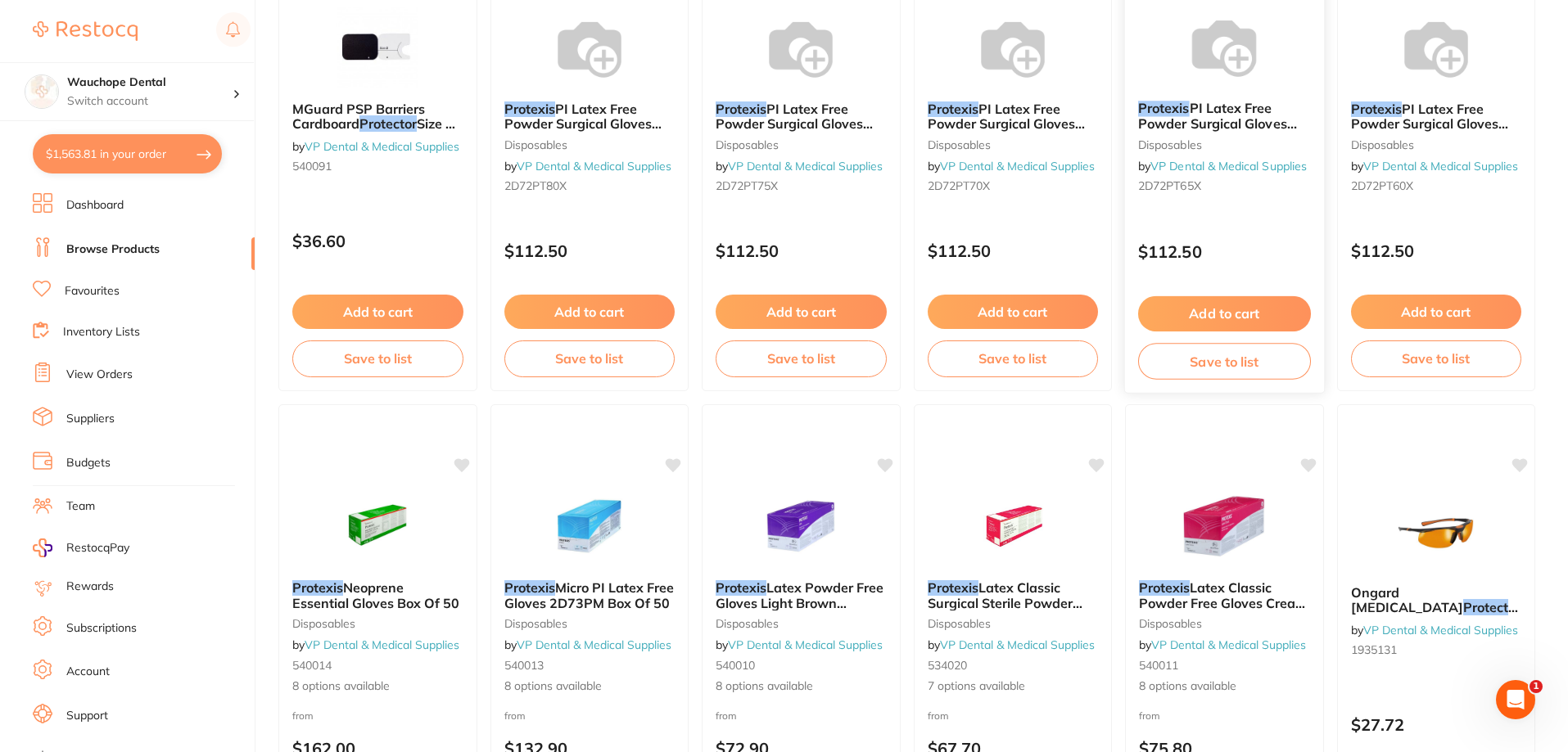
scroll to position [3764, 0]
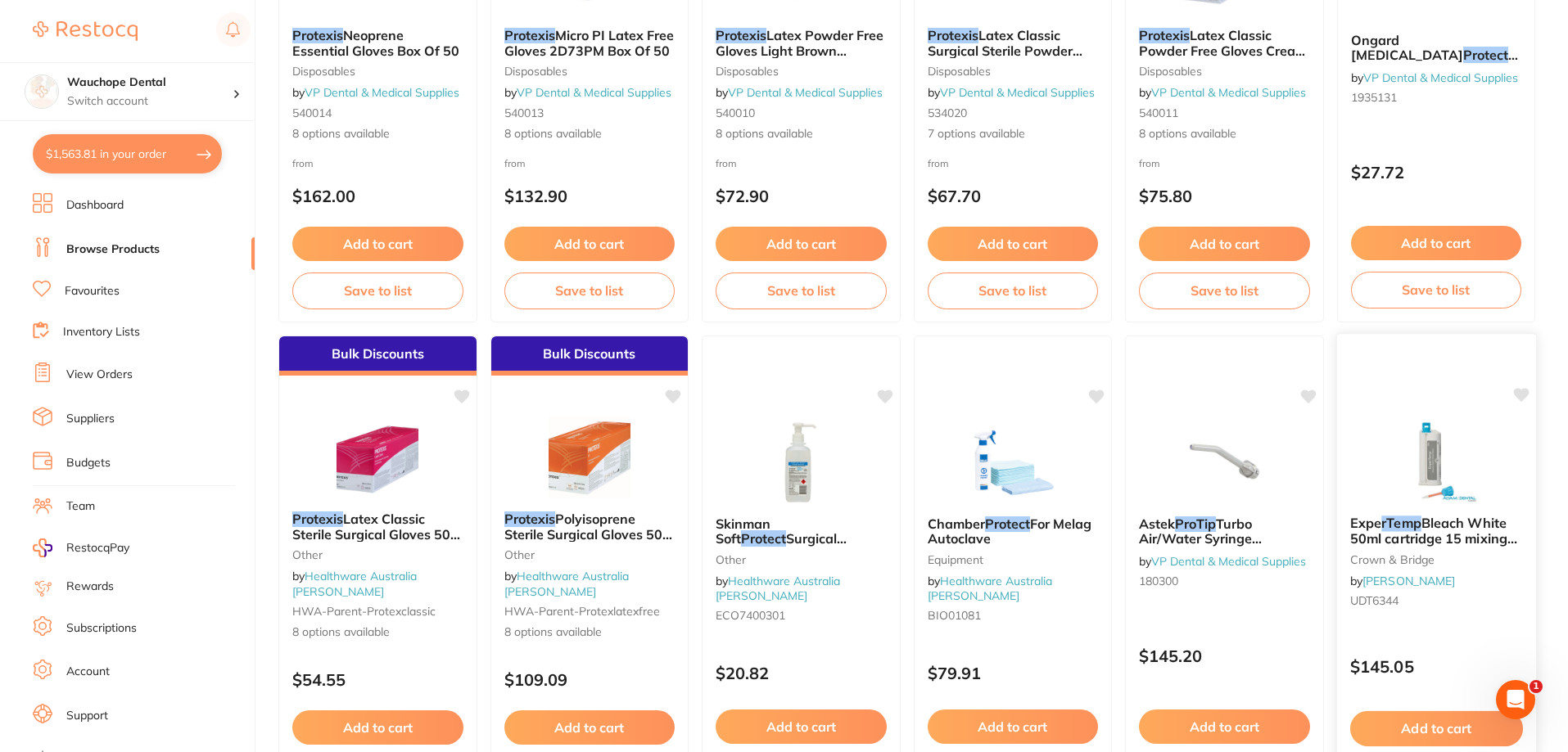
click at [1498, 464] on div at bounding box center [1435, 461] width 199 height 83
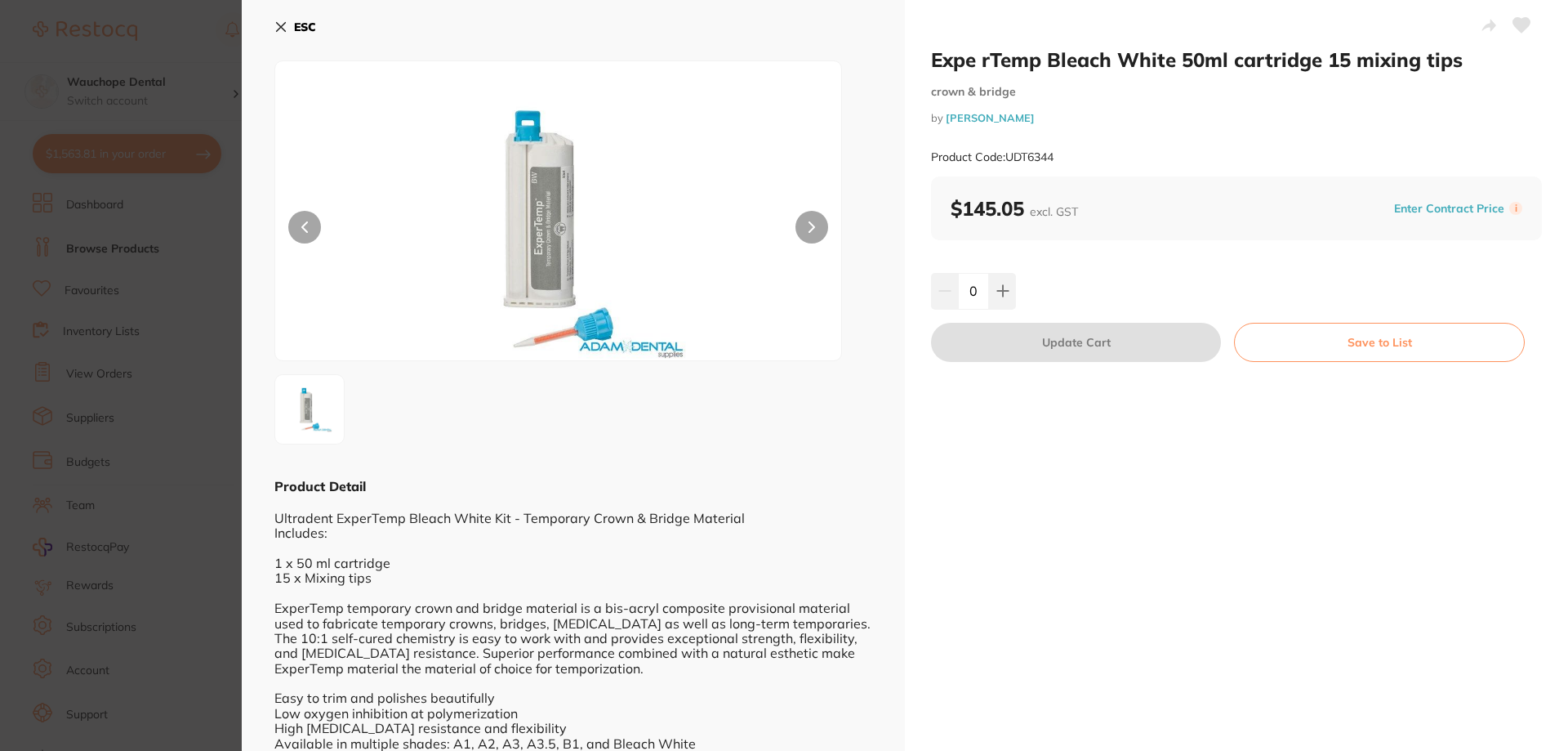
click at [287, 26] on icon at bounding box center [281, 27] width 13 height 13
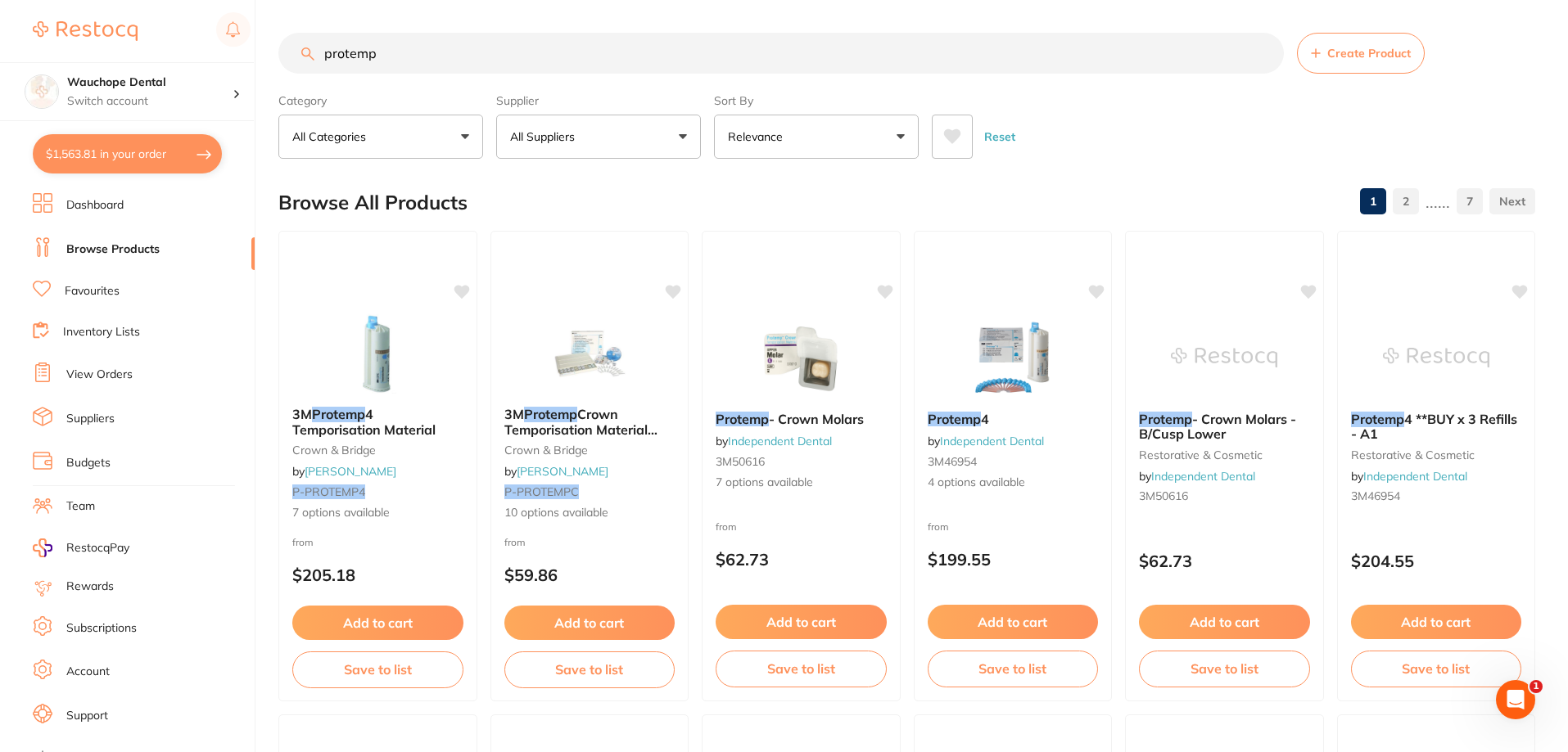
click at [128, 44] on link at bounding box center [85, 31] width 105 height 38
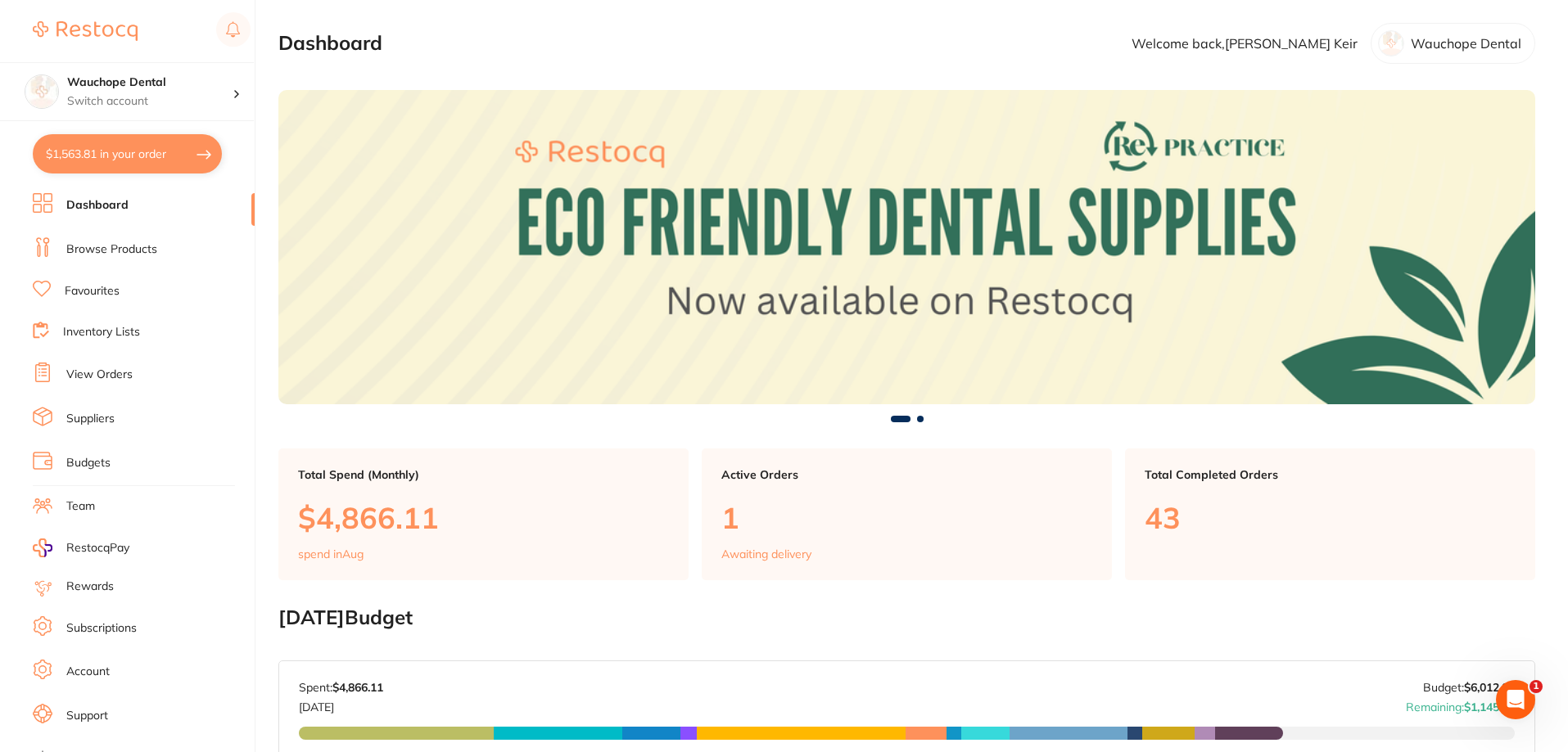
click at [33, 13] on link at bounding box center [85, 31] width 105 height 38
